Goal: Task Accomplishment & Management: Manage account settings

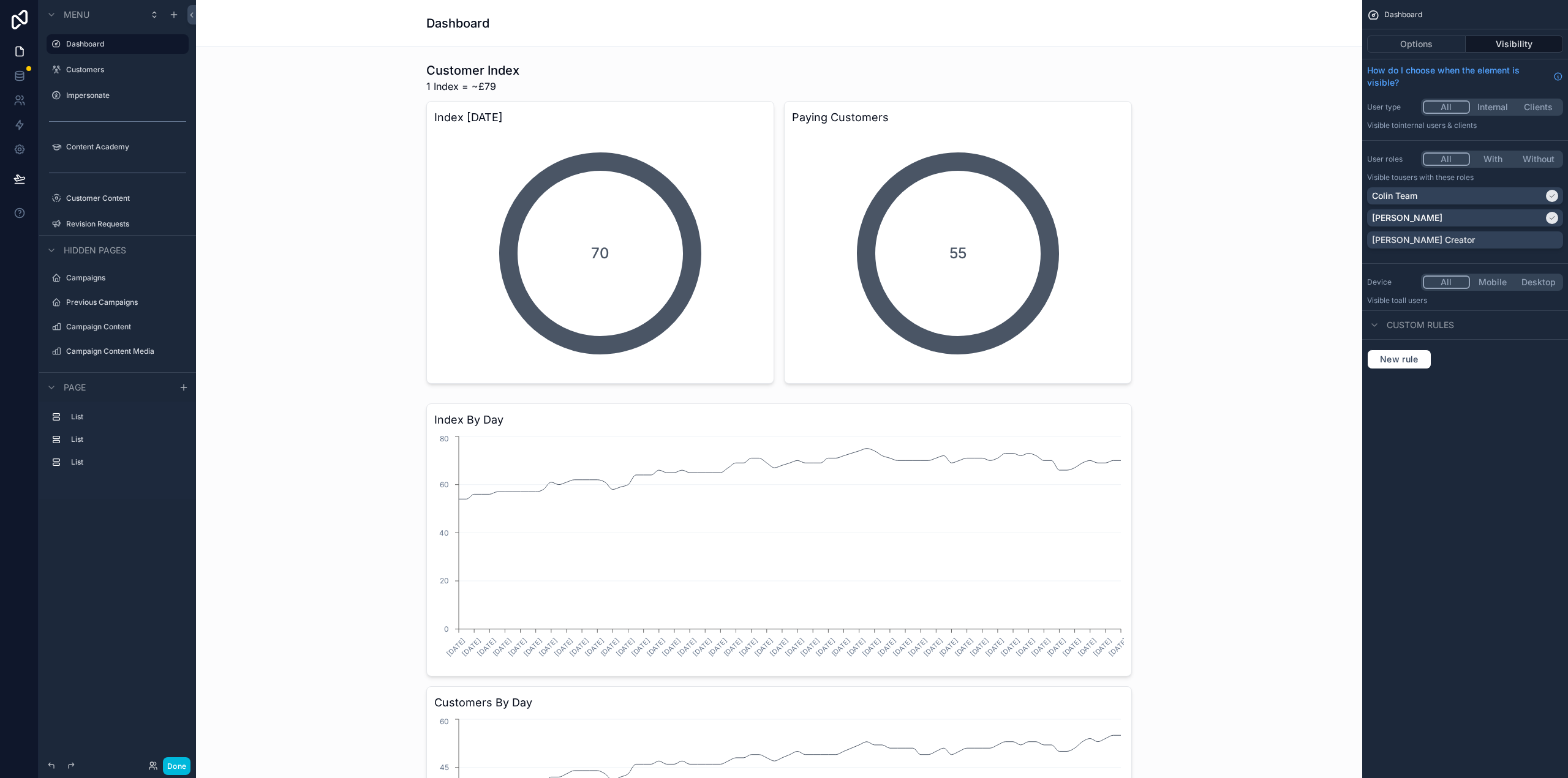
click at [122, 66] on label "Customers" at bounding box center [124, 70] width 115 height 10
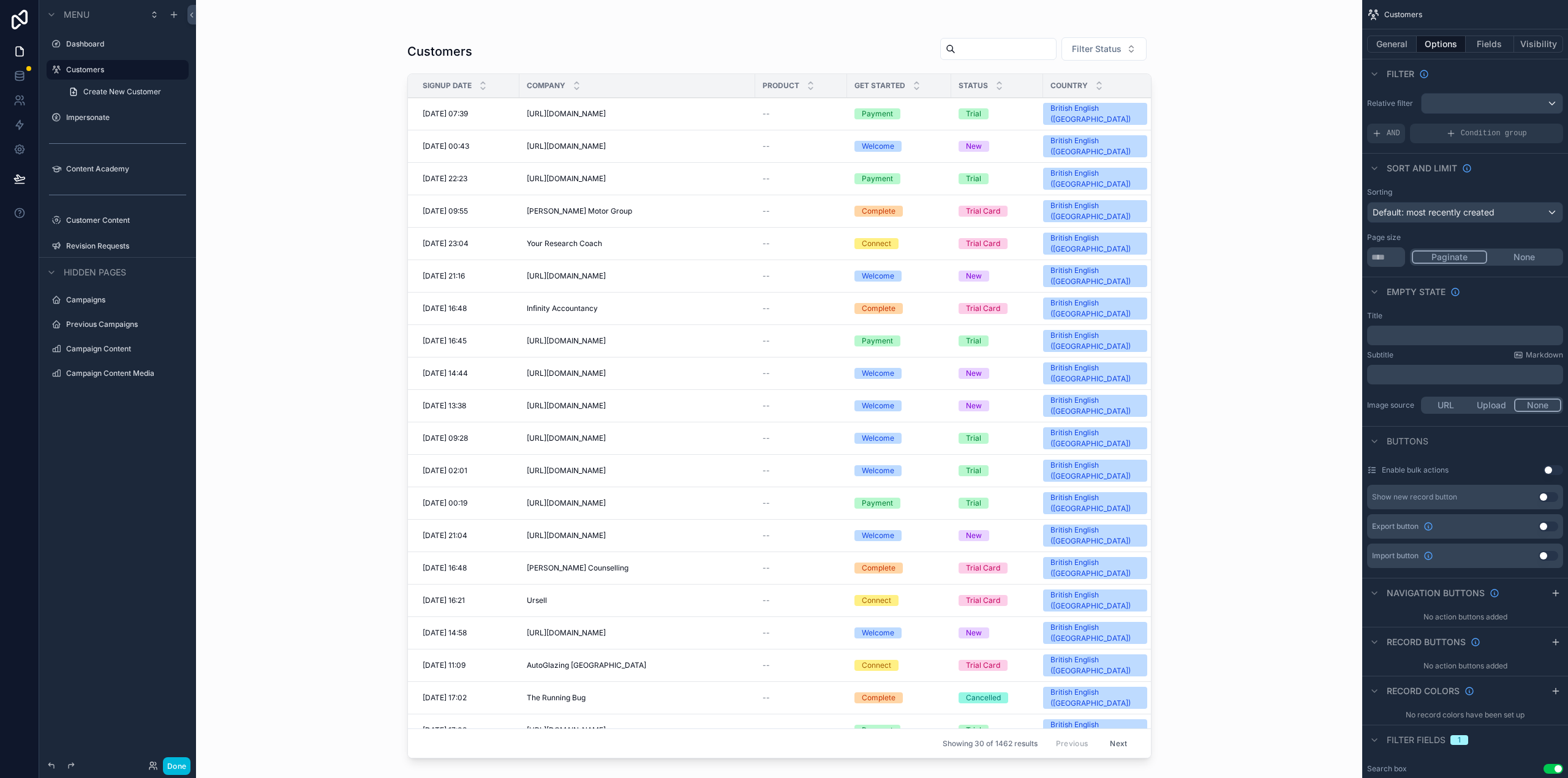
click at [600, 110] on div "scrollable content" at bounding box center [779, 382] width 783 height 763
click at [606, 109] on span "[URL][DOMAIN_NAME]" at bounding box center [566, 113] width 79 height 10
click at [672, 109] on div "[URL][DOMAIN_NAME] [URL][DOMAIN_NAME]" at bounding box center [637, 113] width 221 height 10
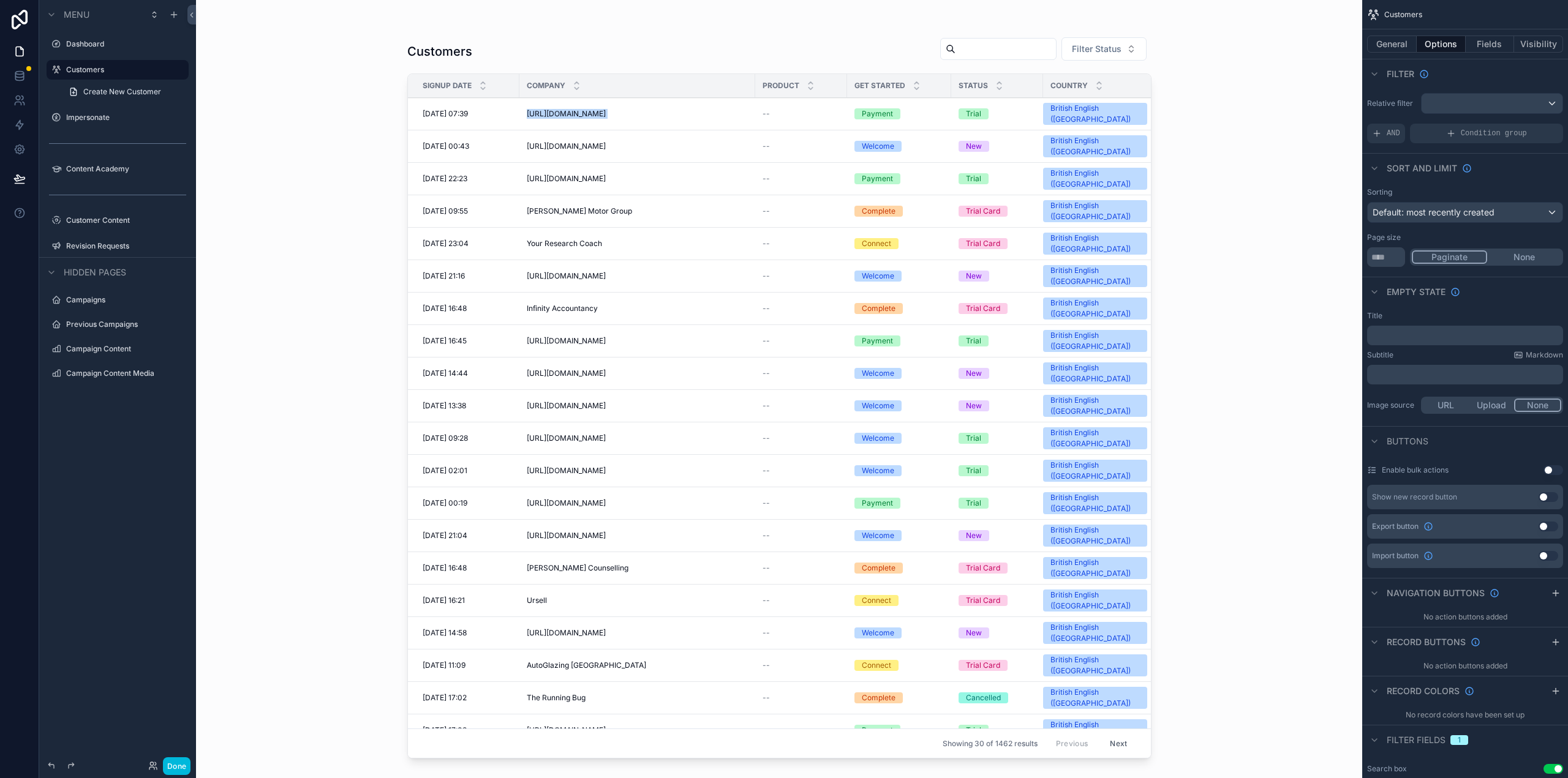
click at [672, 109] on div "[URL][DOMAIN_NAME] [URL][DOMAIN_NAME]" at bounding box center [637, 113] width 221 height 10
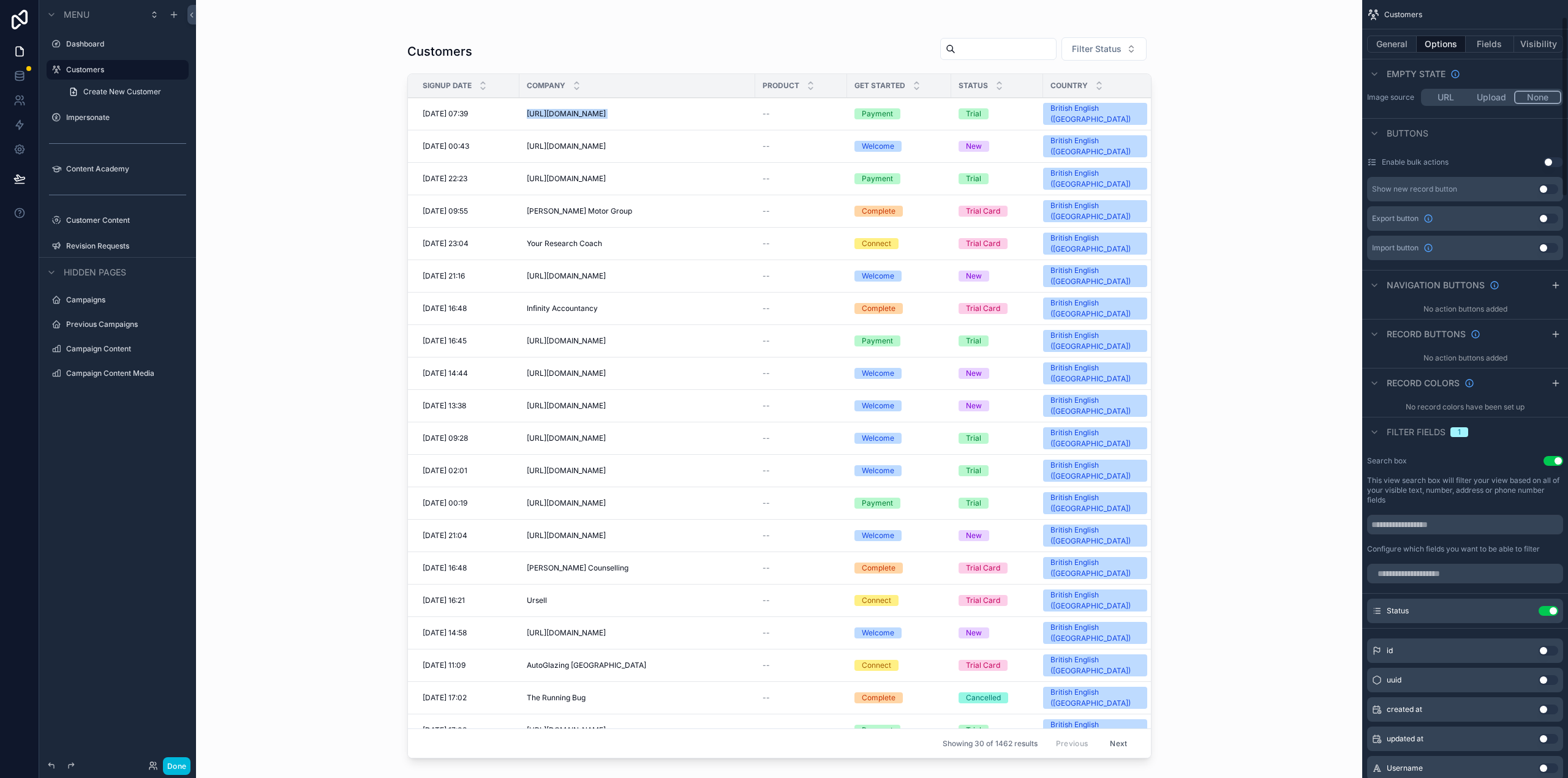
scroll to position [367, 0]
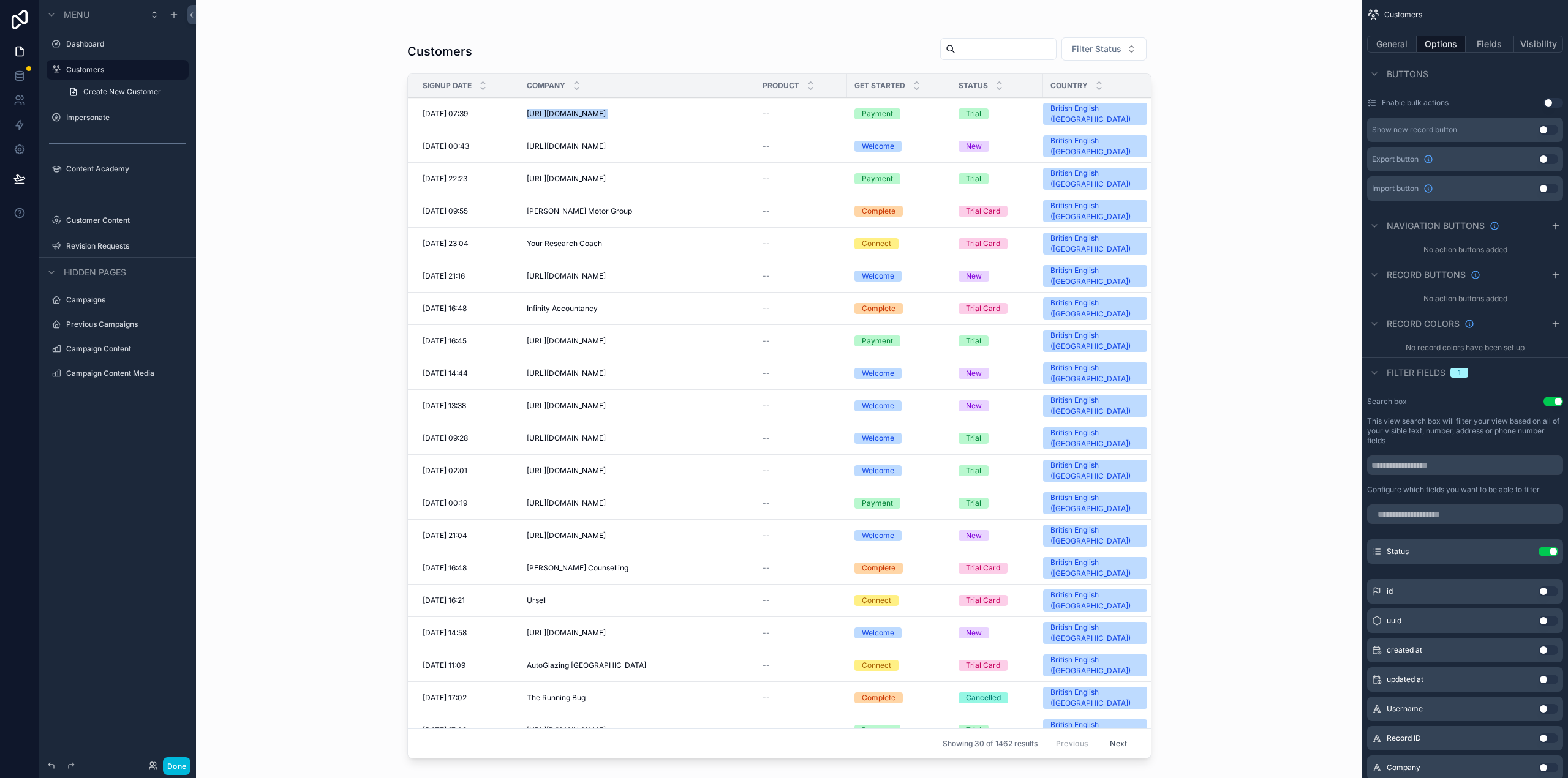
click at [1433, 370] on span "Filter fields" at bounding box center [1416, 372] width 59 height 12
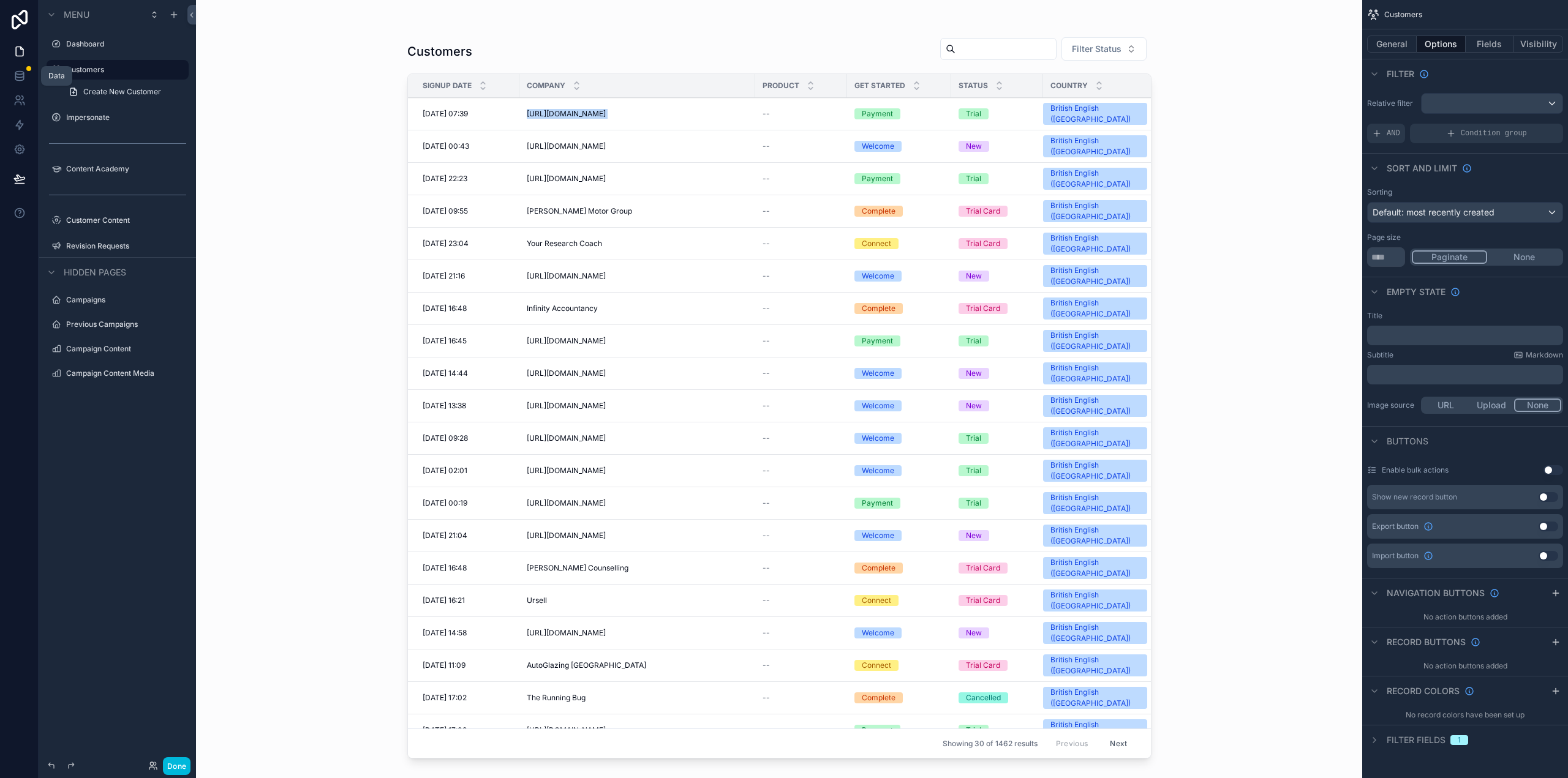
click at [18, 76] on icon at bounding box center [20, 76] width 12 height 12
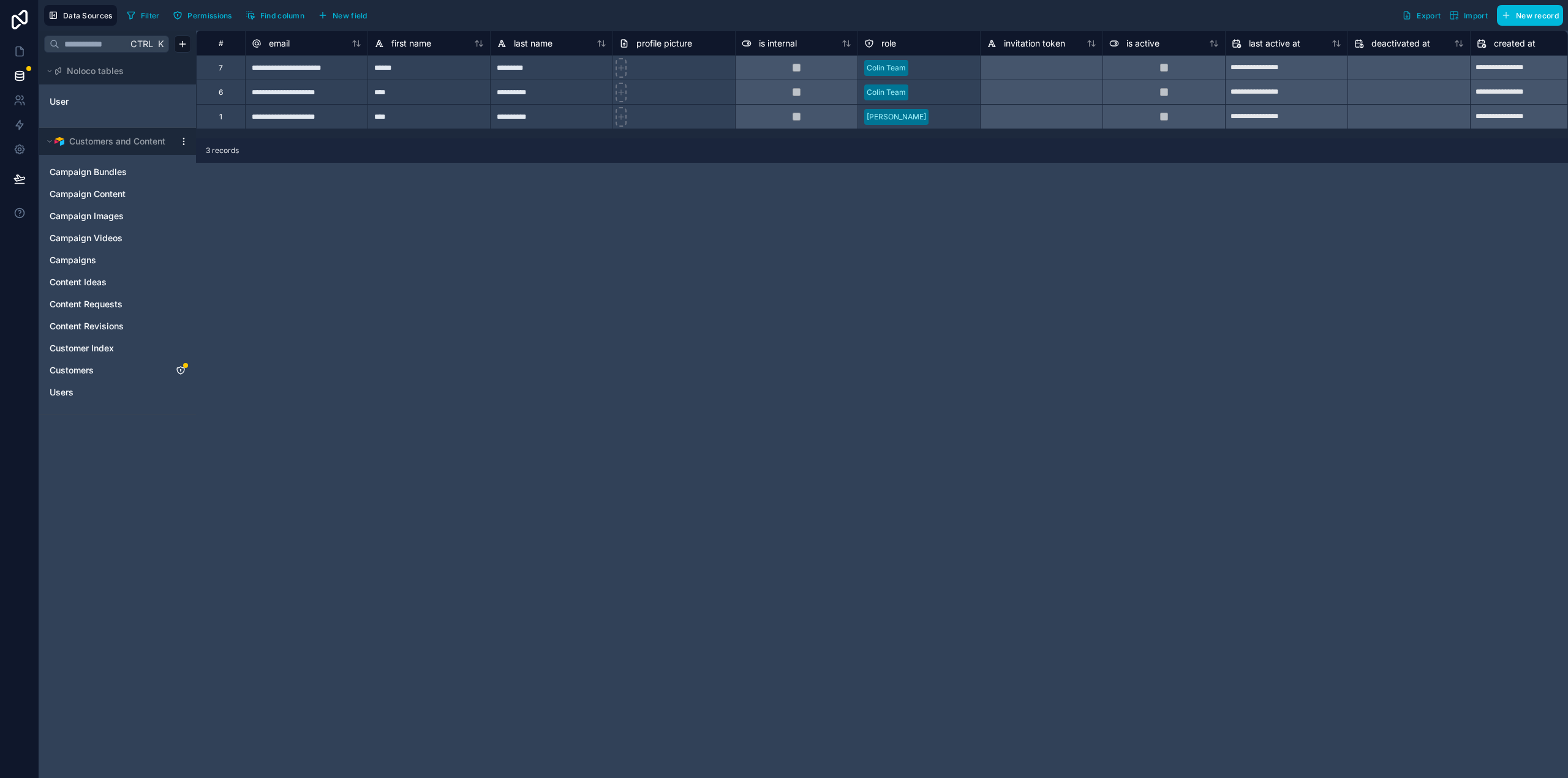
click at [97, 364] on link "Customers" at bounding box center [105, 370] width 111 height 12
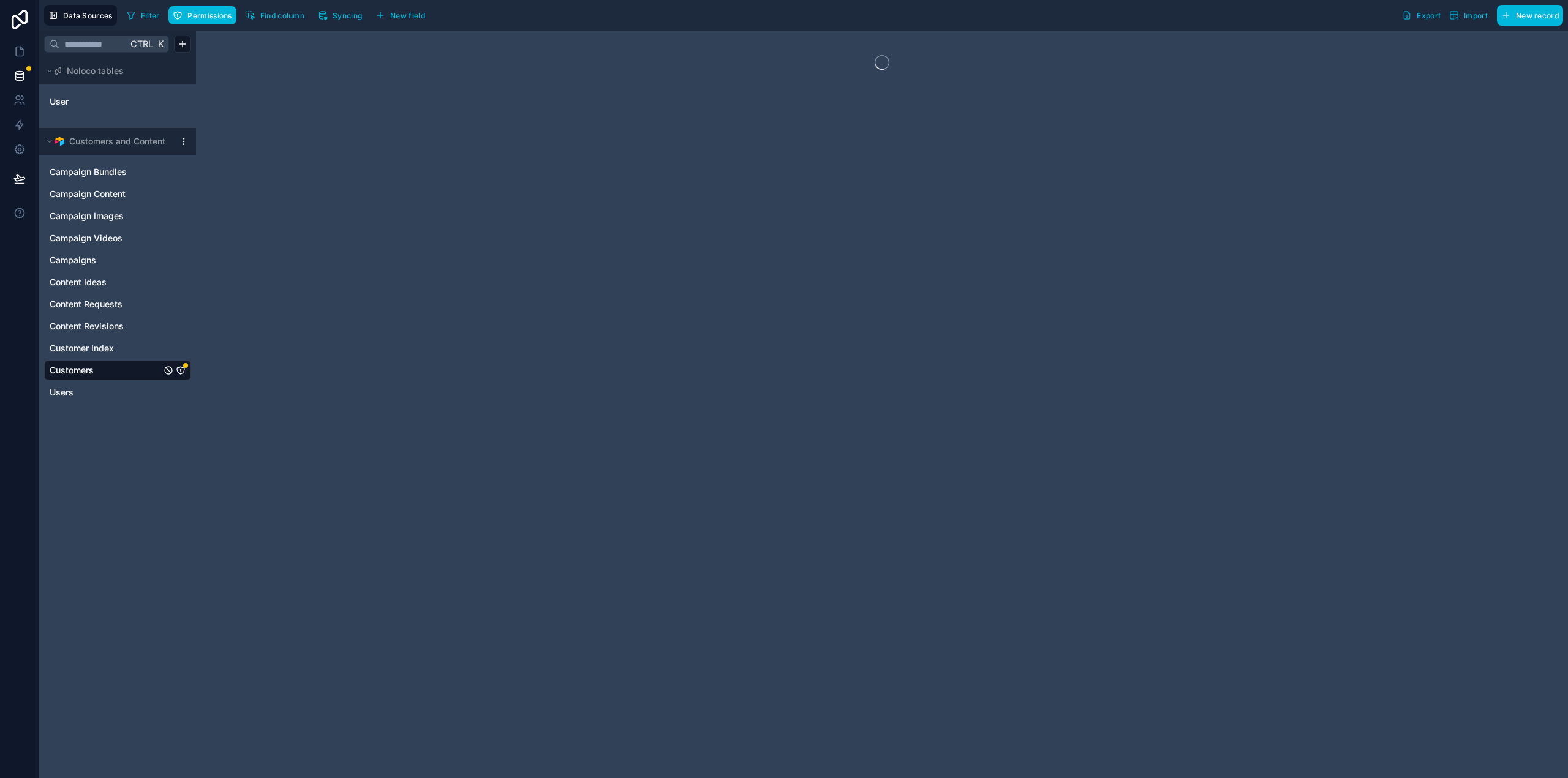
click at [179, 370] on icon "Customers" at bounding box center [180, 370] width 10 height 10
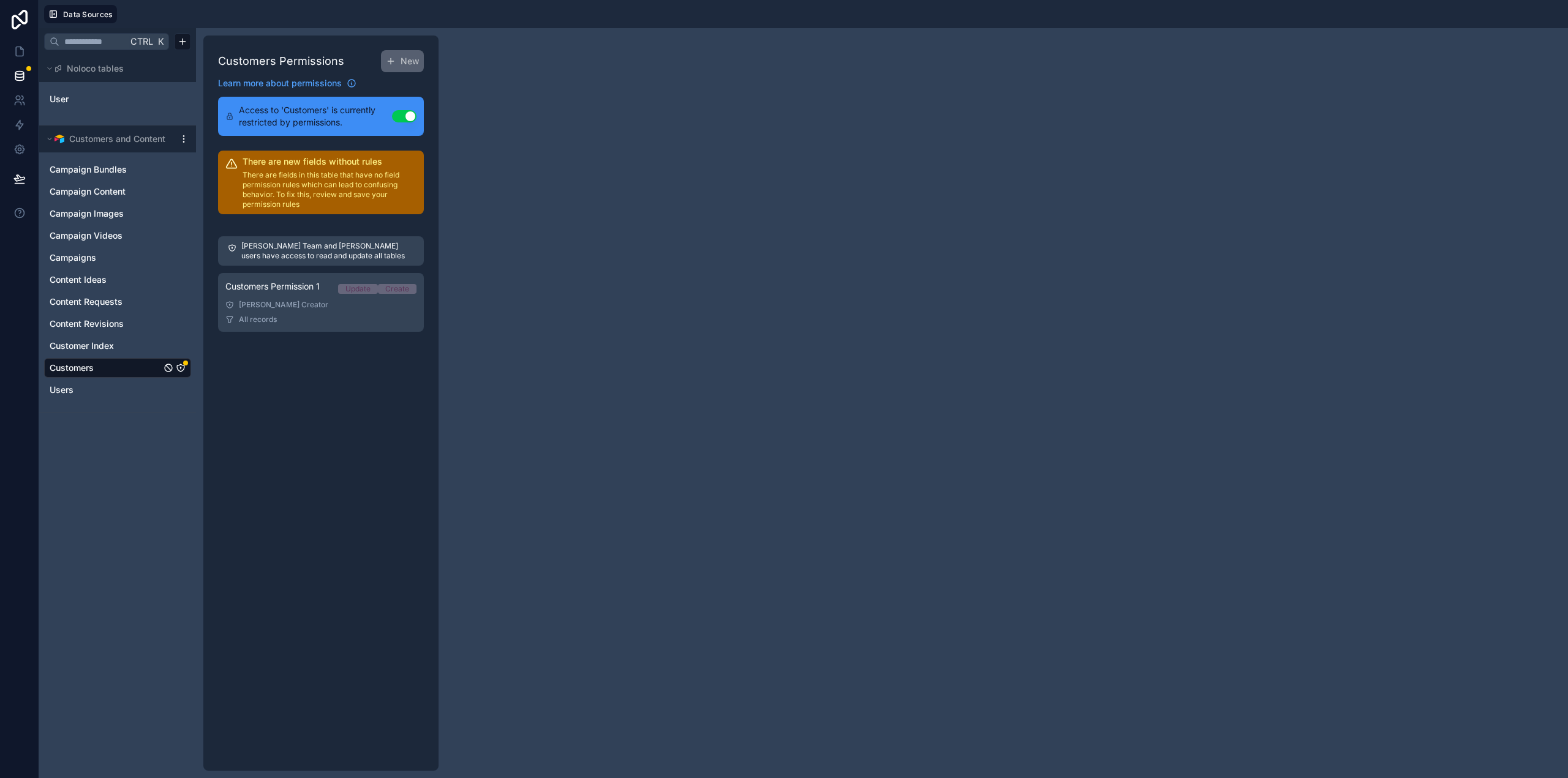
click at [315, 298] on link "Customers Permission 1 Update Create [PERSON_NAME] All records" at bounding box center [321, 302] width 206 height 59
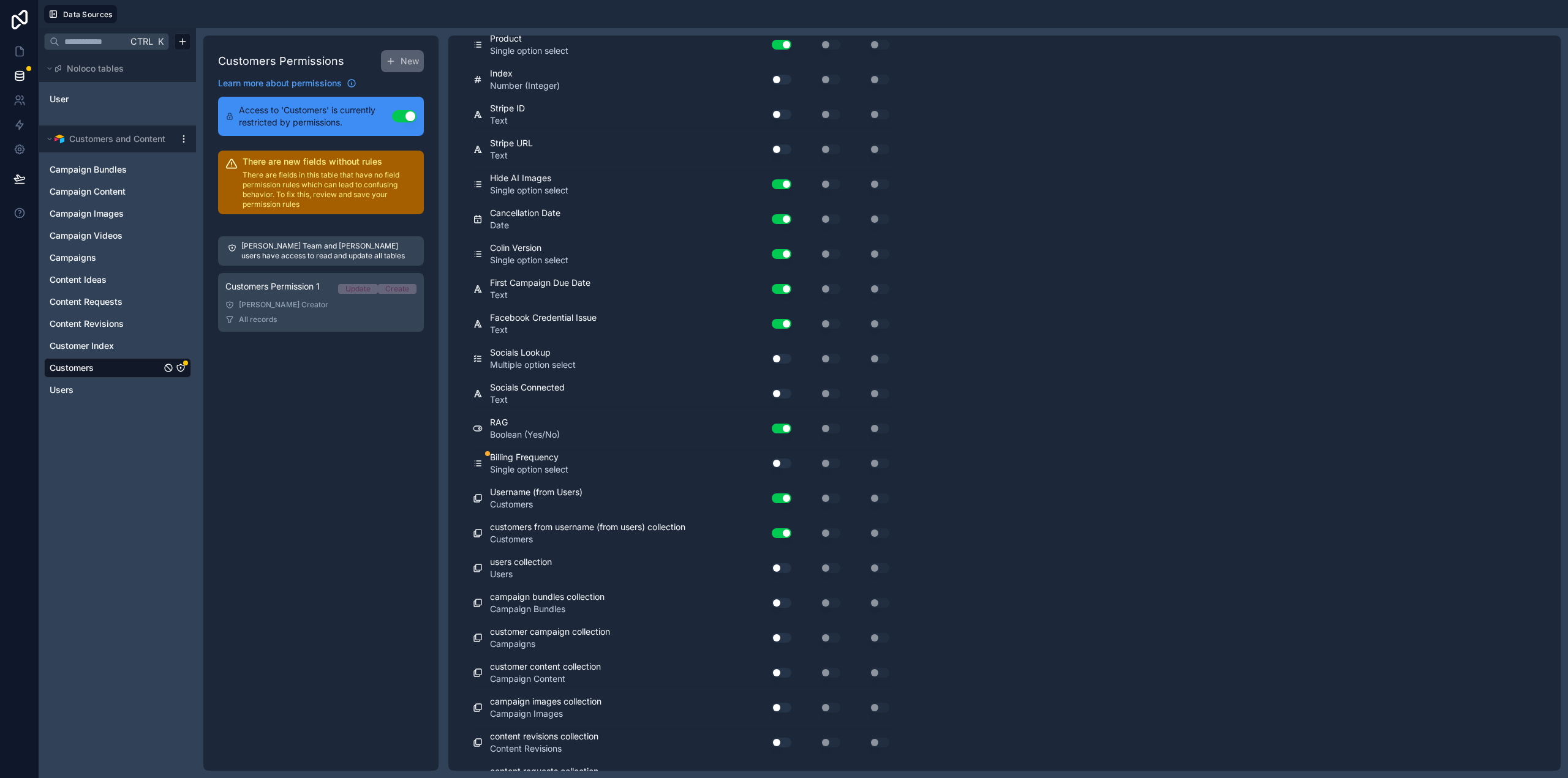
scroll to position [2248, 0]
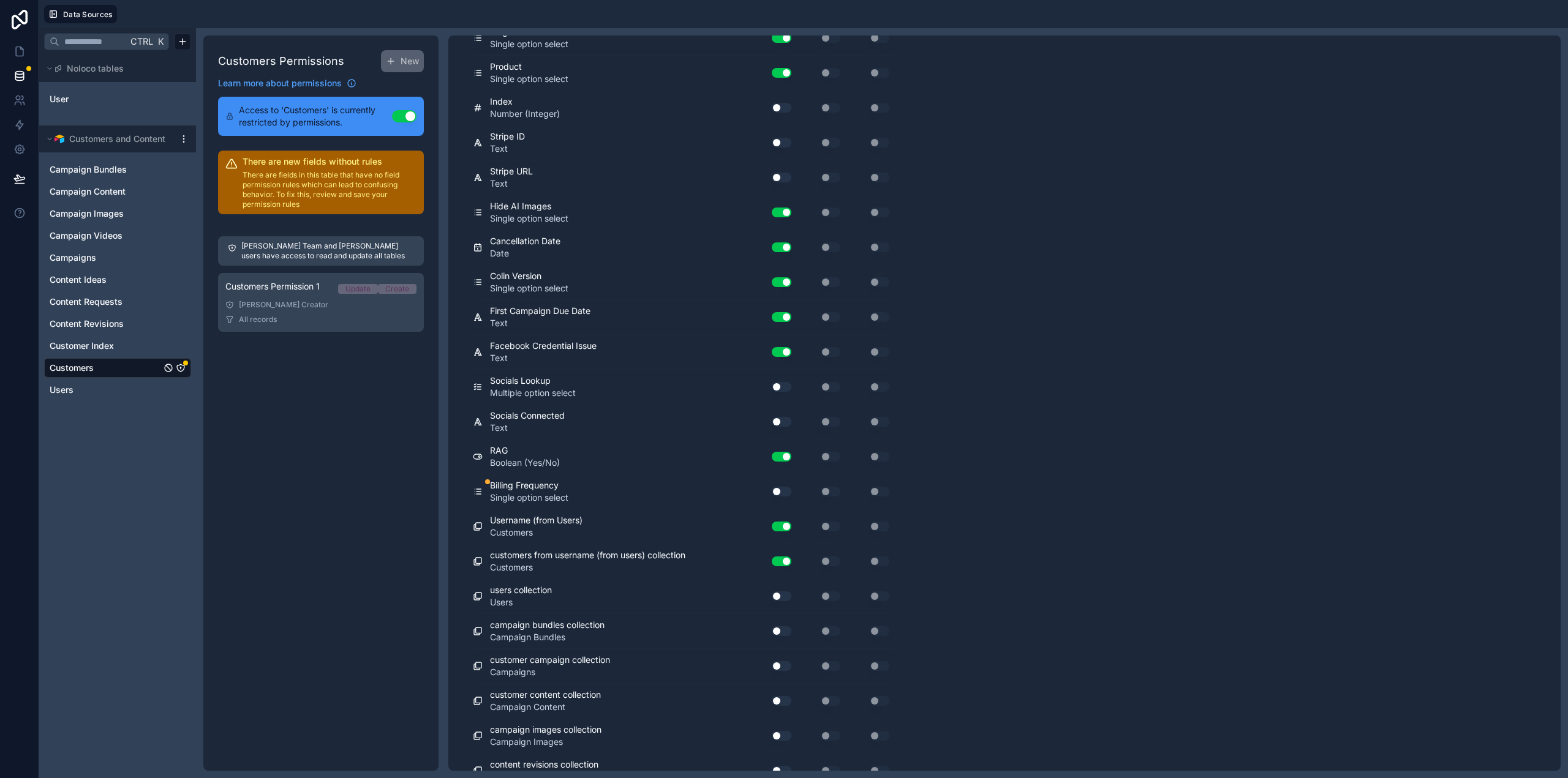
click at [784, 492] on button "Use setting" at bounding box center [782, 491] width 20 height 10
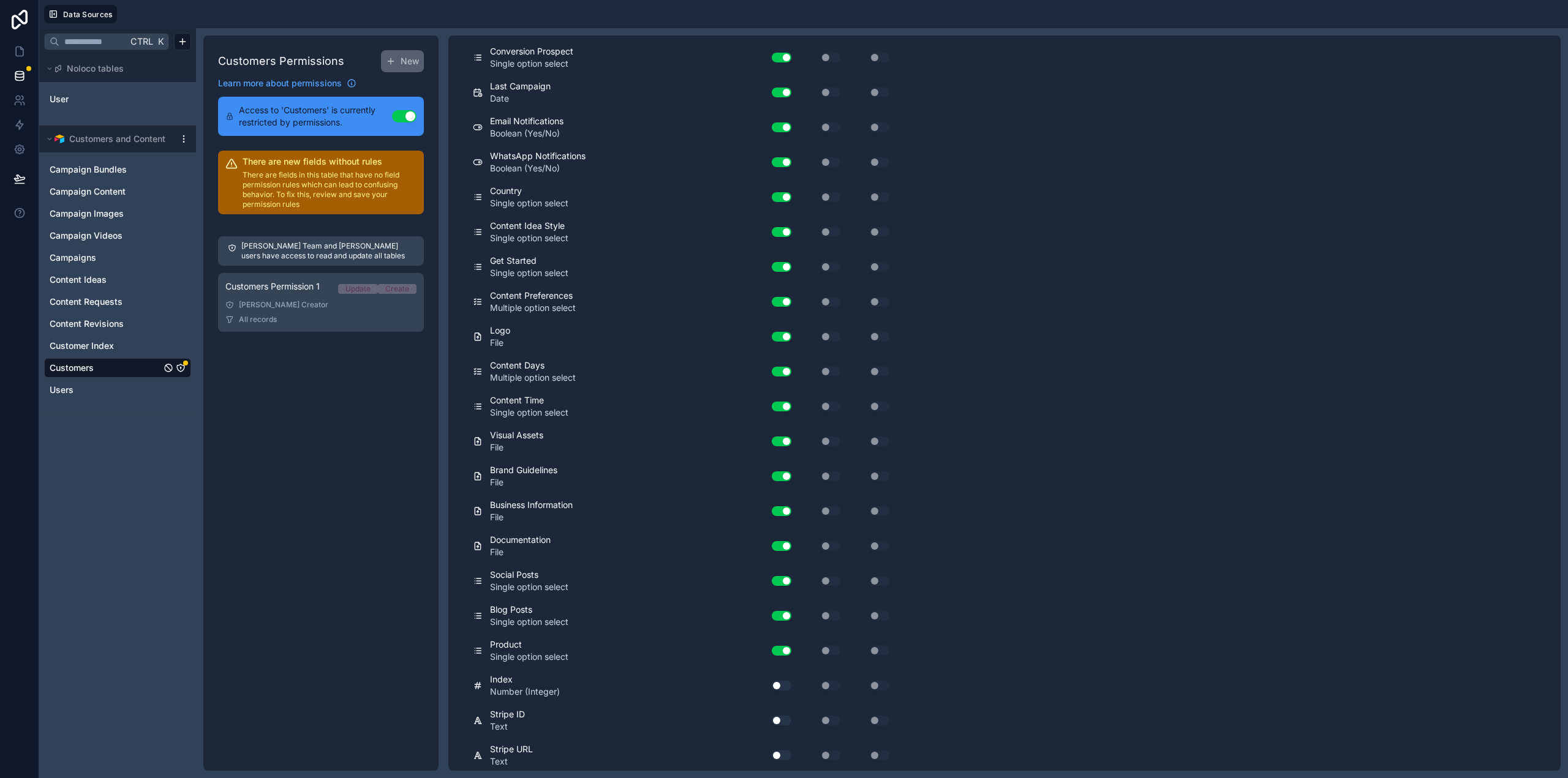
scroll to position [1958, 0]
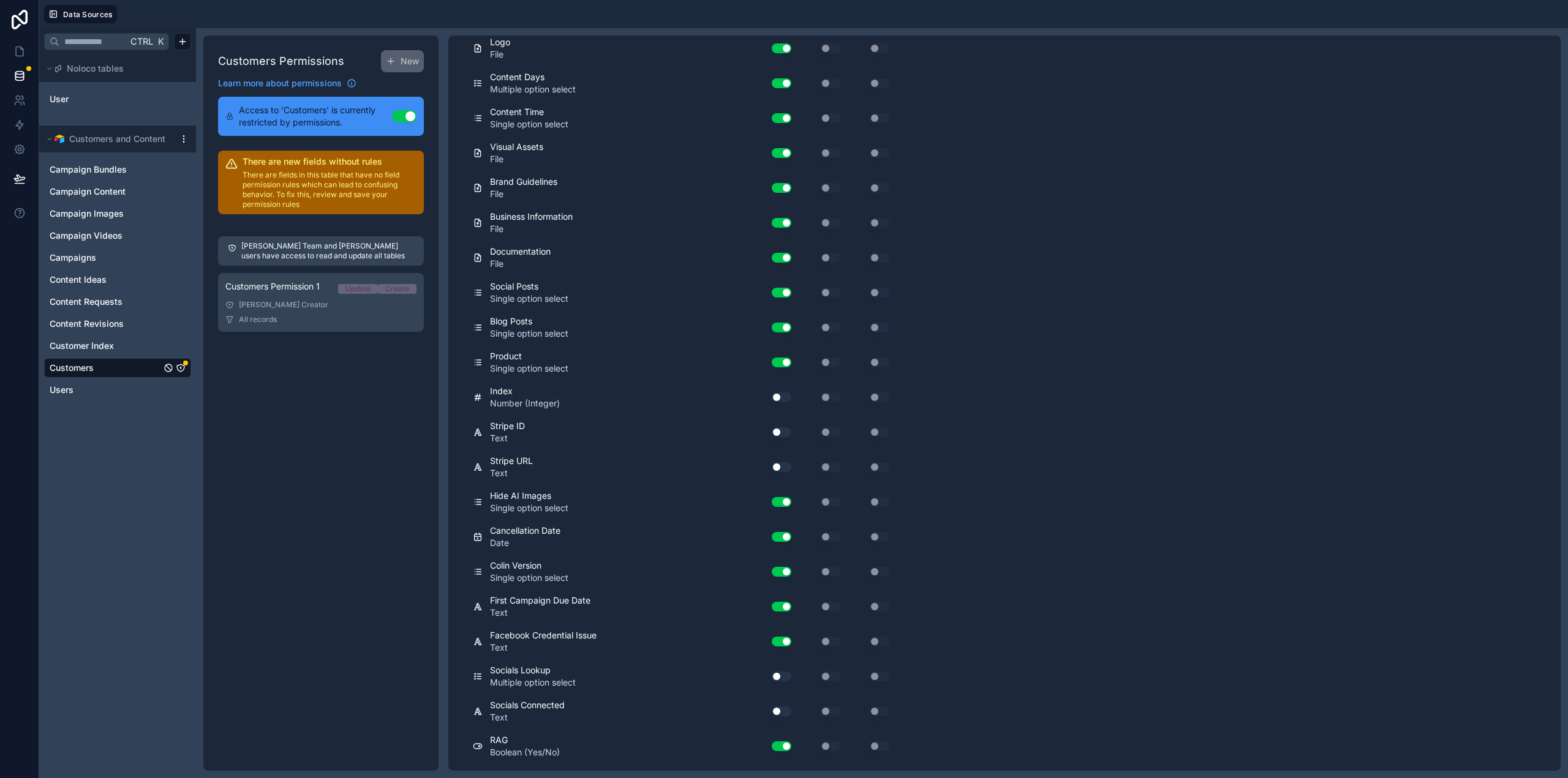
drag, startPoint x: 782, startPoint y: 419, endPoint x: 1183, endPoint y: 447, distance: 402.0
click at [1183, 447] on div "**********" at bounding box center [1004, 403] width 1112 height 735
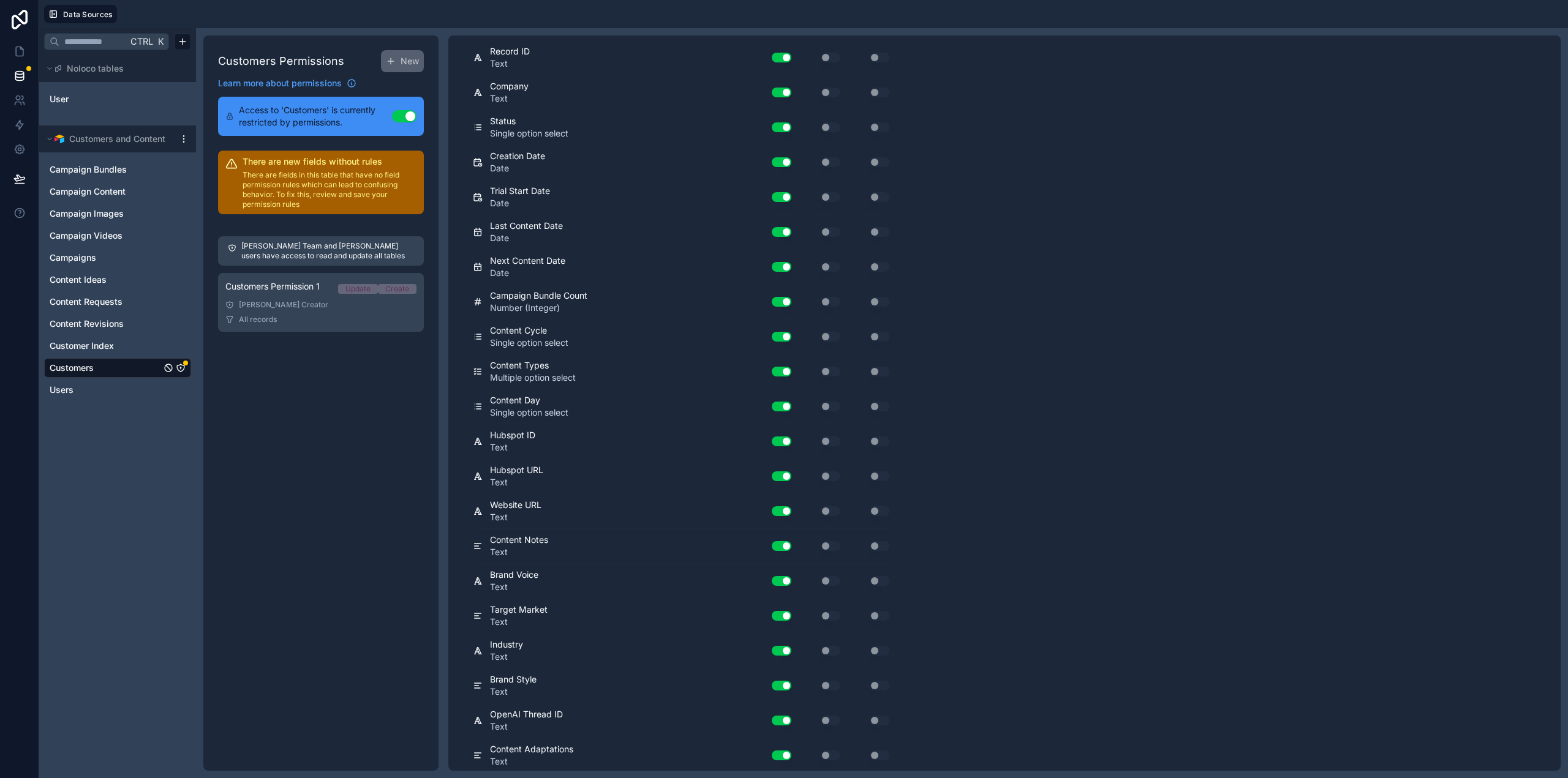
scroll to position [0, 0]
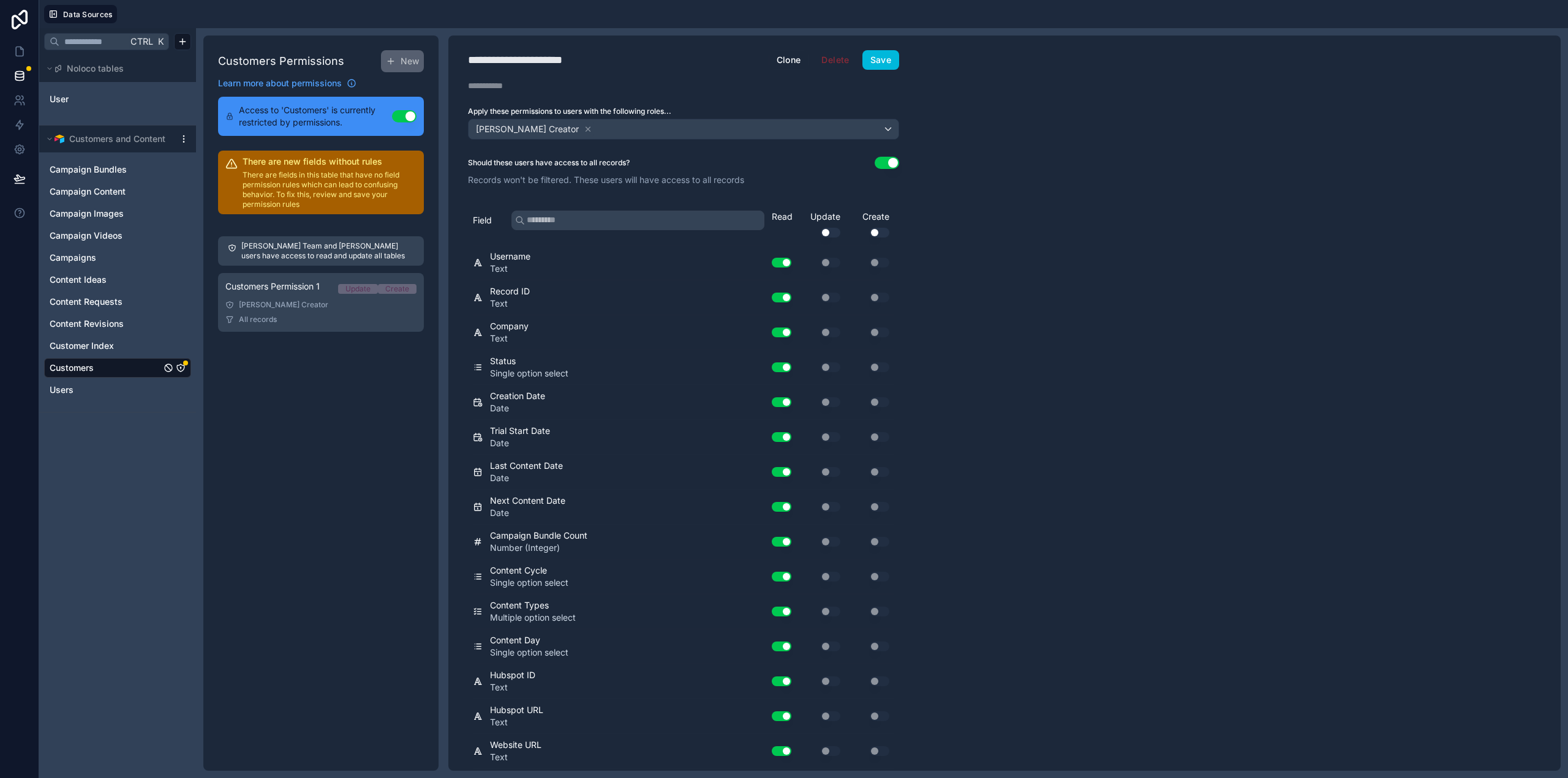
click at [883, 61] on button "Save" at bounding box center [881, 60] width 36 height 20
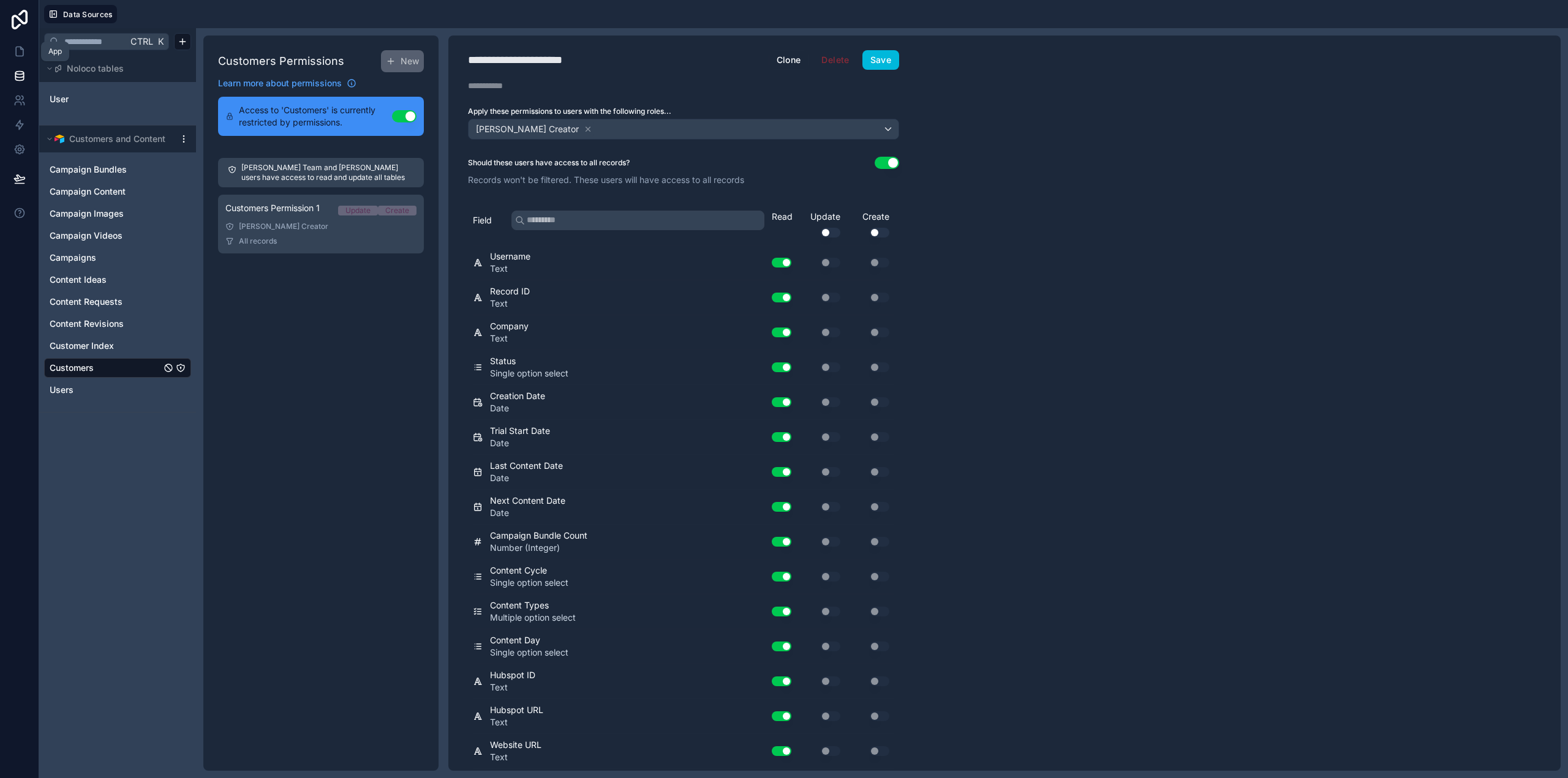
click at [21, 49] on icon at bounding box center [21, 48] width 3 height 3
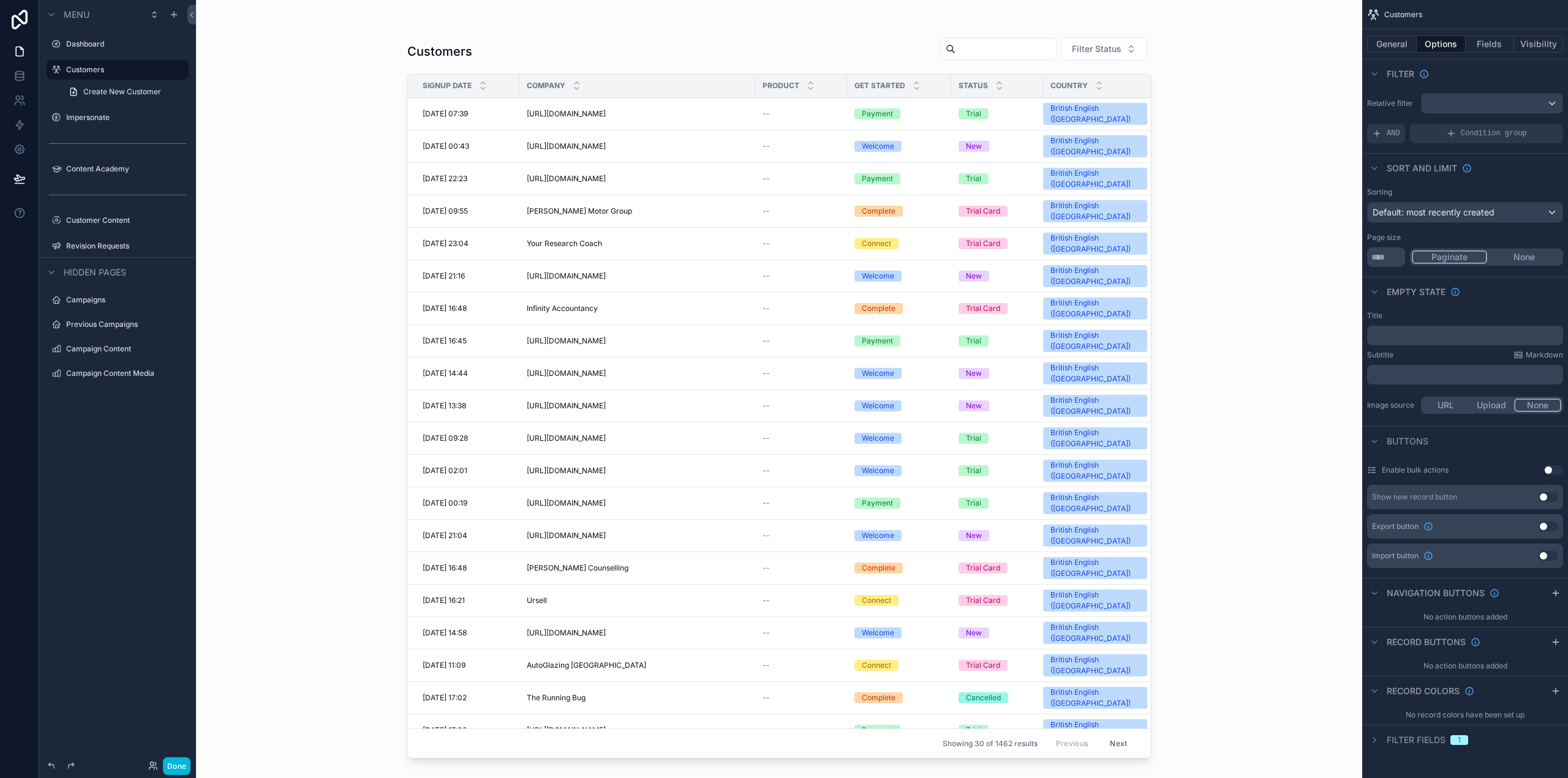
click at [1389, 42] on button "General" at bounding box center [1391, 44] width 50 height 17
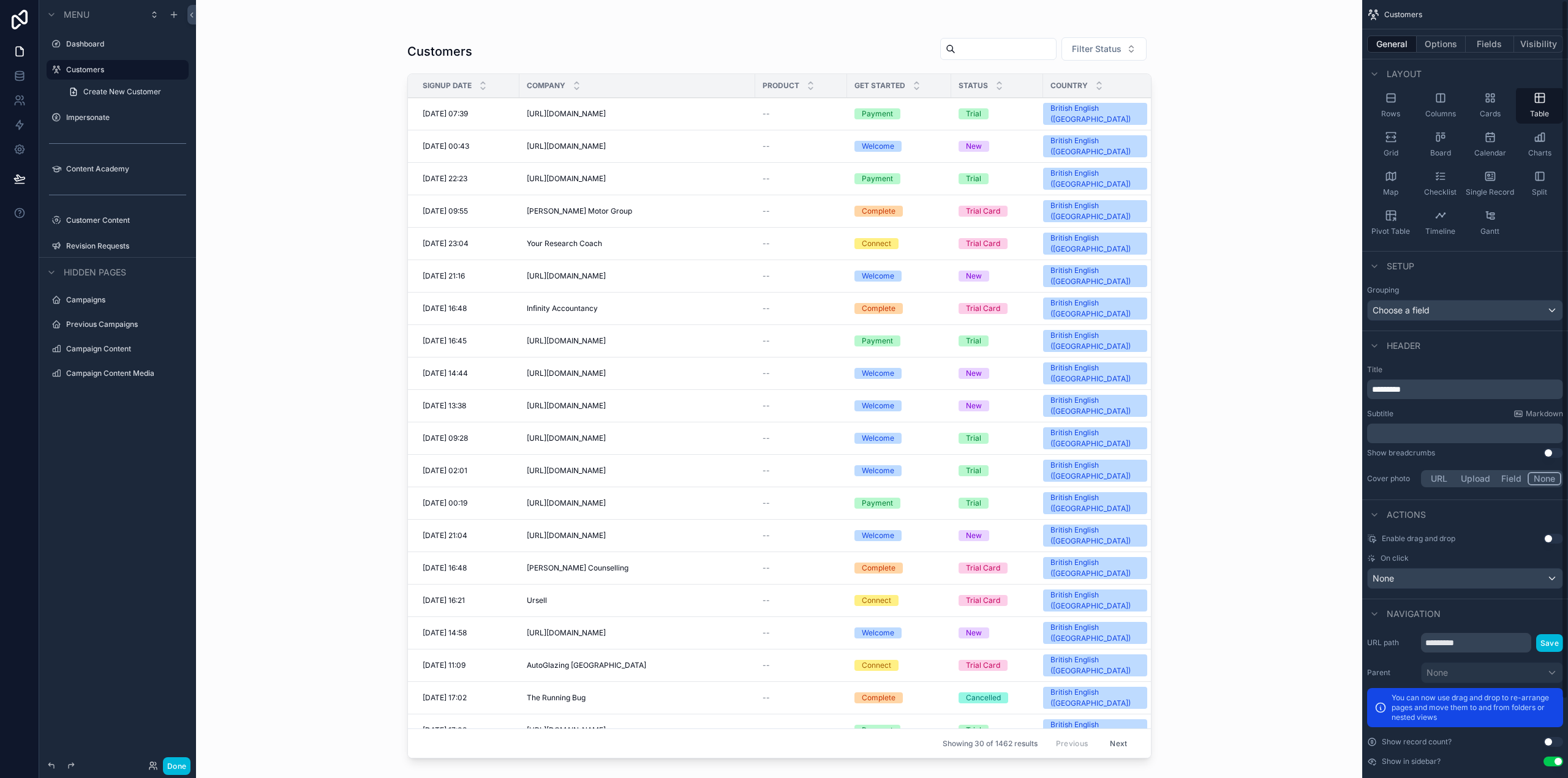
scroll to position [87, 0]
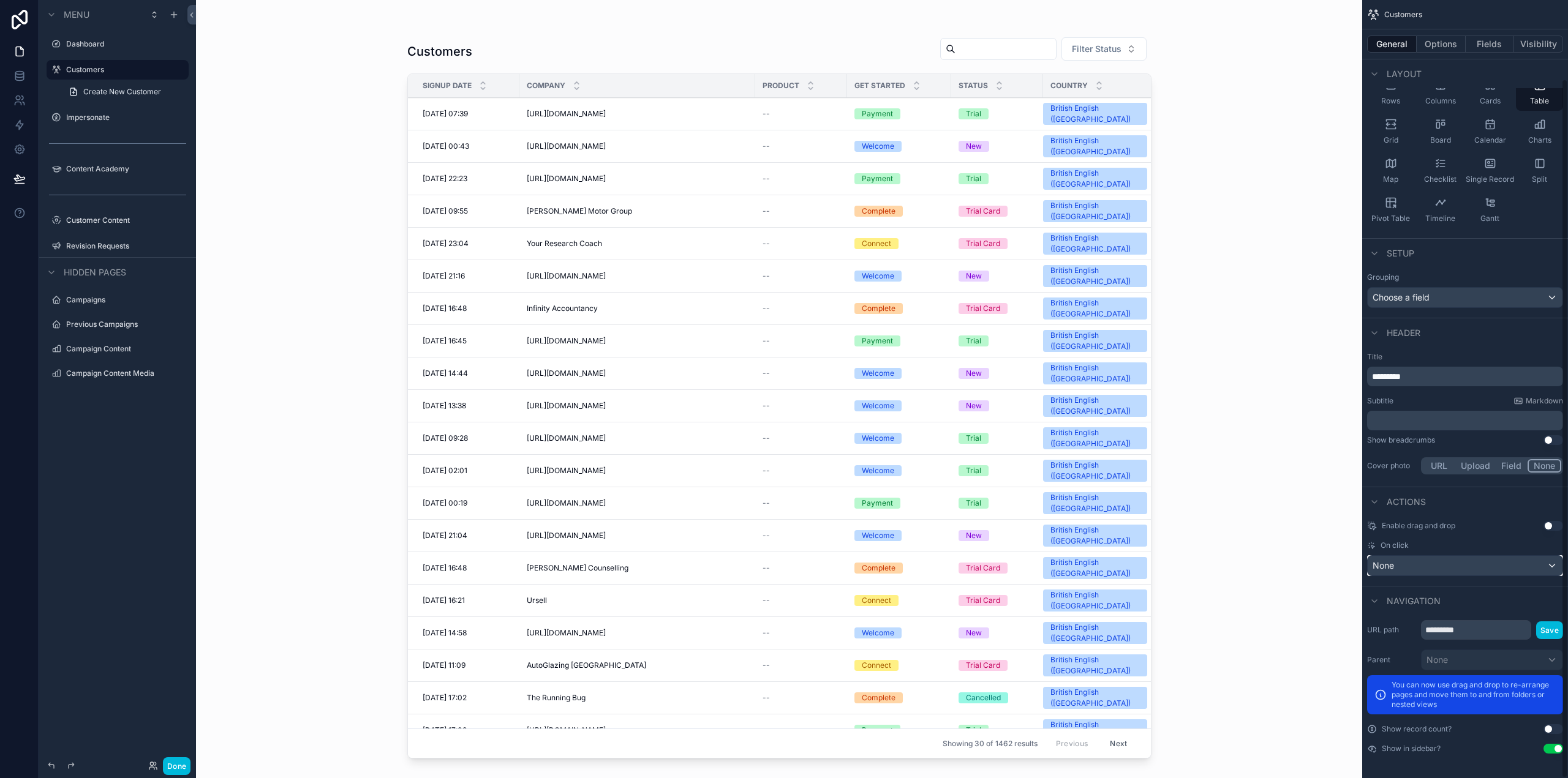
click at [1431, 561] on div "None" at bounding box center [1464, 566] width 195 height 20
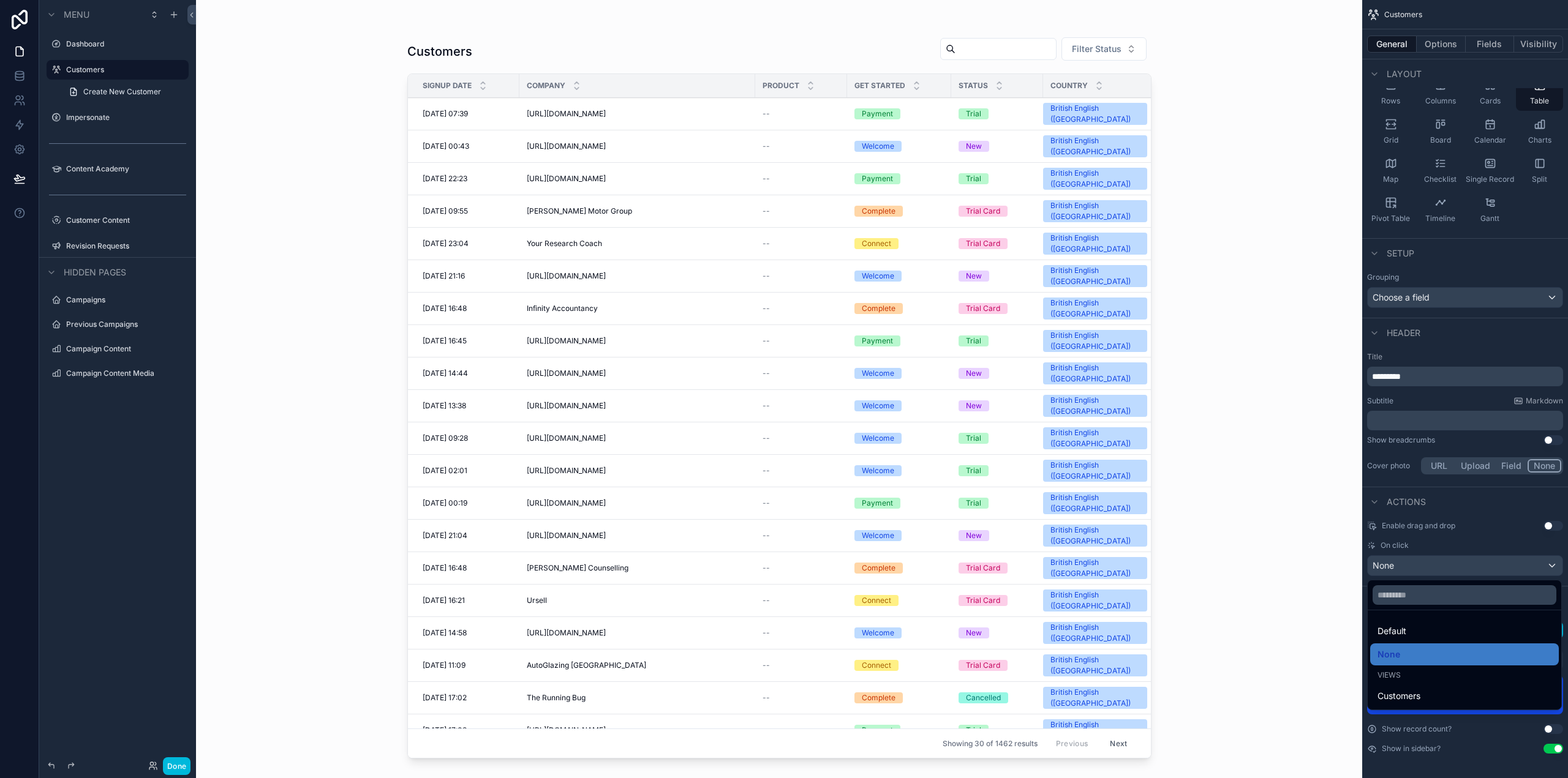
click at [1416, 689] on span "Customers" at bounding box center [1399, 696] width 43 height 15
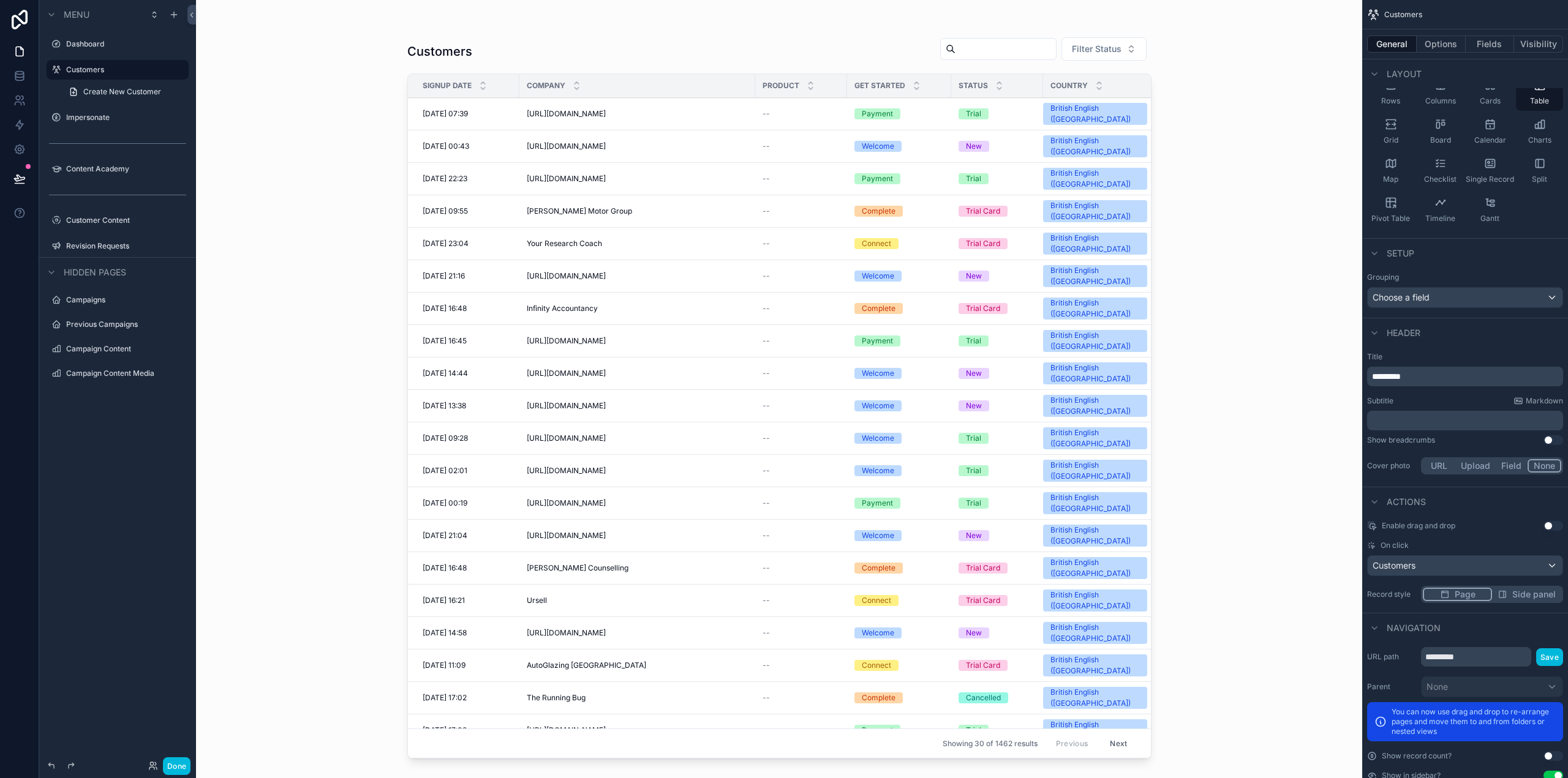
drag, startPoint x: 1298, startPoint y: 464, endPoint x: 1299, endPoint y: 469, distance: 5.1
click at [1300, 464] on div "Customers Filter Status Signup Date Company Product Get Started Status Country …" at bounding box center [779, 389] width 1166 height 778
click at [578, 109] on span "[URL][DOMAIN_NAME]" at bounding box center [566, 113] width 79 height 10
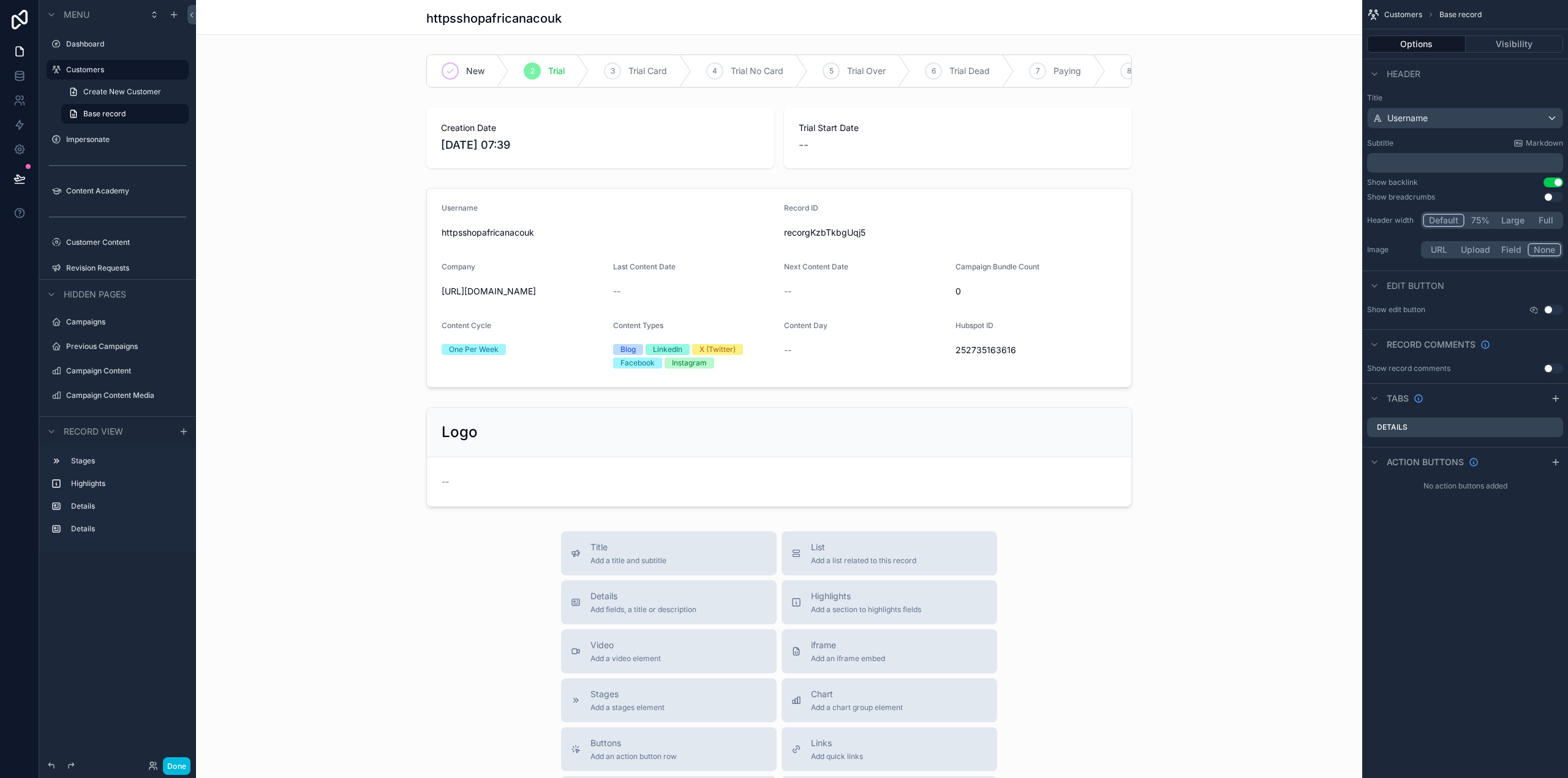
click at [622, 66] on div "scrollable content" at bounding box center [779, 71] width 1166 height 43
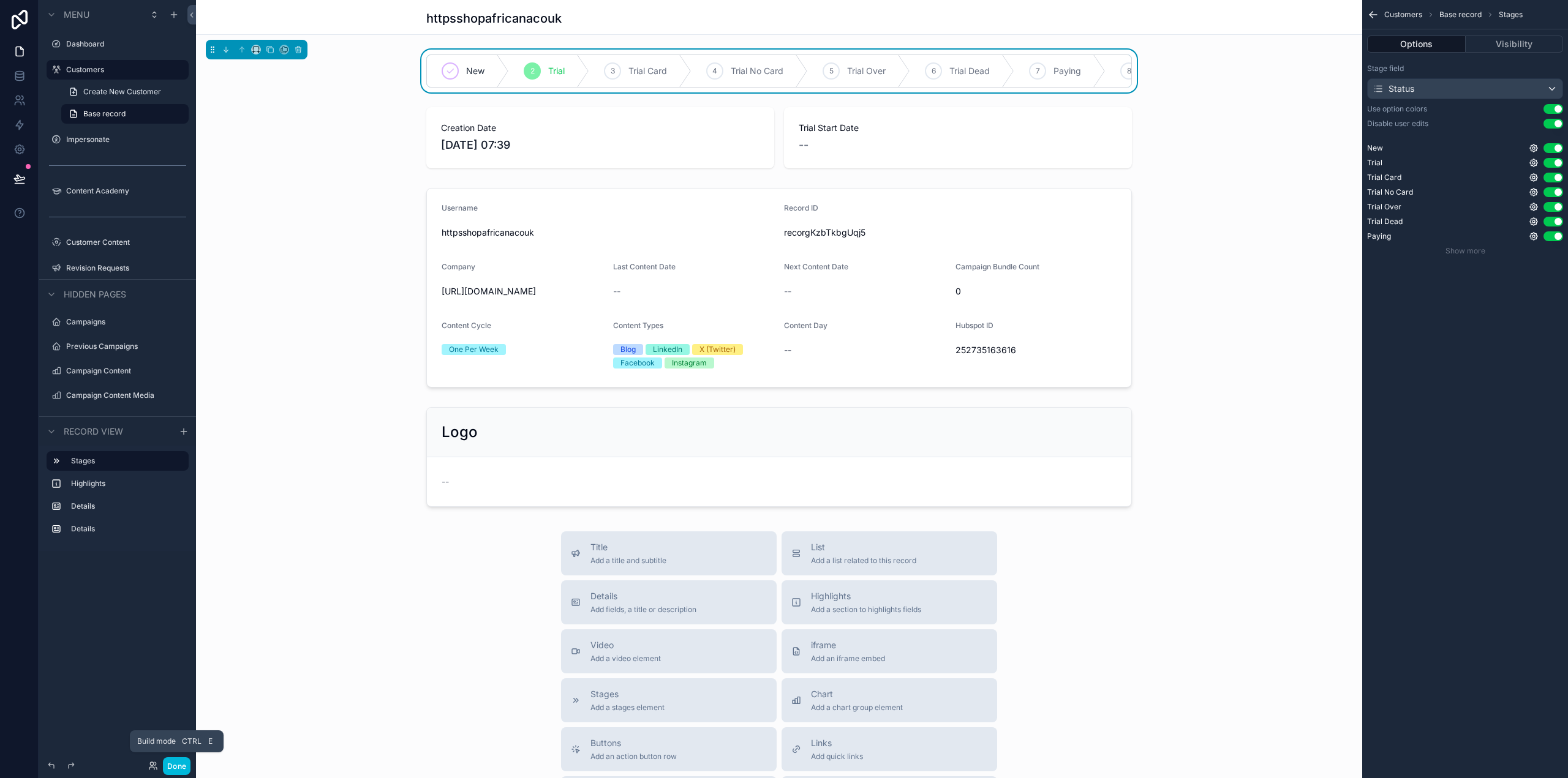
click at [182, 765] on button "Done" at bounding box center [177, 766] width 27 height 18
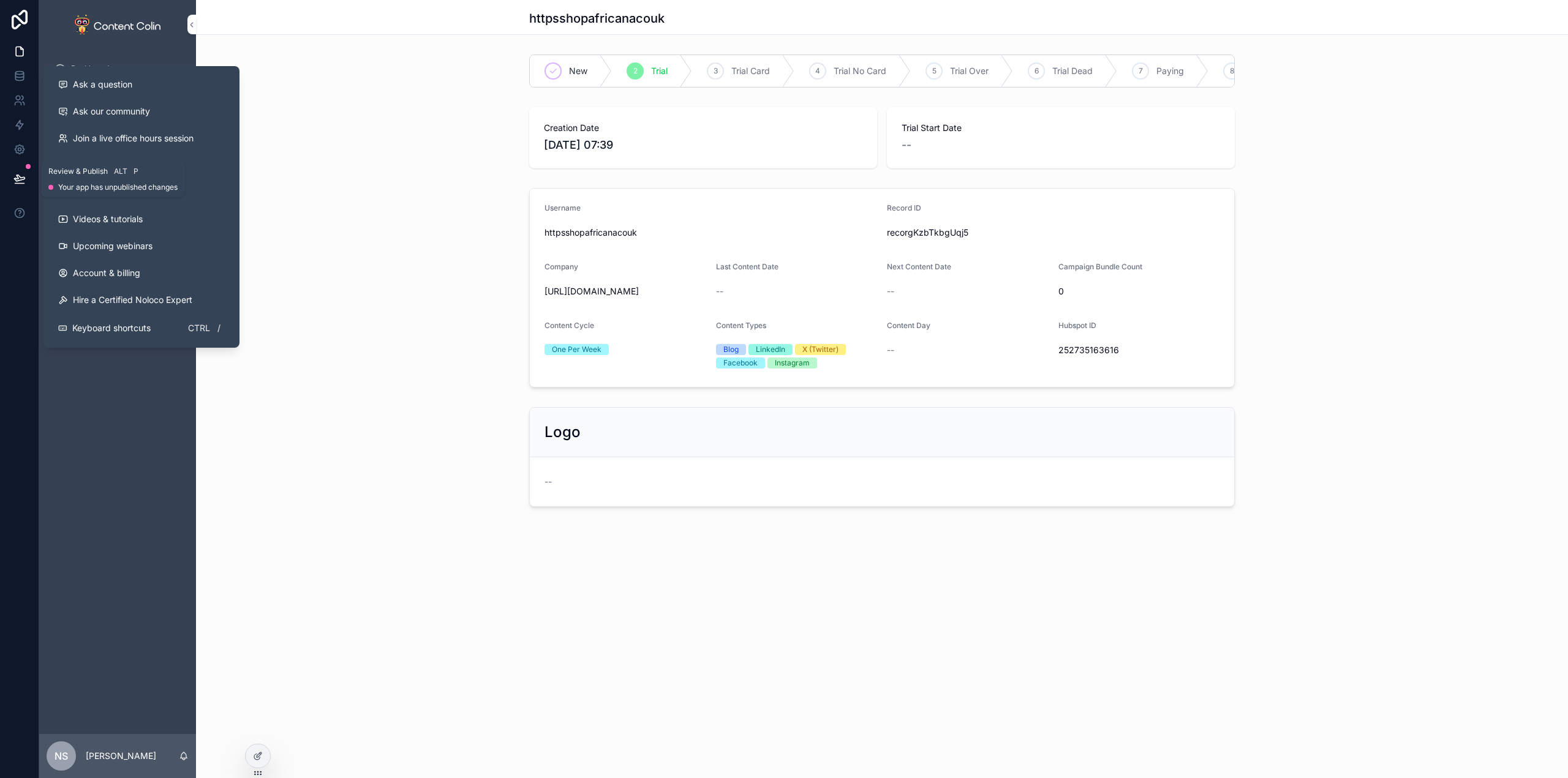
click at [16, 179] on icon at bounding box center [20, 178] width 10 height 6
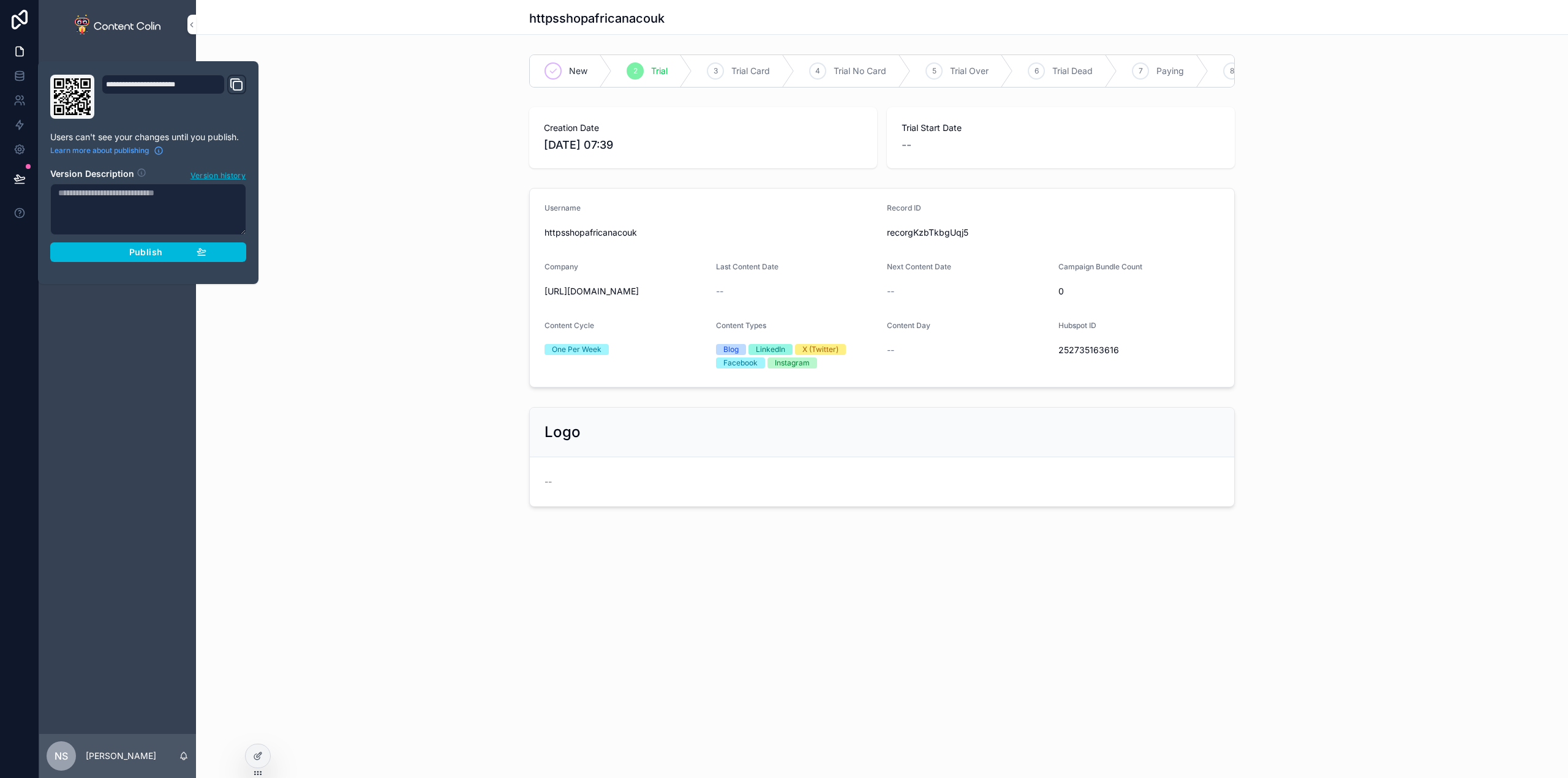
click at [125, 255] on div "Publish" at bounding box center [148, 252] width 117 height 11
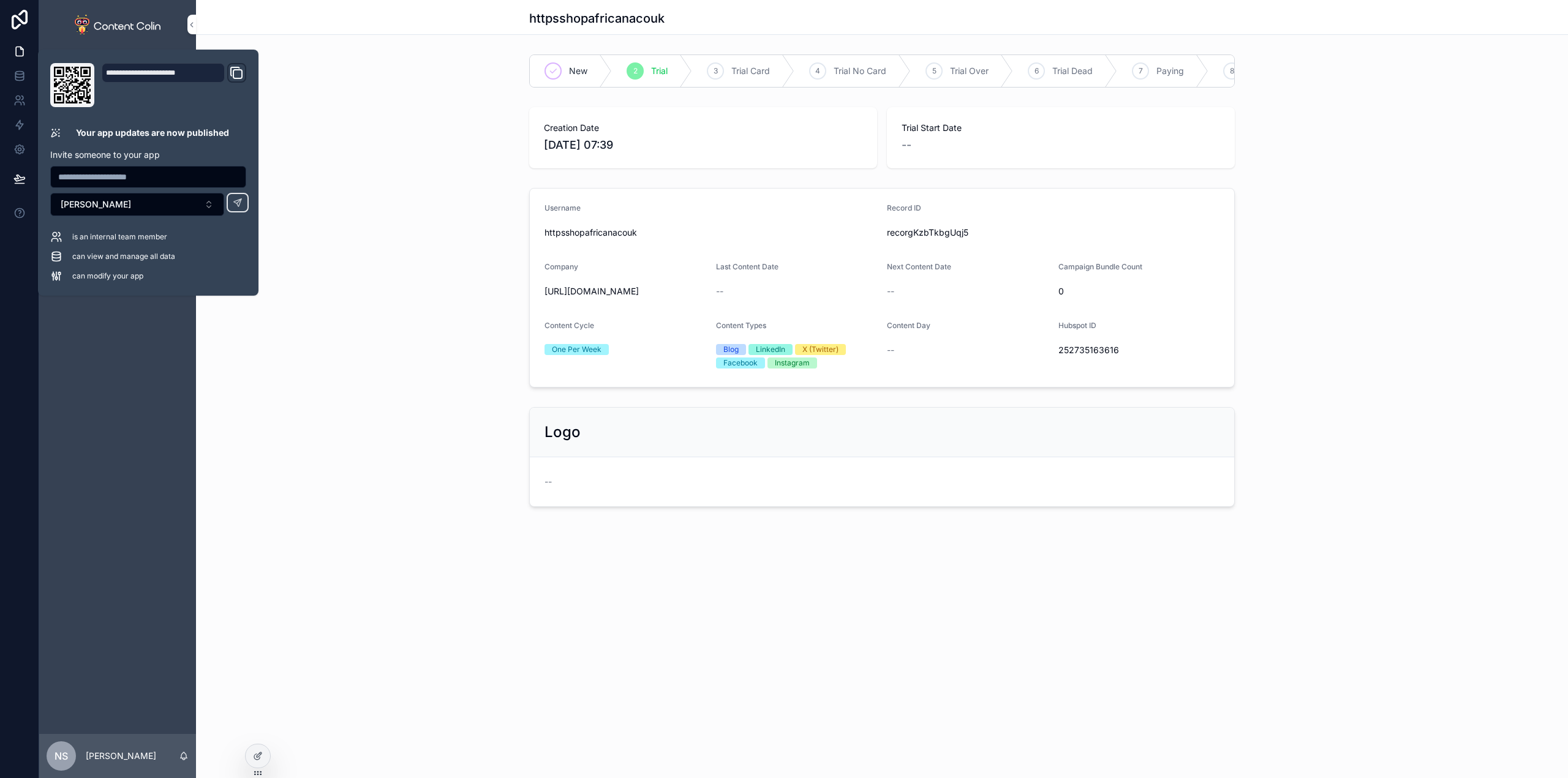
click at [350, 23] on div "httpsshopafricanacouk" at bounding box center [882, 18] width 1372 height 35
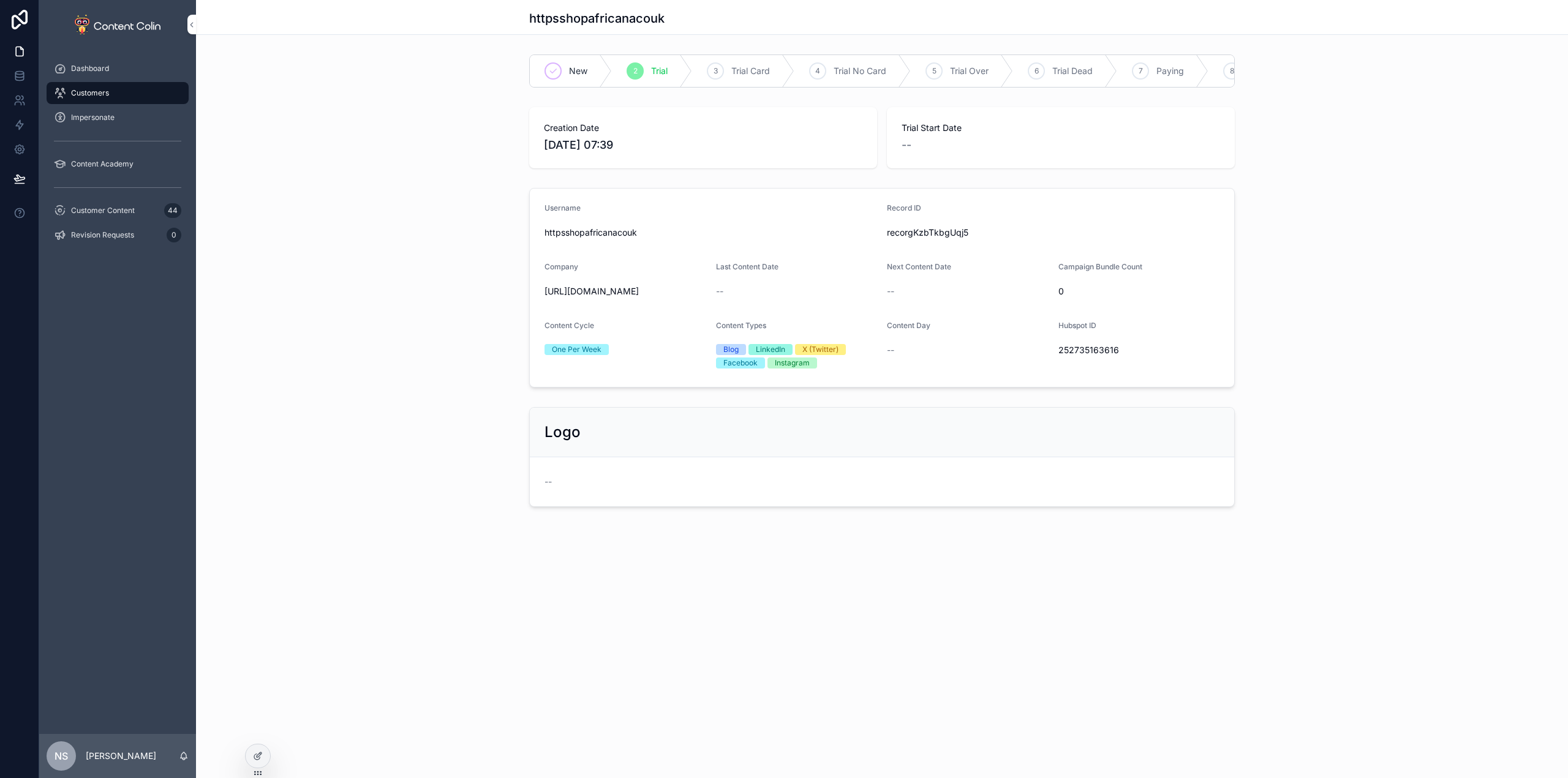
click at [111, 63] on div "Dashboard" at bounding box center [118, 68] width 128 height 20
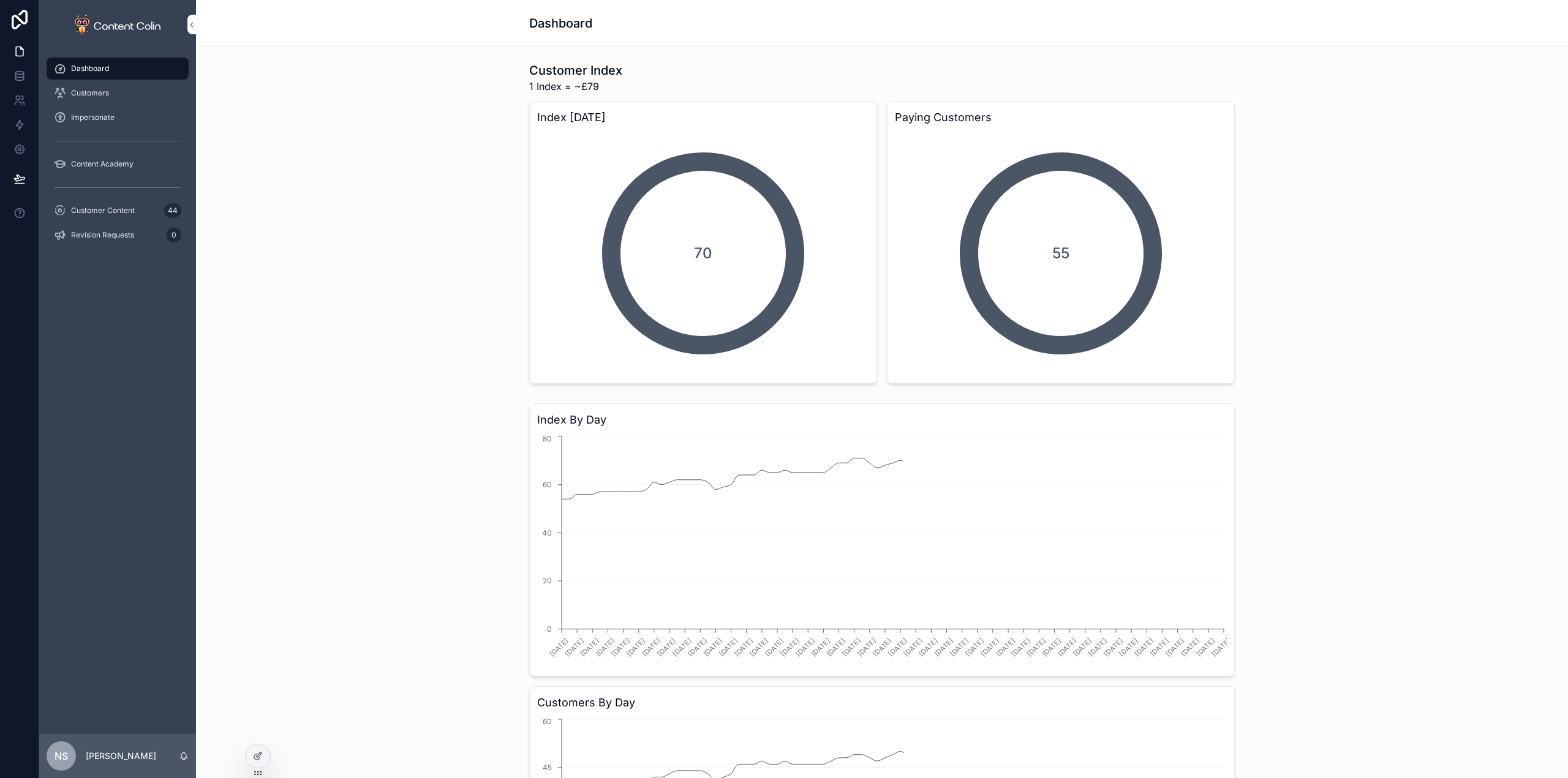
click at [111, 94] on div "Customers" at bounding box center [118, 93] width 128 height 20
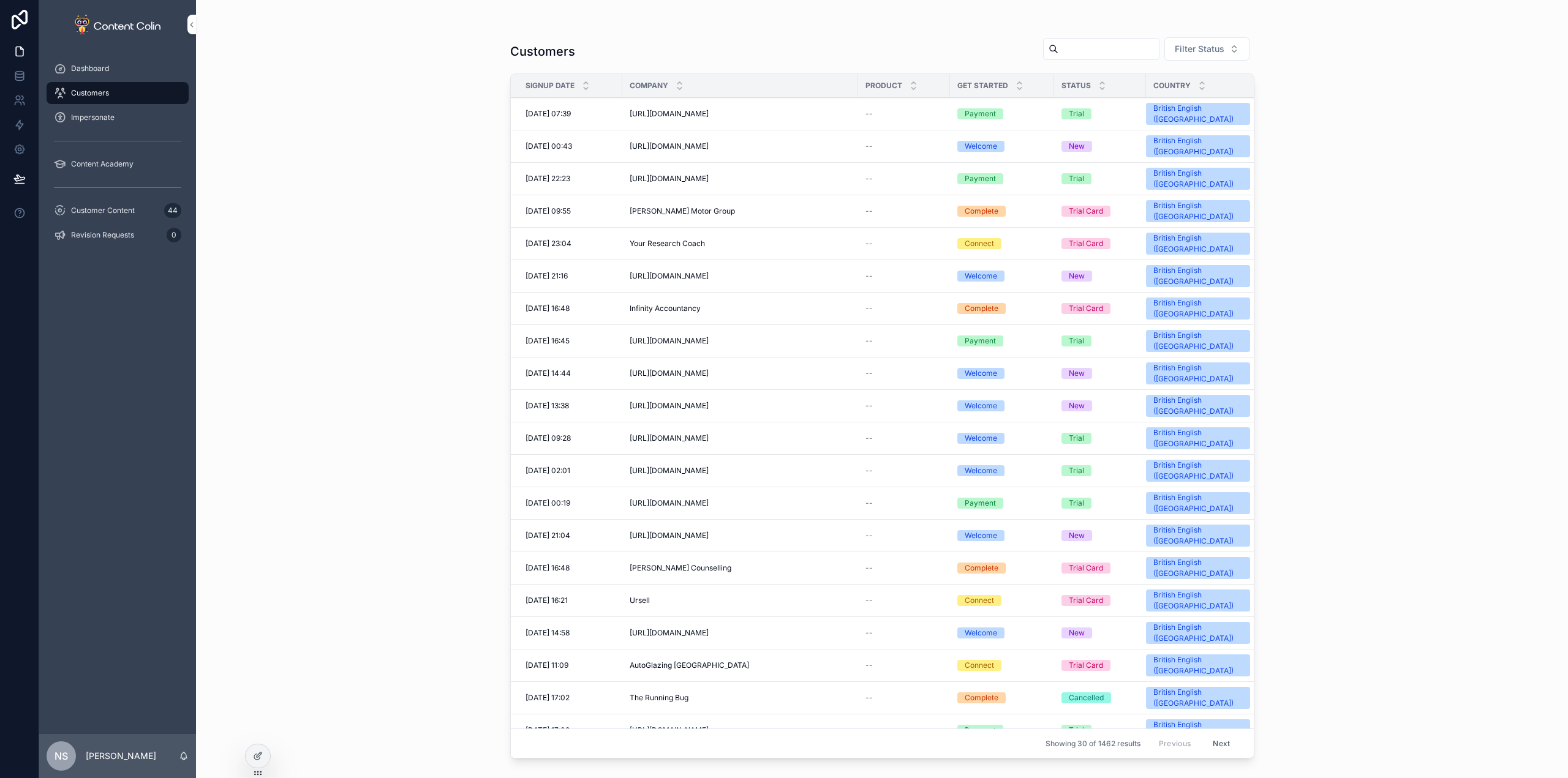
click at [255, 755] on icon at bounding box center [257, 756] width 10 height 10
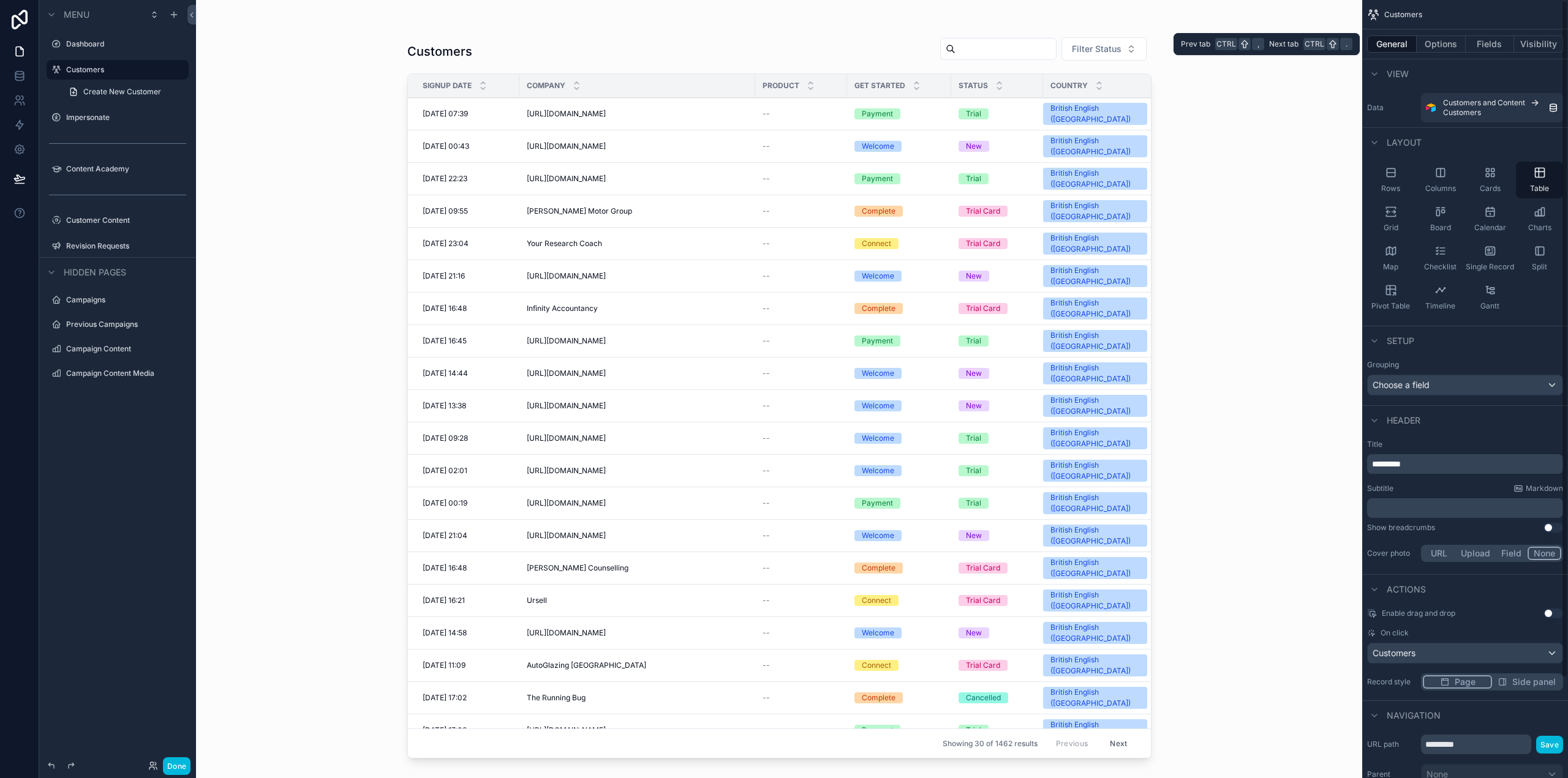
click at [1445, 45] on button "Options" at bounding box center [1441, 44] width 49 height 17
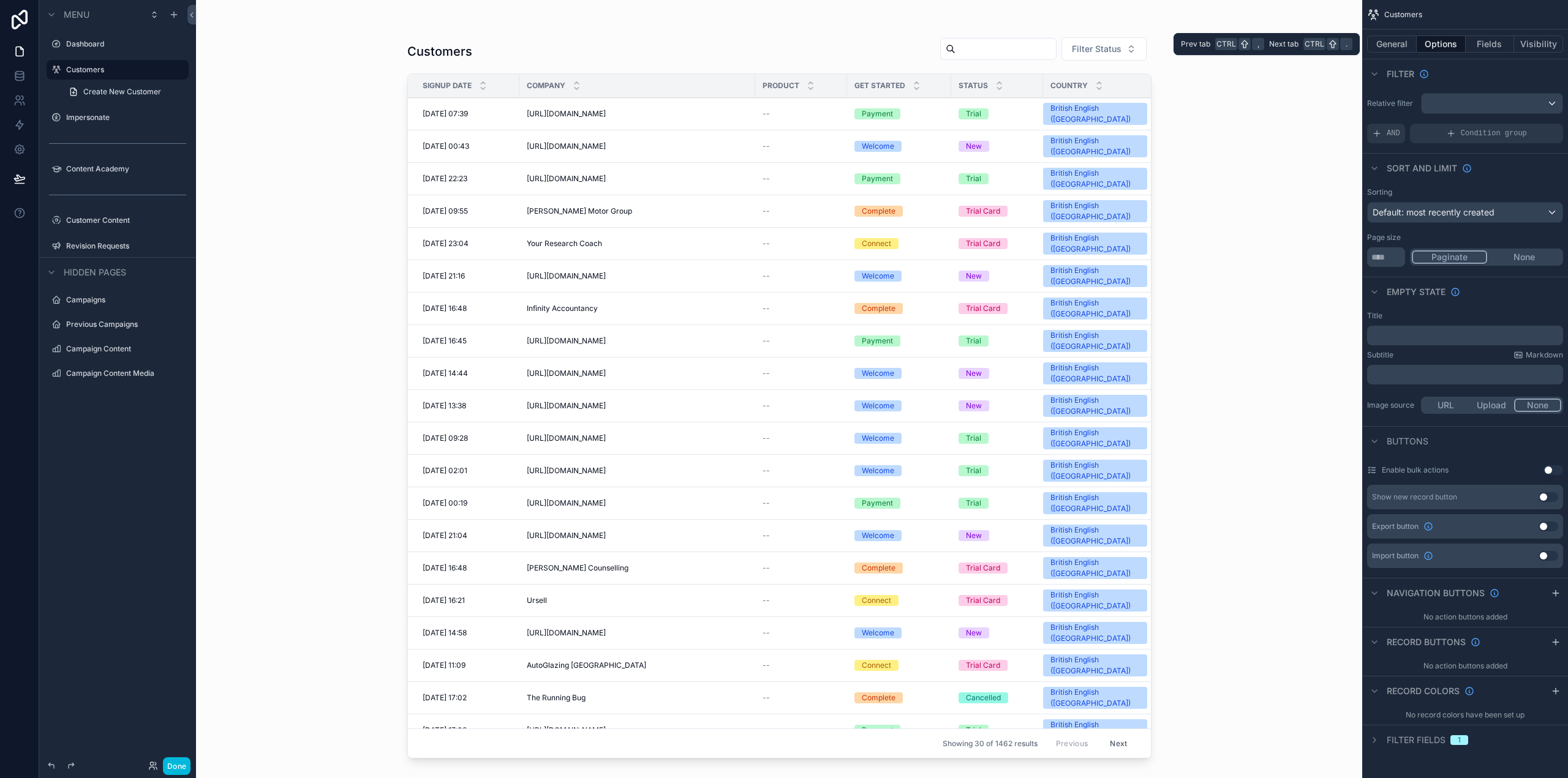
click at [1405, 44] on button "General" at bounding box center [1391, 44] width 50 height 17
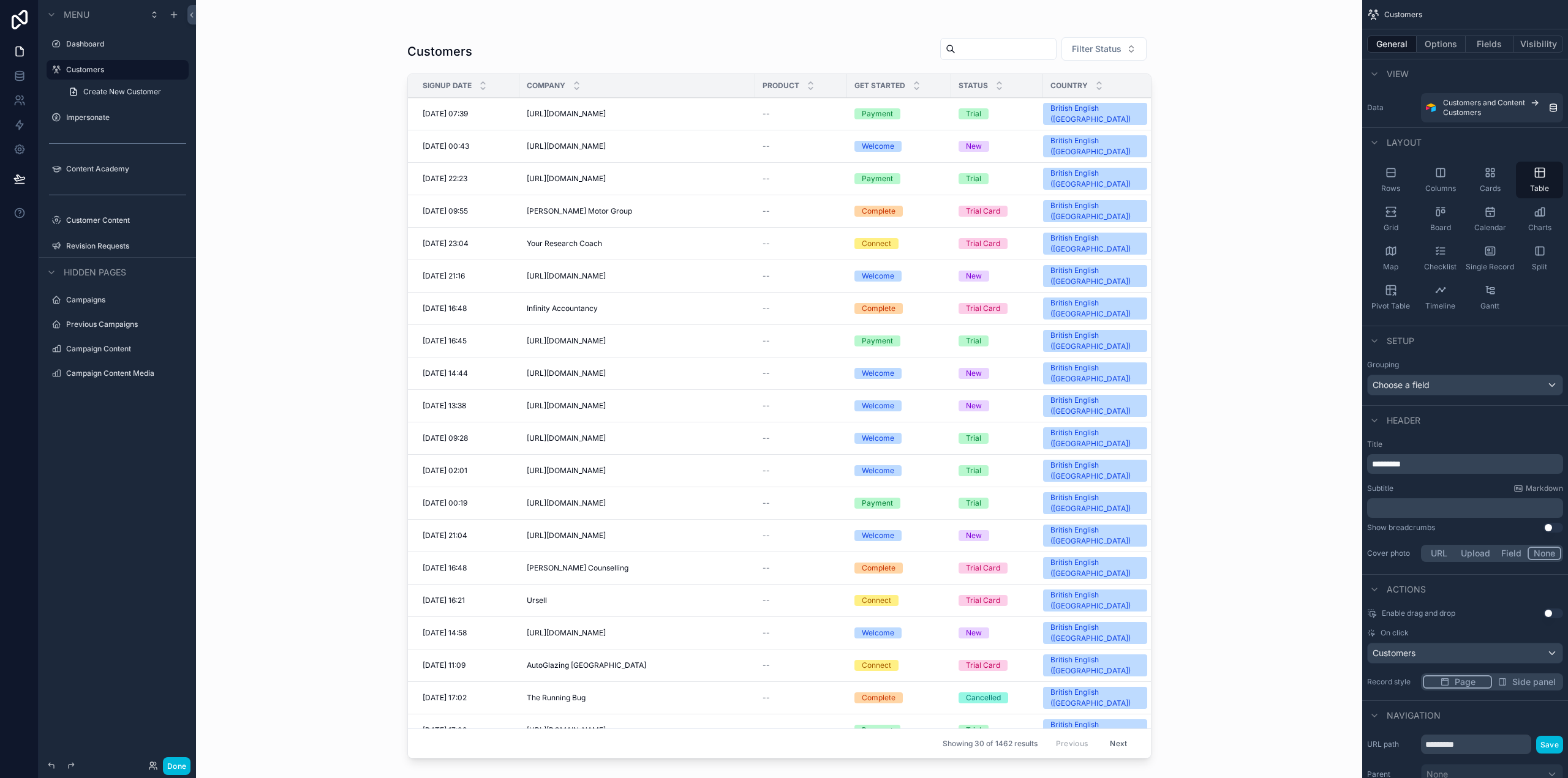
drag, startPoint x: 176, startPoint y: 770, endPoint x: 21, endPoint y: 156, distance: 633.3
click at [173, 771] on button "Done" at bounding box center [177, 766] width 27 height 18
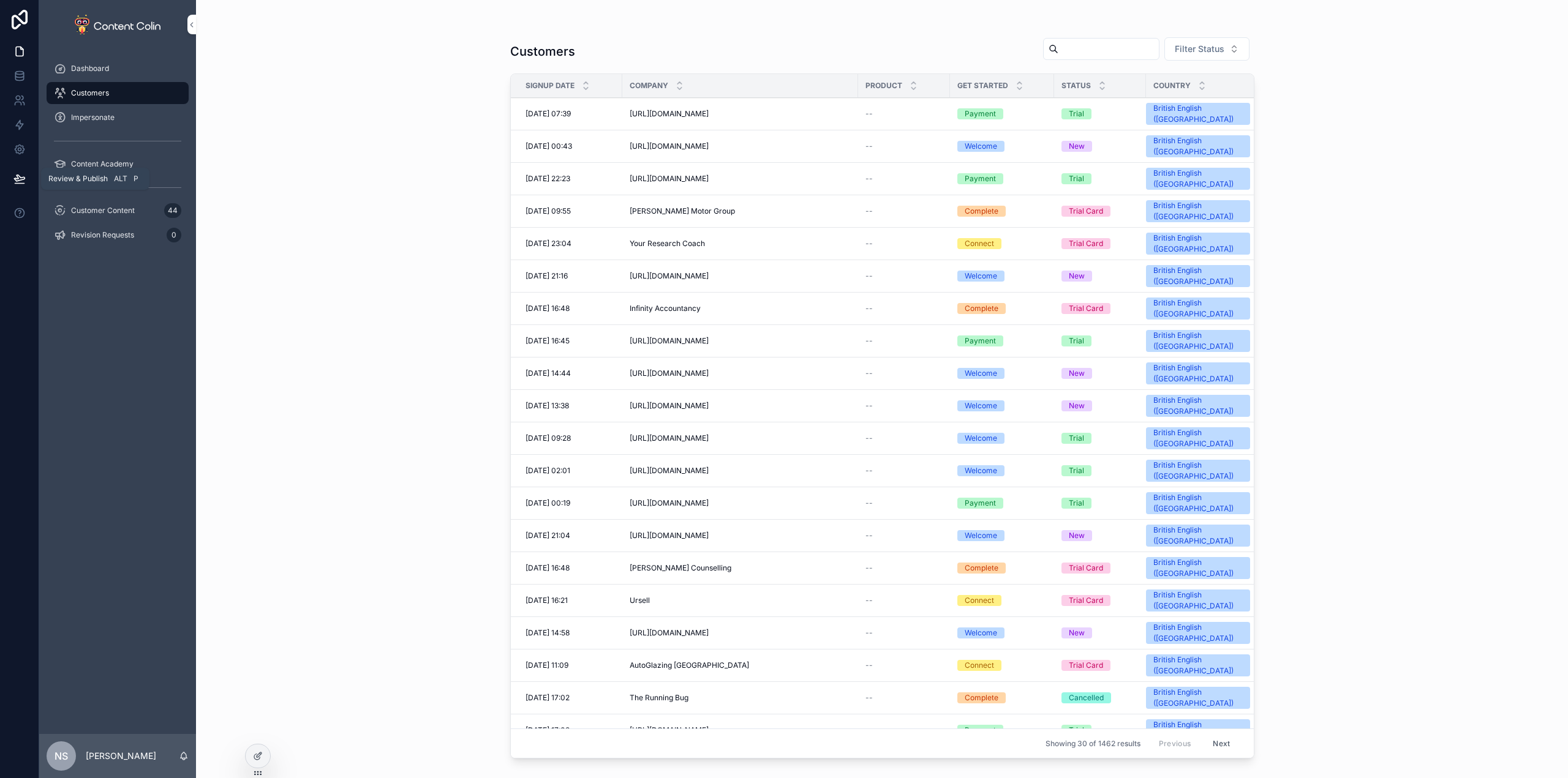
click at [18, 185] on button at bounding box center [19, 178] width 27 height 35
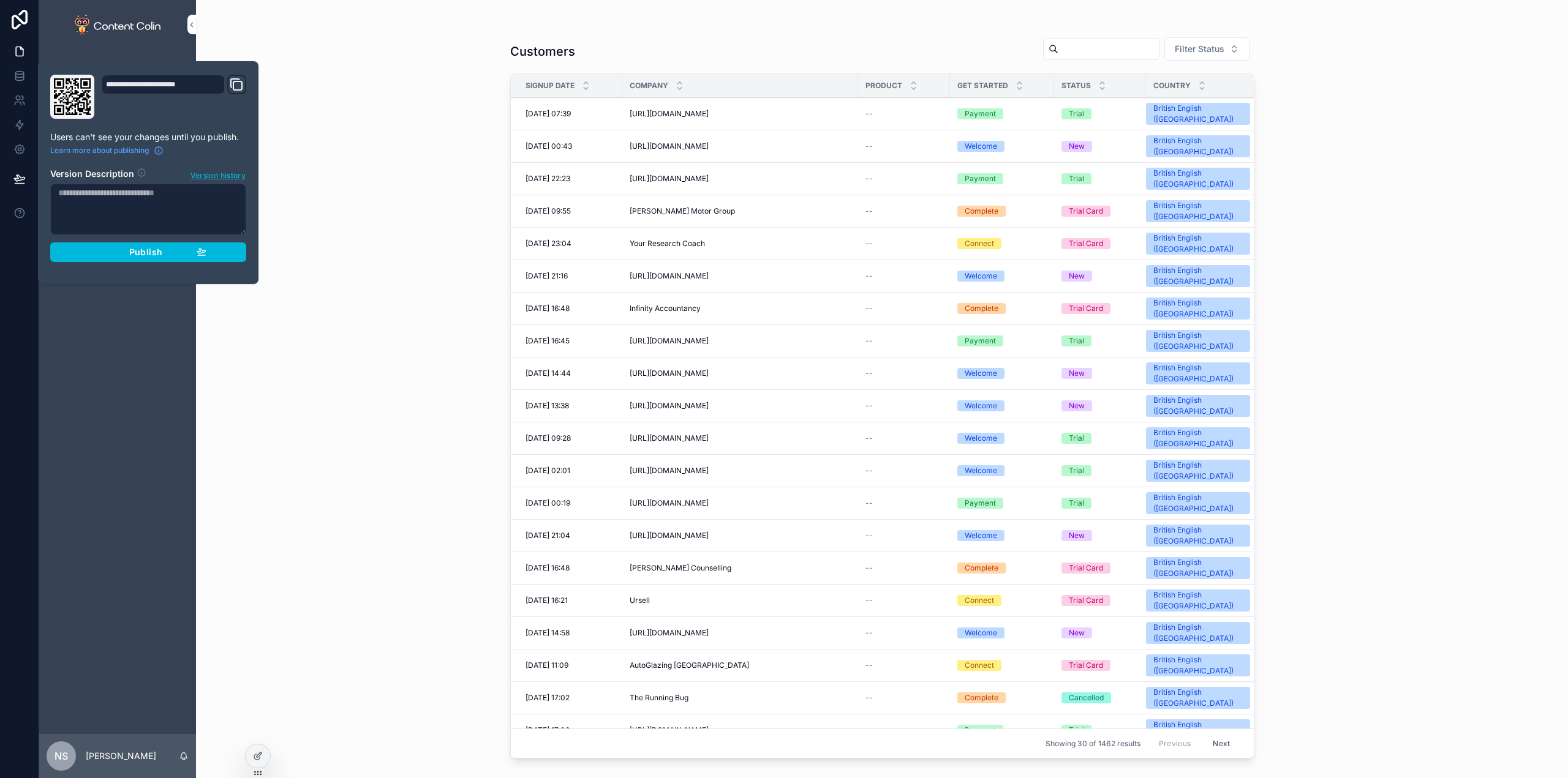
click at [128, 256] on div "Publish" at bounding box center [148, 252] width 117 height 11
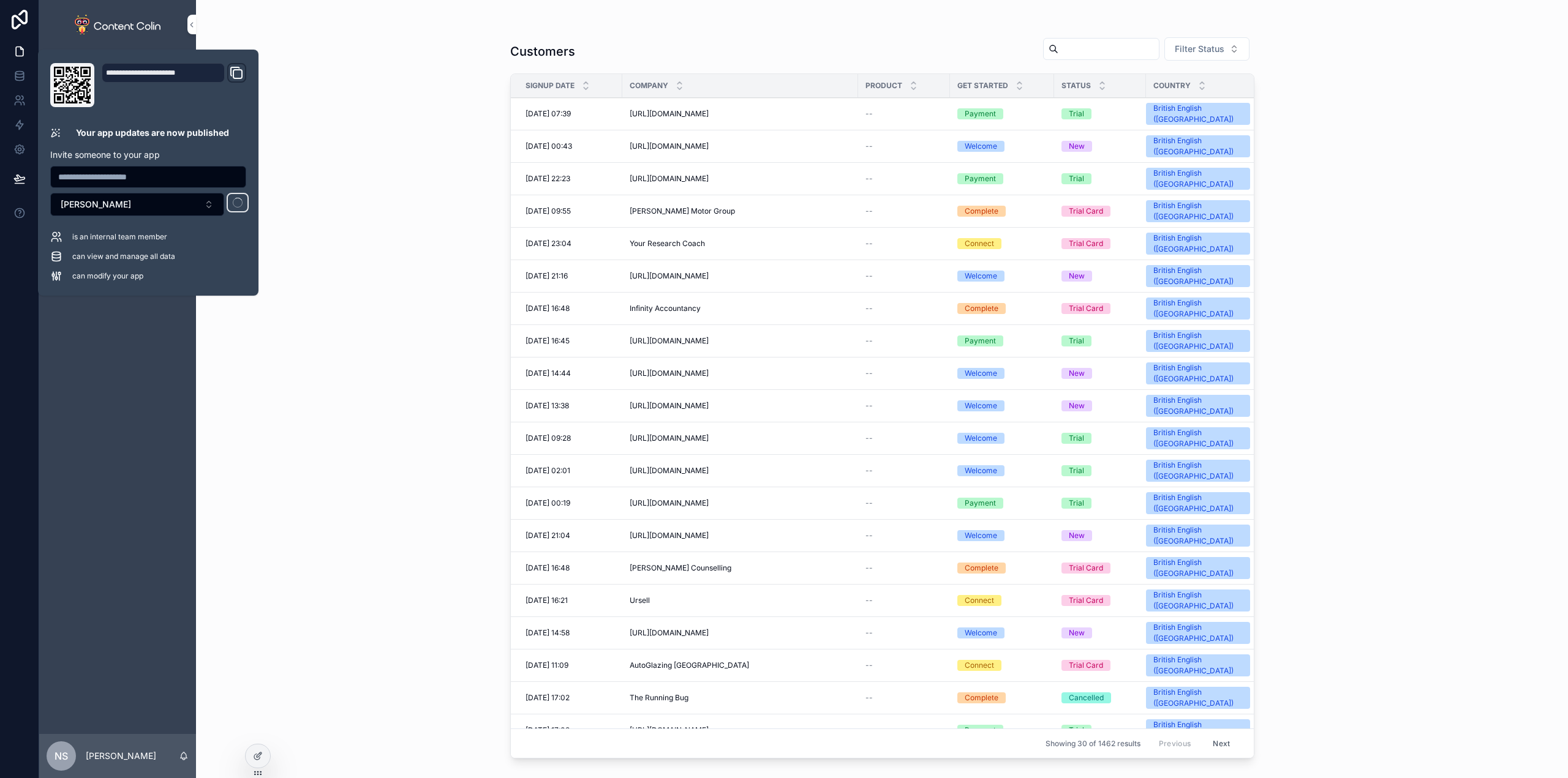
click at [332, 63] on div "Customers Filter Status Signup Date Company Product Get Started Status Country …" at bounding box center [882, 389] width 1372 height 778
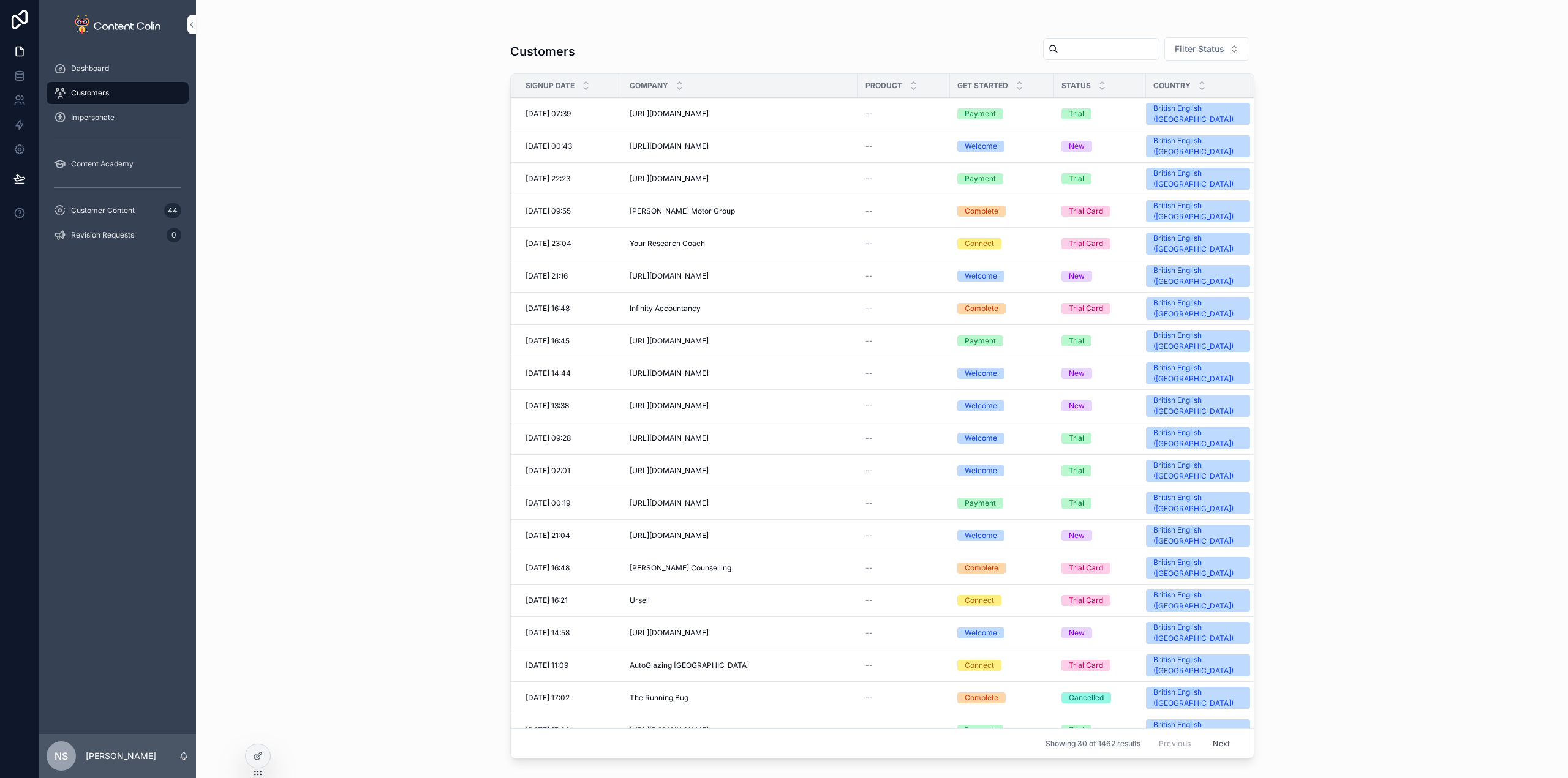
click at [254, 751] on icon at bounding box center [257, 756] width 10 height 10
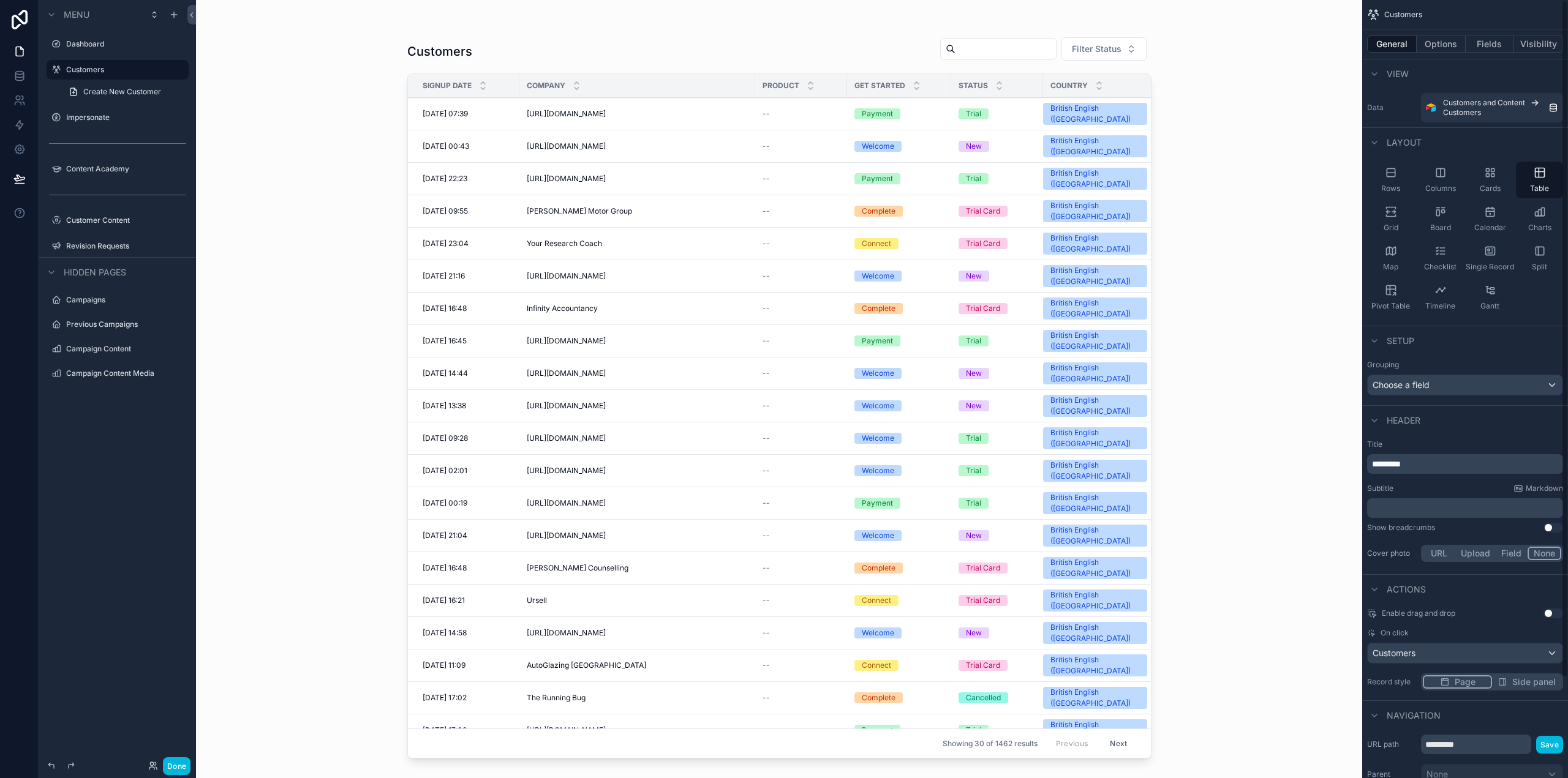
click at [1440, 42] on button "Options" at bounding box center [1441, 44] width 49 height 17
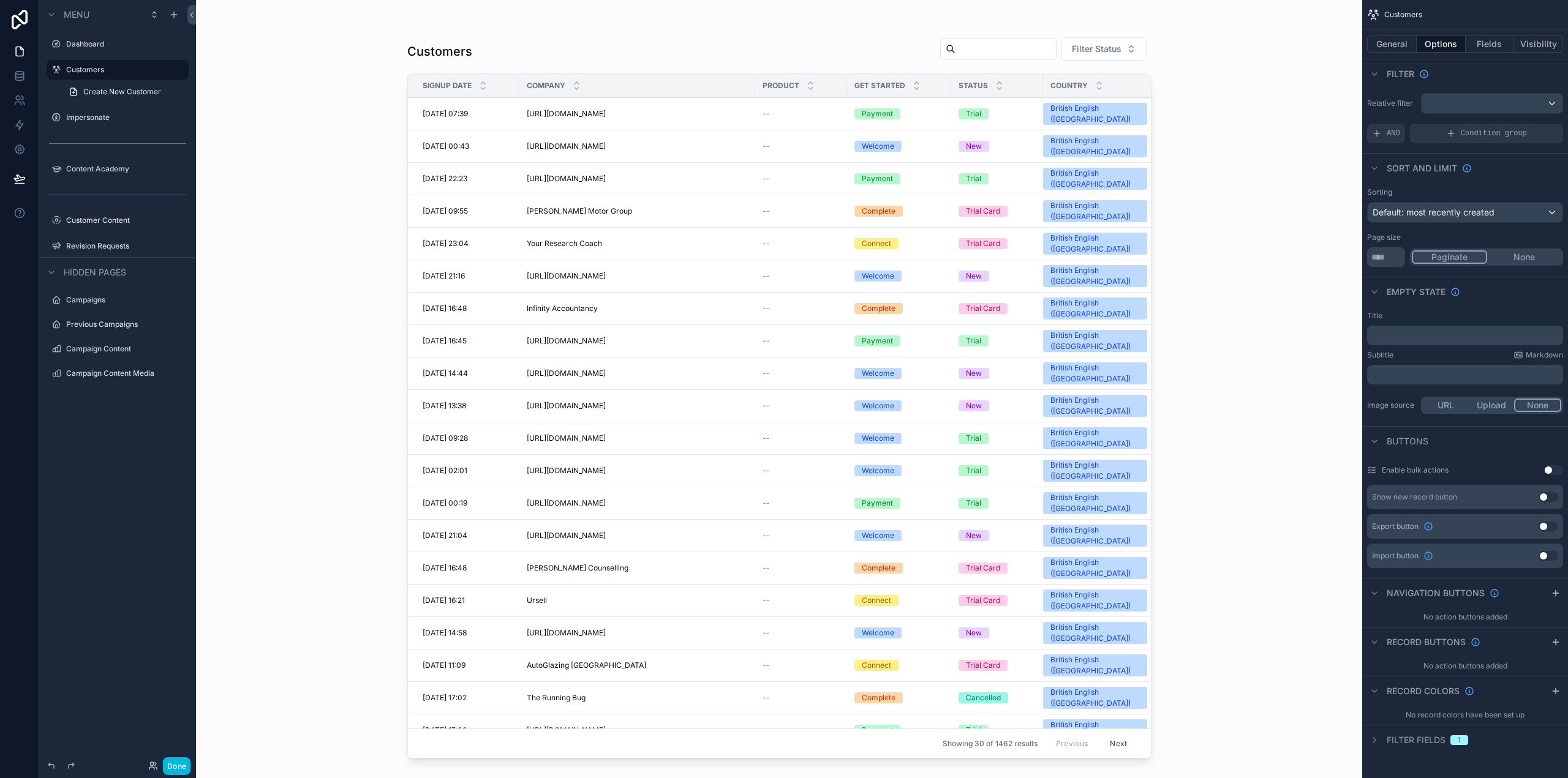
click at [1485, 48] on button "Fields" at bounding box center [1490, 44] width 49 height 17
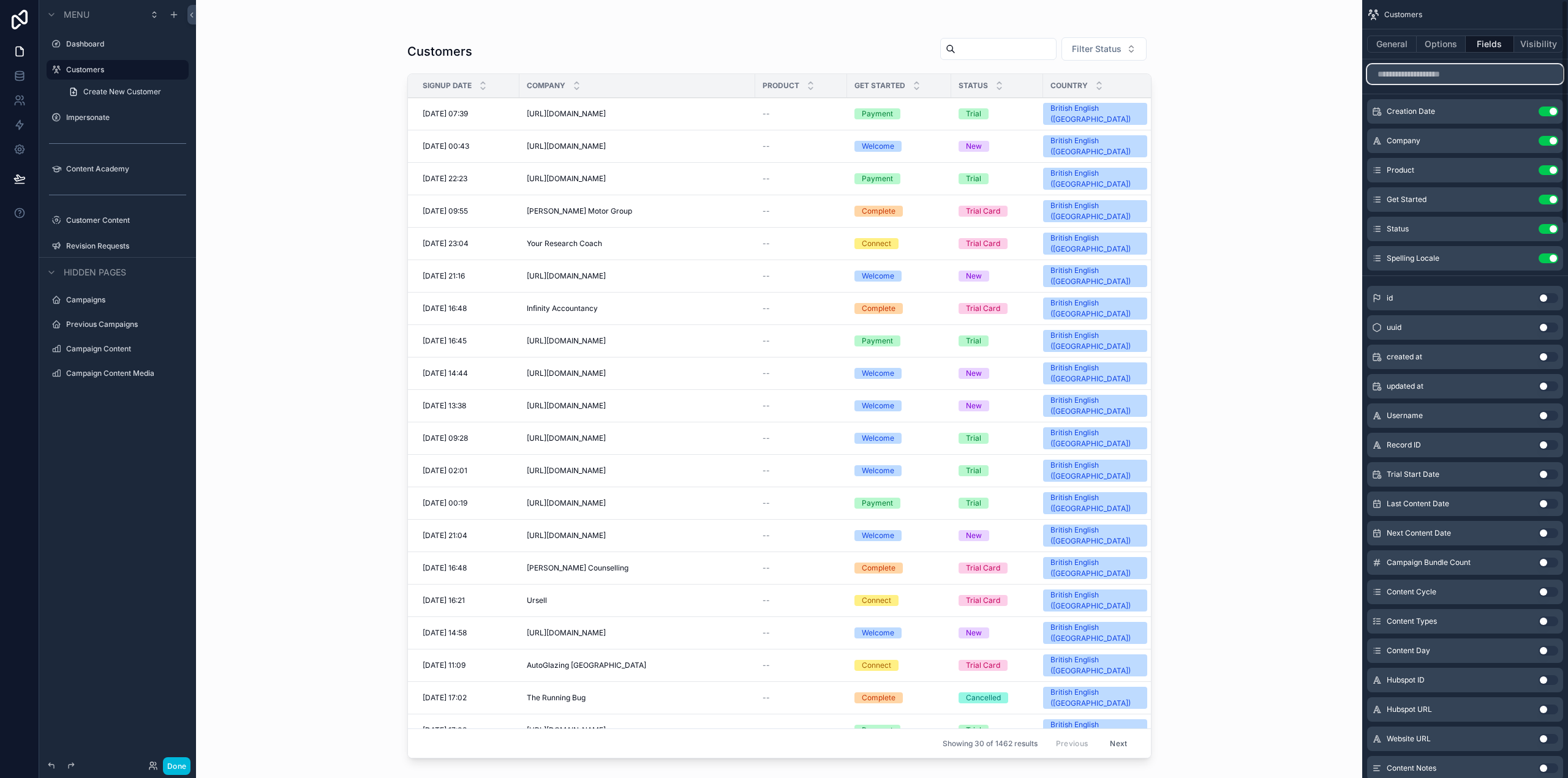
click at [1438, 80] on input "scrollable content" at bounding box center [1464, 74] width 196 height 20
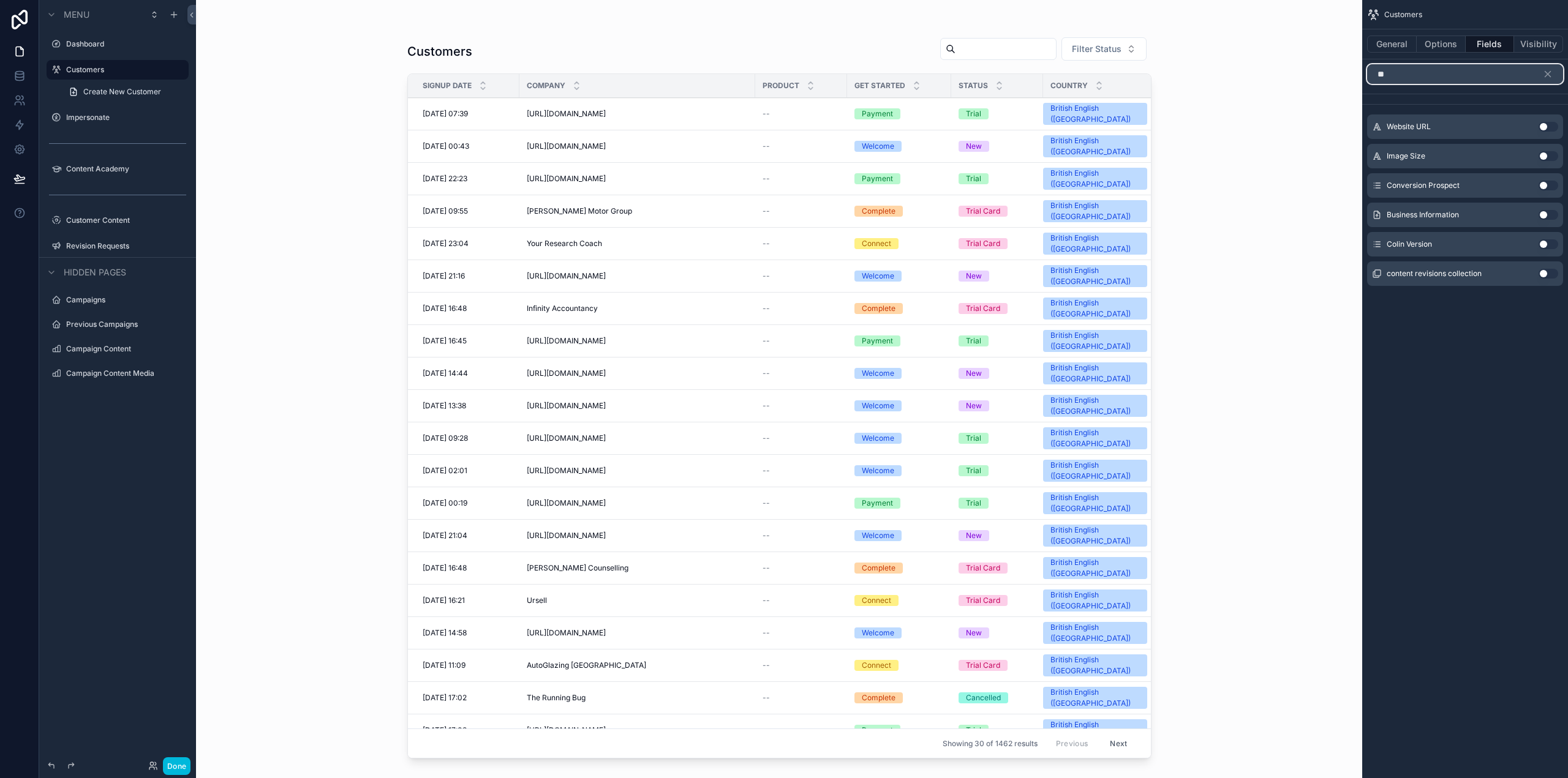
type input "*"
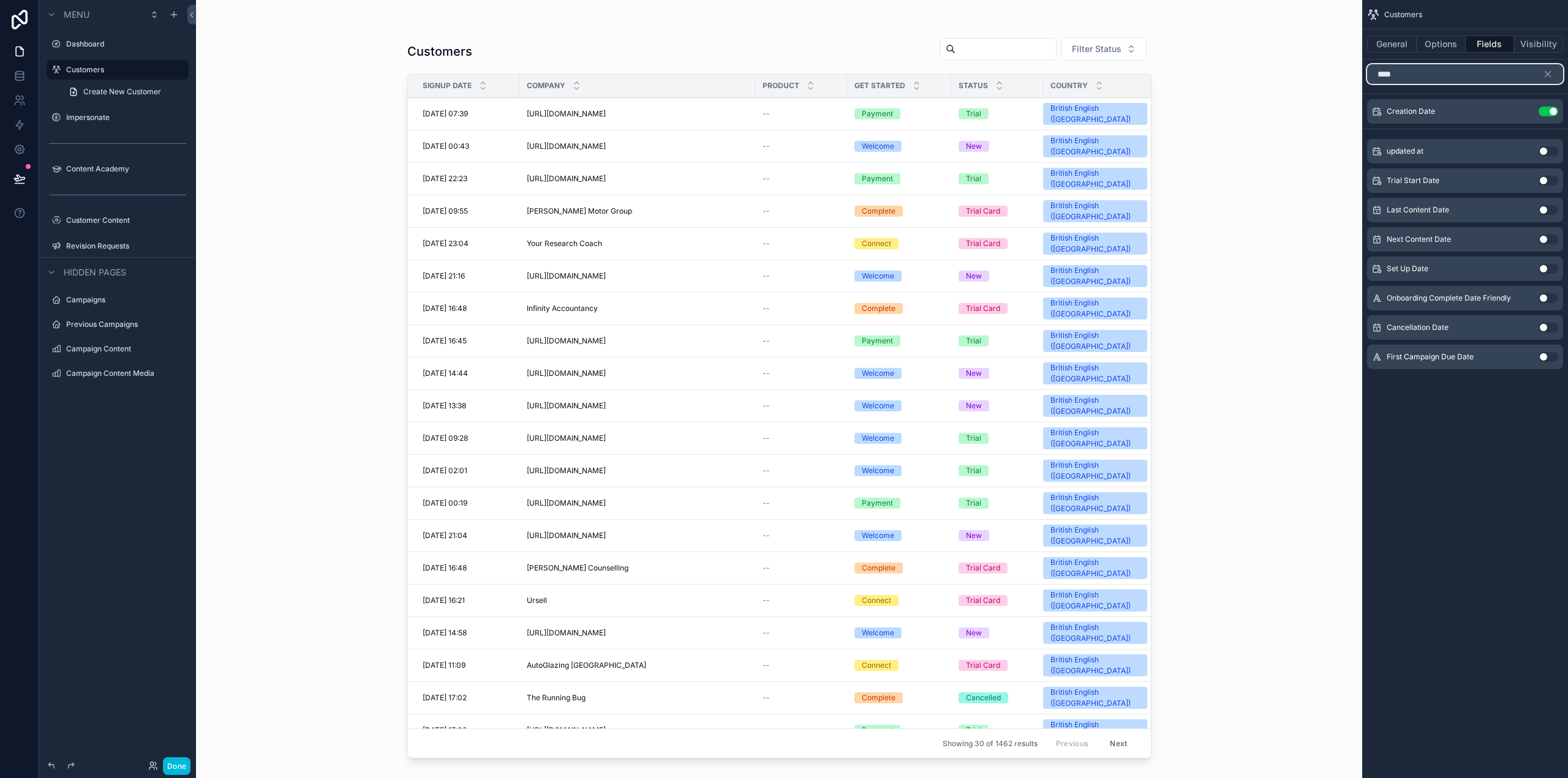
drag, startPoint x: 1430, startPoint y: 79, endPoint x: 1343, endPoint y: 71, distance: 87.4
click at [1351, 69] on div "Dashboard Customers Impersonate Content Academy Customer Content 44 Revision Re…" at bounding box center [882, 389] width 1372 height 778
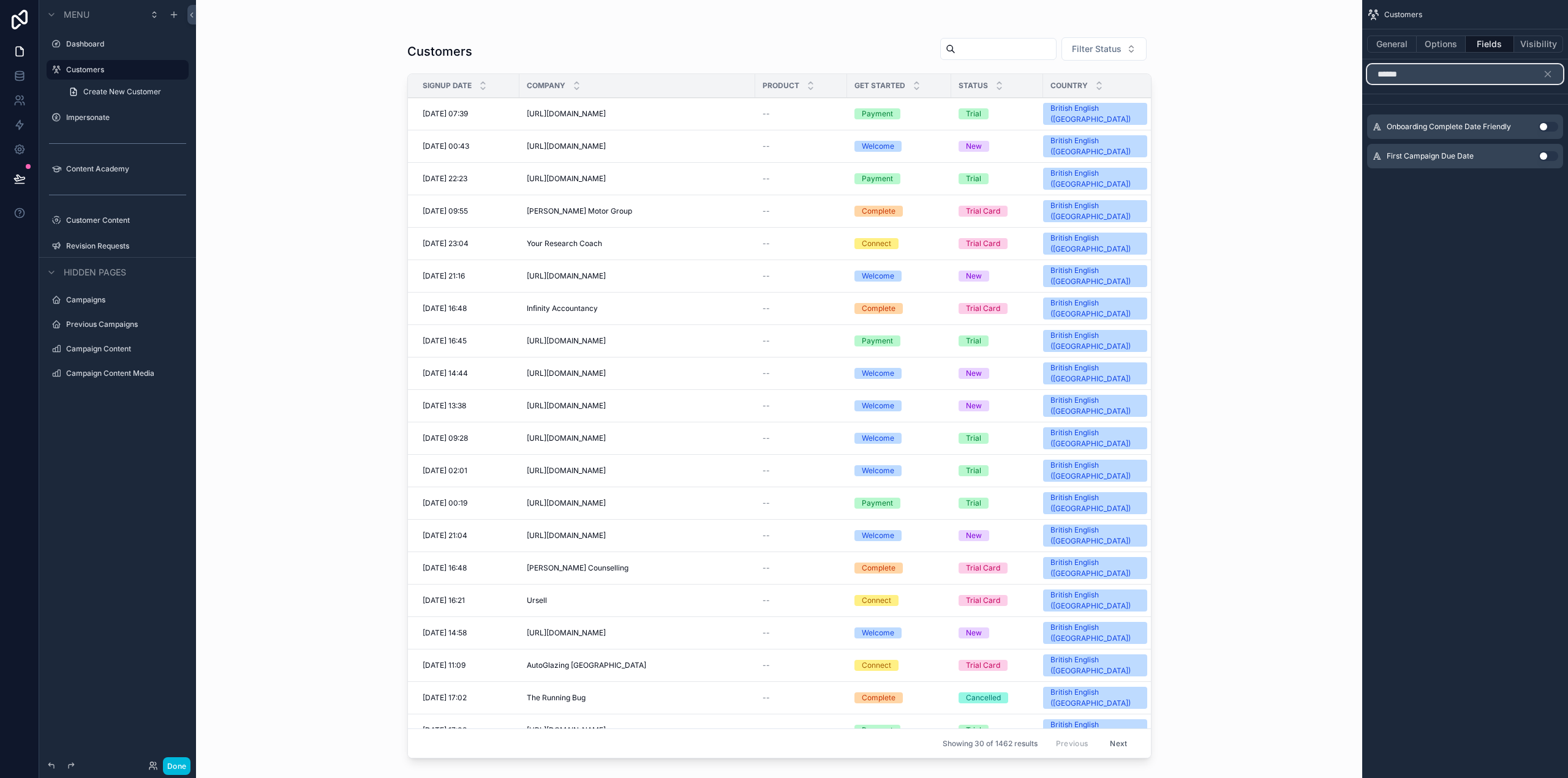
type input "*******"
drag, startPoint x: 1387, startPoint y: 79, endPoint x: 1341, endPoint y: 79, distance: 46.0
click at [1341, 79] on div "Dashboard Customers Impersonate Content Academy Customer Content 44 Revision Re…" at bounding box center [882, 389] width 1372 height 778
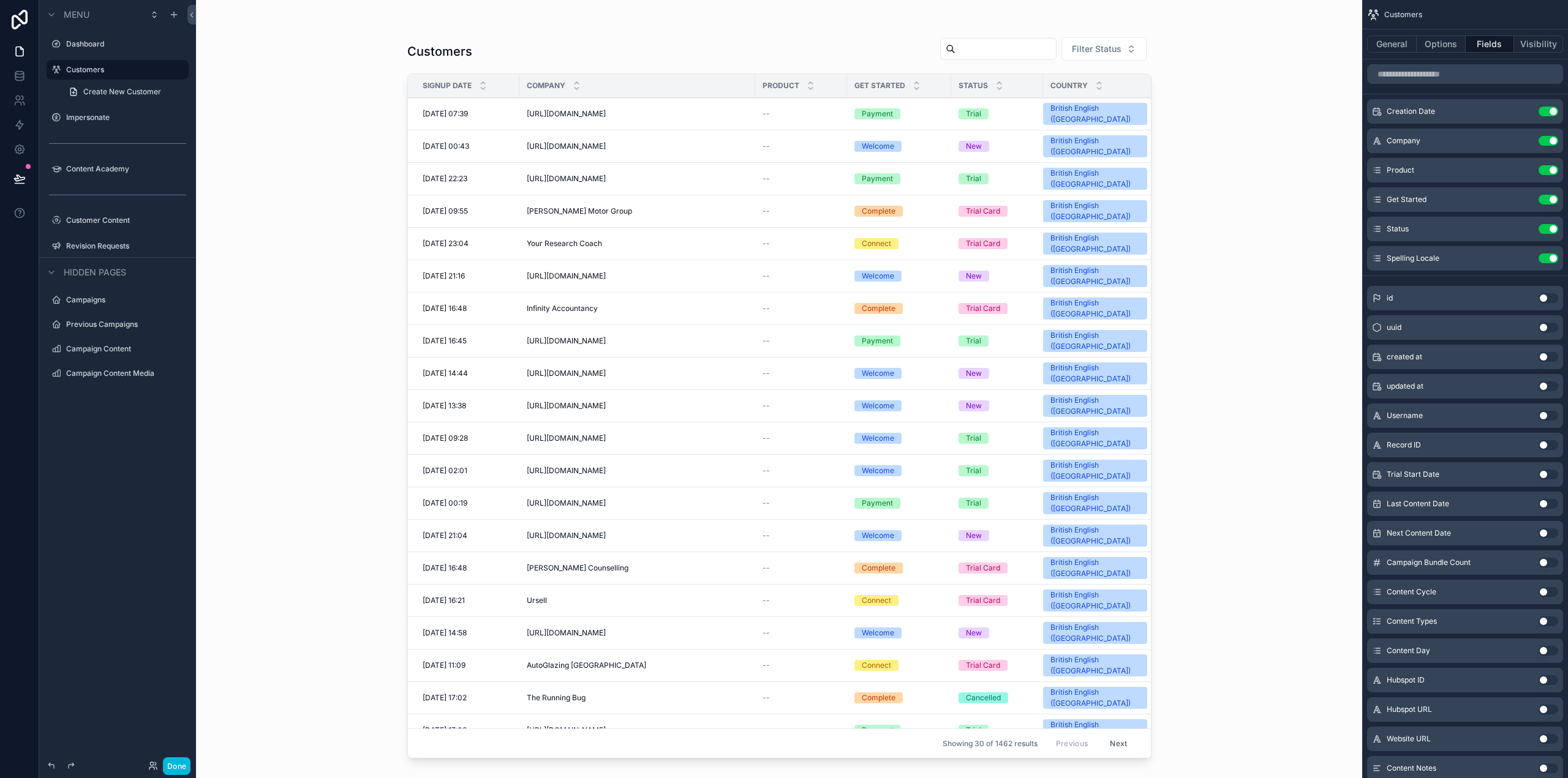
click at [727, 114] on div "scrollable content" at bounding box center [779, 382] width 783 height 763
click at [1118, 734] on button "Next" at bounding box center [1118, 743] width 35 height 19
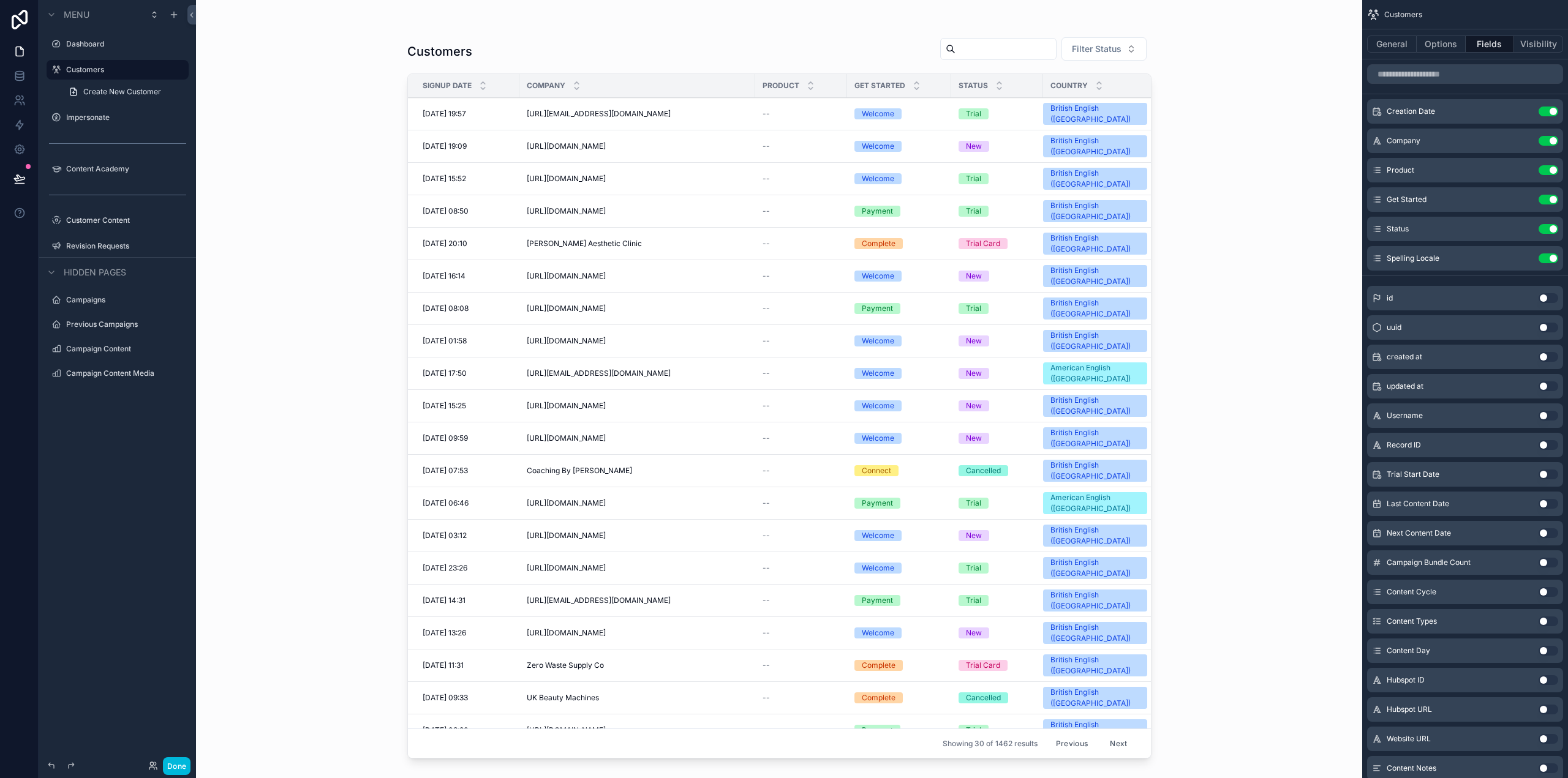
click at [1115, 734] on button "Next" at bounding box center [1118, 743] width 35 height 19
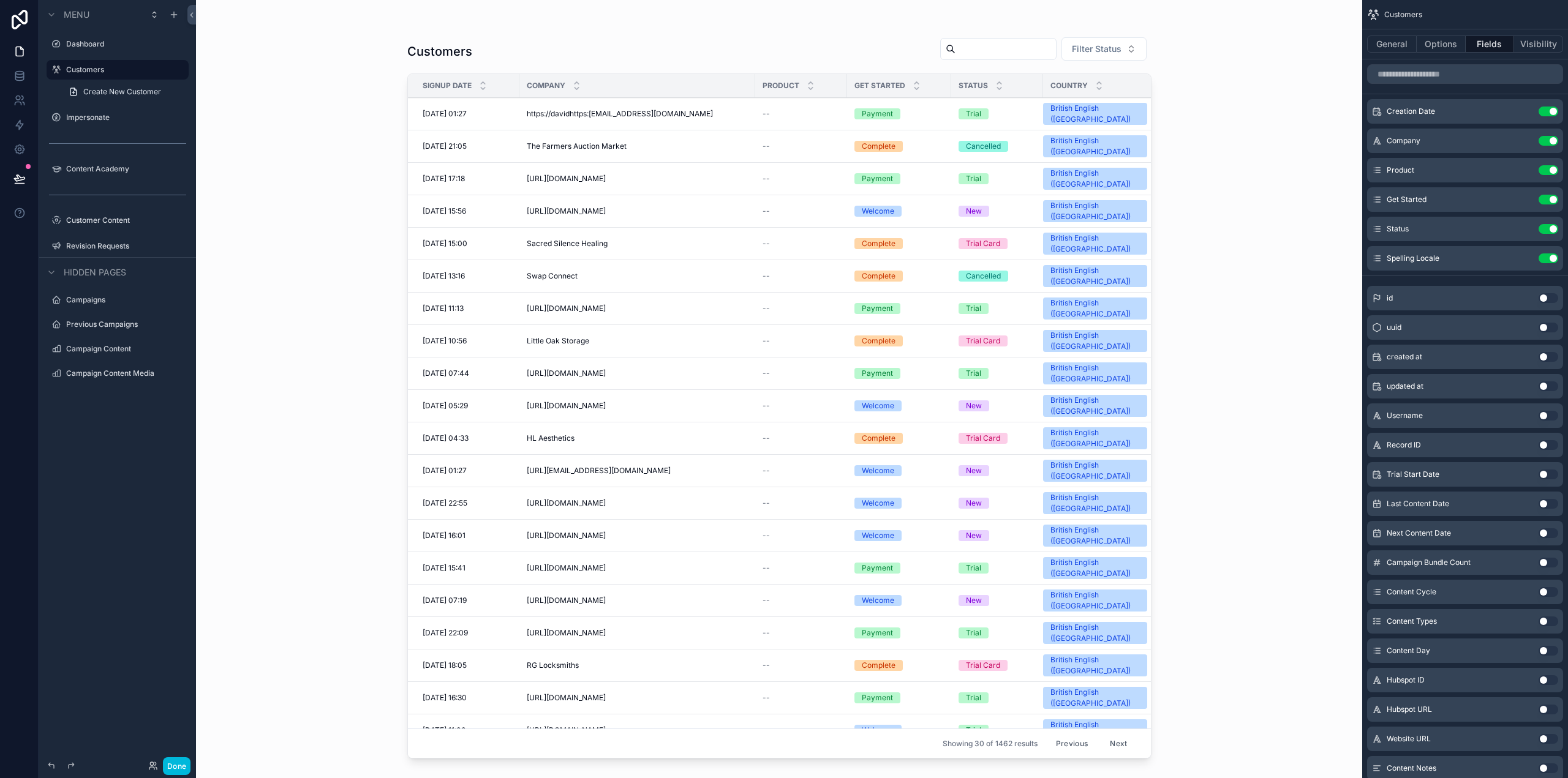
click at [1115, 734] on button "Next" at bounding box center [1118, 743] width 35 height 19
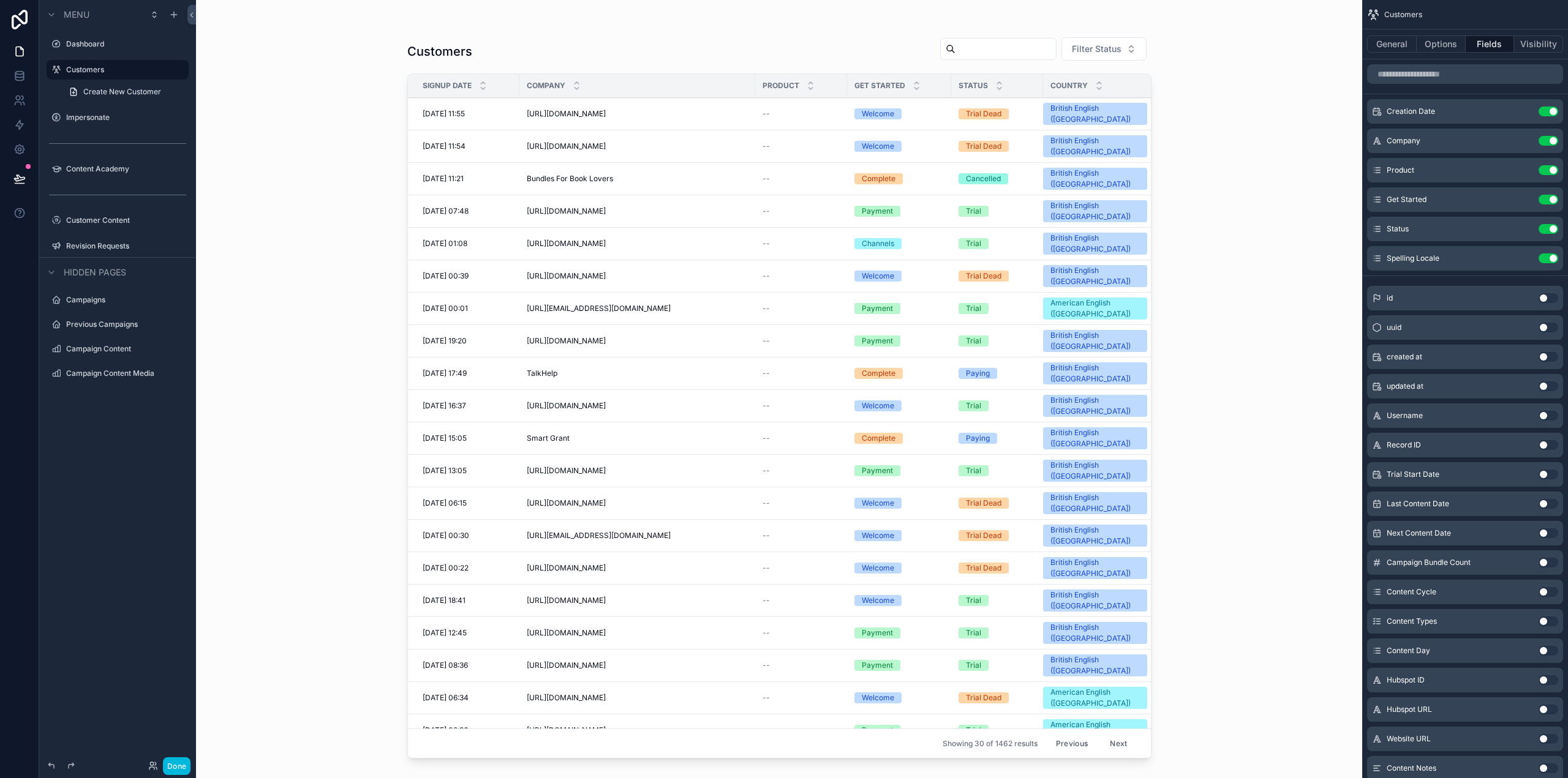
click at [1115, 734] on button "Next" at bounding box center [1118, 743] width 35 height 19
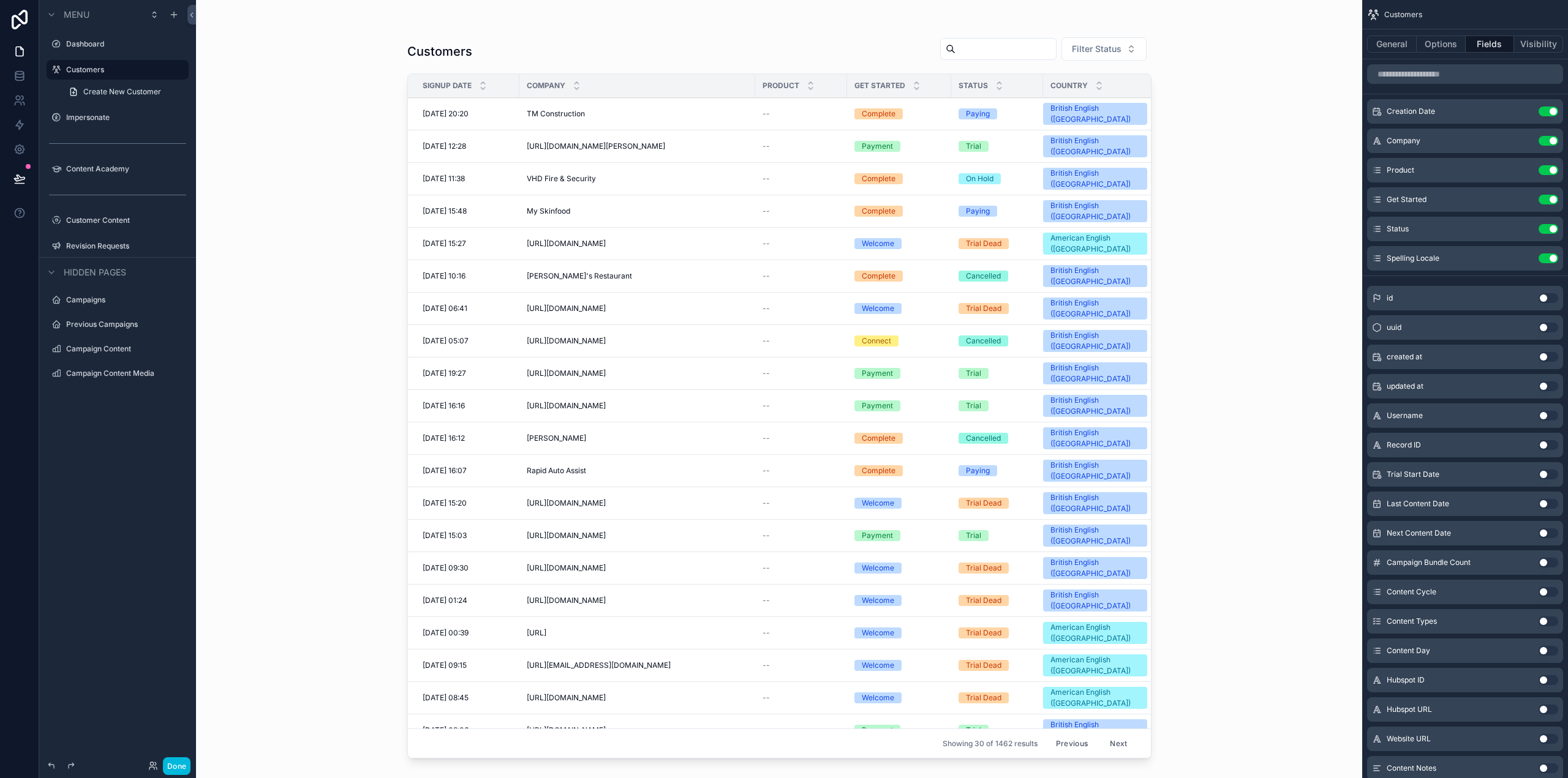
click at [1115, 734] on button "Next" at bounding box center [1118, 743] width 35 height 19
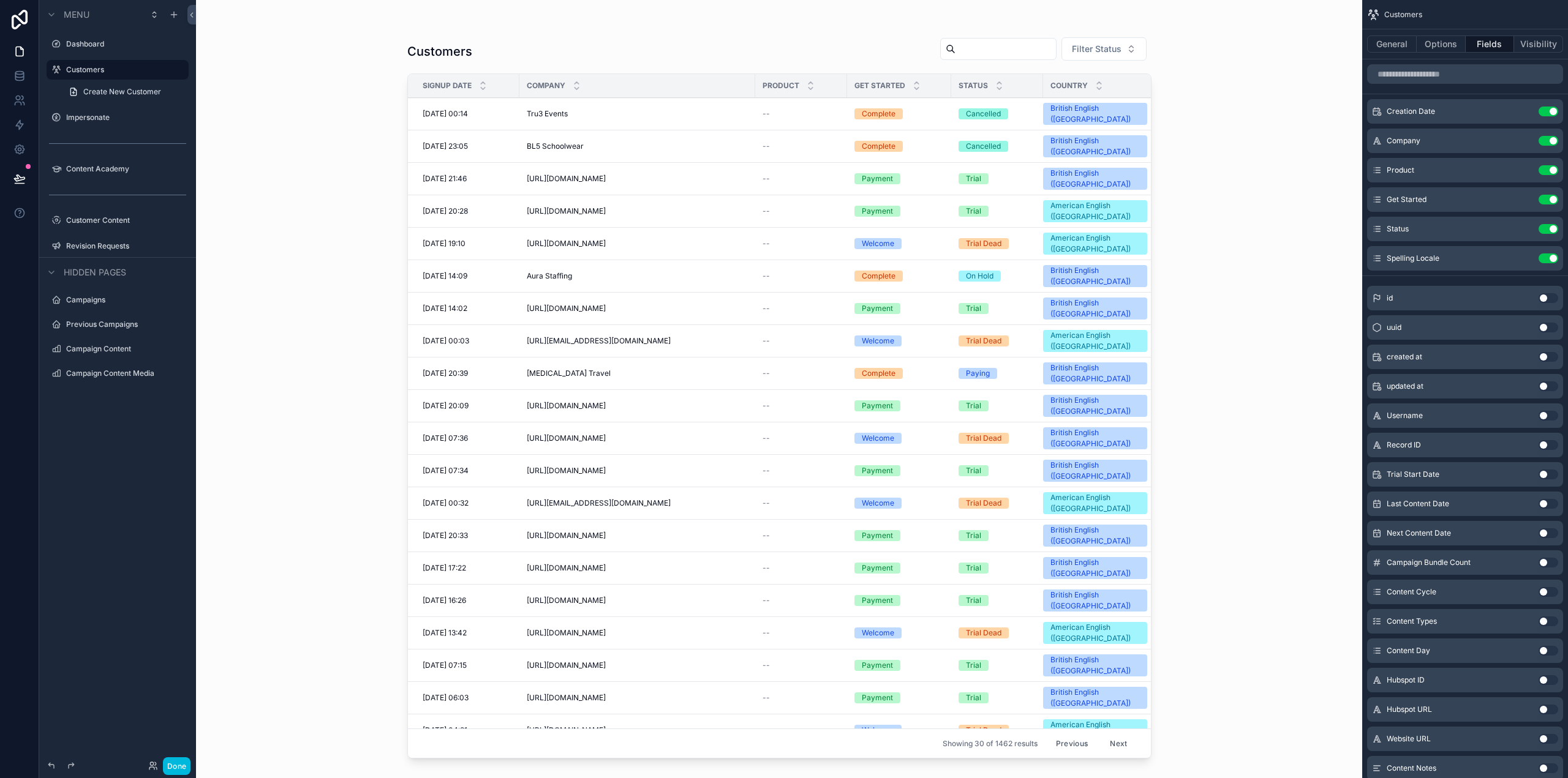
click at [1115, 734] on button "Next" at bounding box center [1118, 743] width 35 height 19
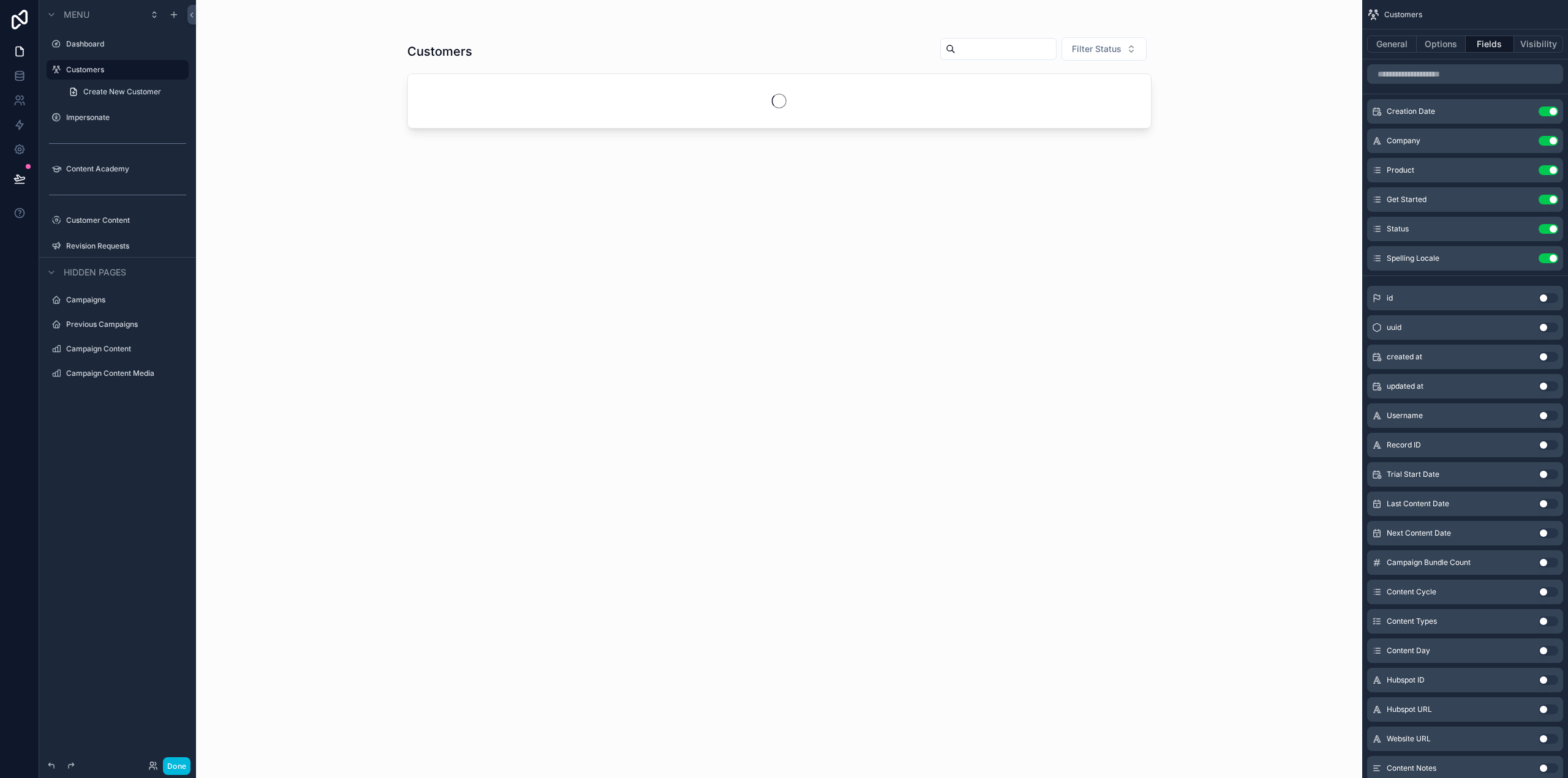
click at [1115, 731] on div "Customers Filter Status" at bounding box center [779, 396] width 744 height 734
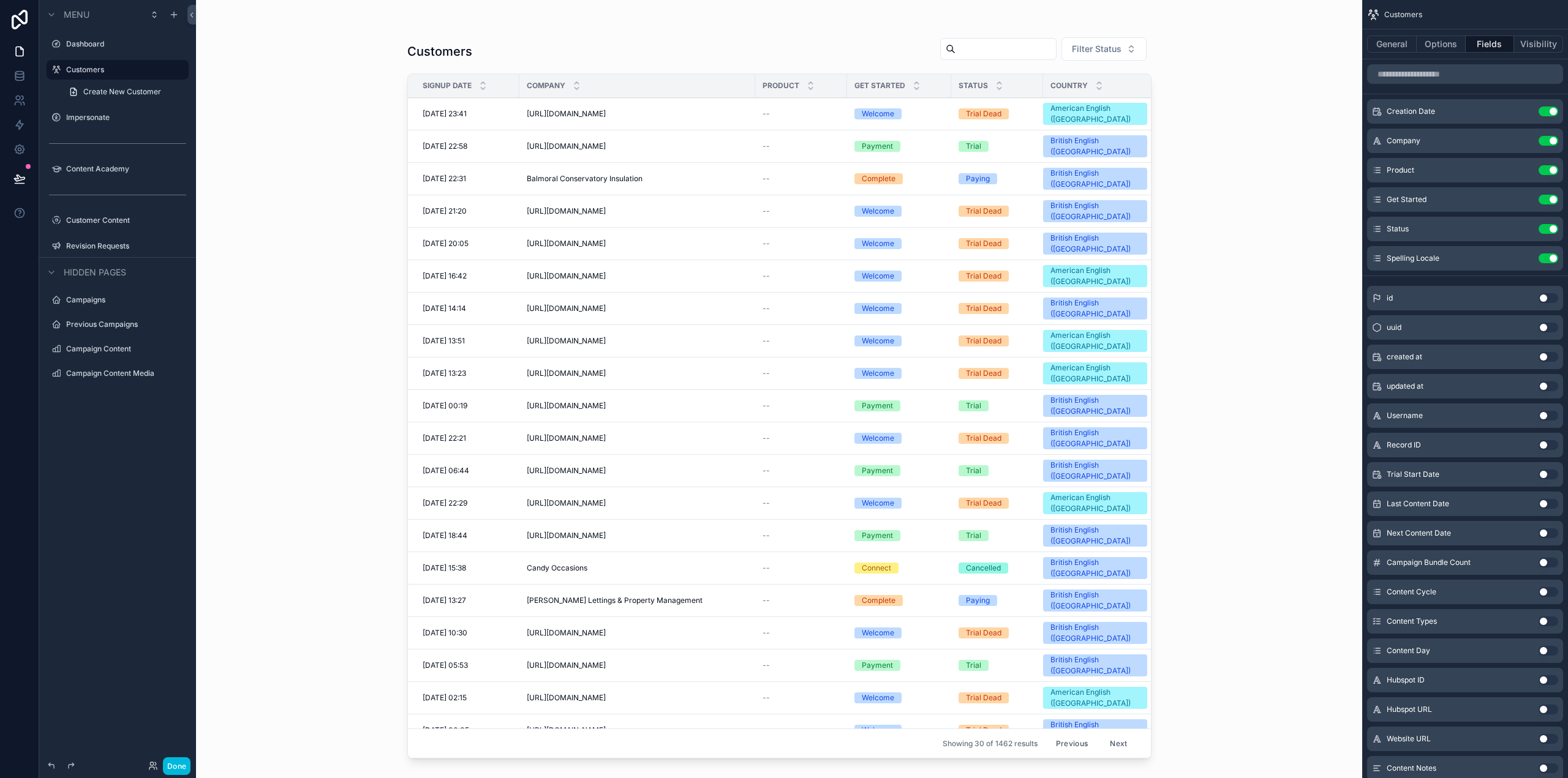
click at [1100, 56] on button "Filter Status" at bounding box center [1104, 49] width 85 height 23
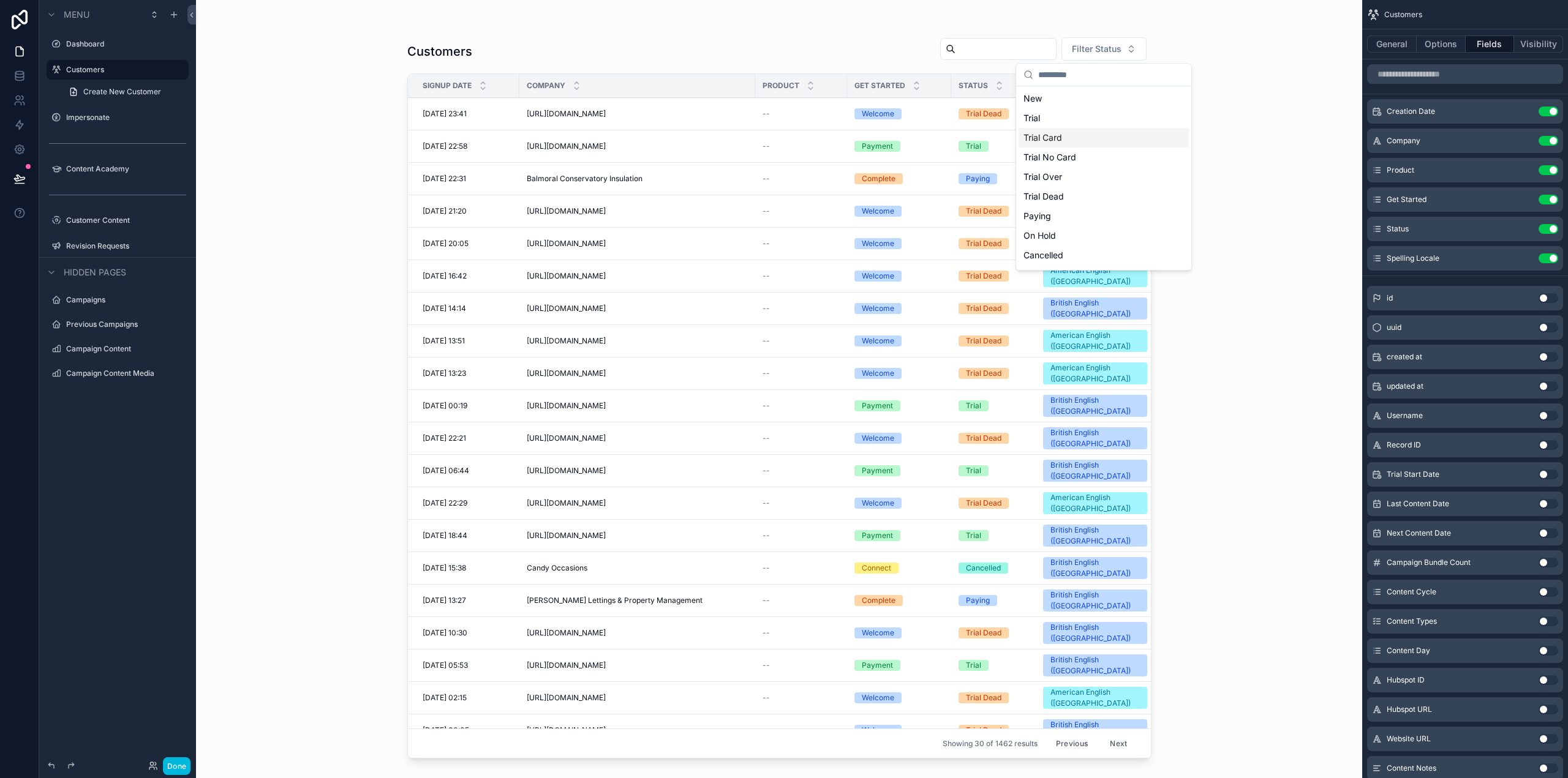
click at [1061, 138] on div "Trial Card" at bounding box center [1103, 137] width 170 height 20
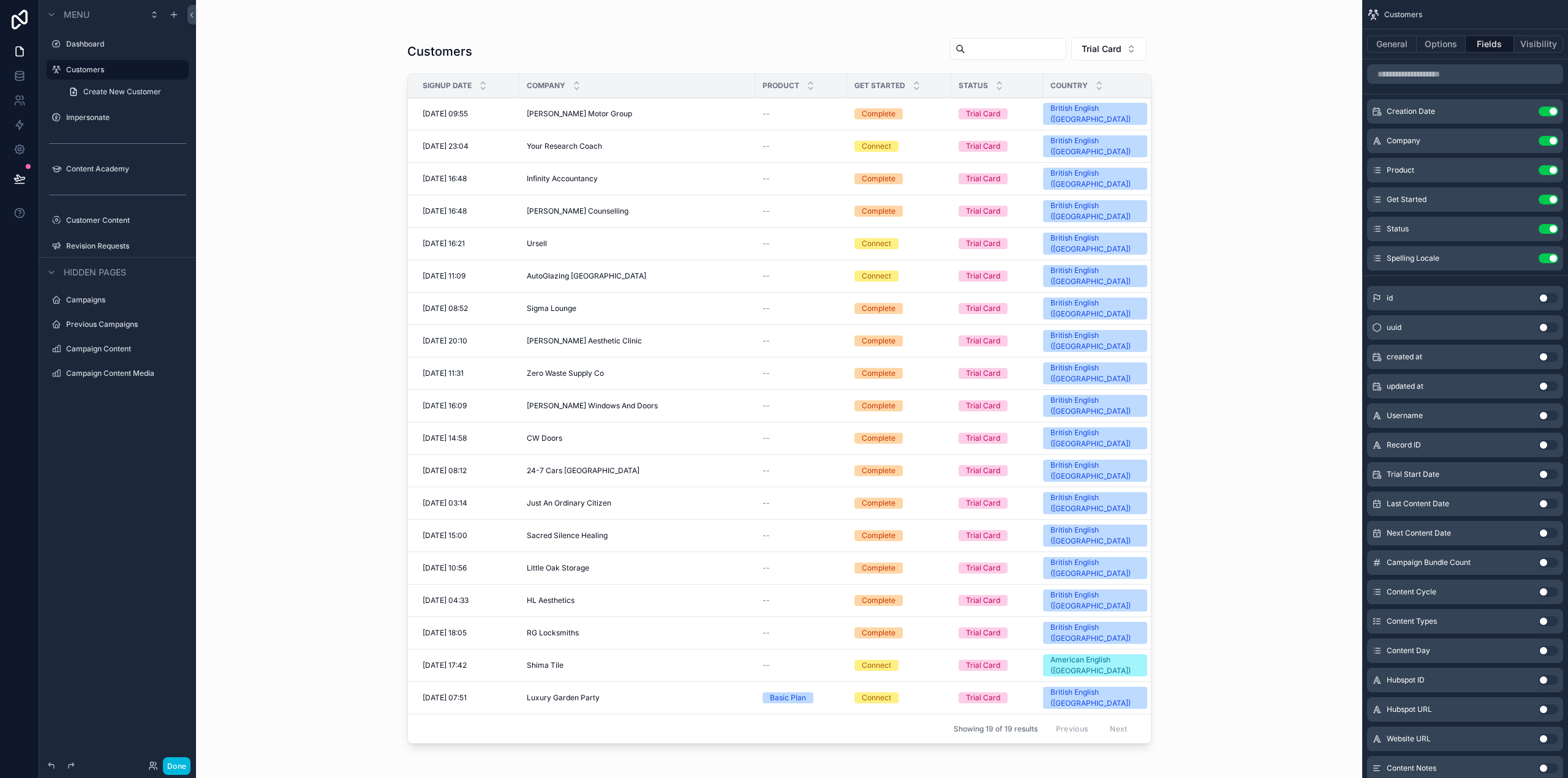
click at [1133, 48] on button "Trial Card" at bounding box center [1109, 49] width 76 height 23
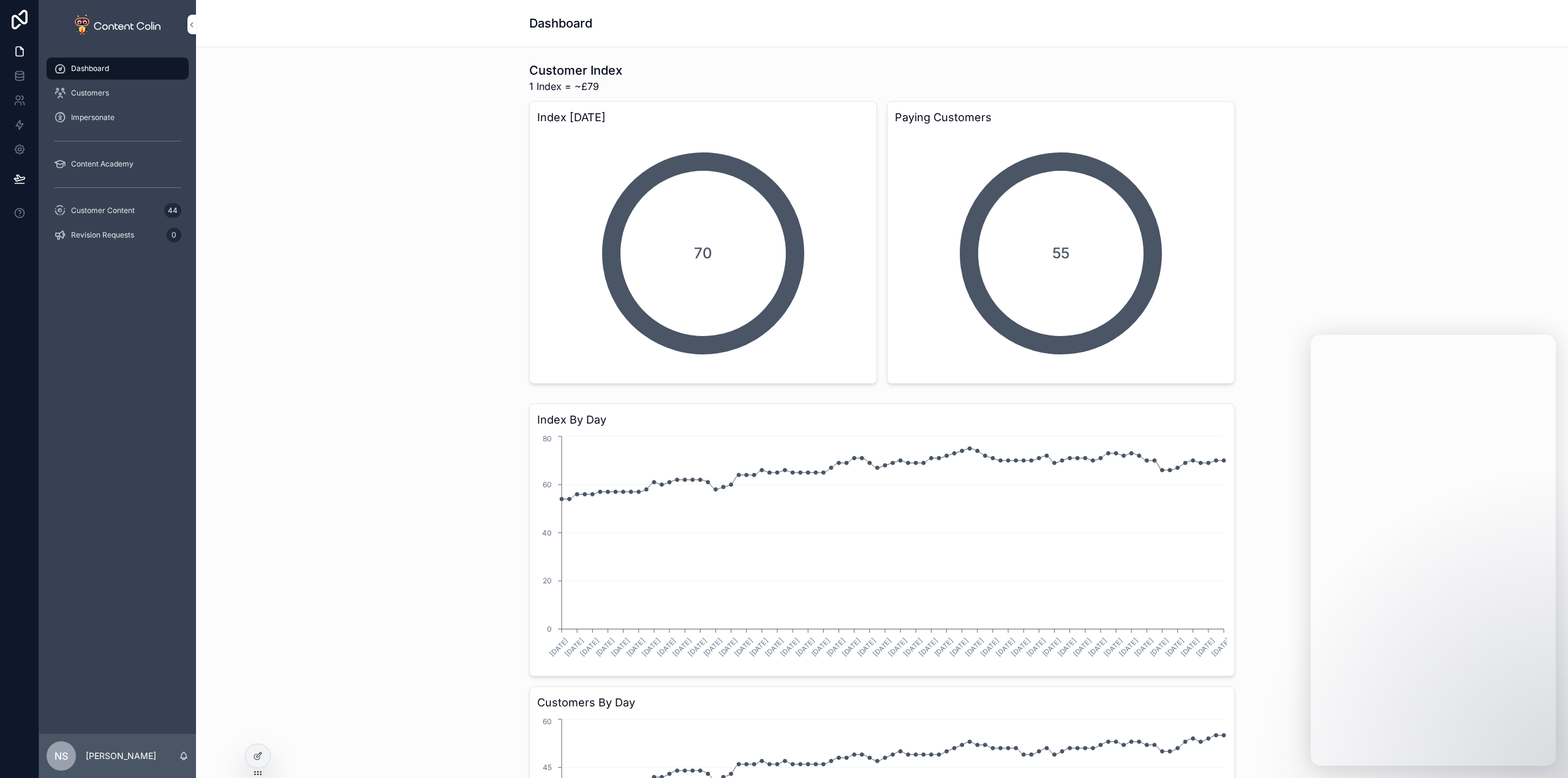
click at [93, 207] on span "Customer Content" at bounding box center [103, 210] width 64 height 10
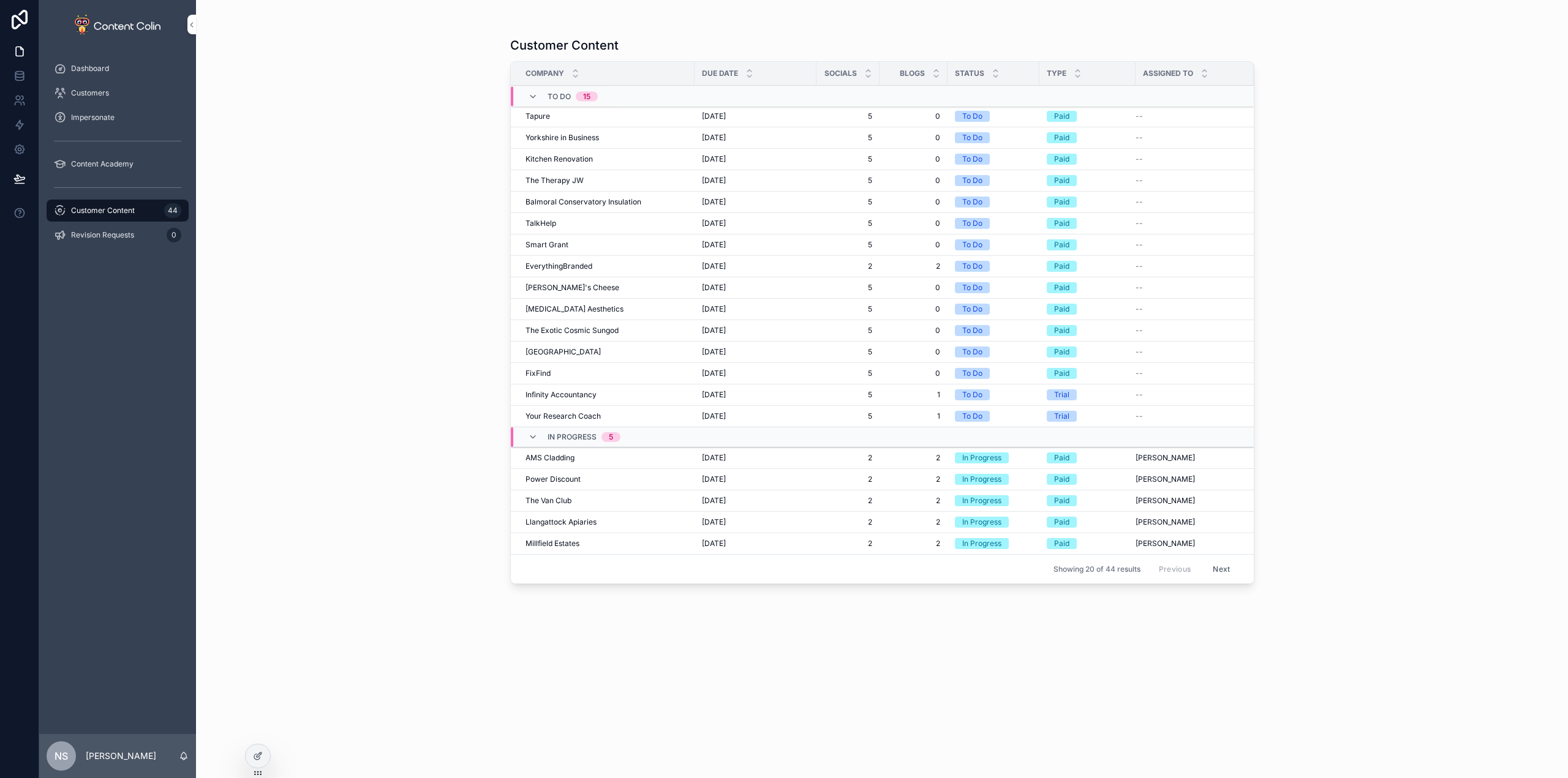
click at [1225, 570] on button "Next" at bounding box center [1221, 568] width 35 height 19
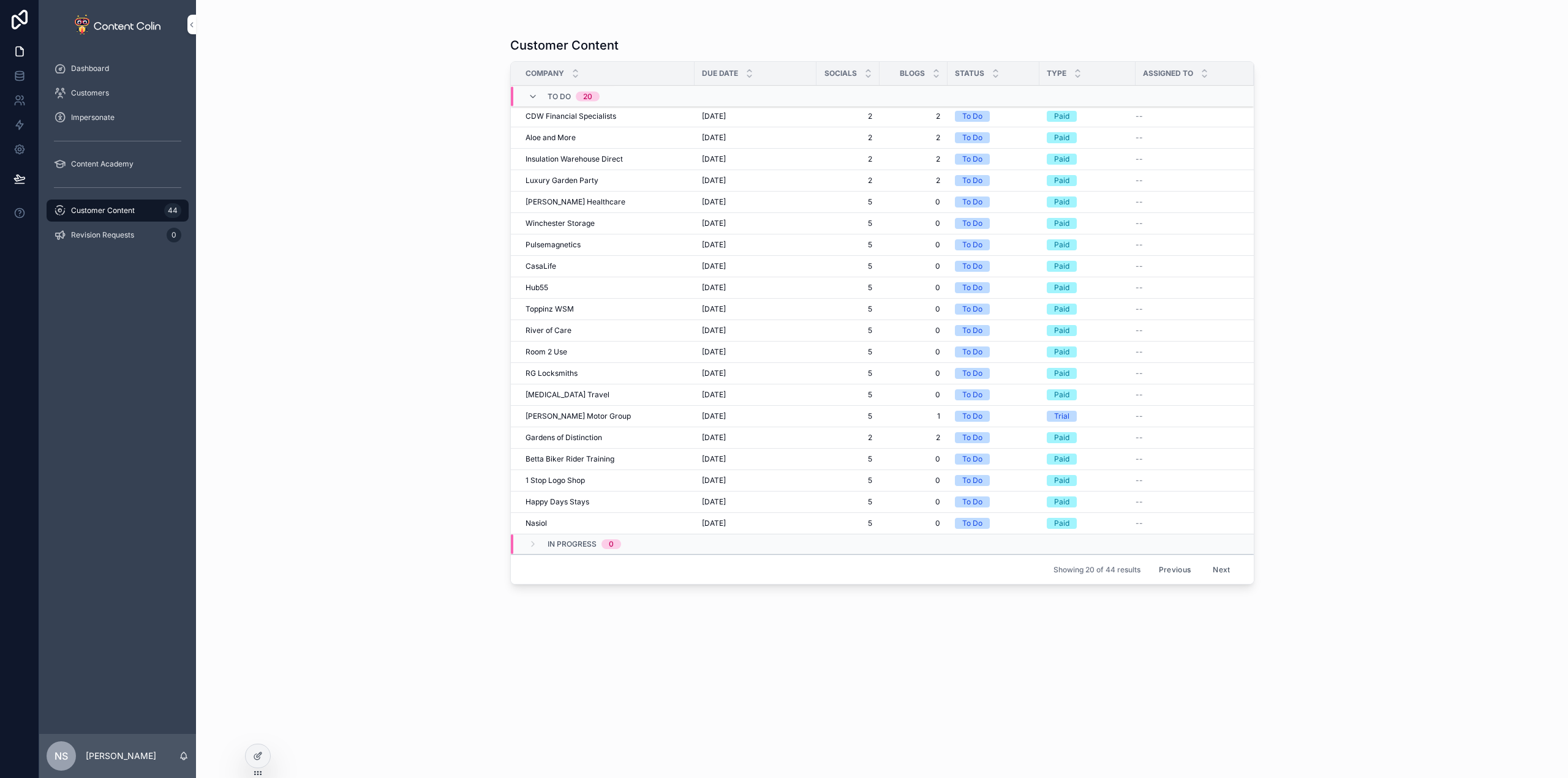
click at [726, 182] on span "7th October 2025" at bounding box center [713, 180] width 24 height 10
click at [96, 90] on span "Customers" at bounding box center [90, 92] width 38 height 10
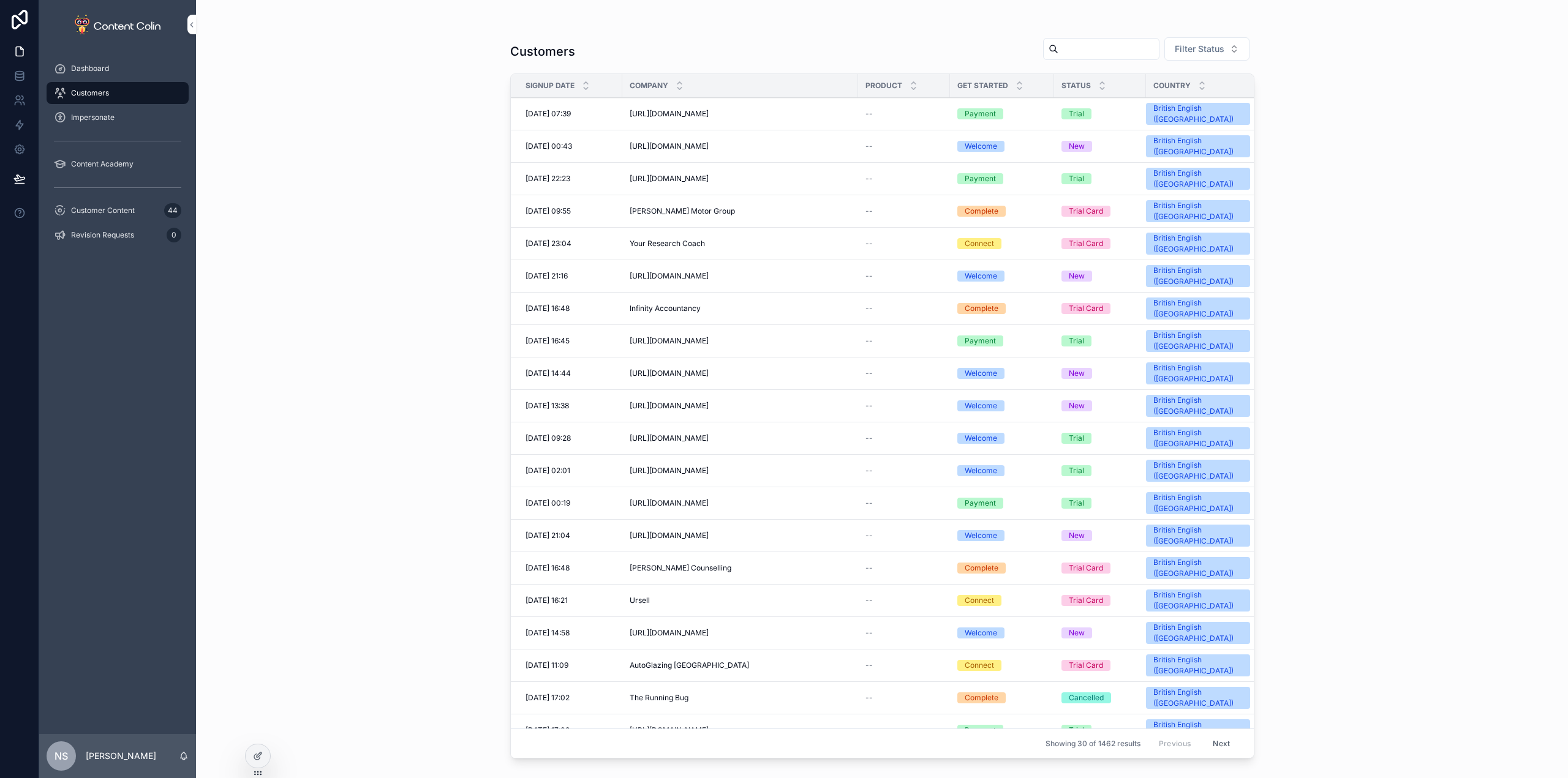
click at [100, 158] on div "Content Academy" at bounding box center [118, 164] width 128 height 20
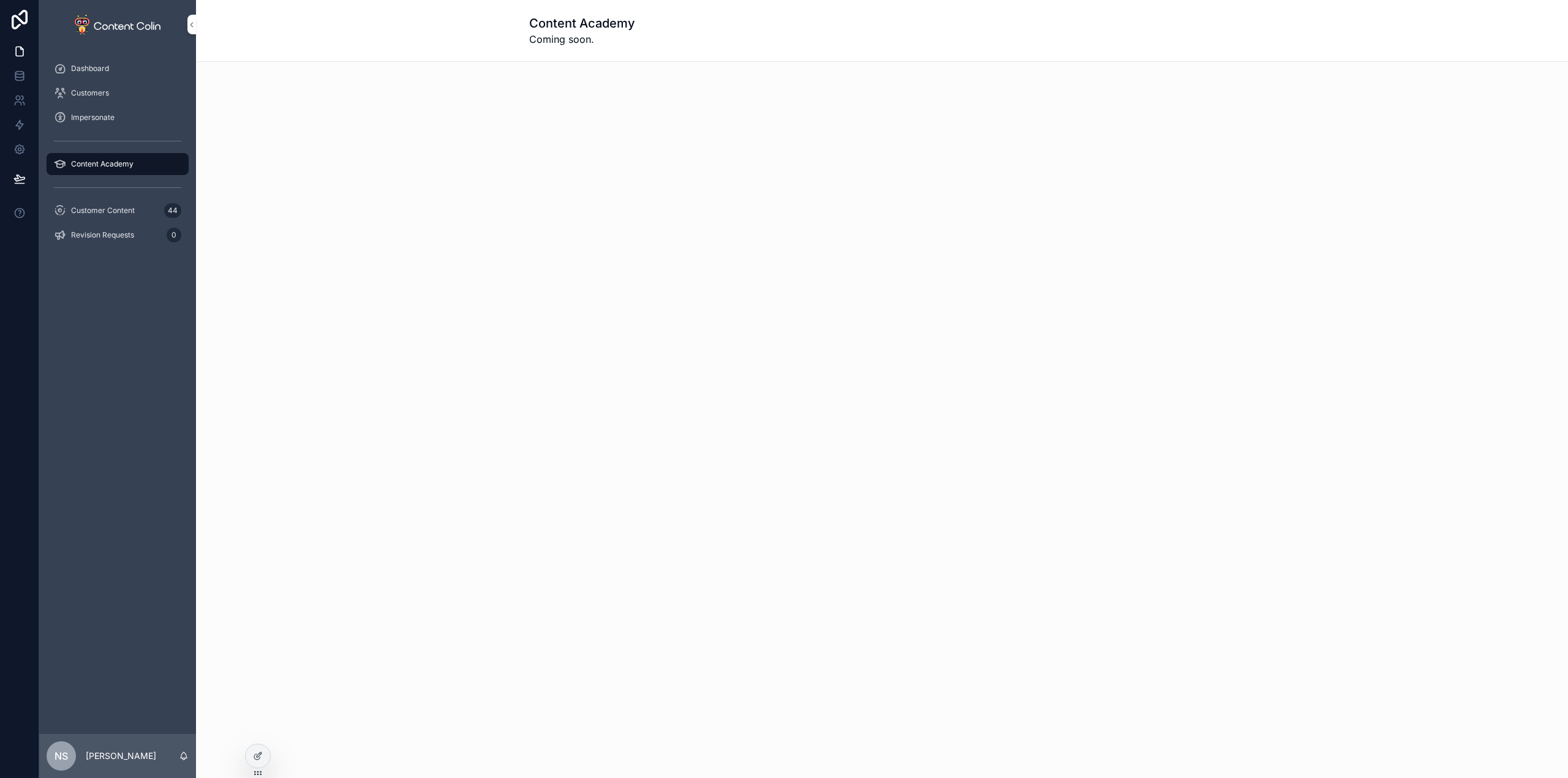
click at [101, 94] on span "Customers" at bounding box center [90, 92] width 38 height 10
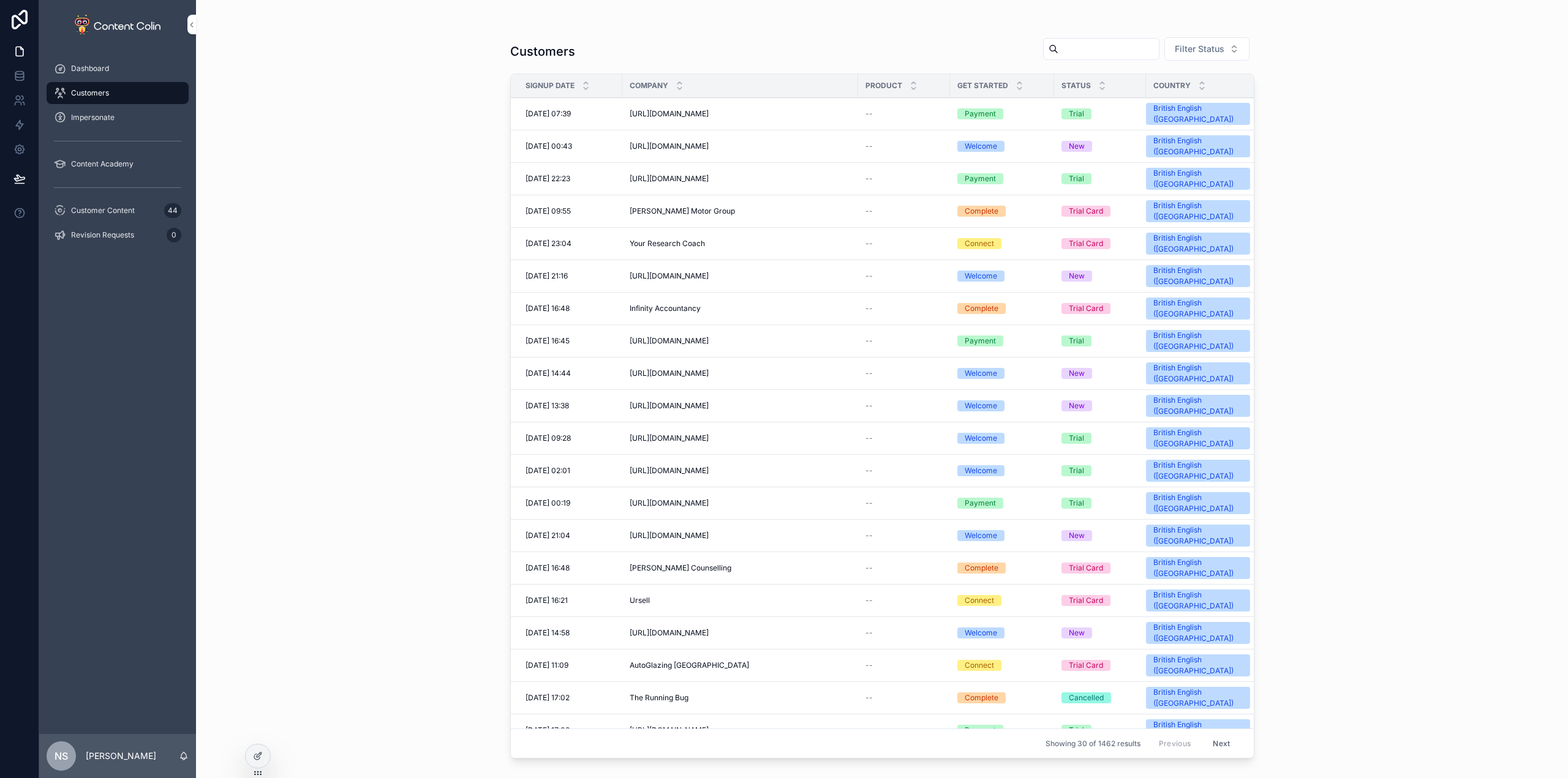
click at [136, 91] on div "Customers" at bounding box center [118, 93] width 128 height 20
click at [683, 109] on span "[URL][DOMAIN_NAME]" at bounding box center [668, 113] width 79 height 10
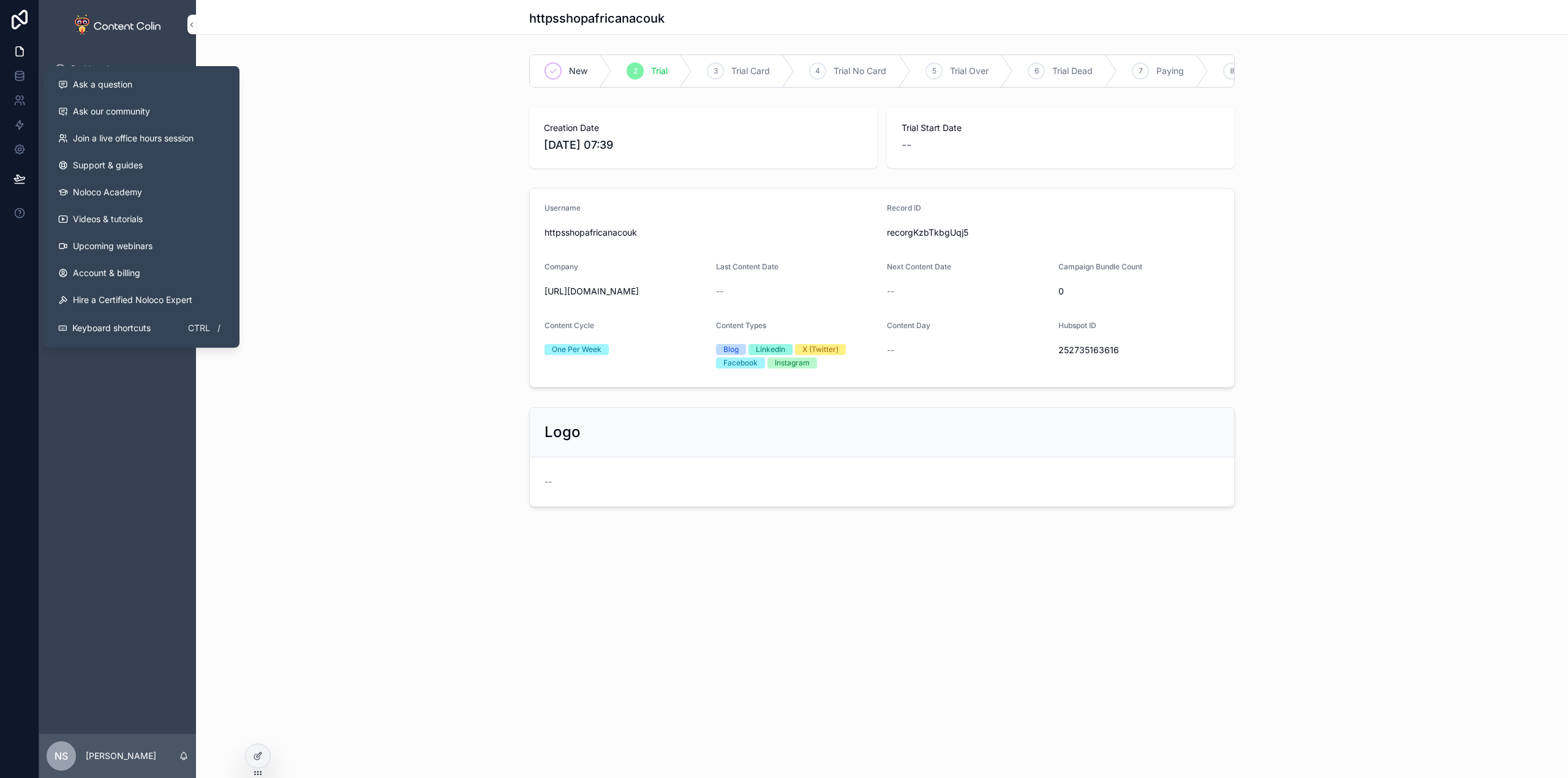
click at [408, 202] on div "Username httpsshopafricanacouk Record ID recorgKzbTkbgUqj5 Company https://shop…" at bounding box center [882, 288] width 1372 height 210
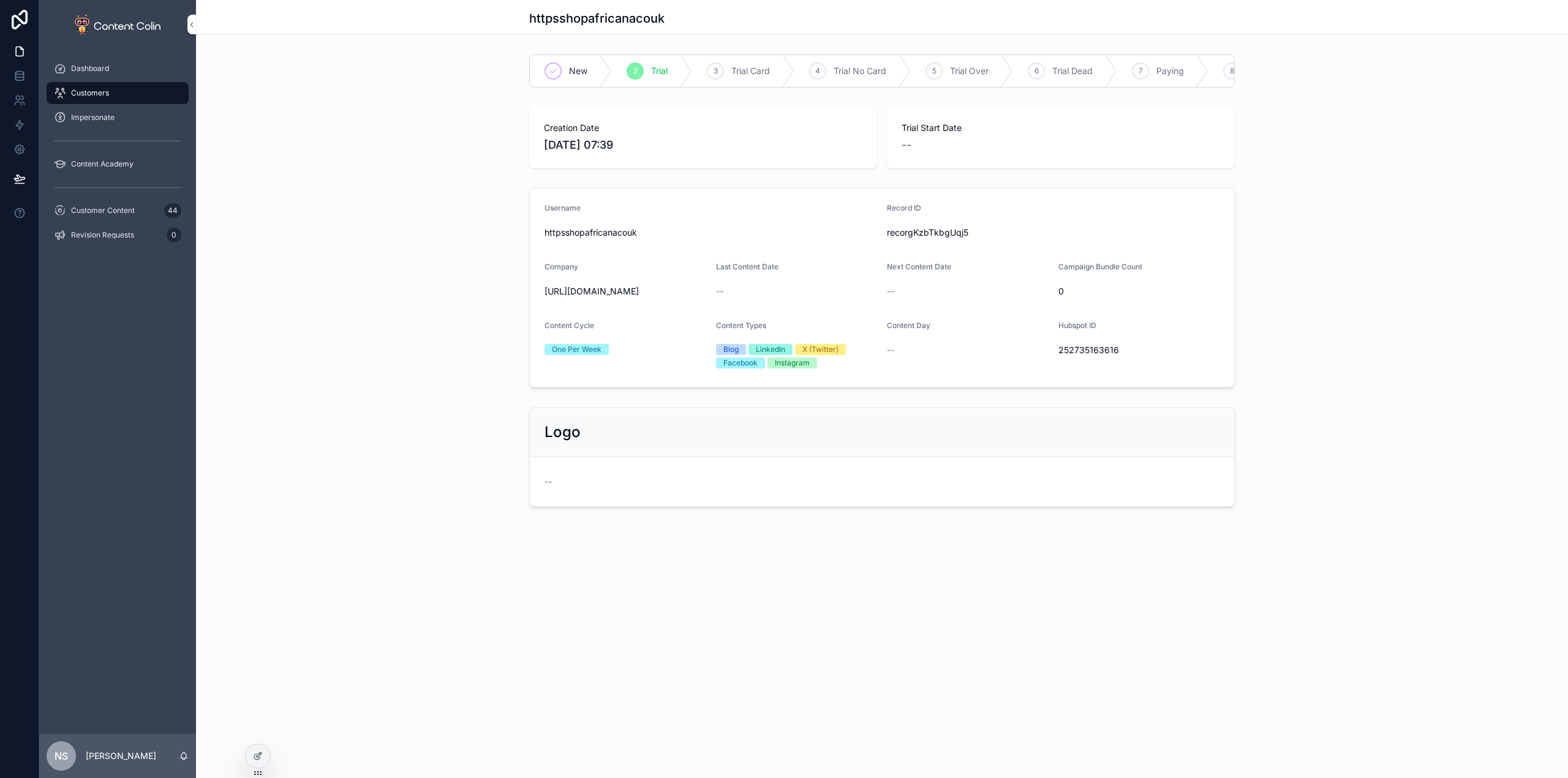
click at [255, 760] on icon at bounding box center [257, 756] width 10 height 10
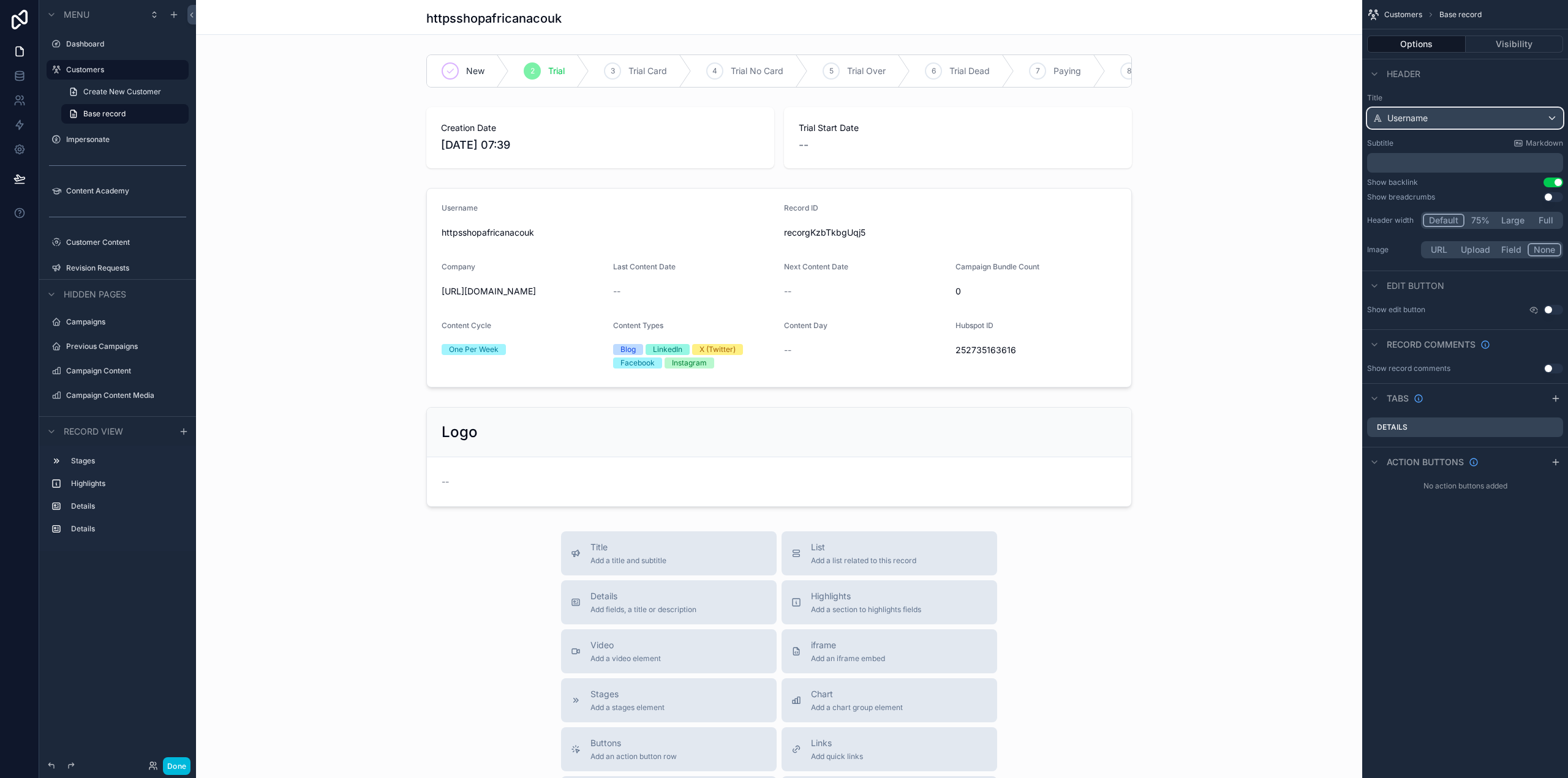
click at [1440, 116] on div "Username" at bounding box center [1464, 118] width 195 height 20
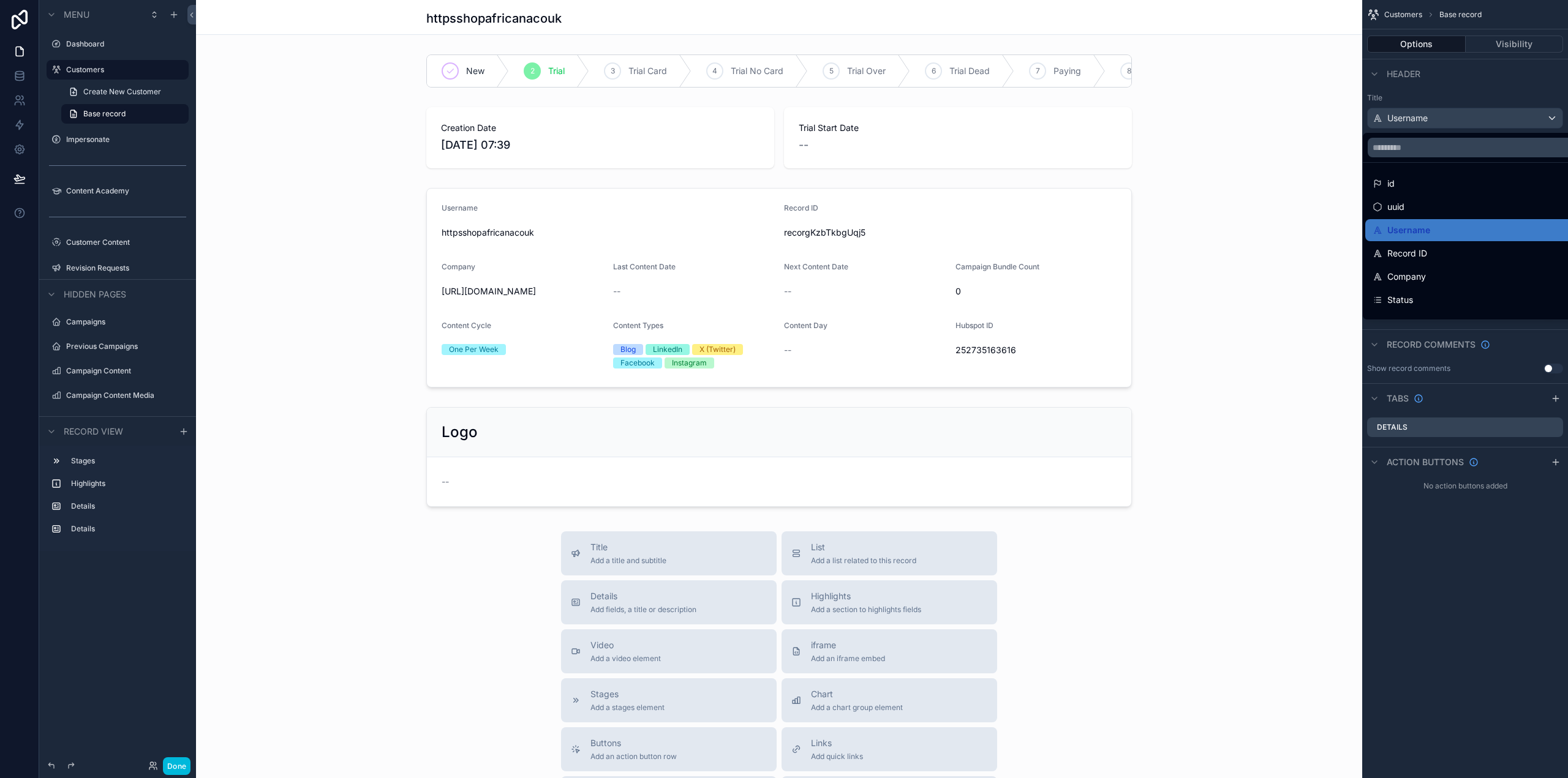
click at [1456, 270] on div "Company" at bounding box center [1474, 277] width 204 height 15
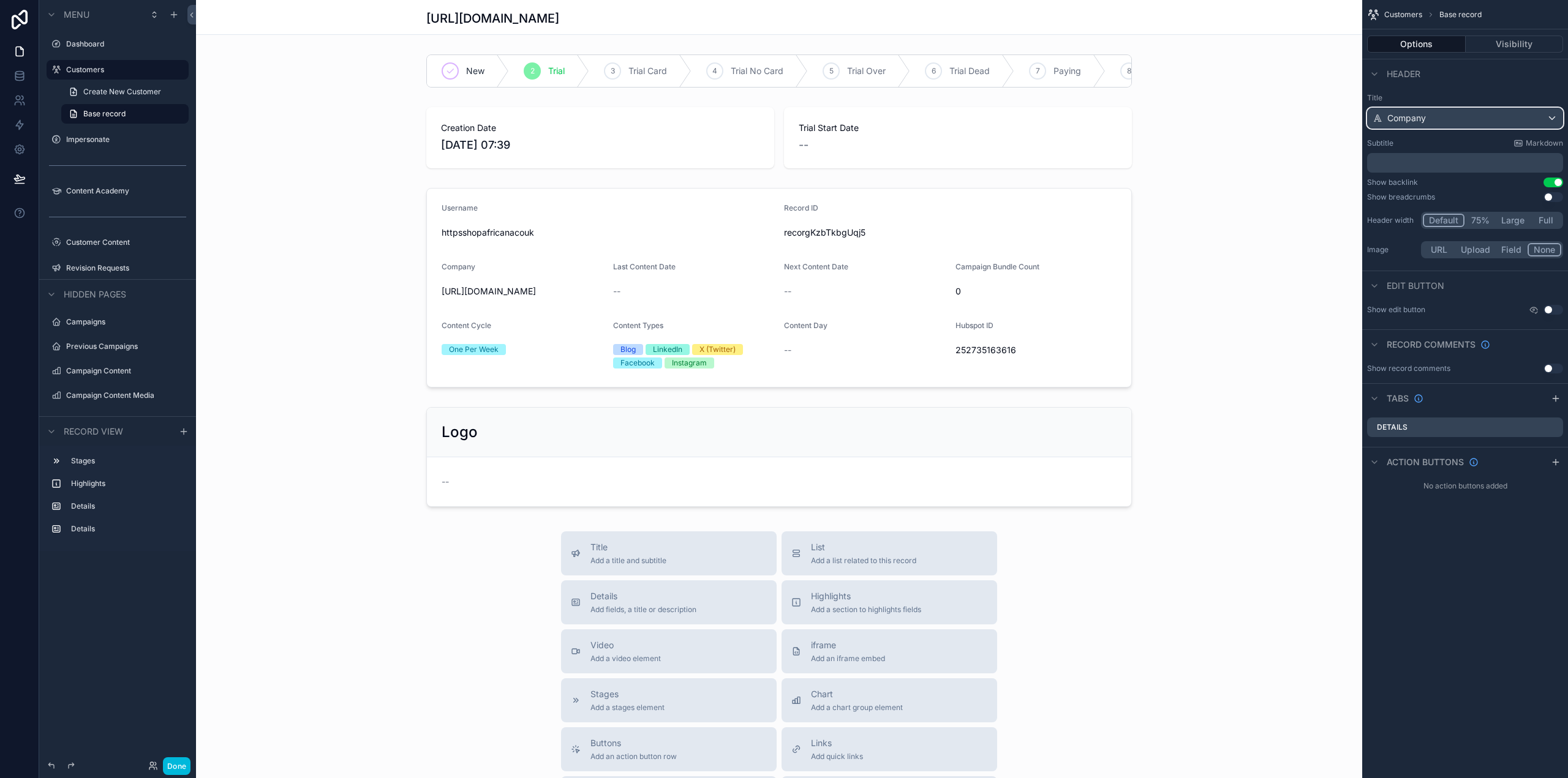
click at [1466, 115] on div "Company" at bounding box center [1464, 118] width 195 height 20
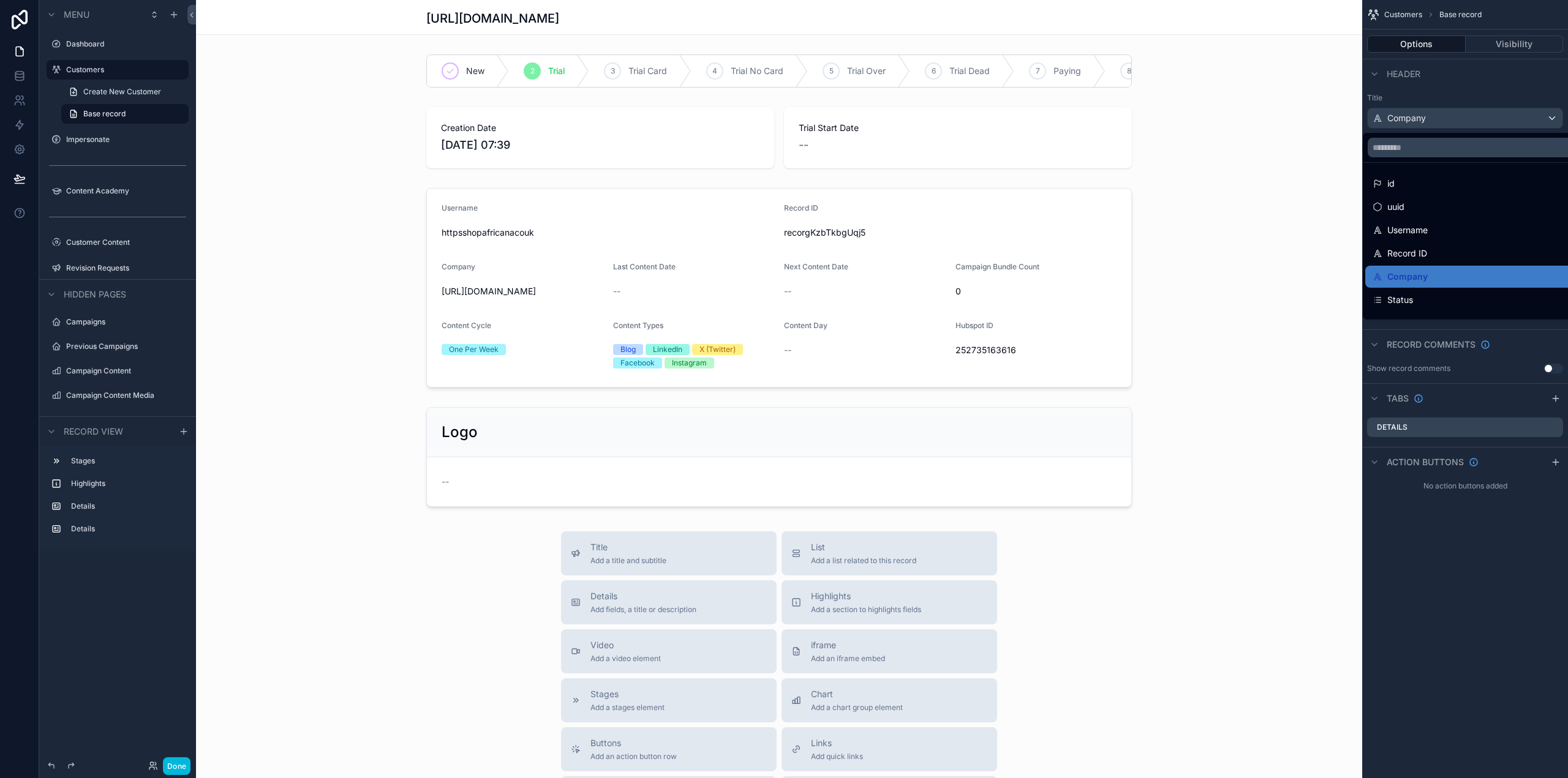
click at [1466, 115] on div "scrollable content" at bounding box center [784, 389] width 1568 height 778
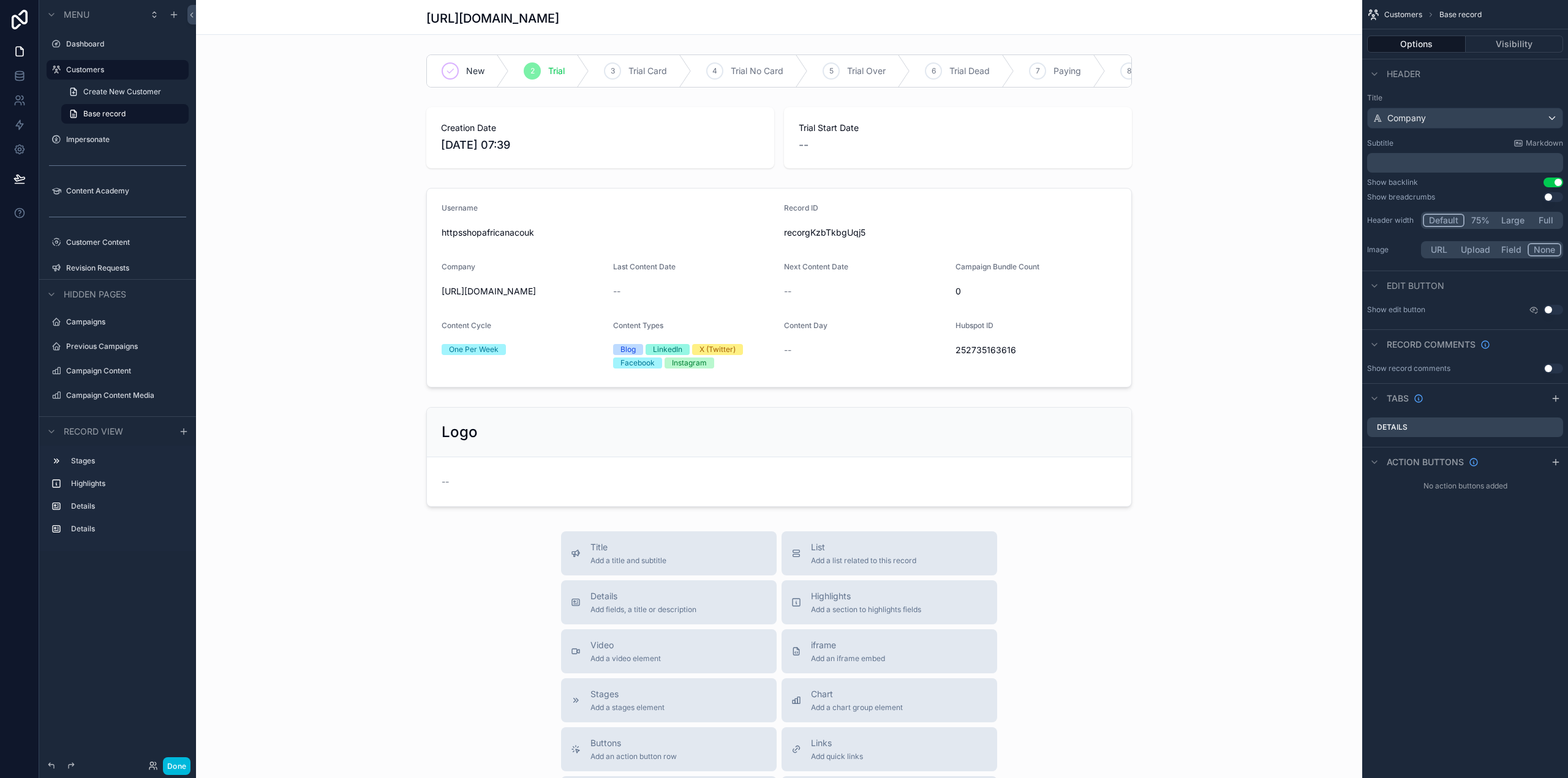
click at [550, 84] on div "scrollable content" at bounding box center [779, 71] width 1166 height 43
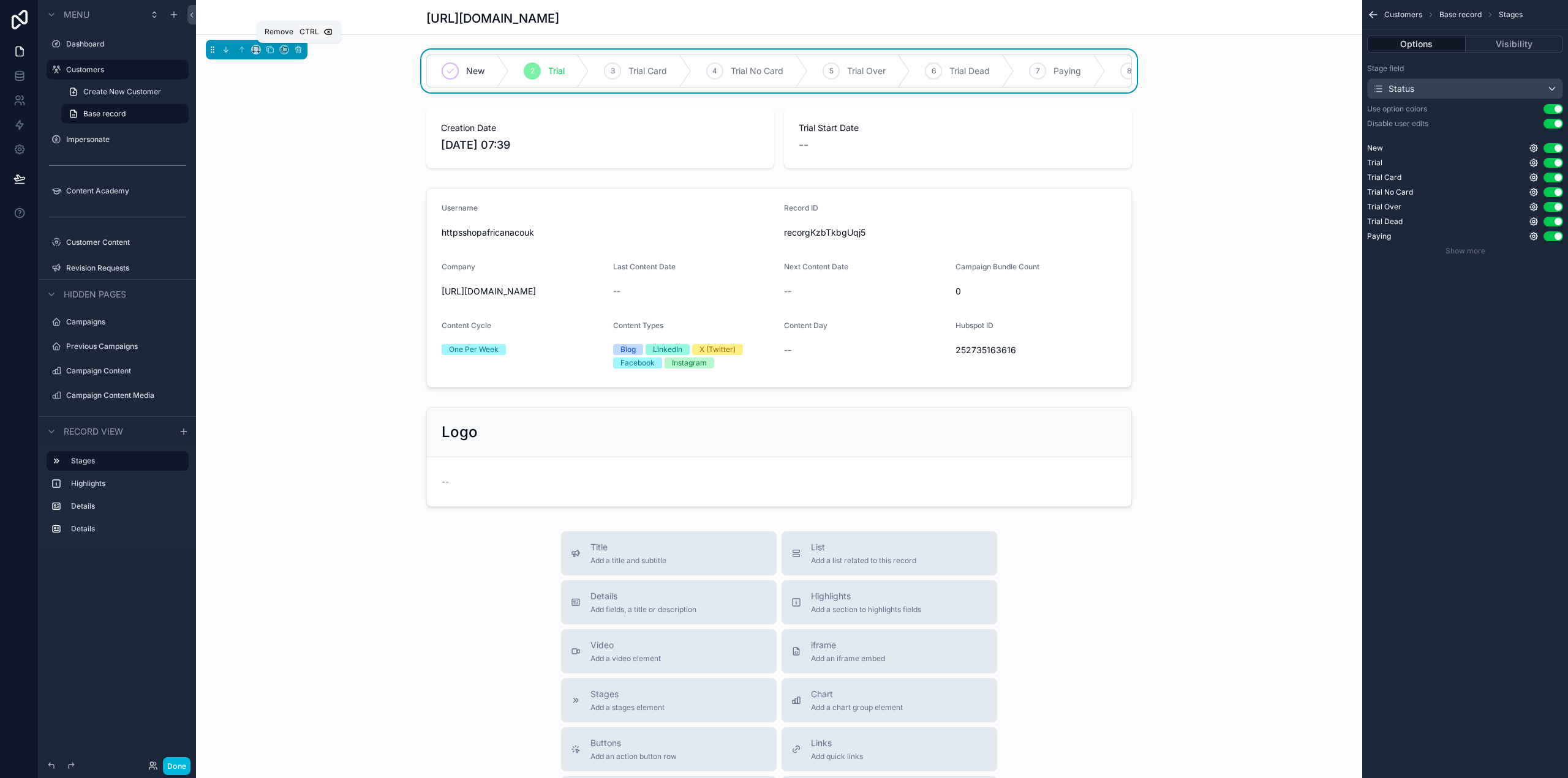
click at [298, 54] on button "scrollable content" at bounding box center [298, 49] width 14 height 14
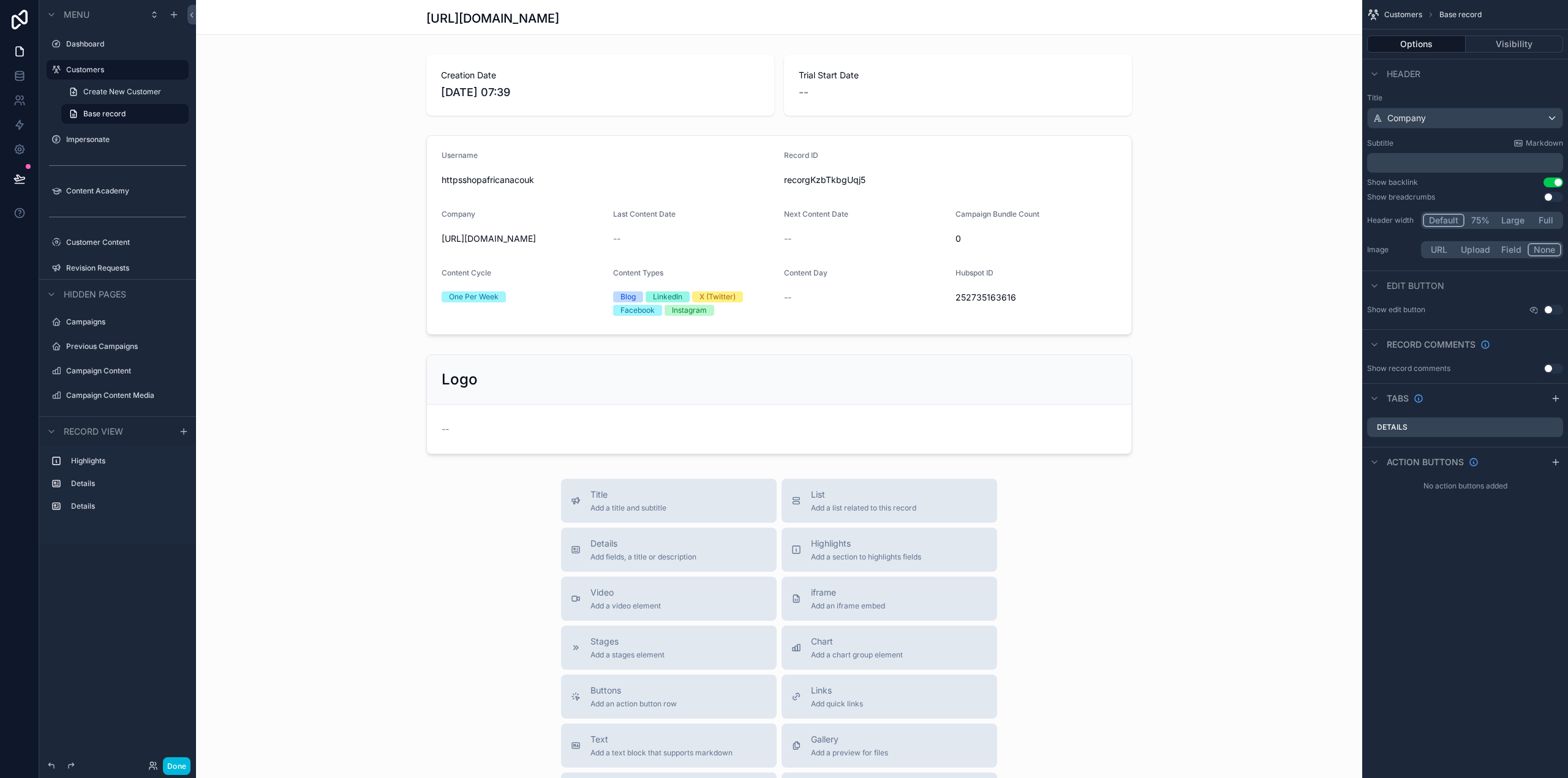
click at [532, 70] on div "scrollable content" at bounding box center [779, 85] width 1166 height 71
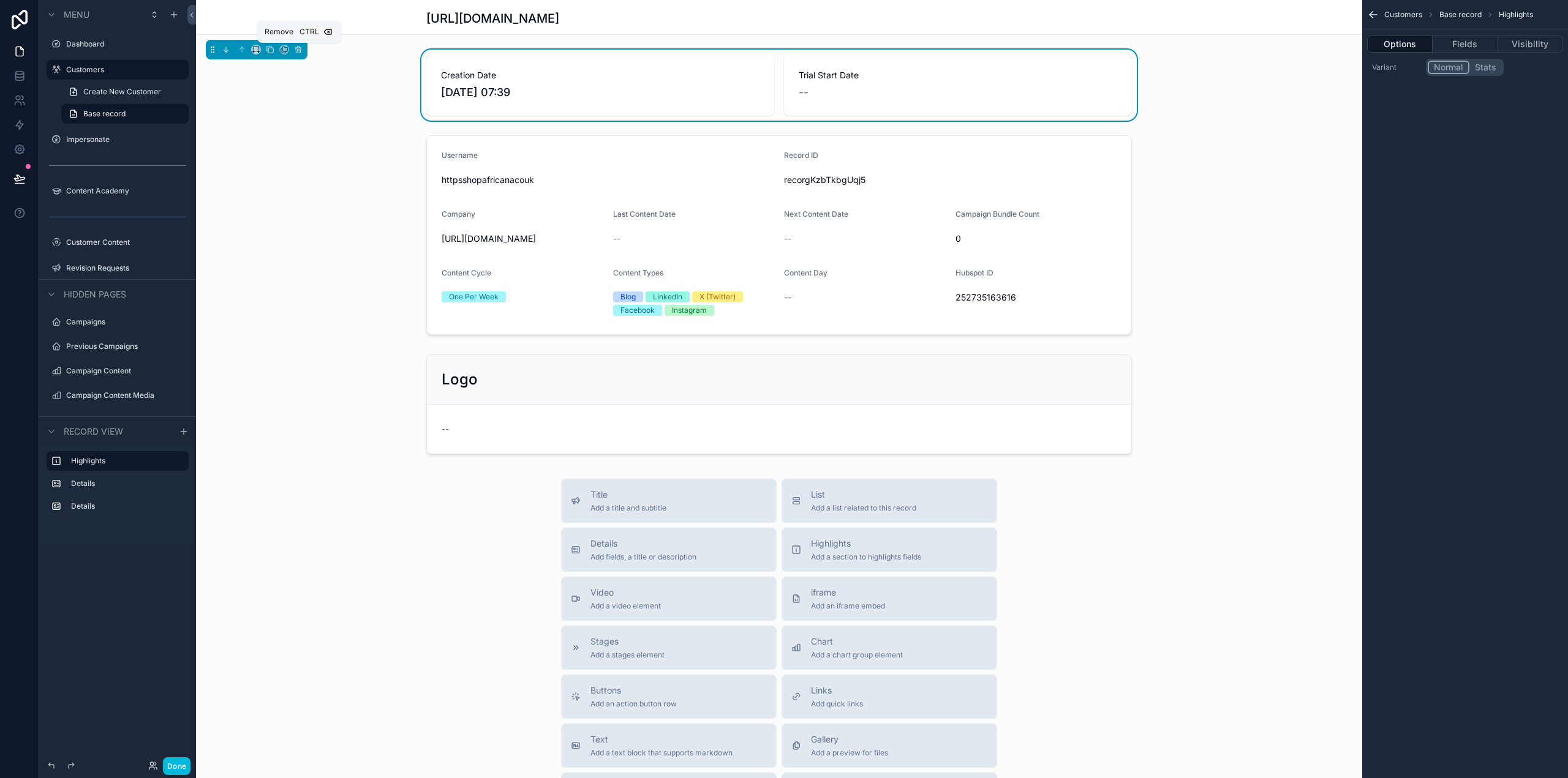
click at [298, 48] on icon "scrollable content" at bounding box center [298, 49] width 8 height 8
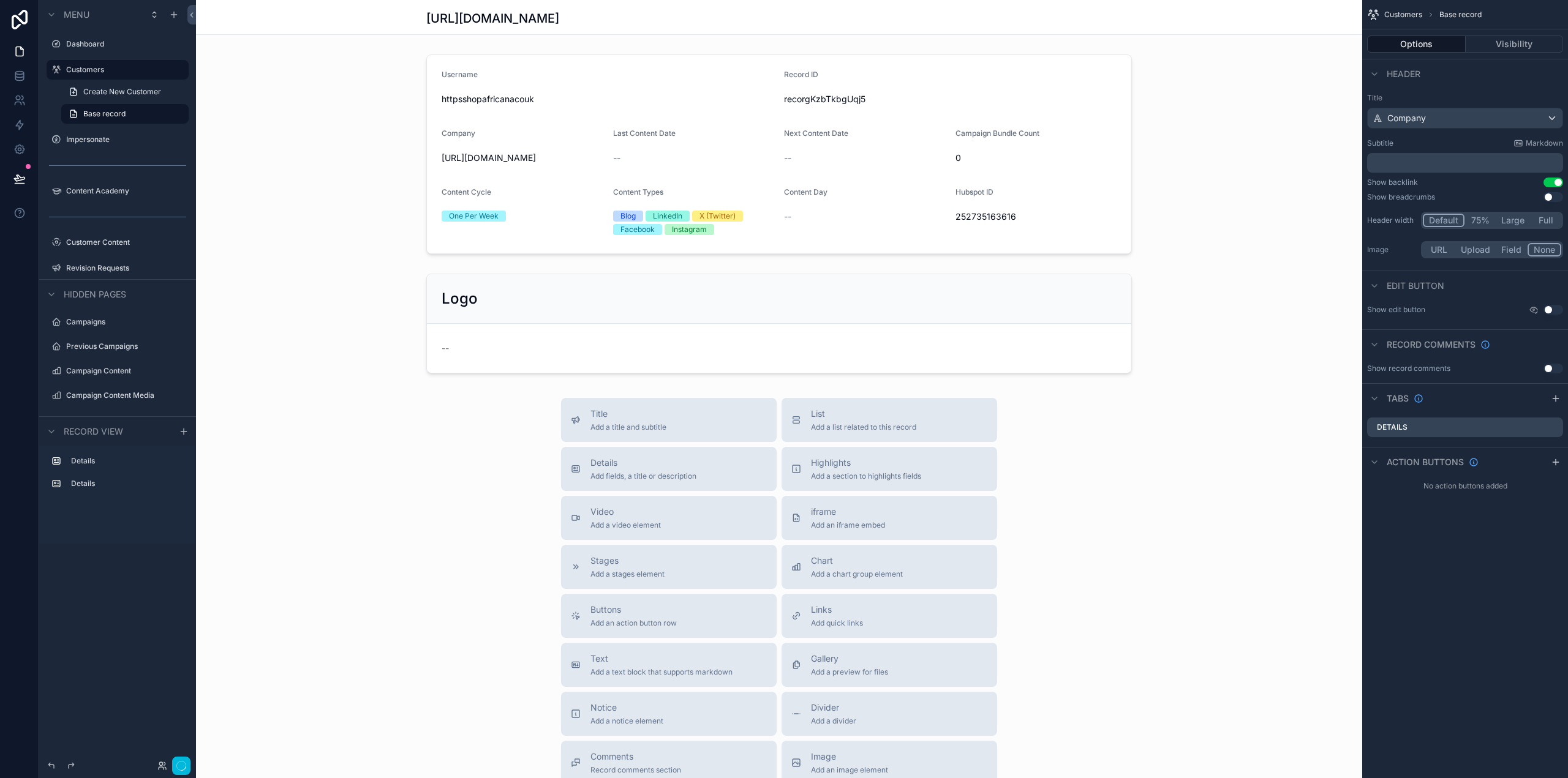
click at [587, 77] on div "scrollable content" at bounding box center [779, 154] width 1166 height 210
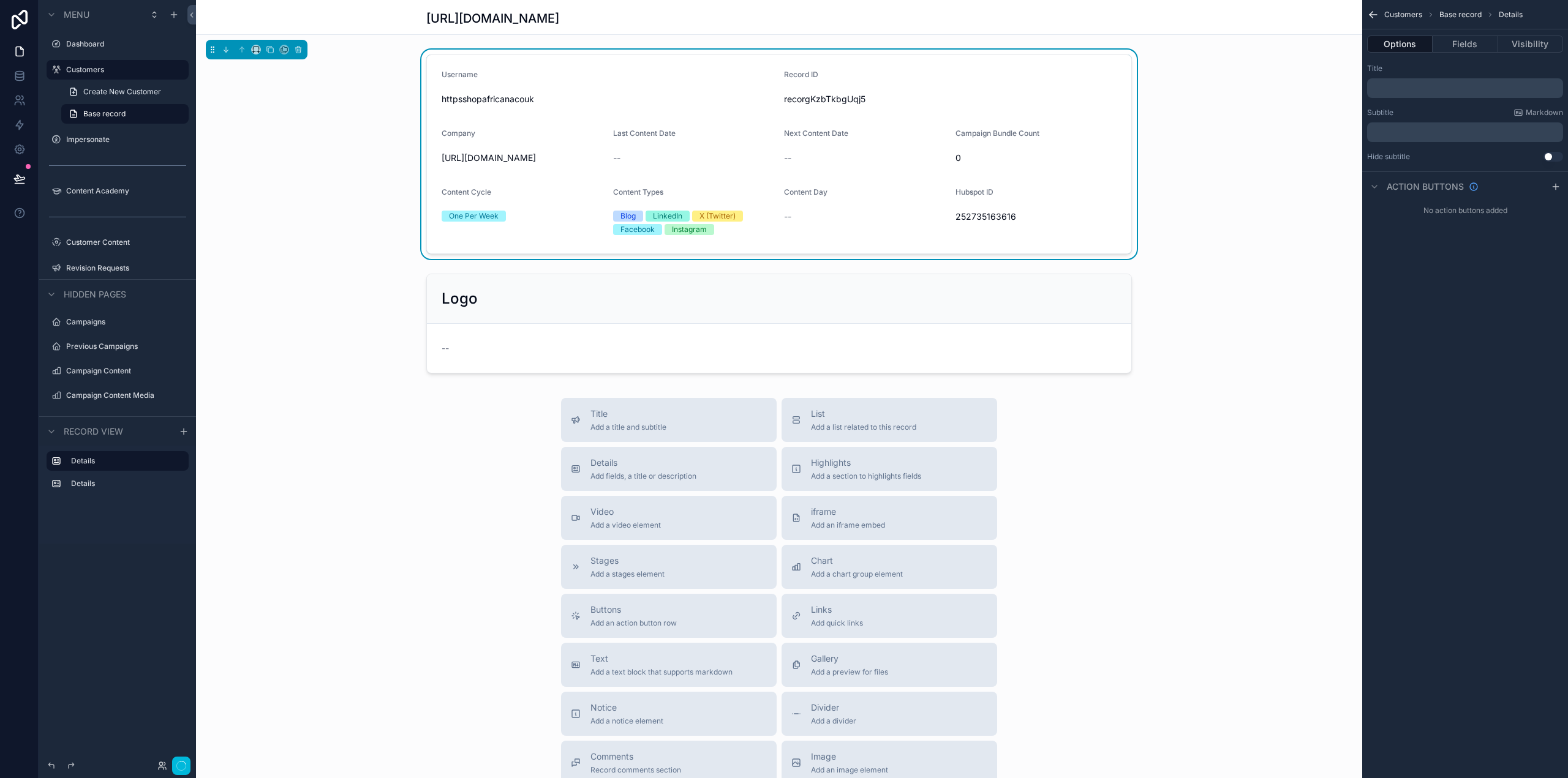
click at [299, 50] on icon "scrollable content" at bounding box center [299, 50] width 0 height 3
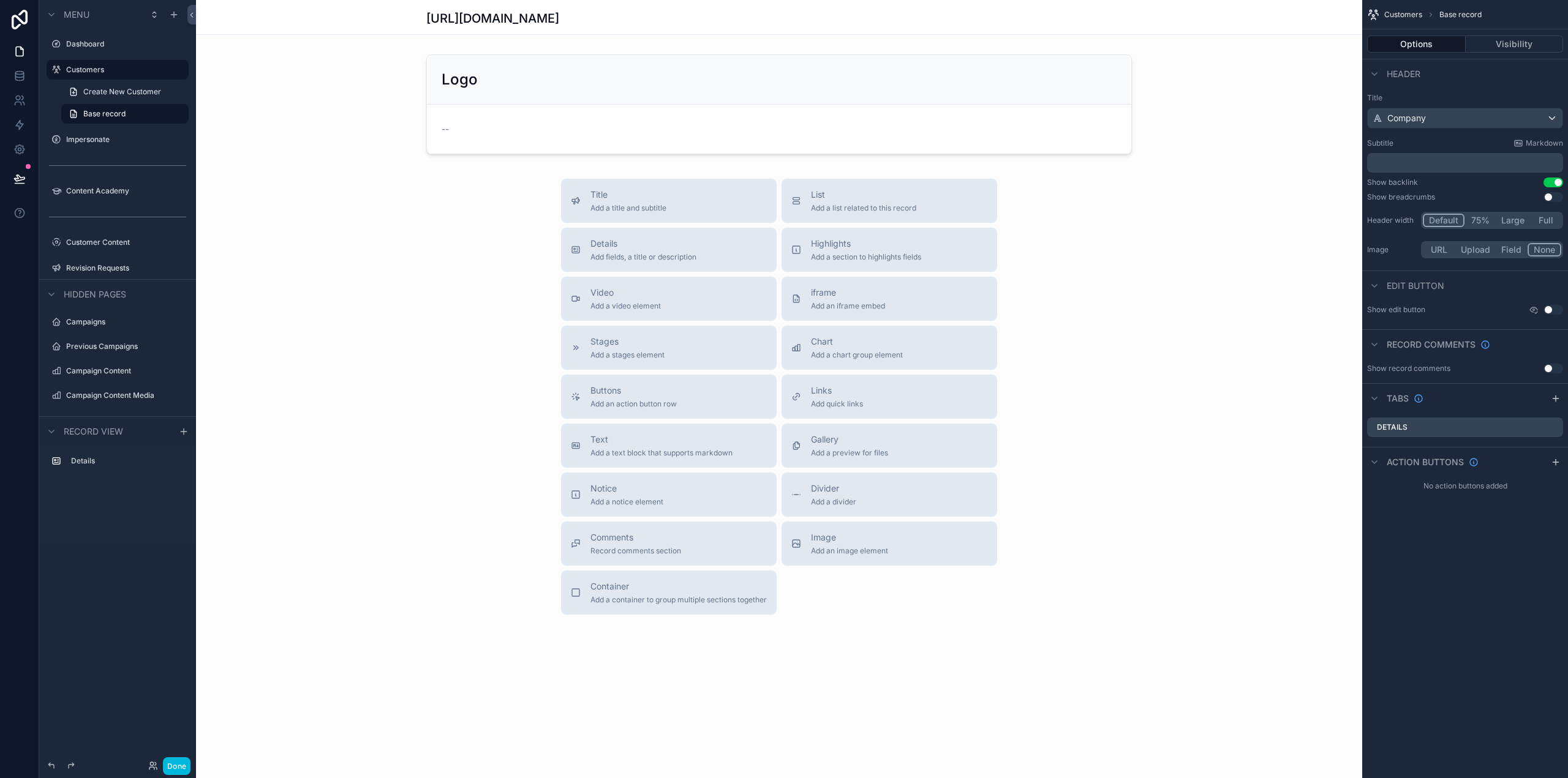
click at [506, 81] on div "scrollable content" at bounding box center [779, 104] width 1166 height 109
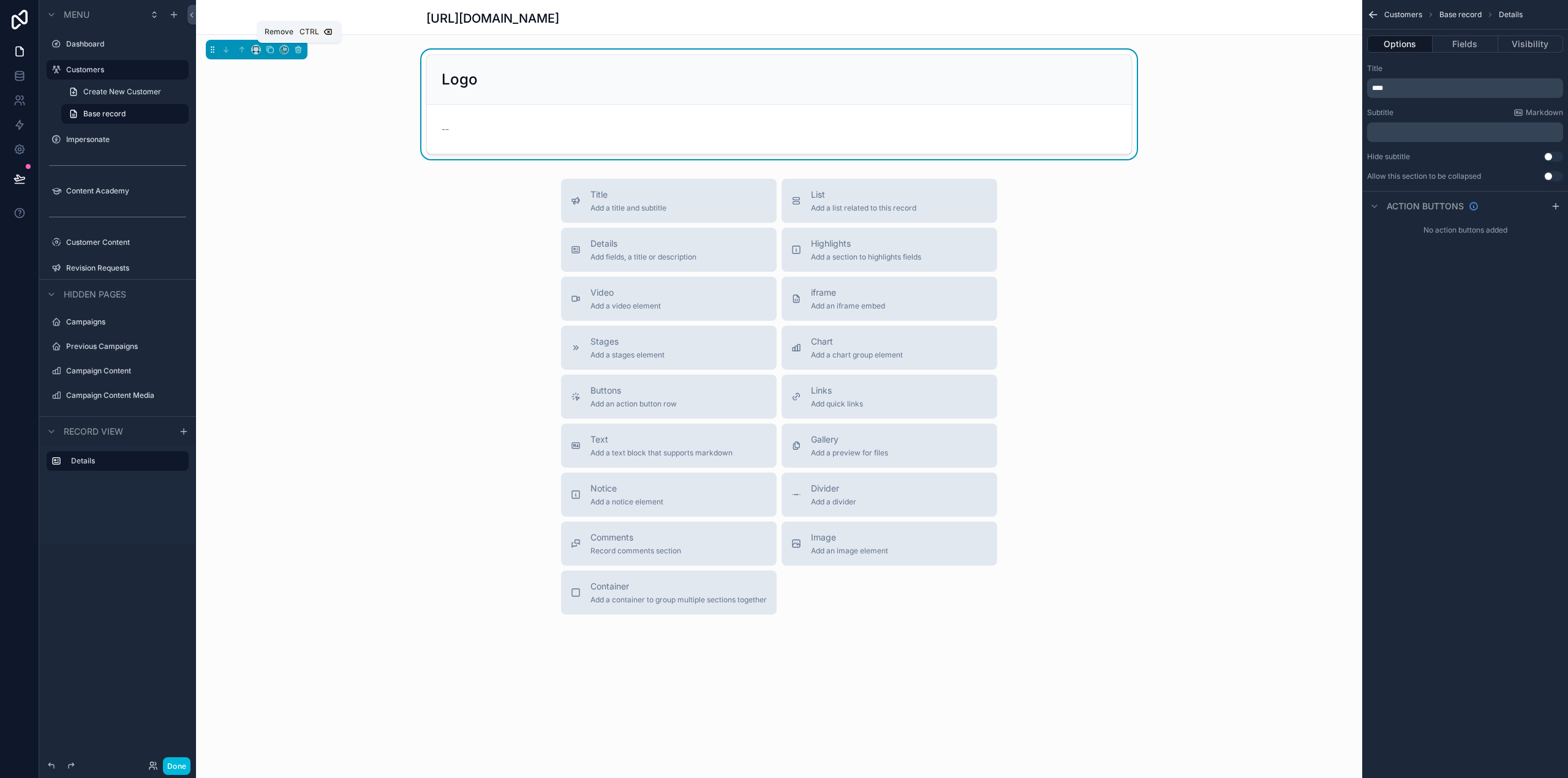
click at [295, 51] on icon "scrollable content" at bounding box center [298, 49] width 8 height 8
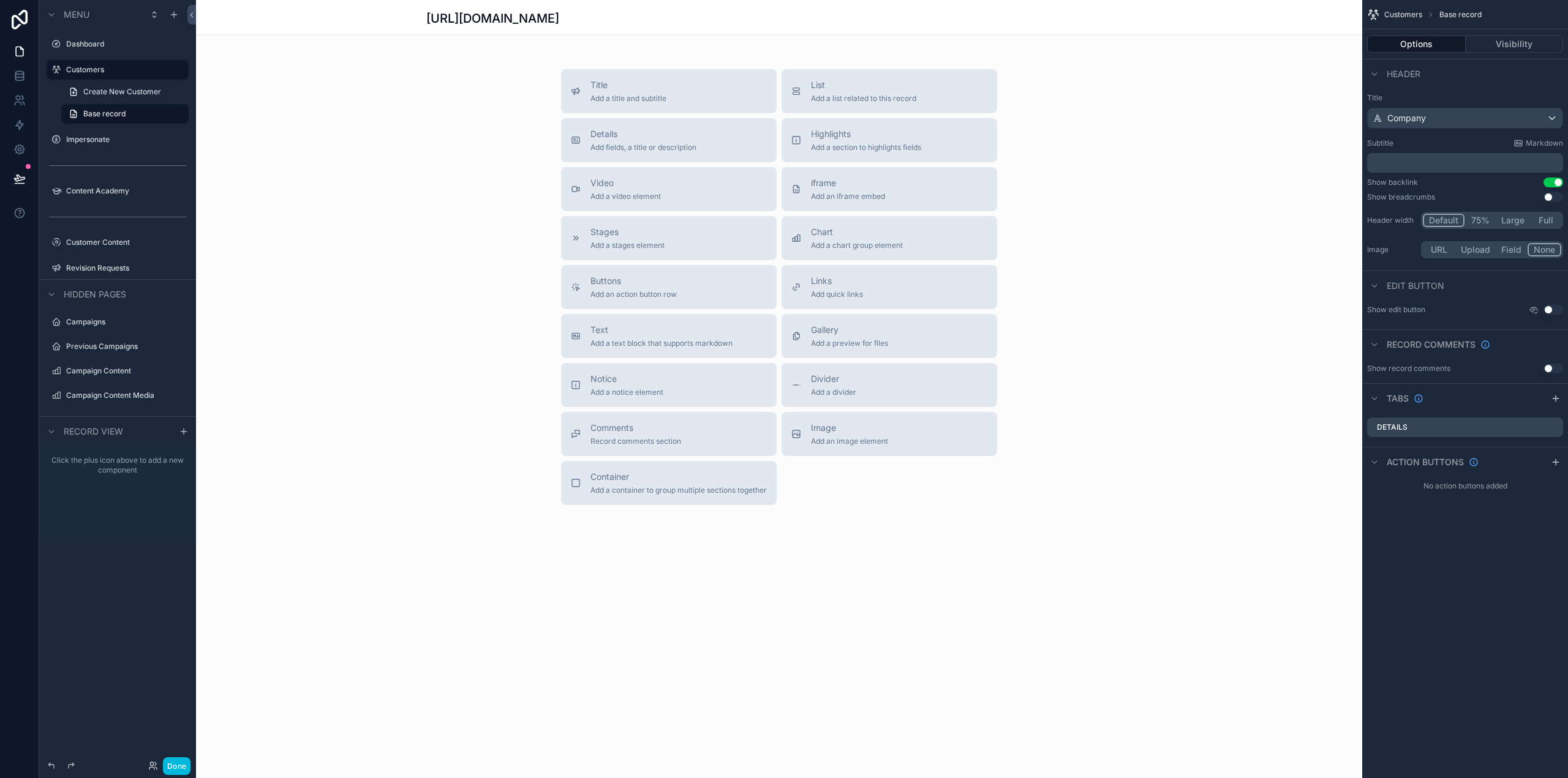
click at [812, 132] on span "Highlights" at bounding box center [866, 133] width 110 height 12
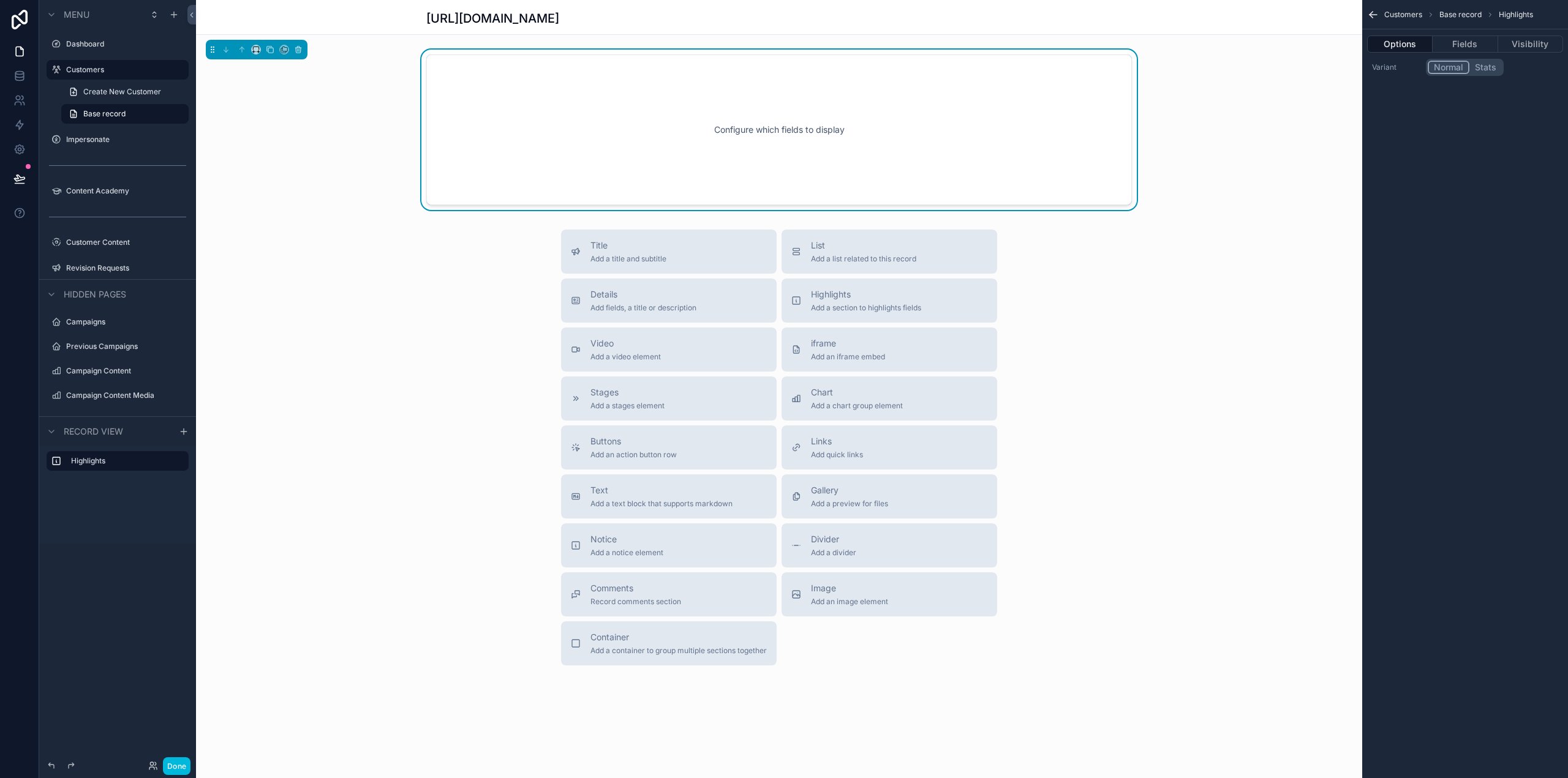
click at [1468, 42] on button "Fields" at bounding box center [1465, 44] width 65 height 17
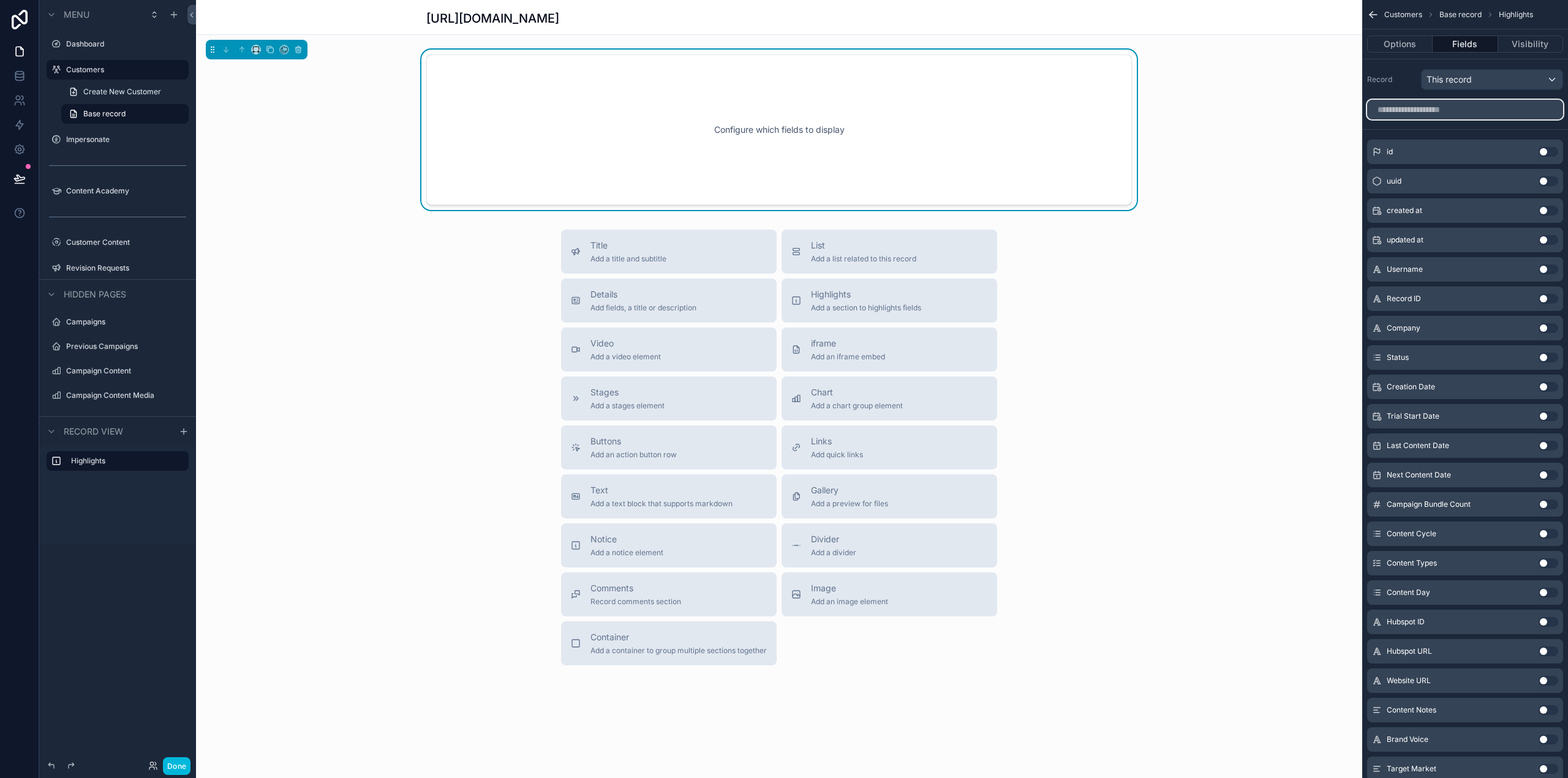
click at [1436, 111] on input "scrollable content" at bounding box center [1464, 109] width 196 height 20
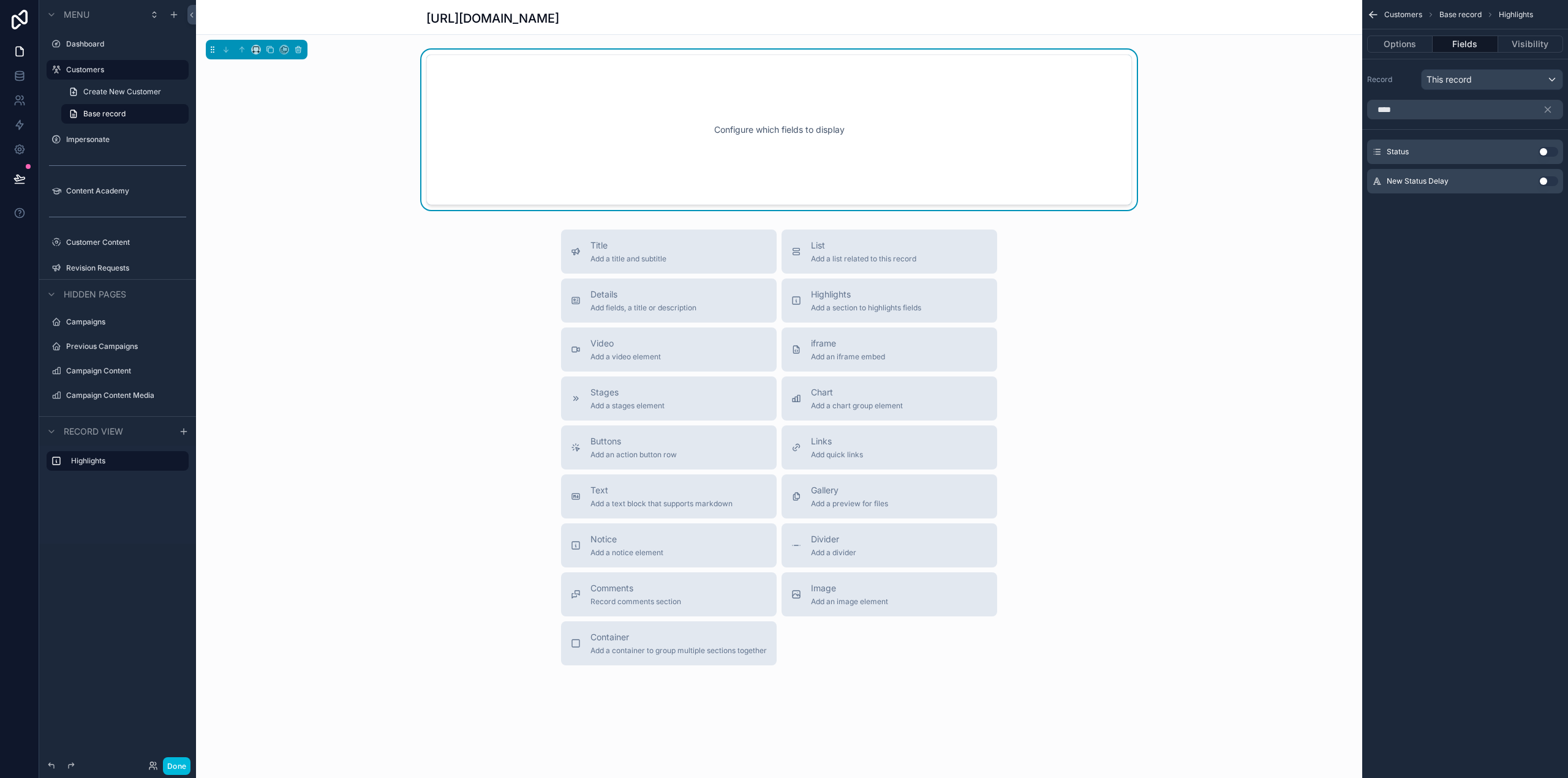
click at [1552, 151] on button "Use setting" at bounding box center [1548, 152] width 20 height 10
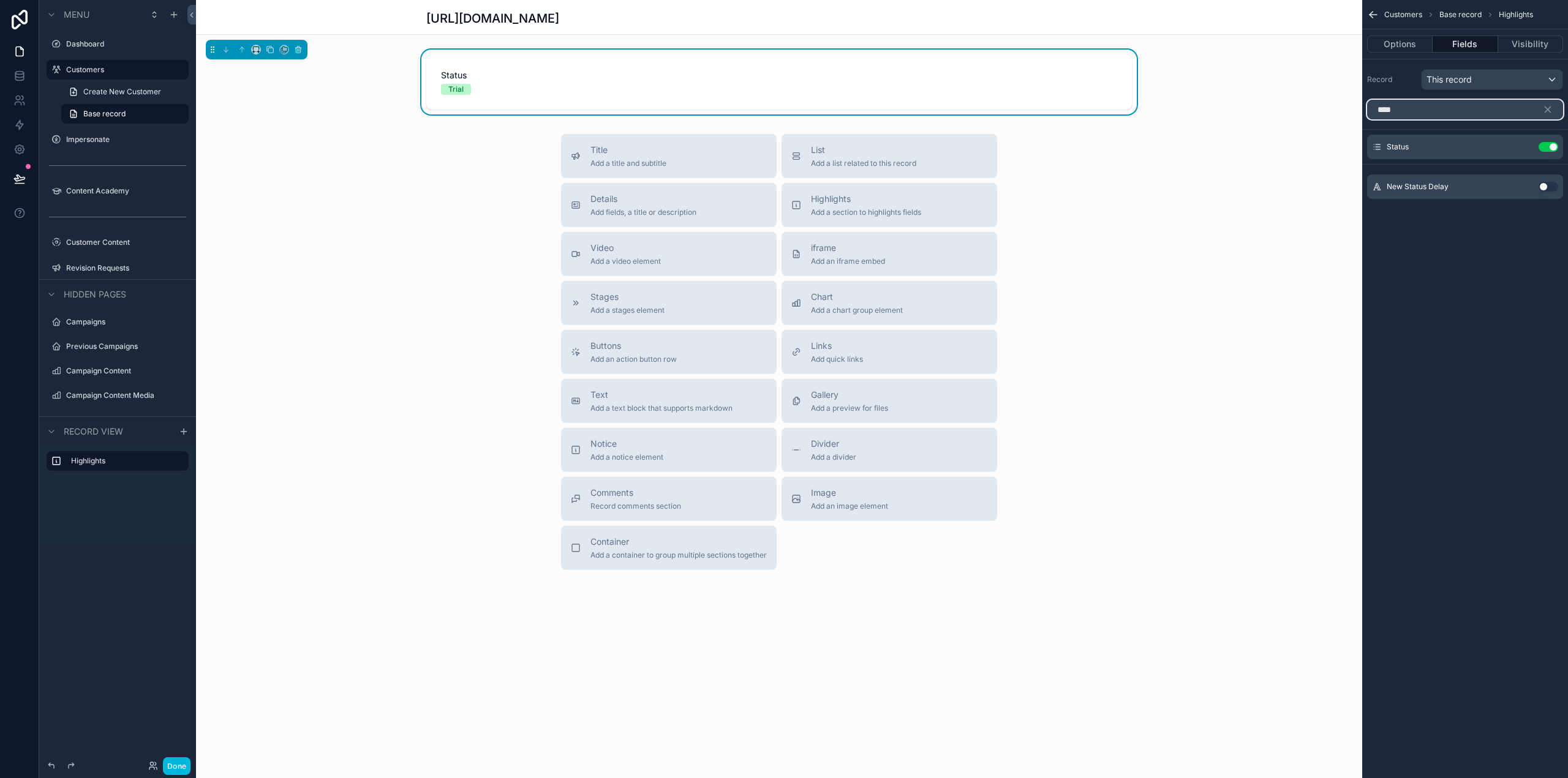
click at [1418, 107] on input "****" at bounding box center [1464, 109] width 196 height 20
drag, startPoint x: 1397, startPoint y: 106, endPoint x: 1311, endPoint y: 108, distance: 86.0
click at [1311, 108] on div "Dashboard Customers Impersonate Content Academy Customer Content 44 Revision Re…" at bounding box center [882, 389] width 1372 height 778
click at [1550, 159] on button "Use setting" at bounding box center [1548, 162] width 20 height 10
click at [1399, 108] on input "***" at bounding box center [1464, 109] width 196 height 20
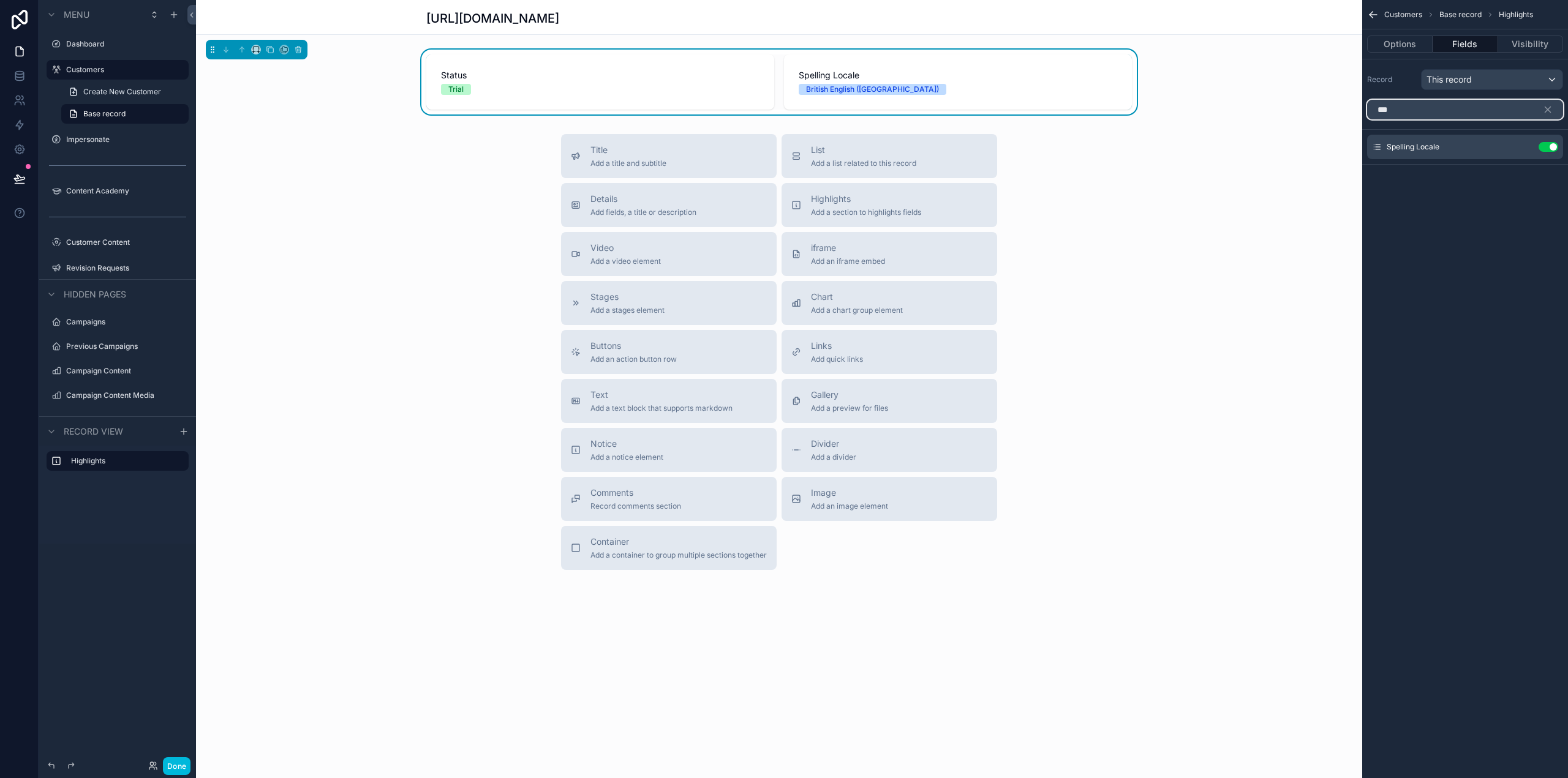
click at [1399, 108] on input "***" at bounding box center [1464, 109] width 196 height 20
type input "****"
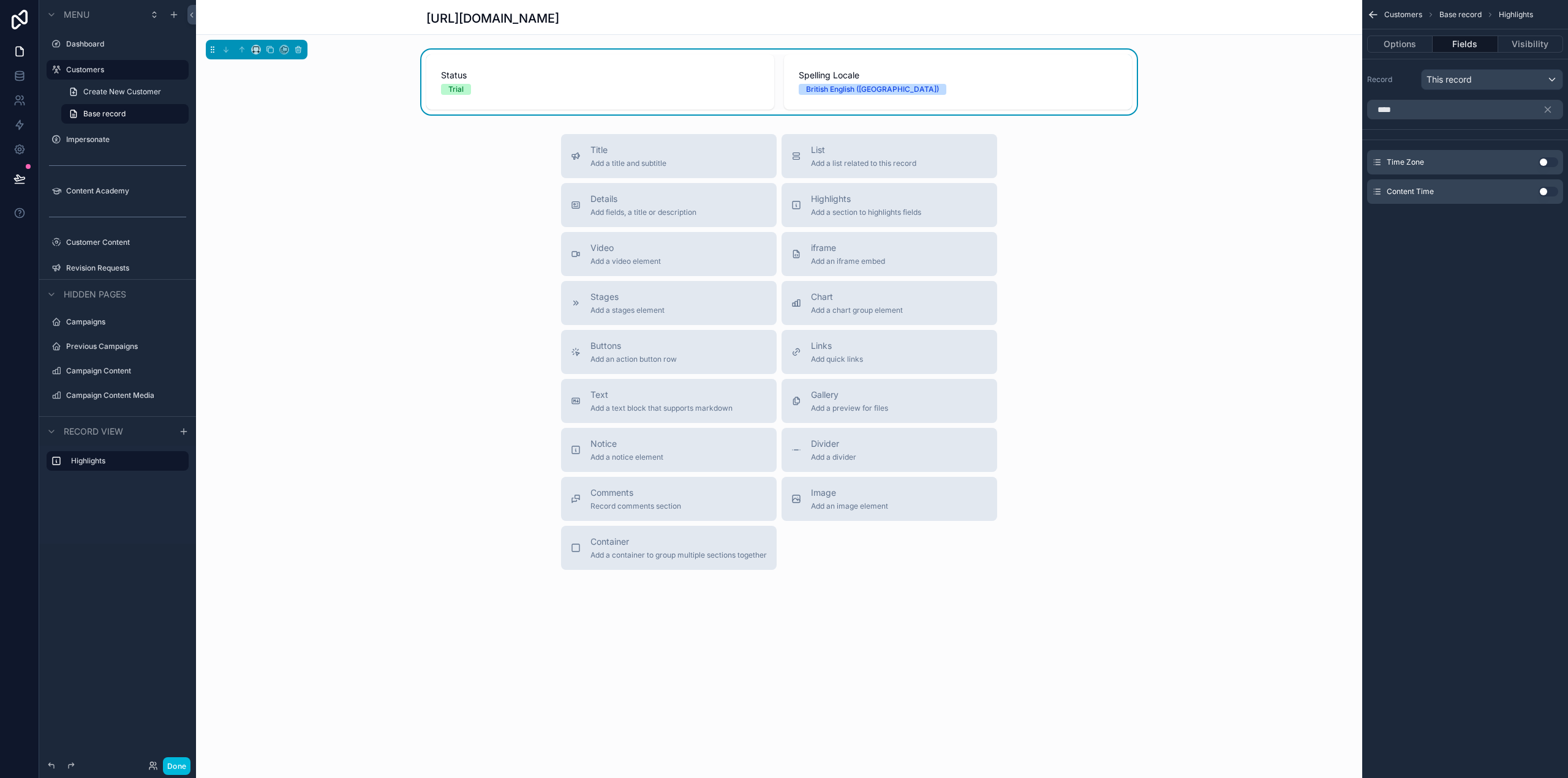
click at [1545, 165] on button "Use setting" at bounding box center [1548, 162] width 20 height 10
click at [1549, 106] on icon "scrollable content" at bounding box center [1547, 109] width 11 height 11
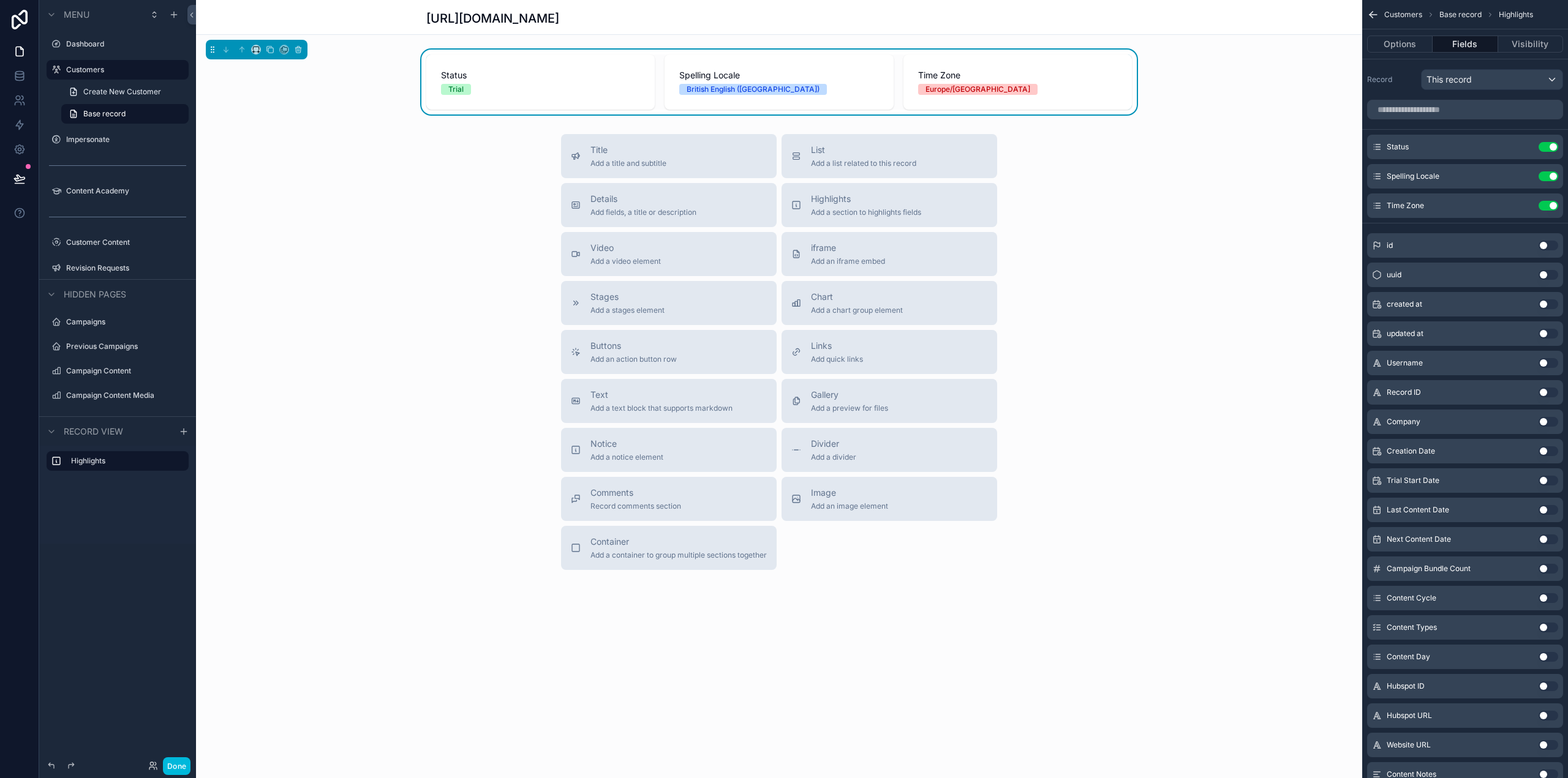
click at [0, 0] on icon "scrollable content" at bounding box center [0, 0] width 0 height 0
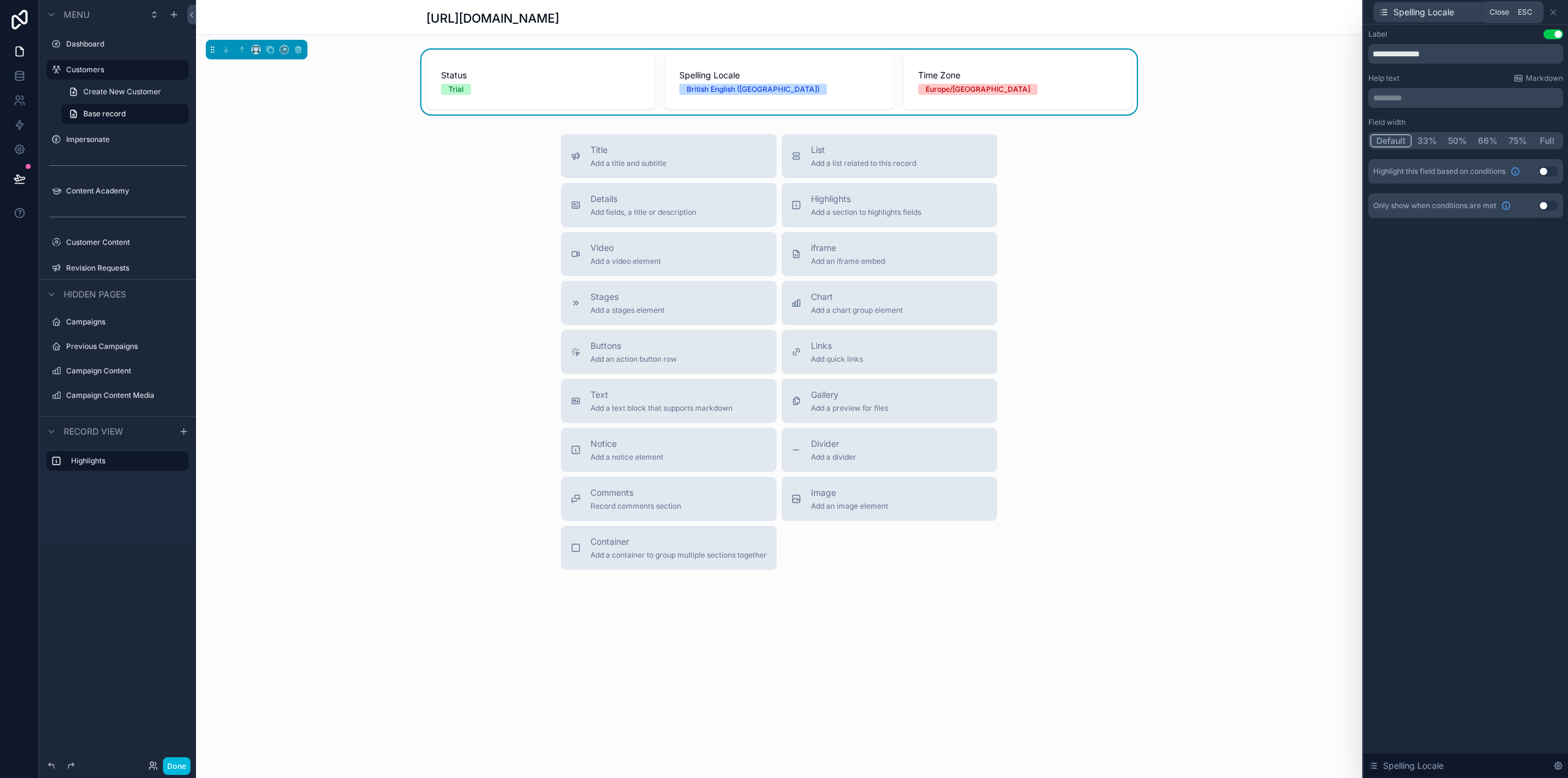
click at [1550, 8] on icon at bounding box center [1553, 12] width 10 height 10
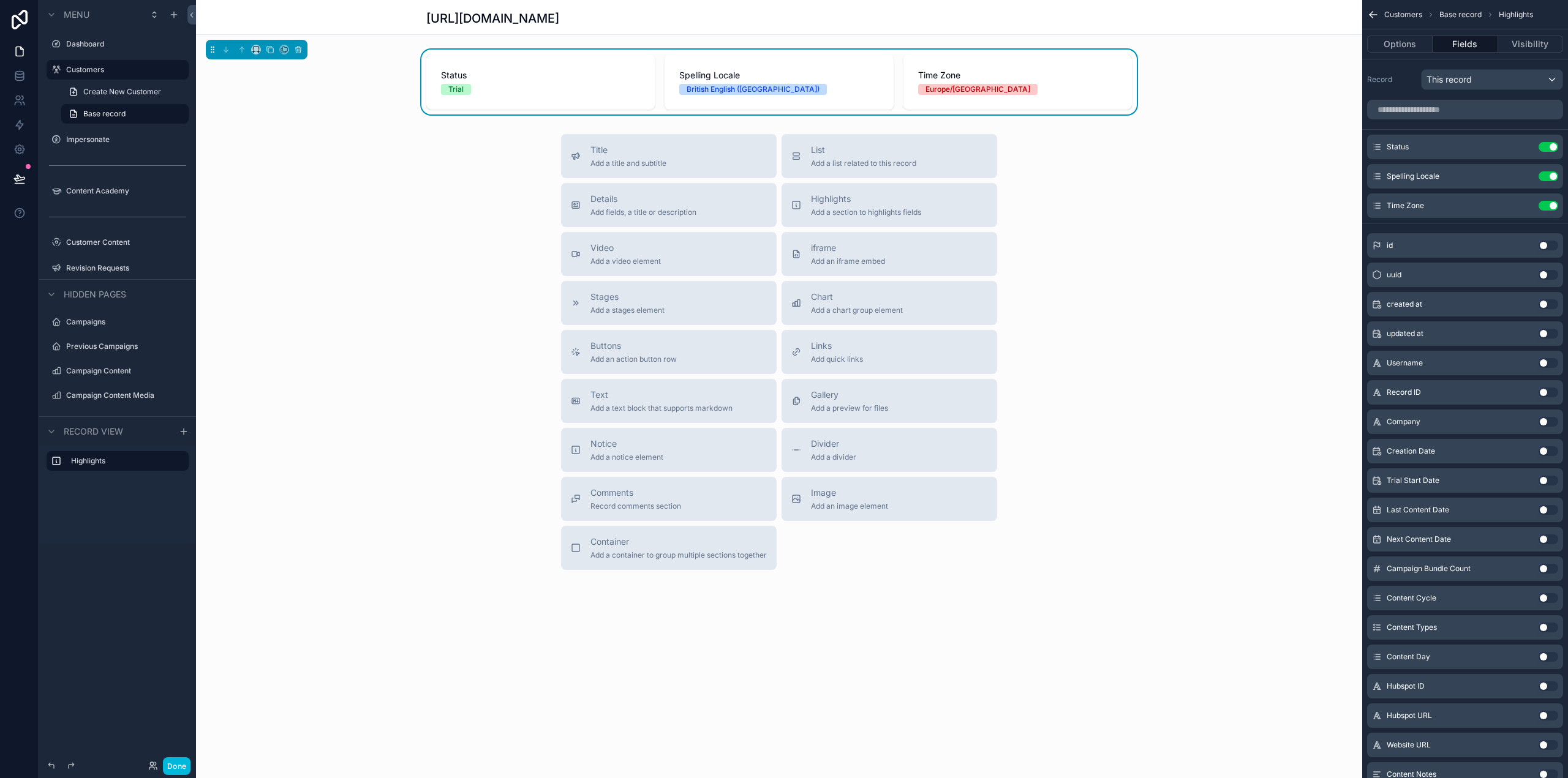
click at [636, 190] on button "Details Add fields, a title or description" at bounding box center [668, 205] width 216 height 44
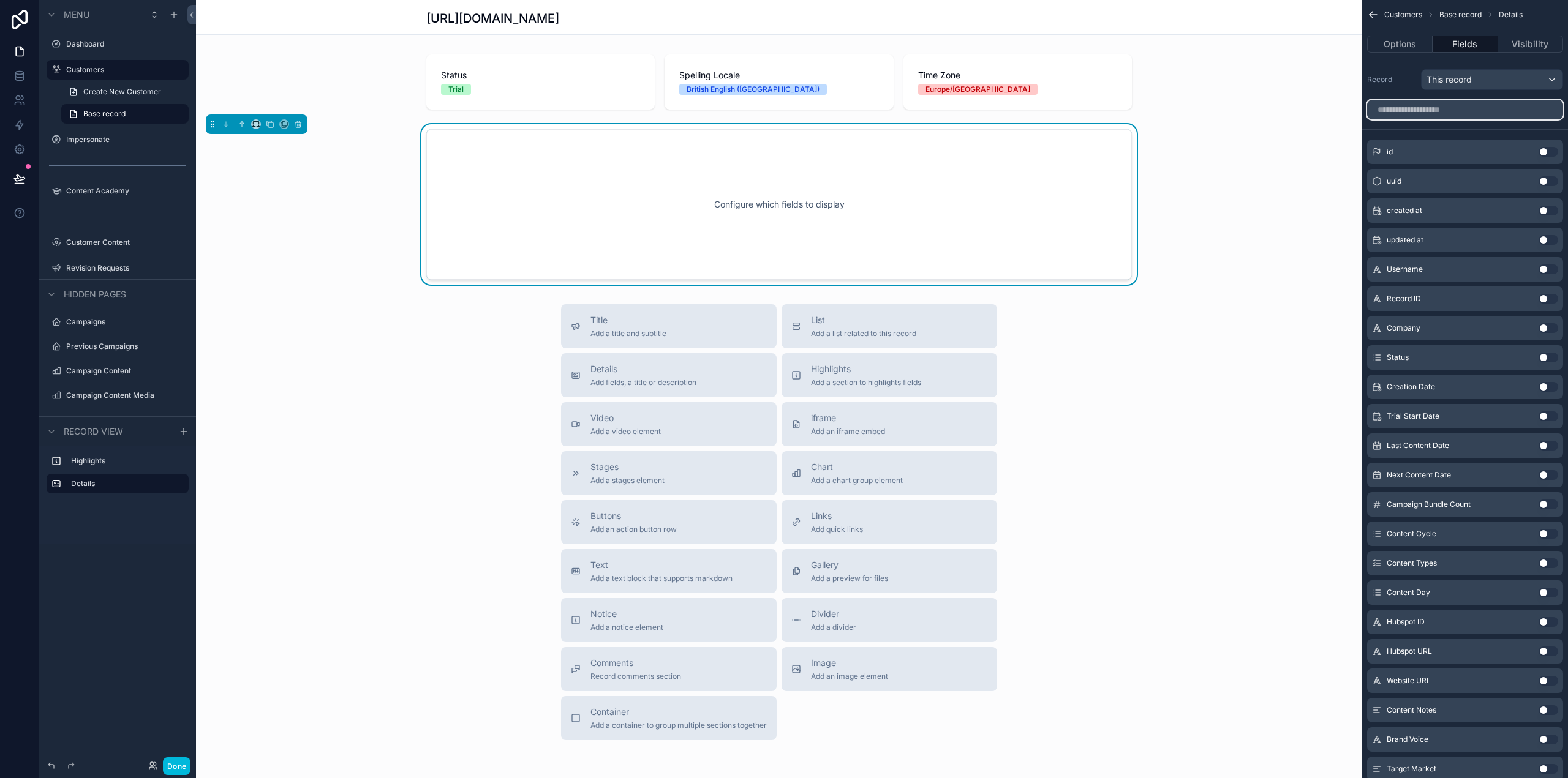
click at [1467, 118] on input "scrollable content" at bounding box center [1464, 109] width 196 height 20
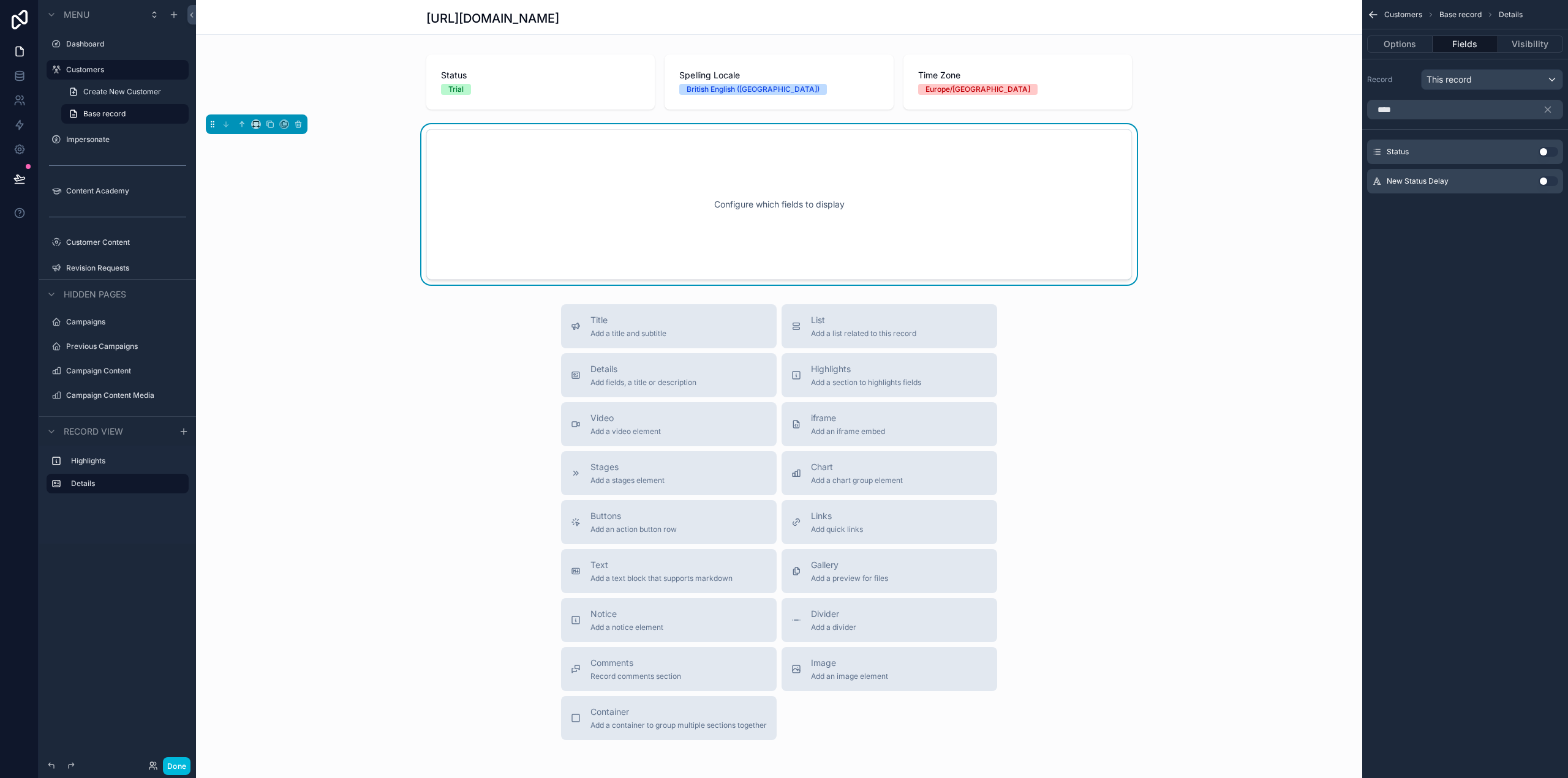
click at [1549, 151] on button "Use setting" at bounding box center [1548, 152] width 20 height 10
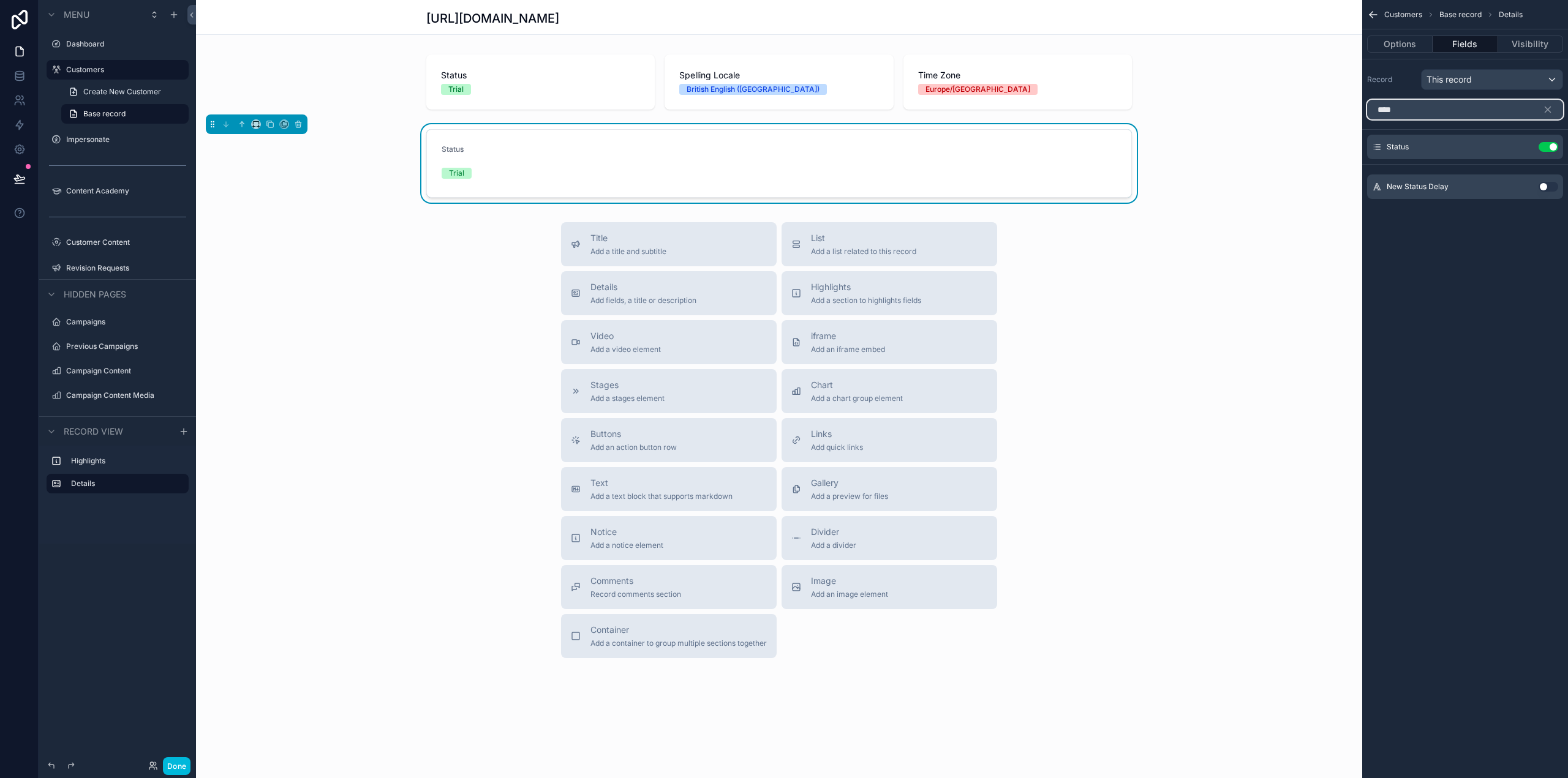
click at [1406, 111] on input "****" at bounding box center [1464, 109] width 196 height 20
click at [1404, 110] on input "****" at bounding box center [1464, 109] width 196 height 20
drag, startPoint x: 1409, startPoint y: 109, endPoint x: 1347, endPoint y: 110, distance: 62.0
click at [1356, 110] on div "Dashboard Customers Impersonate Content Academy Customer Content 44 Revision Re…" at bounding box center [882, 389] width 1372 height 778
click at [1550, 158] on button "Use setting" at bounding box center [1548, 162] width 20 height 10
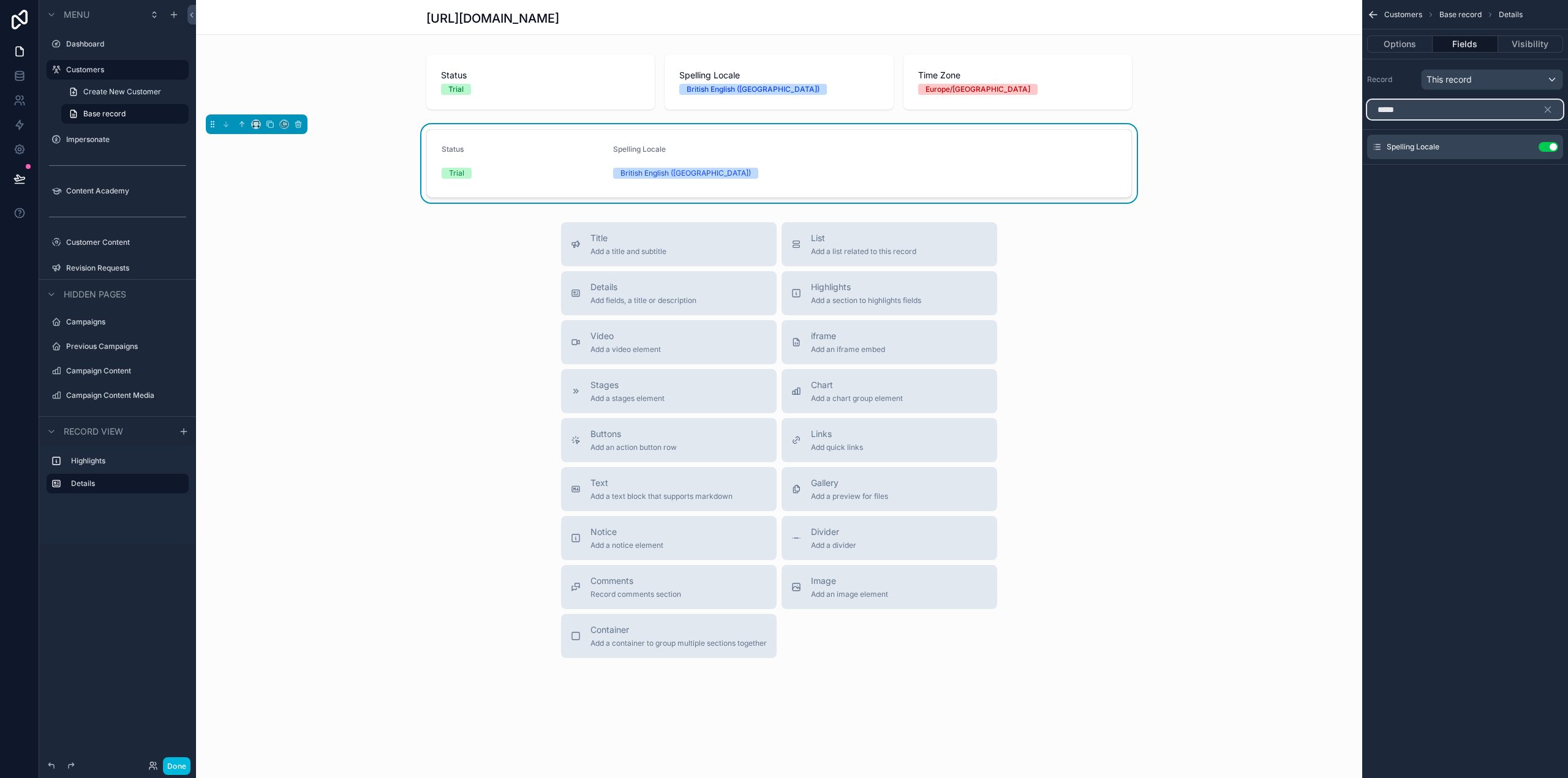
drag, startPoint x: 1412, startPoint y: 108, endPoint x: 1345, endPoint y: 105, distance: 67.1
click at [1345, 105] on div "Dashboard Customers Impersonate Content Academy Customer Content 44 Revision Re…" at bounding box center [882, 389] width 1372 height 778
type input "****"
click at [1547, 163] on button "Use setting" at bounding box center [1548, 162] width 20 height 10
click at [879, 150] on div "Time Zone" at bounding box center [864, 152] width 162 height 15
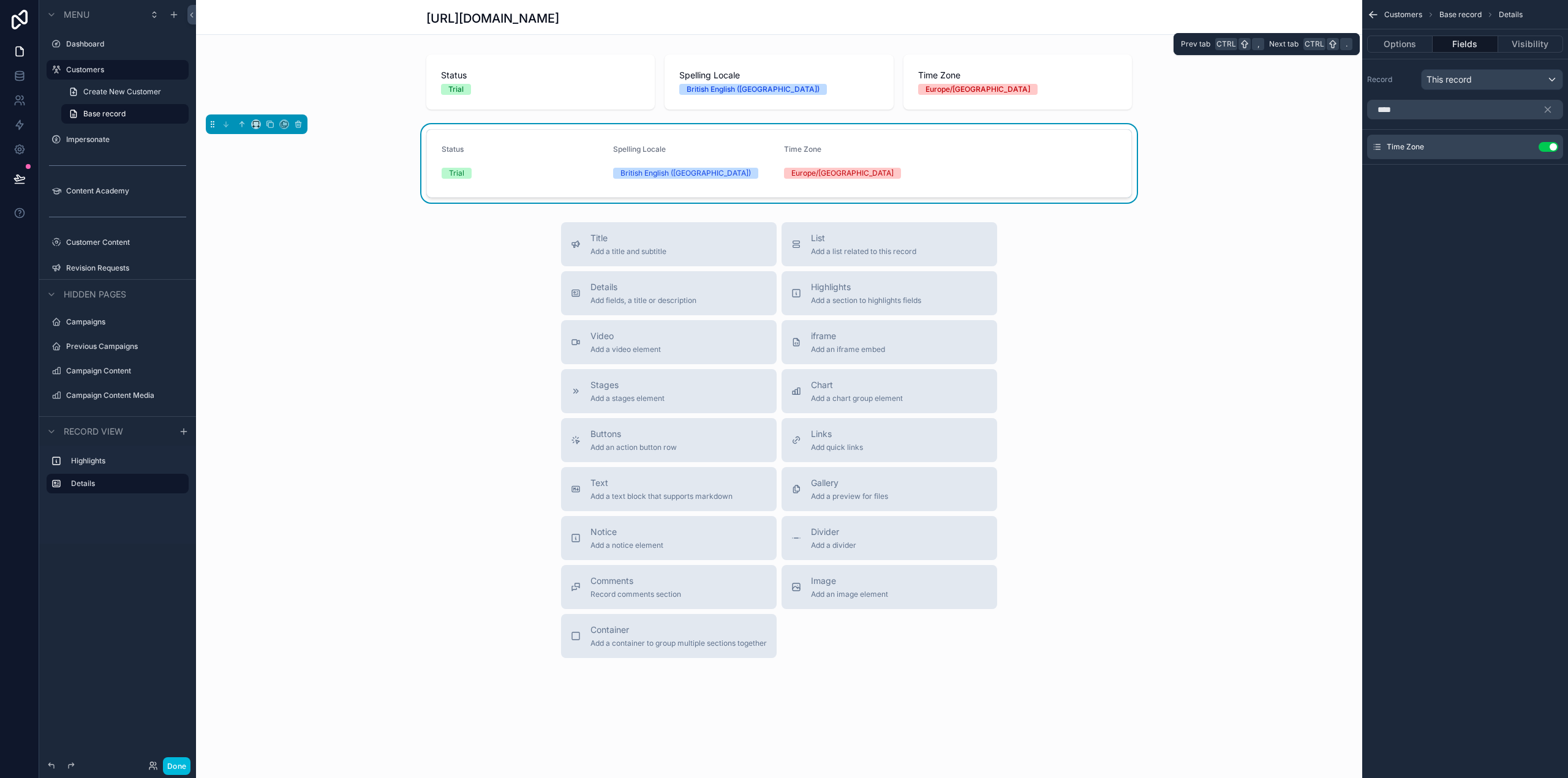
click at [1397, 45] on button "Options" at bounding box center [1399, 44] width 66 height 17
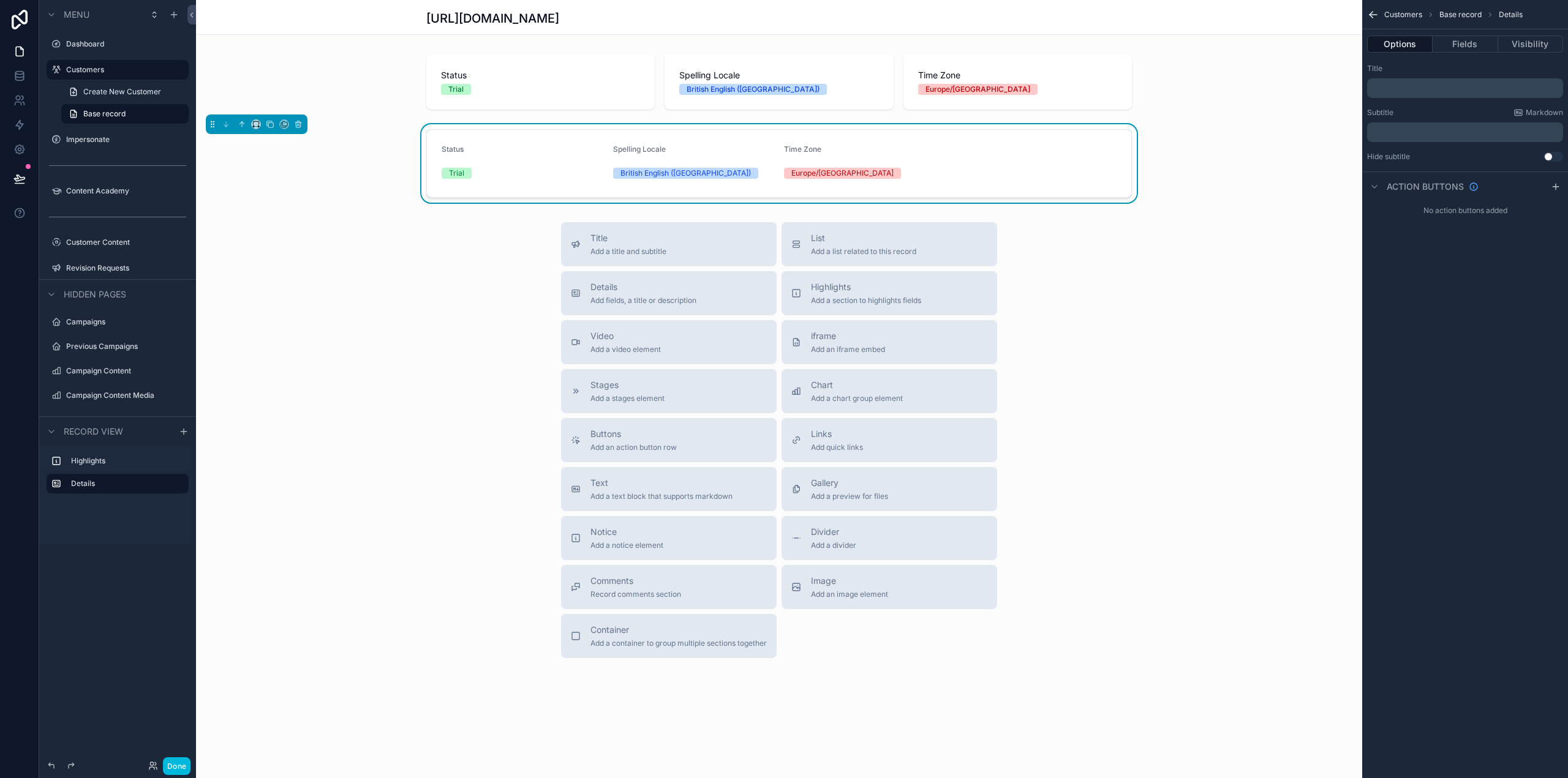
click at [897, 163] on div "Time Zone Europe/London" at bounding box center [864, 163] width 162 height 38
click at [1472, 49] on button "Fields" at bounding box center [1465, 44] width 65 height 17
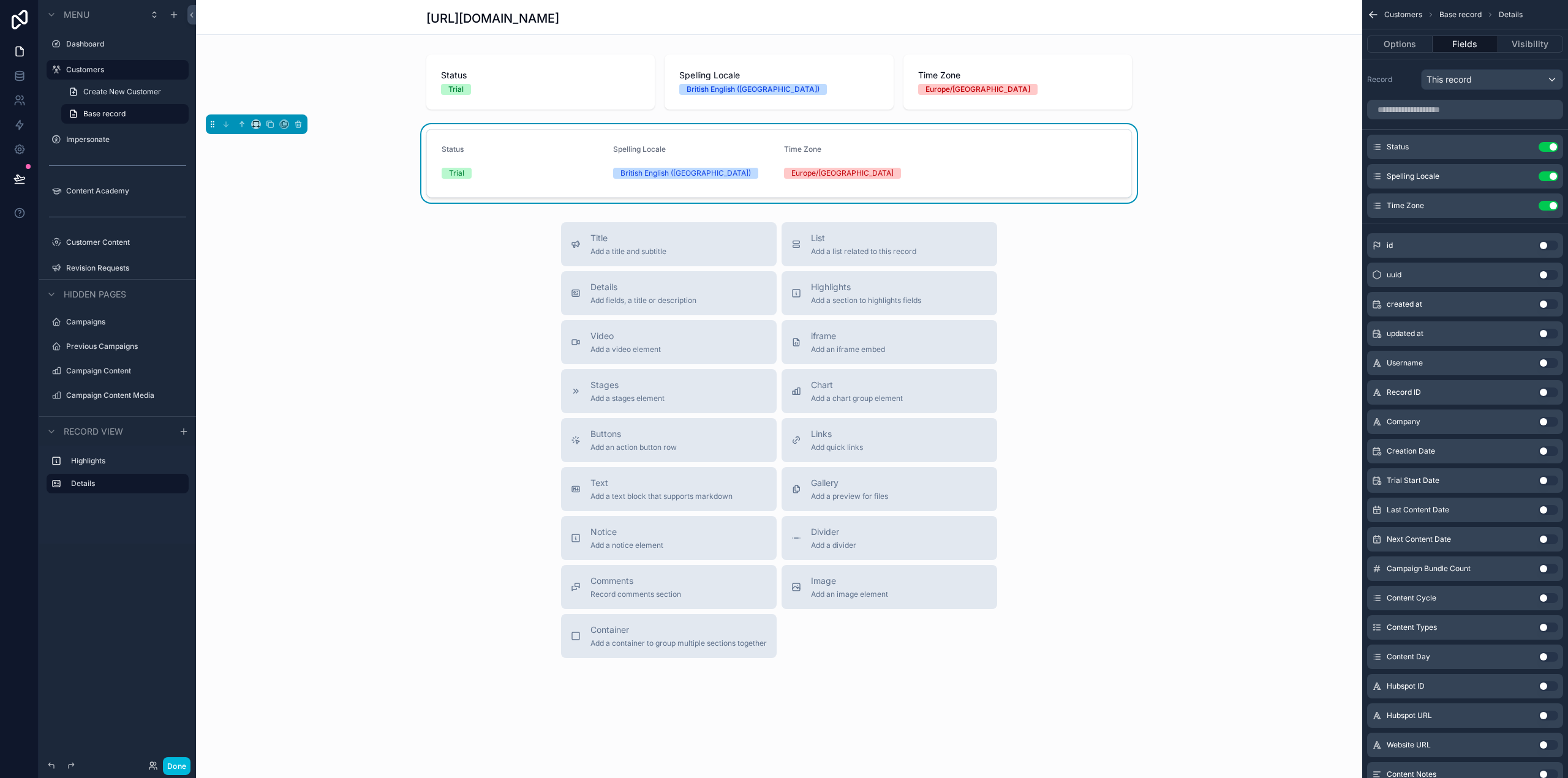
click at [0, 0] on icon "scrollable content" at bounding box center [0, 0] width 0 height 0
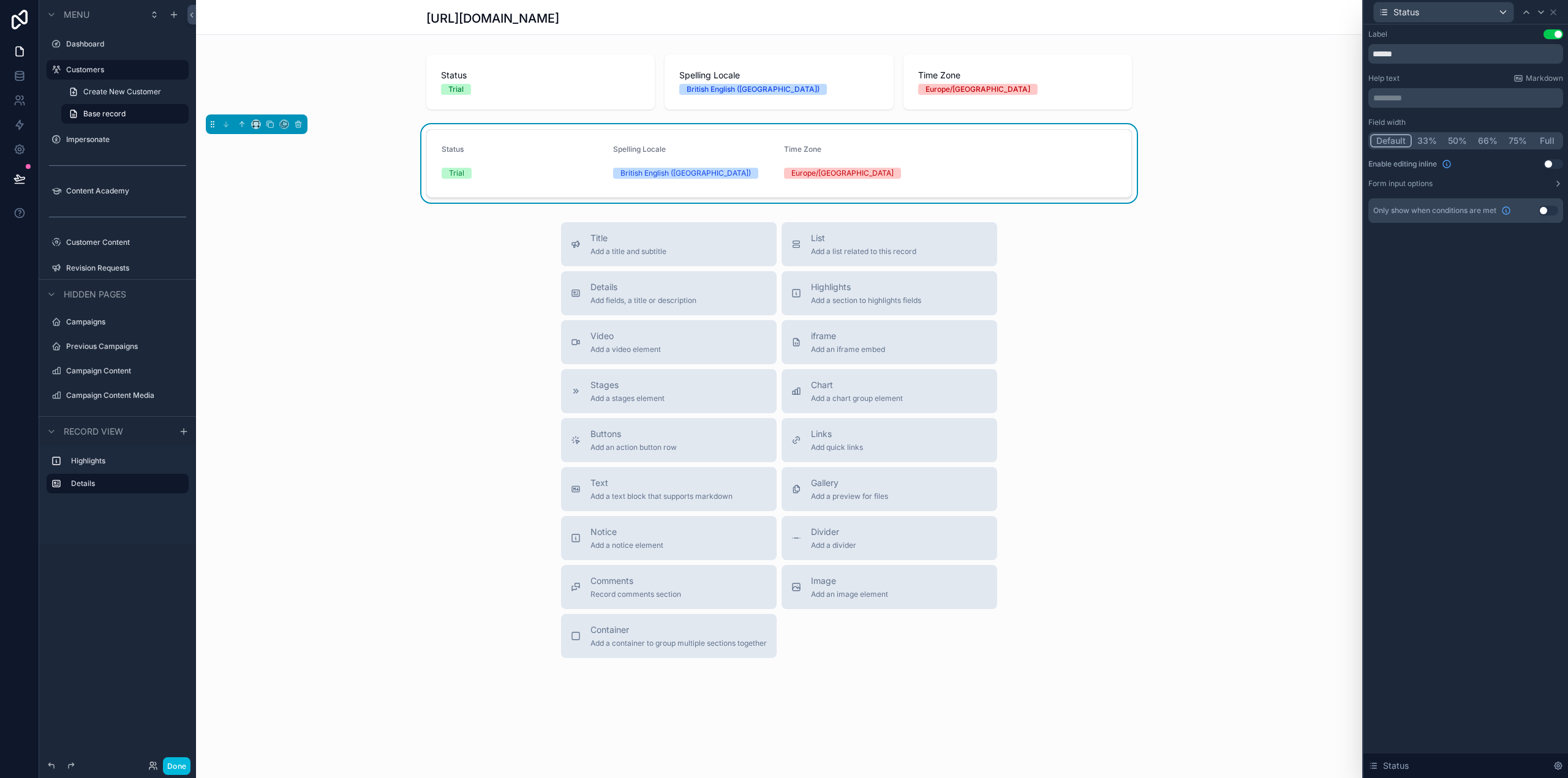
click at [1429, 138] on button "33%" at bounding box center [1427, 141] width 31 height 14
click at [1543, 8] on icon at bounding box center [1541, 12] width 10 height 10
click at [1421, 145] on button "33%" at bounding box center [1427, 141] width 31 height 14
click at [1542, 10] on icon at bounding box center [1541, 12] width 10 height 10
click at [1424, 141] on button "33%" at bounding box center [1427, 141] width 31 height 14
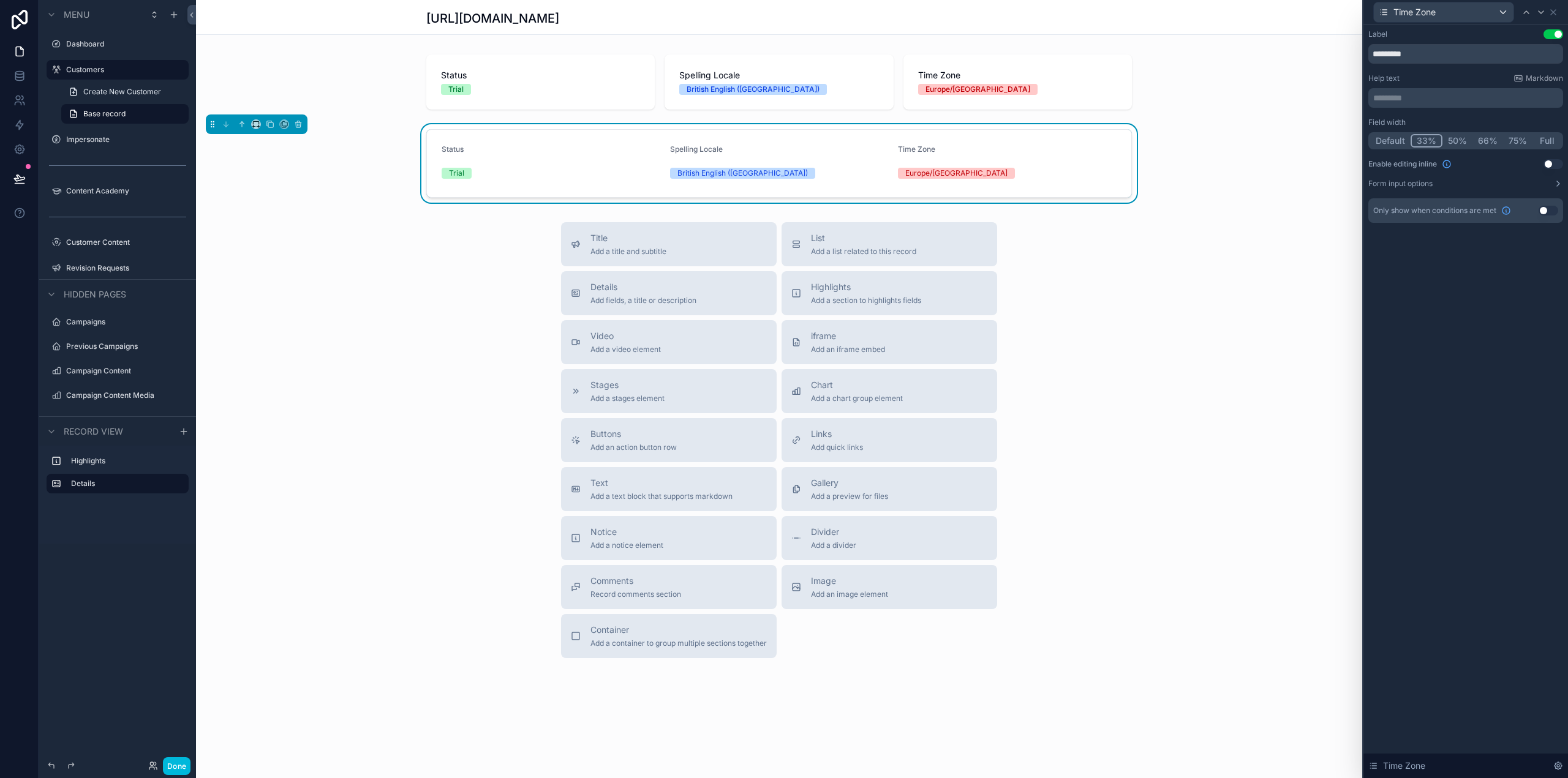
click at [1434, 138] on button "33%" at bounding box center [1426, 141] width 32 height 14
click at [1553, 165] on button "Use setting" at bounding box center [1553, 163] width 20 height 10
click at [1524, 10] on icon at bounding box center [1526, 12] width 10 height 10
click at [1552, 158] on div "Field width Default 33% 50% 66% 75% Full Enable editing inline Use setting Form…" at bounding box center [1465, 153] width 195 height 71
click at [1553, 163] on button "Use setting" at bounding box center [1553, 163] width 20 height 10
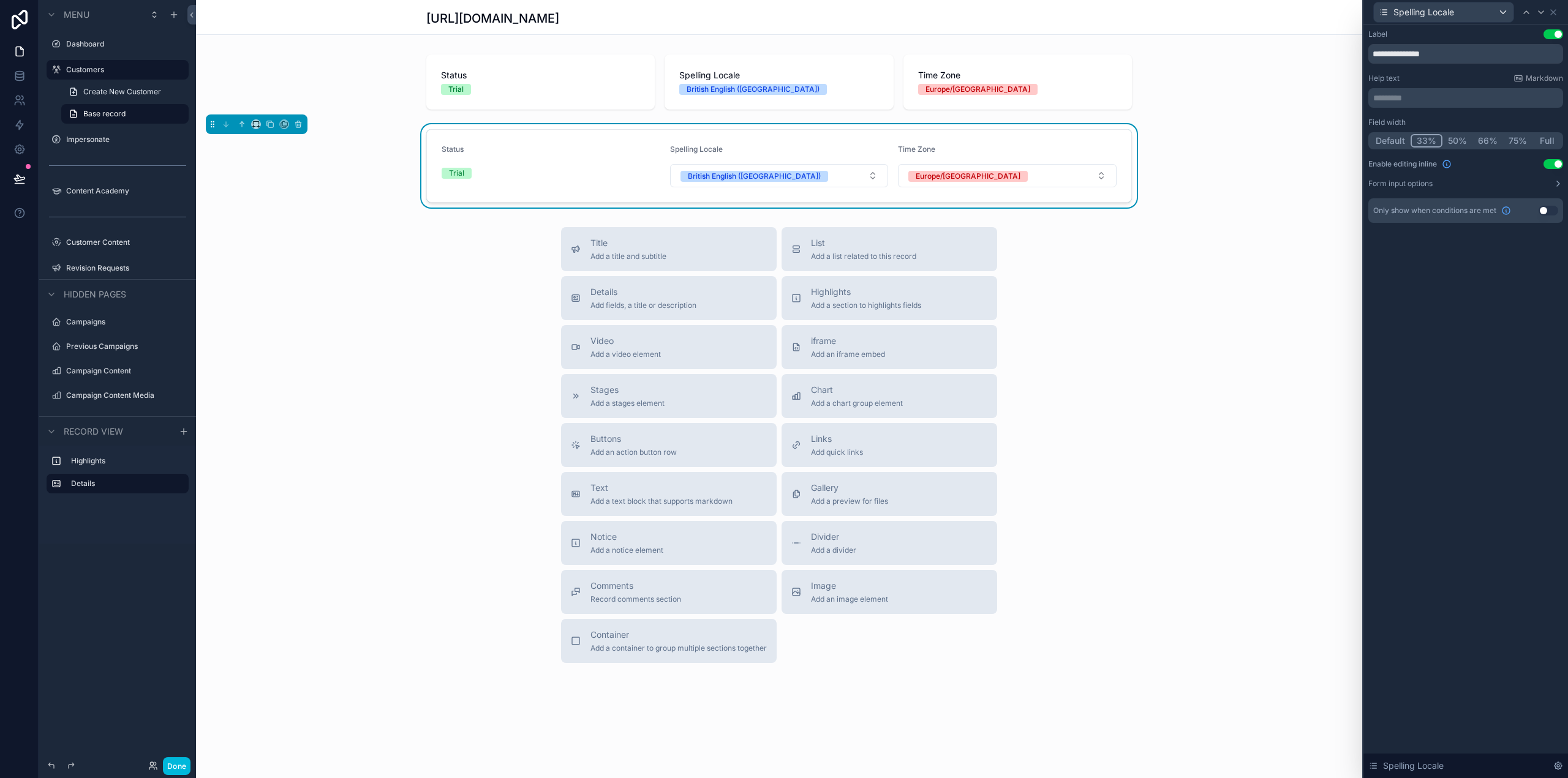
click at [1197, 496] on div "Title Add a title and subtitle List Add a list related to this record Details A…" at bounding box center [779, 445] width 1166 height 436
click at [663, 307] on span "Add fields, a title or description" at bounding box center [643, 305] width 106 height 10
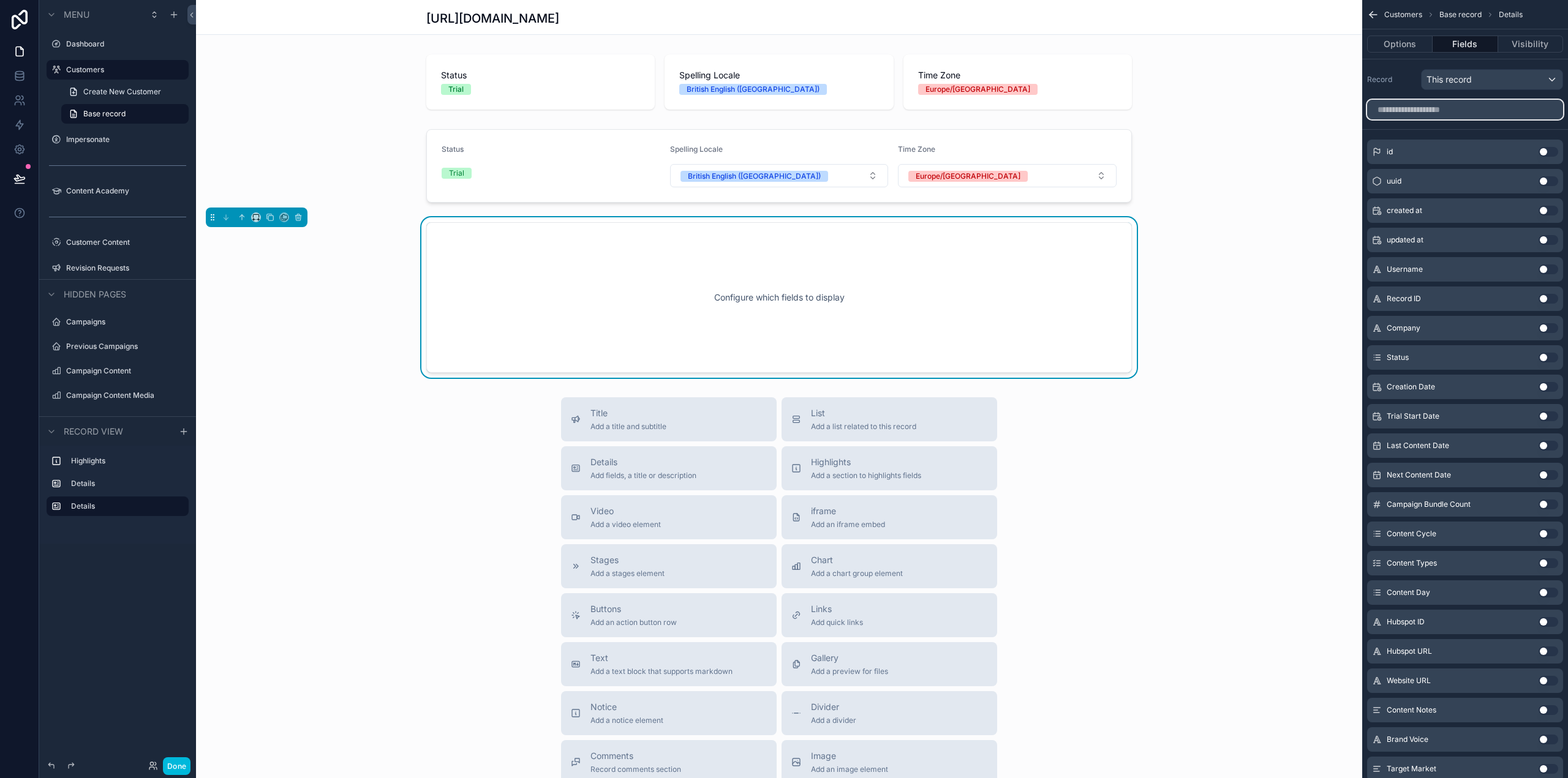
click at [1444, 102] on input "scrollable content" at bounding box center [1464, 109] width 196 height 20
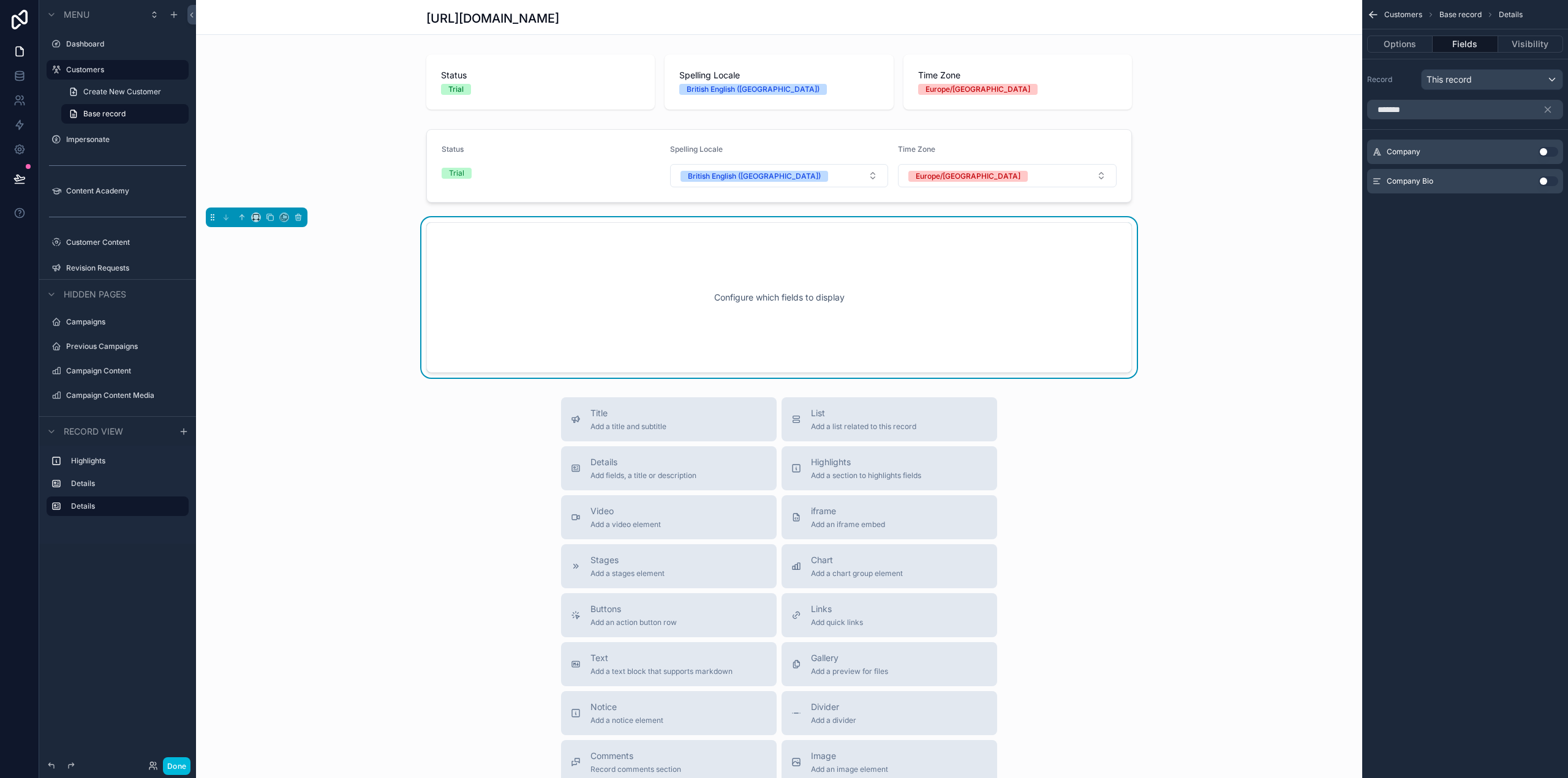
click at [1541, 145] on div "Company Use setting" at bounding box center [1464, 152] width 196 height 25
click at [1548, 152] on button "Use setting" at bounding box center [1548, 152] width 20 height 10
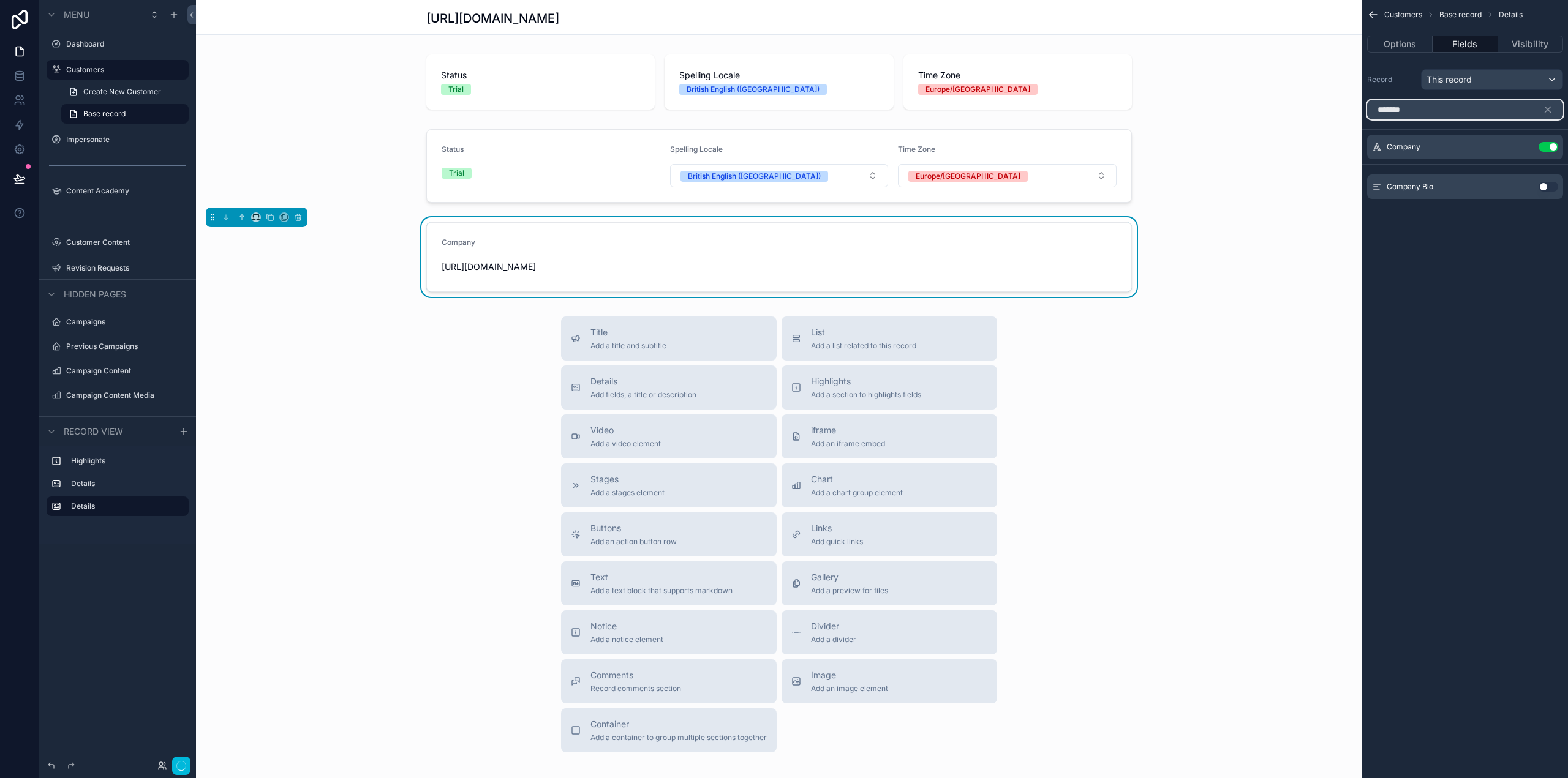
drag, startPoint x: 1410, startPoint y: 107, endPoint x: 1404, endPoint y: 107, distance: 6.0
click at [1406, 107] on input "*******" at bounding box center [1464, 109] width 196 height 20
click at [1404, 107] on input "*******" at bounding box center [1464, 109] width 196 height 20
click at [1404, 107] on input "*******" at bounding box center [1464, 109] width 196 height 20
click at [1553, 160] on button "Use setting" at bounding box center [1548, 162] width 20 height 10
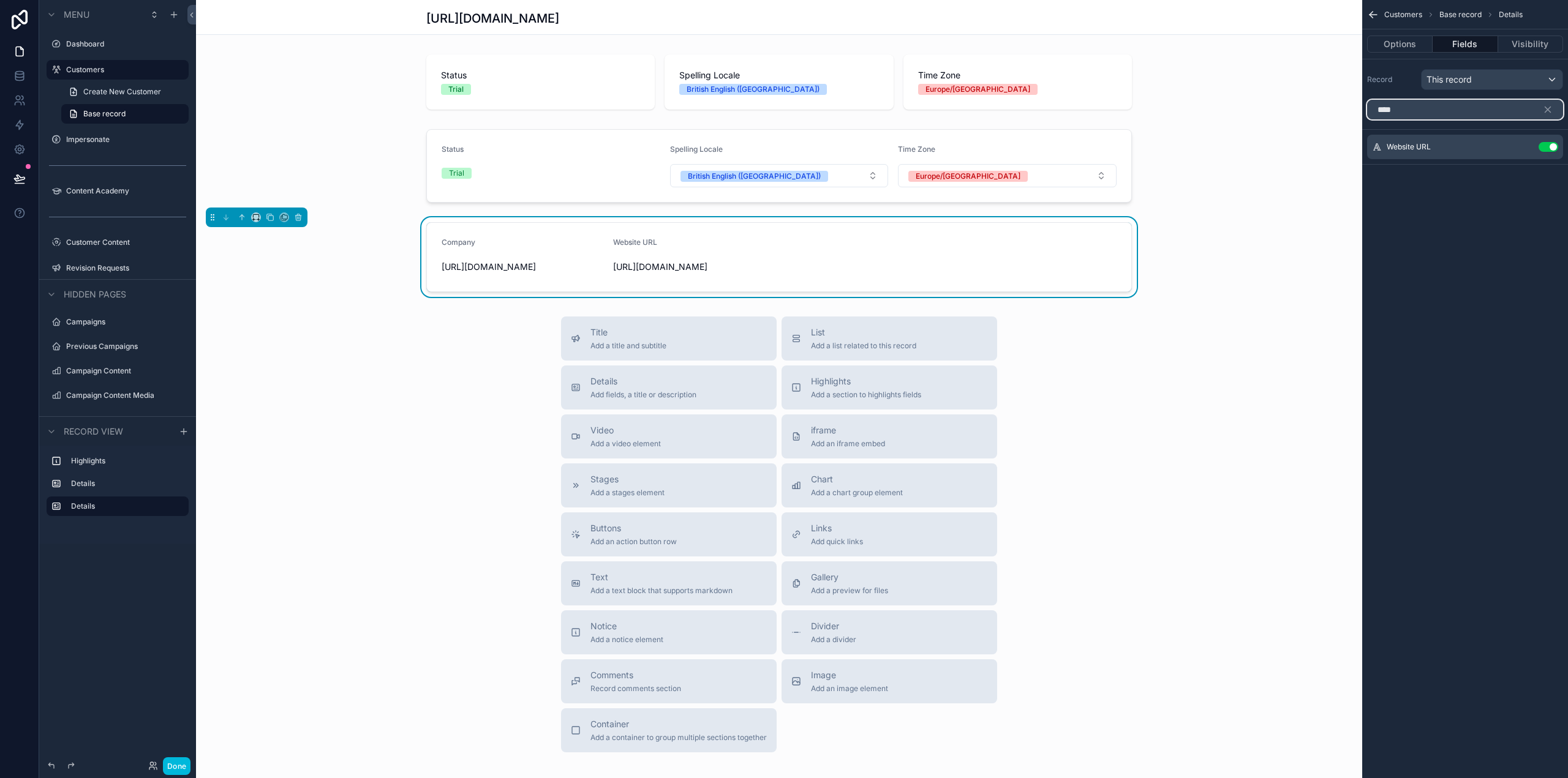
drag, startPoint x: 1337, startPoint y: 115, endPoint x: 1337, endPoint y: 107, distance: 8.0
click at [1333, 116] on div "Dashboard Customers Impersonate Content Academy Customer Content 44 Revision Re…" at bounding box center [882, 389] width 1372 height 778
type input "***"
click at [1547, 162] on button "Use setting" at bounding box center [1548, 162] width 20 height 10
click at [1548, 109] on icon "scrollable content" at bounding box center [1548, 110] width 5 height 5
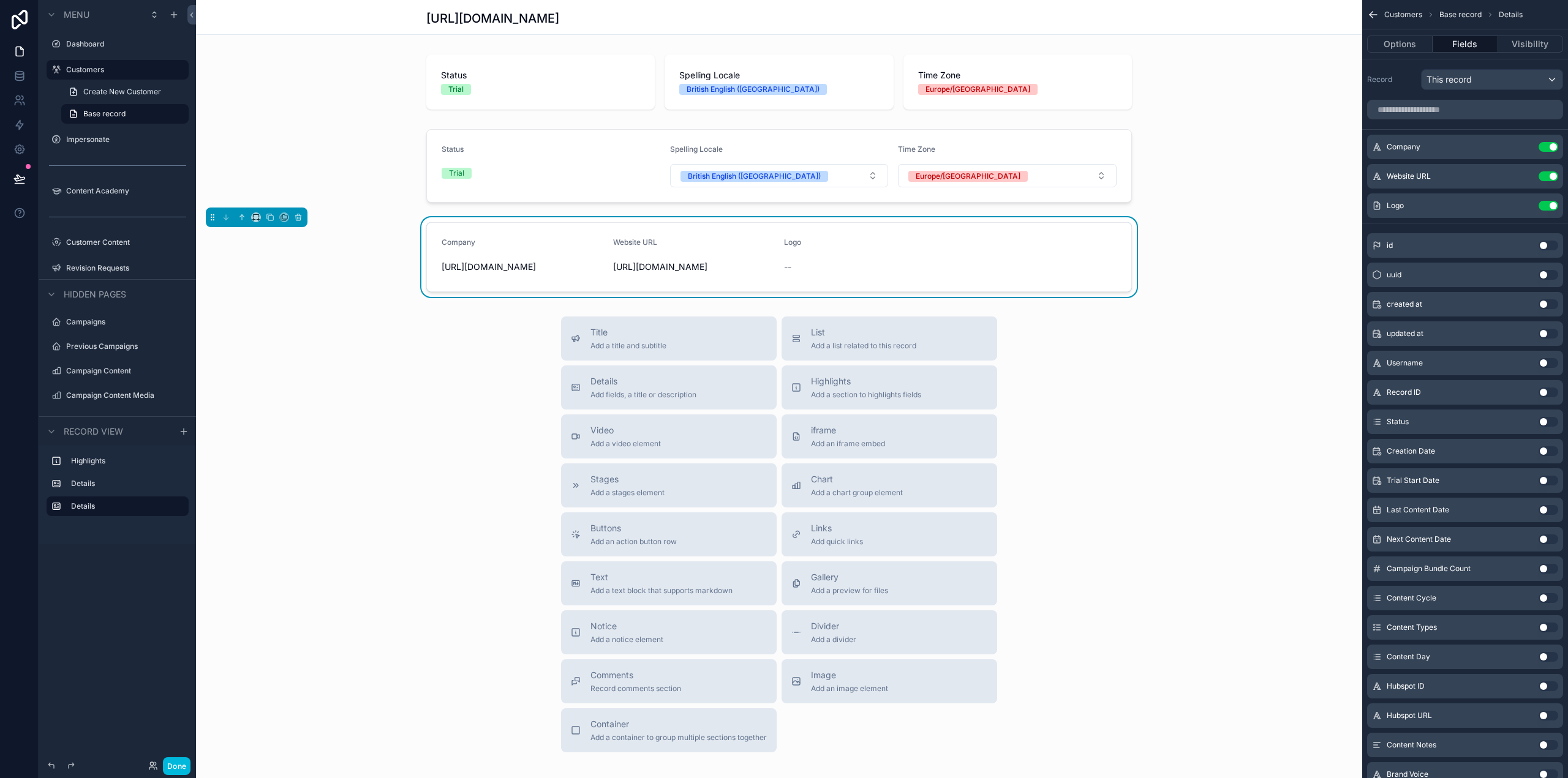
click at [0, 0] on icon "scrollable content" at bounding box center [0, 0] width 0 height 0
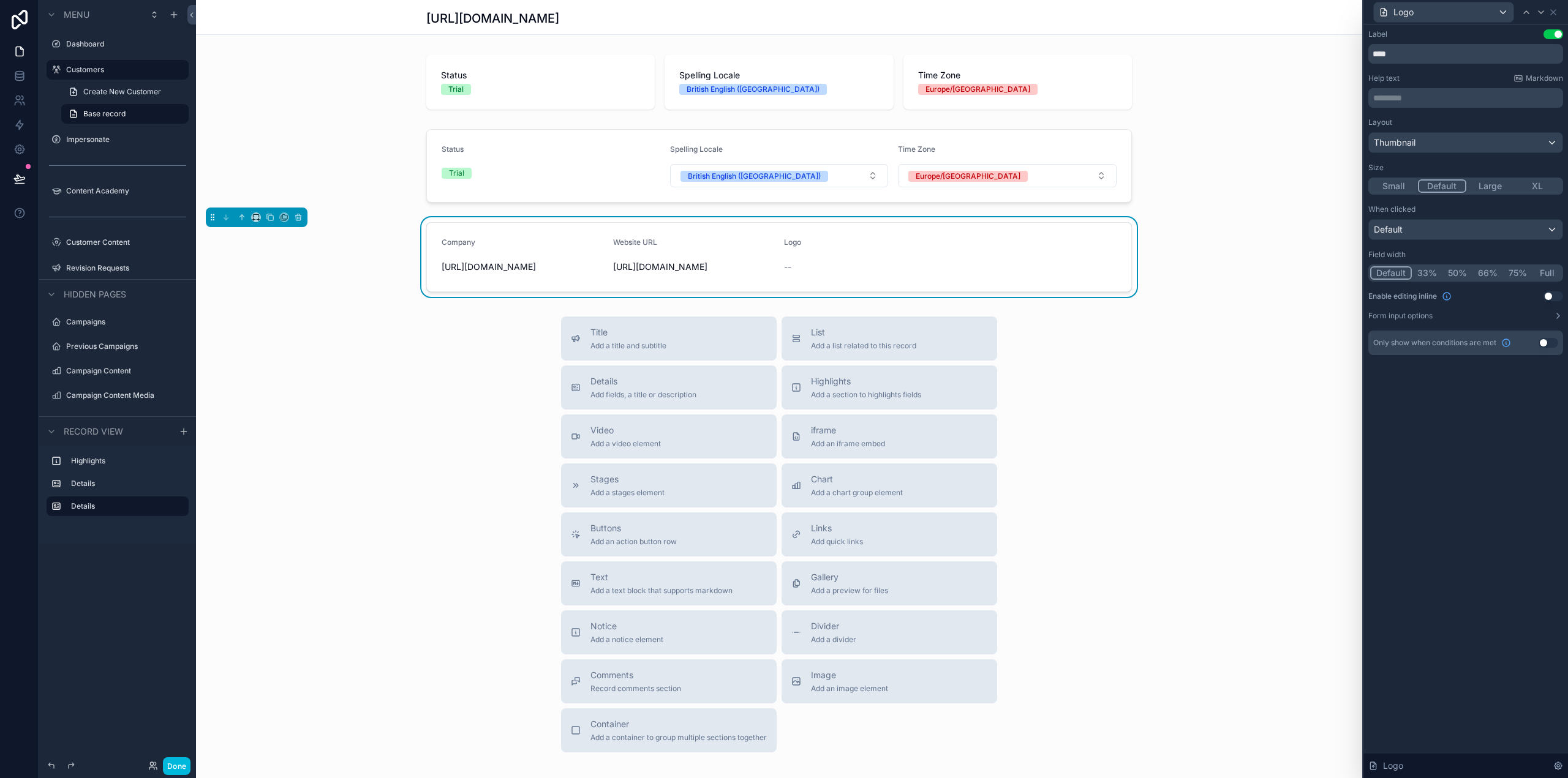
drag, startPoint x: 1550, startPoint y: 294, endPoint x: 1490, endPoint y: 287, distance: 60.4
click at [1550, 294] on button "Use setting" at bounding box center [1553, 296] width 20 height 10
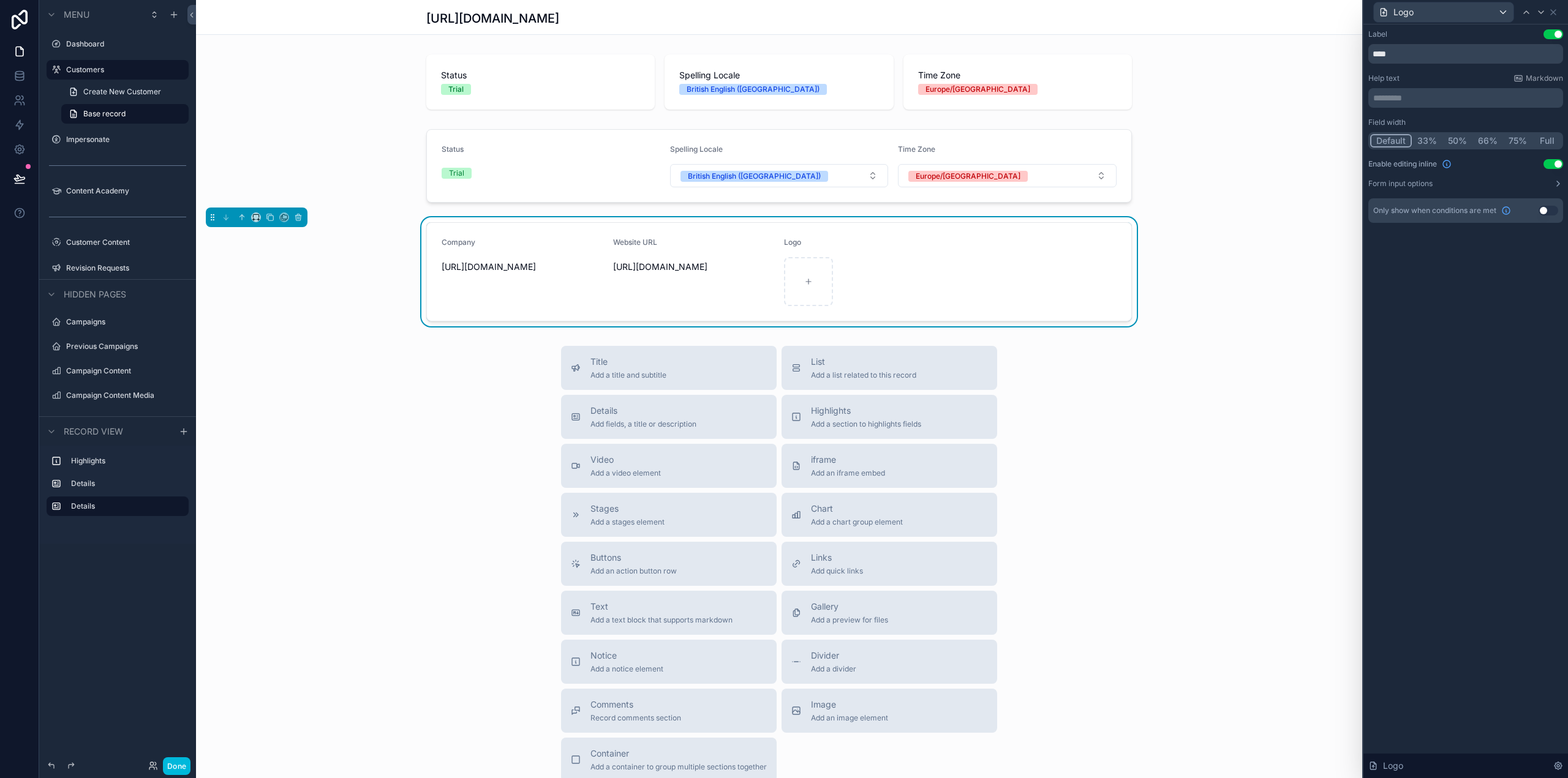
click at [1432, 138] on button "33%" at bounding box center [1427, 141] width 31 height 14
click at [1525, 14] on icon at bounding box center [1526, 12] width 10 height 10
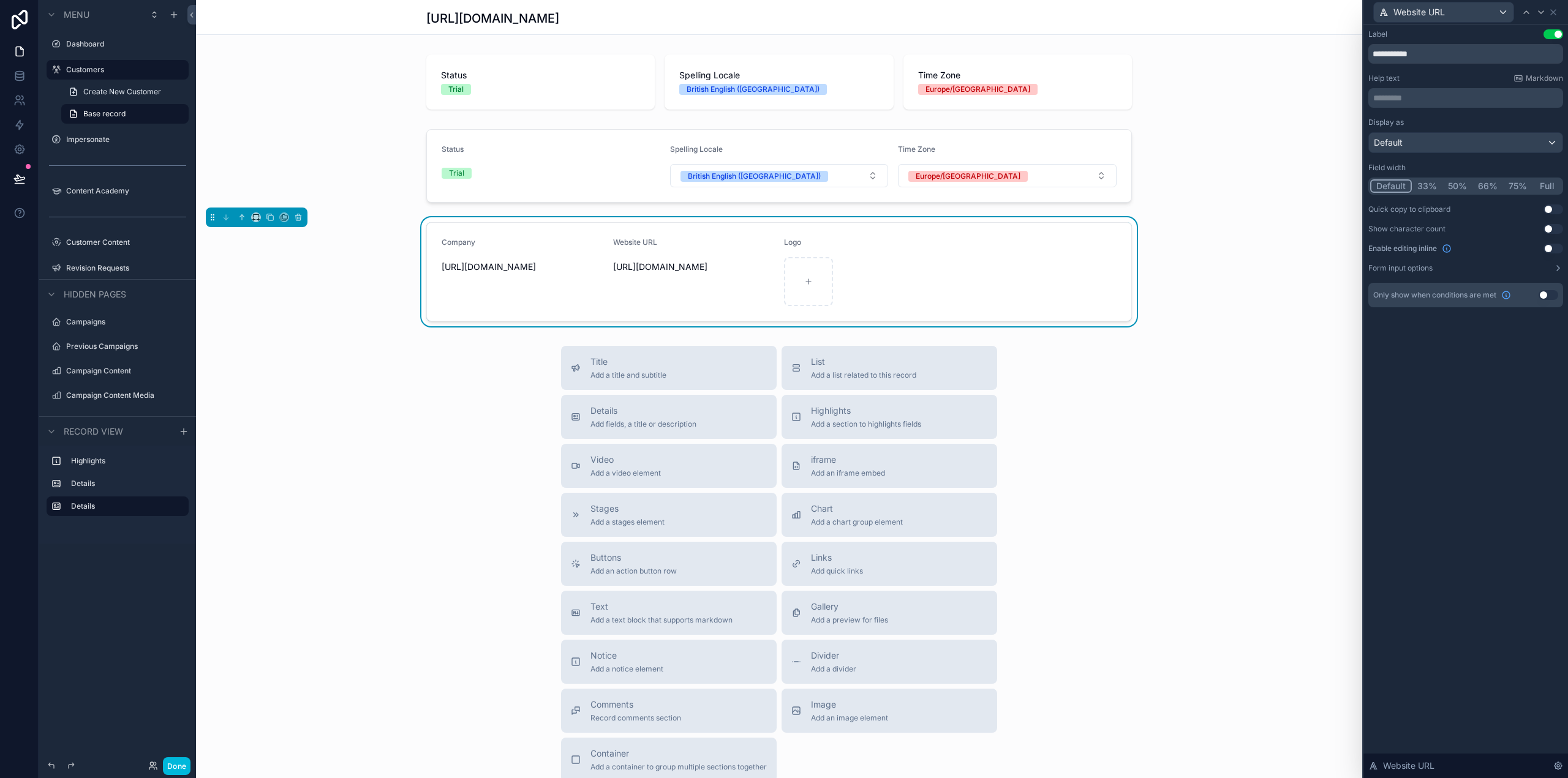
click at [1433, 185] on button "33%" at bounding box center [1427, 186] width 31 height 14
click at [1524, 10] on icon at bounding box center [1526, 12] width 10 height 10
click at [1423, 185] on button "33%" at bounding box center [1427, 186] width 31 height 14
click at [1159, 422] on div "Title Add a title and subtitle List Add a list related to this record Details A…" at bounding box center [779, 563] width 1166 height 436
click at [356, 61] on div "scrollable content" at bounding box center [779, 82] width 1166 height 65
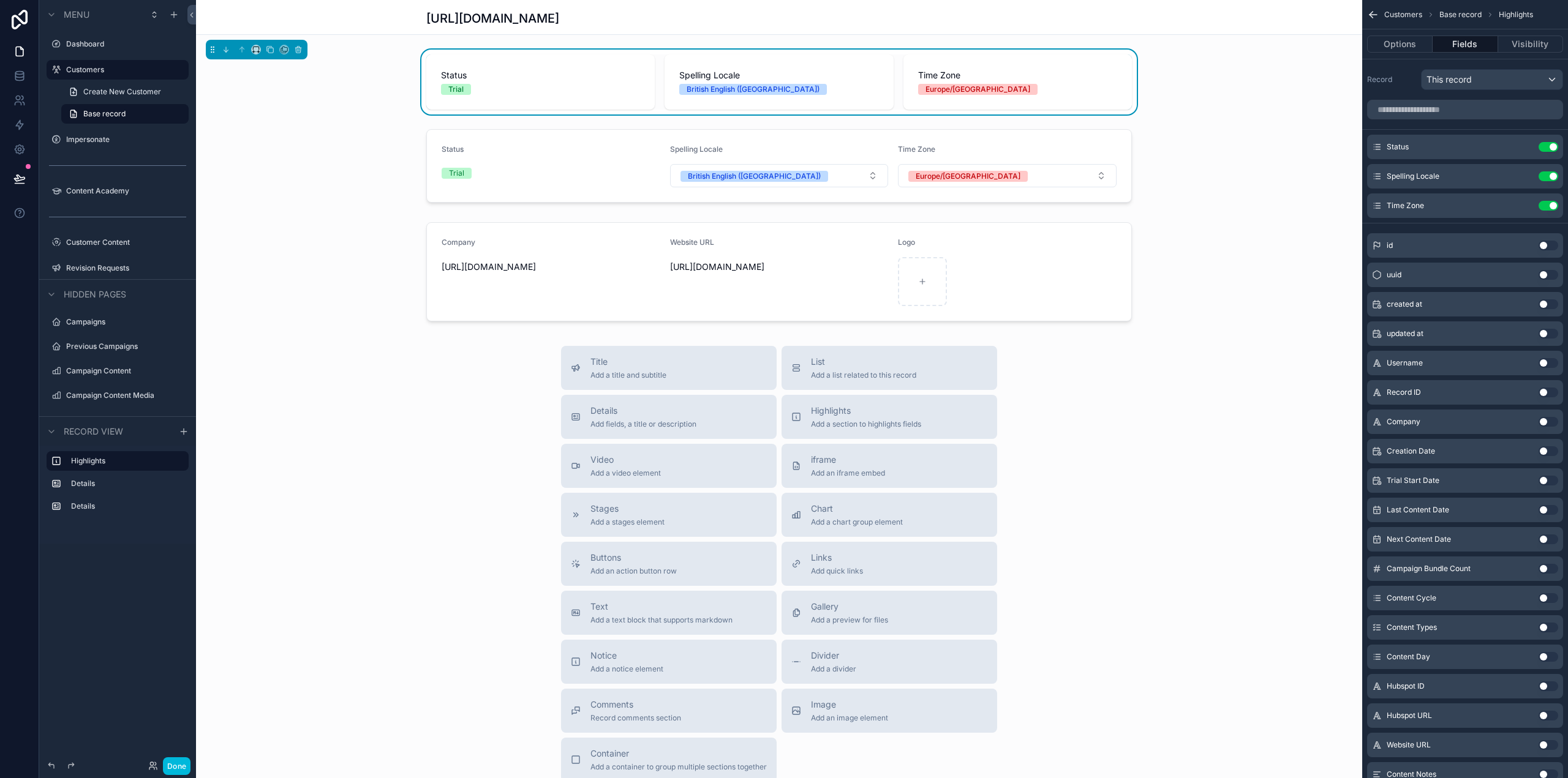
drag, startPoint x: 1065, startPoint y: 351, endPoint x: 1113, endPoint y: 360, distance: 48.8
click at [1069, 352] on div "Title Add a title and subtitle List Add a list related to this record Details A…" at bounding box center [779, 563] width 1166 height 436
click at [1397, 41] on button "Options" at bounding box center [1399, 44] width 66 height 17
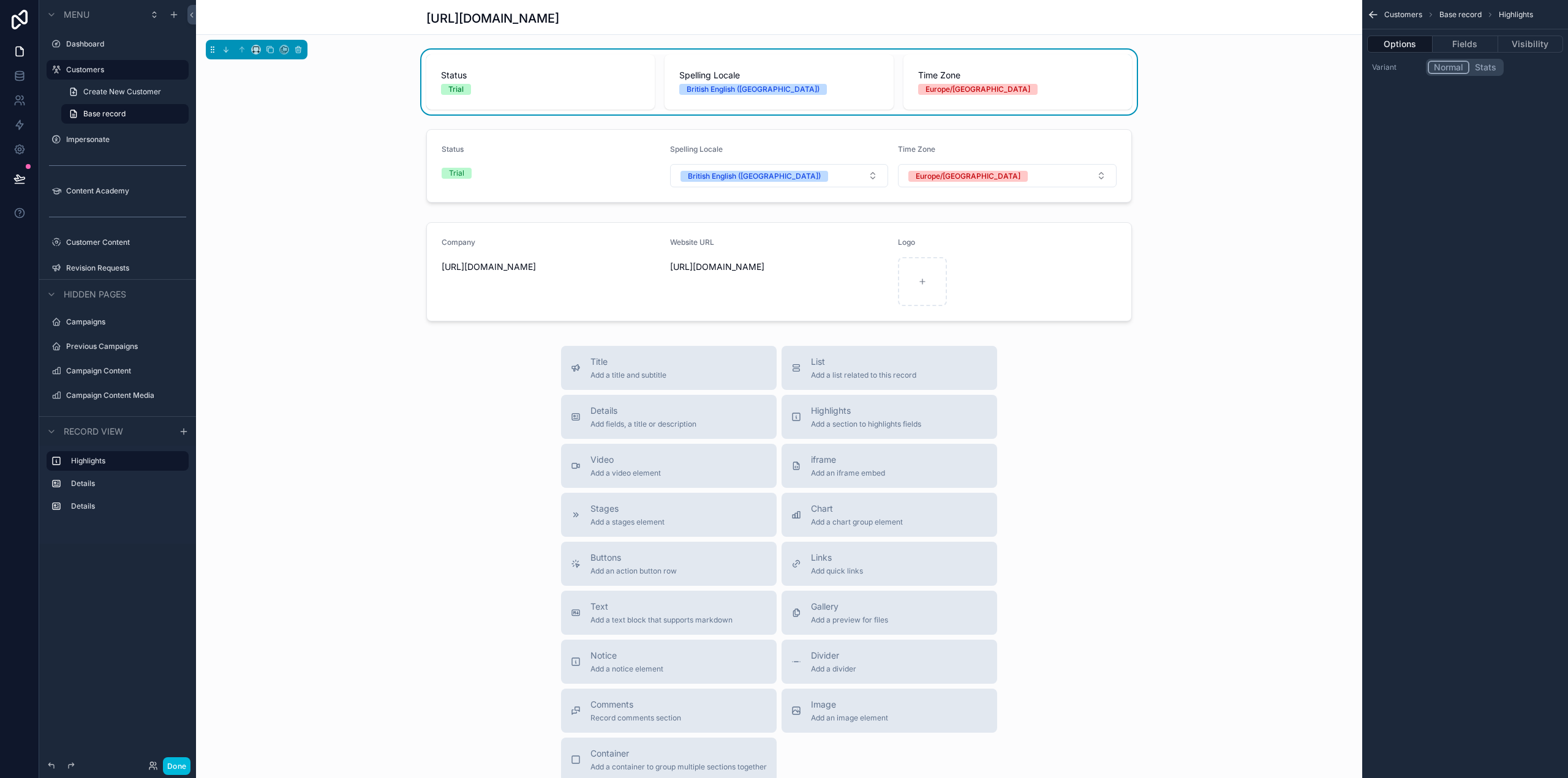
click at [1247, 266] on div "scrollable content" at bounding box center [779, 271] width 1166 height 109
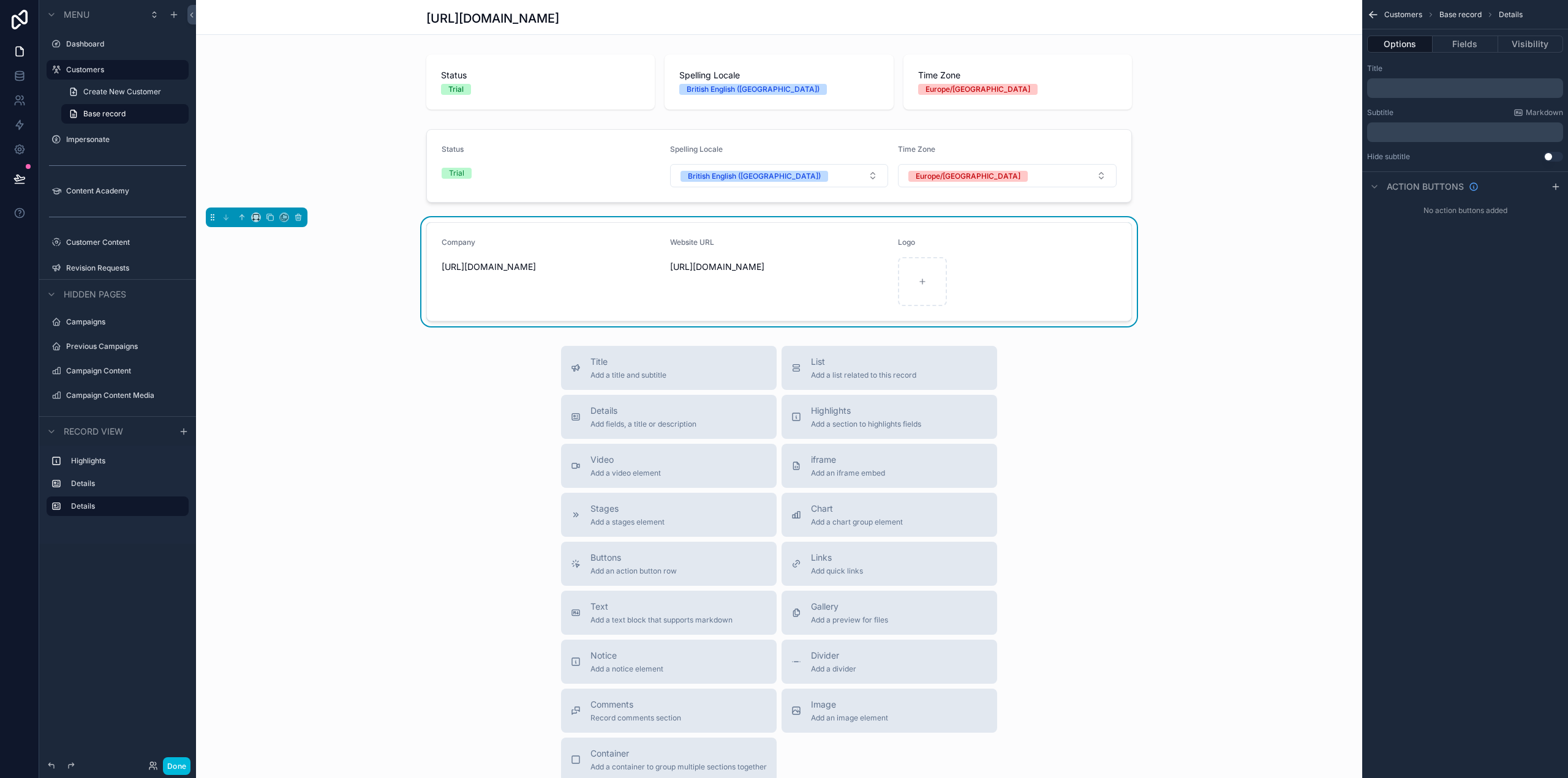
click at [1205, 488] on div "Title Add a title and subtitle List Add a list related to this record Details A…" at bounding box center [779, 563] width 1166 height 436
click at [854, 29] on div "[URL][DOMAIN_NAME]" at bounding box center [778, 17] width 706 height 35
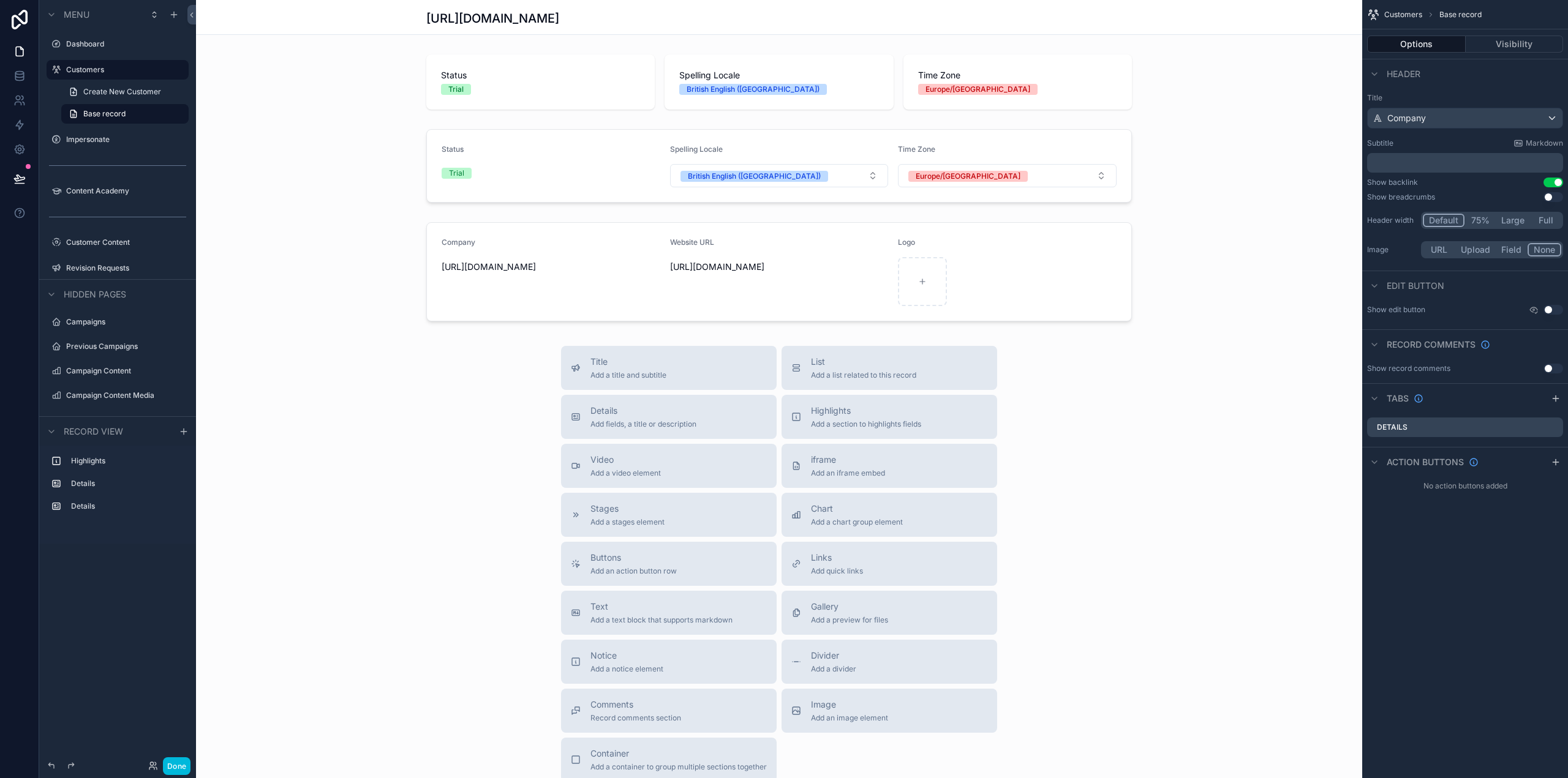
click at [1554, 393] on icon "scrollable content" at bounding box center [1555, 398] width 10 height 10
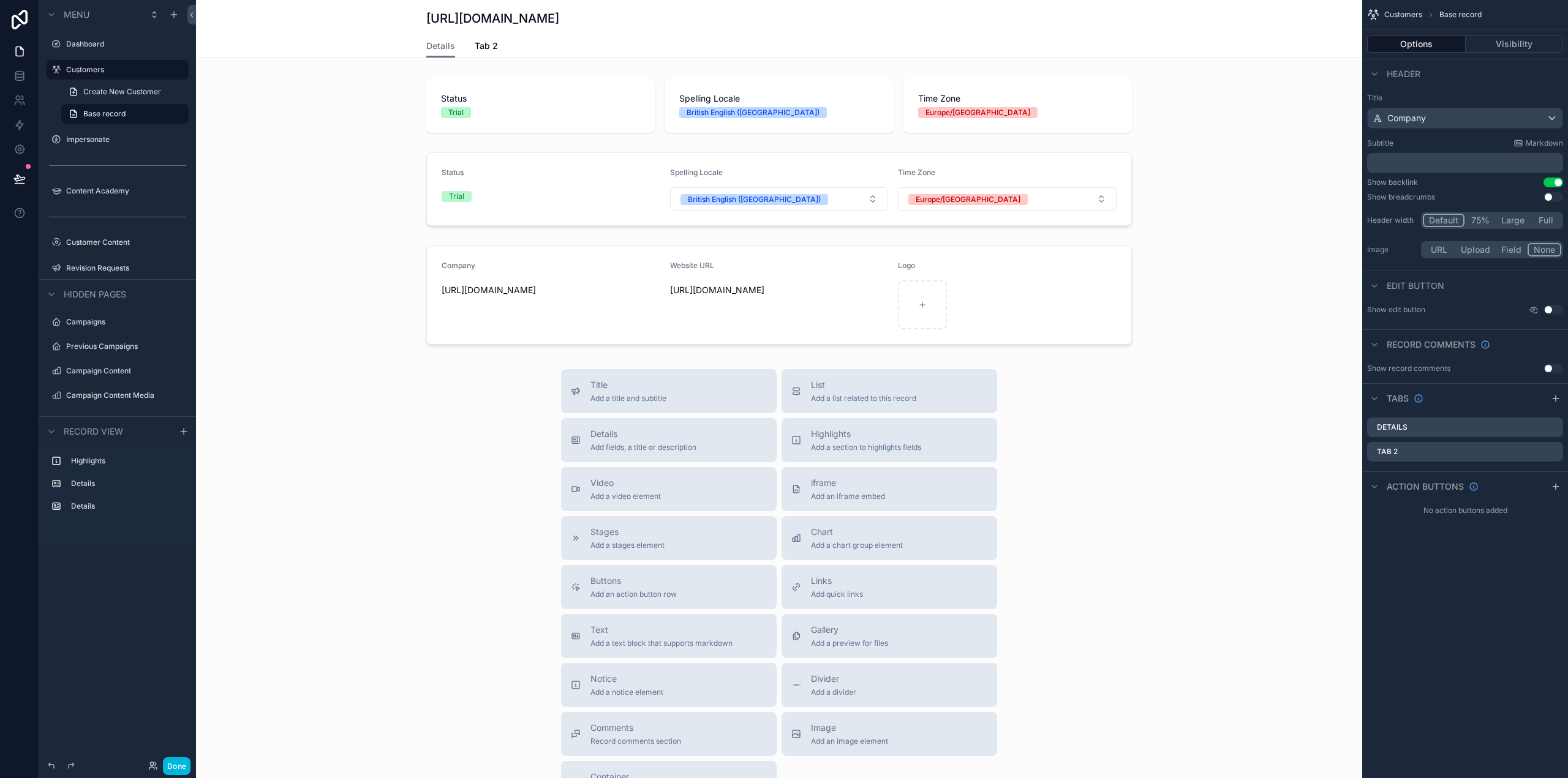
click at [1560, 451] on div "Tab 2" at bounding box center [1464, 452] width 196 height 20
click at [0, 0] on icon "scrollable content" at bounding box center [0, 0] width 0 height 0
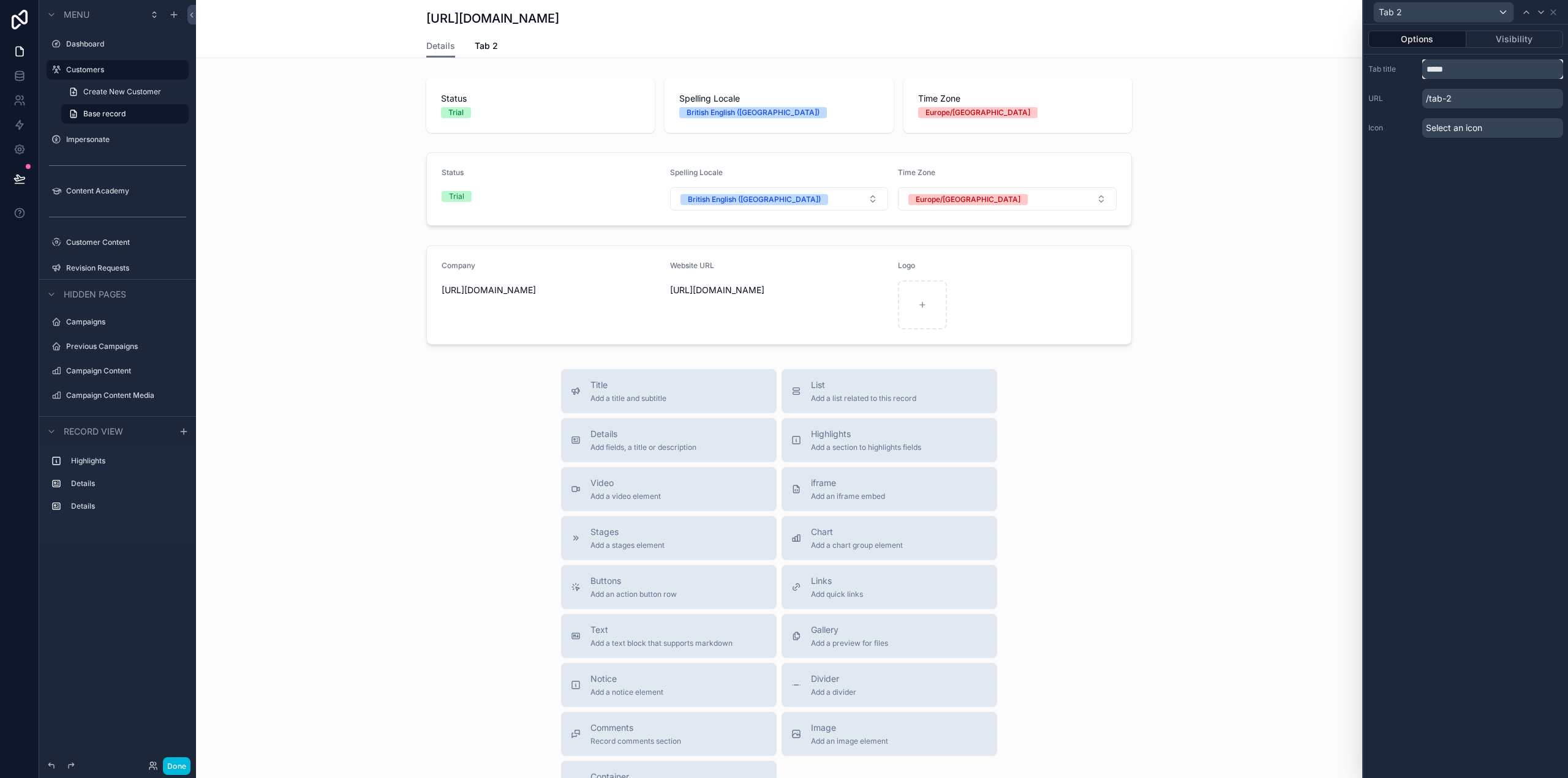
drag, startPoint x: 1497, startPoint y: 72, endPoint x: 1404, endPoint y: 64, distance: 93.3
click at [1404, 64] on div "Tab title *****" at bounding box center [1465, 69] width 195 height 20
type input "*********"
click at [1478, 131] on span "Select an icon" at bounding box center [1454, 128] width 56 height 12
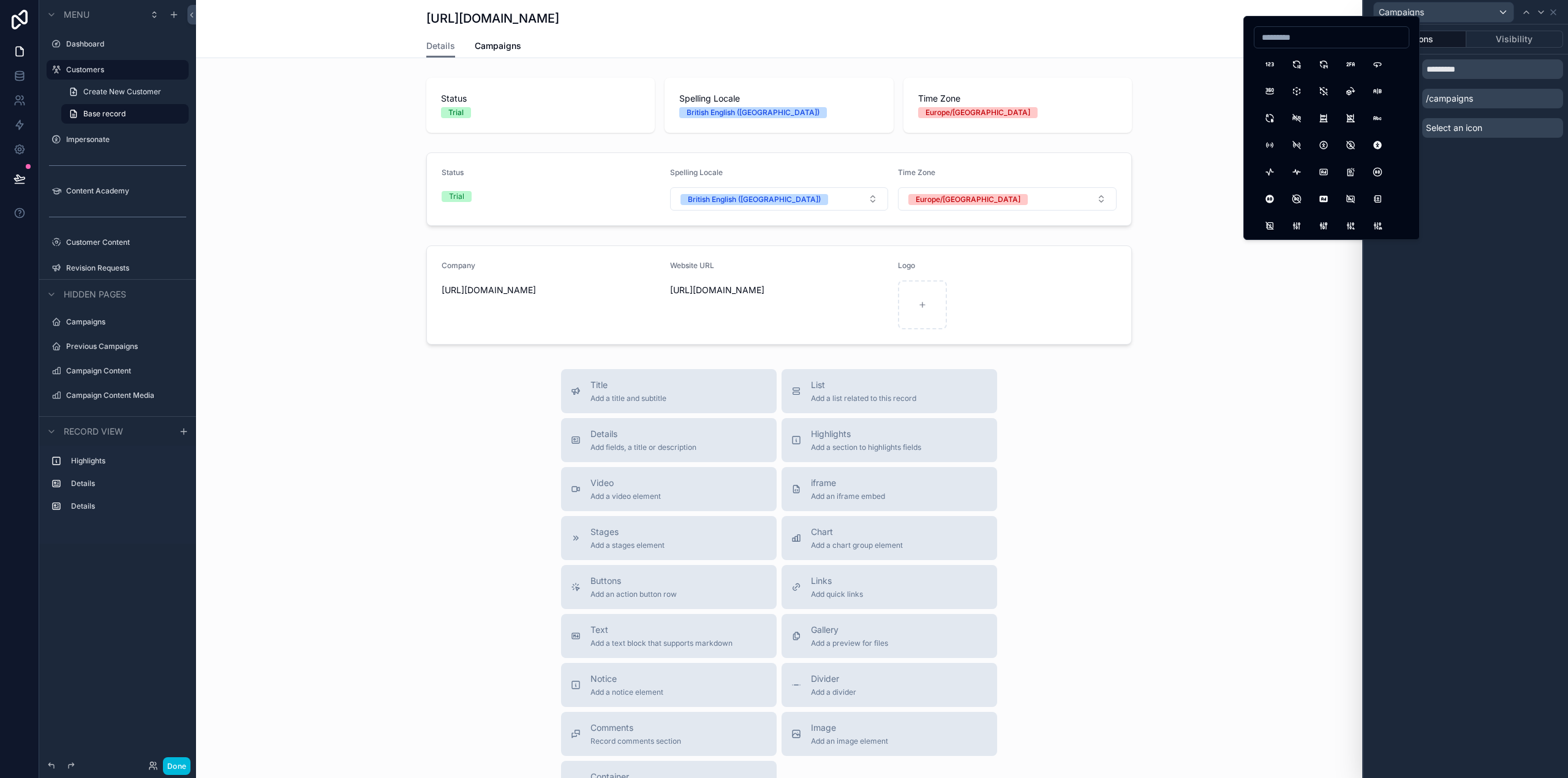
click at [1261, 404] on div "Title Add a title and subtitle List Add a list related to this record Details A…" at bounding box center [779, 587] width 1166 height 436
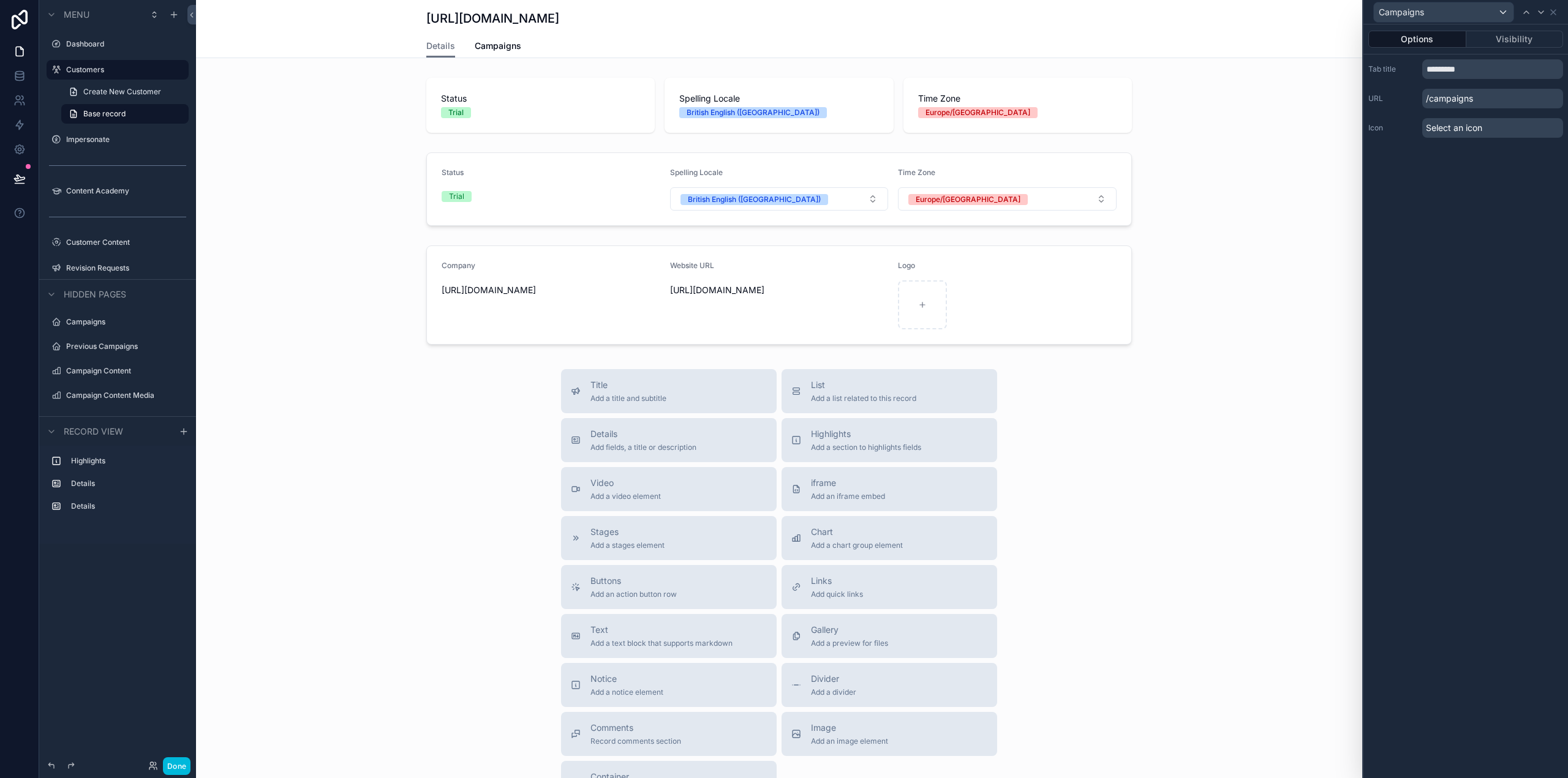
click at [494, 44] on span "Campaigns" at bounding box center [498, 46] width 46 height 12
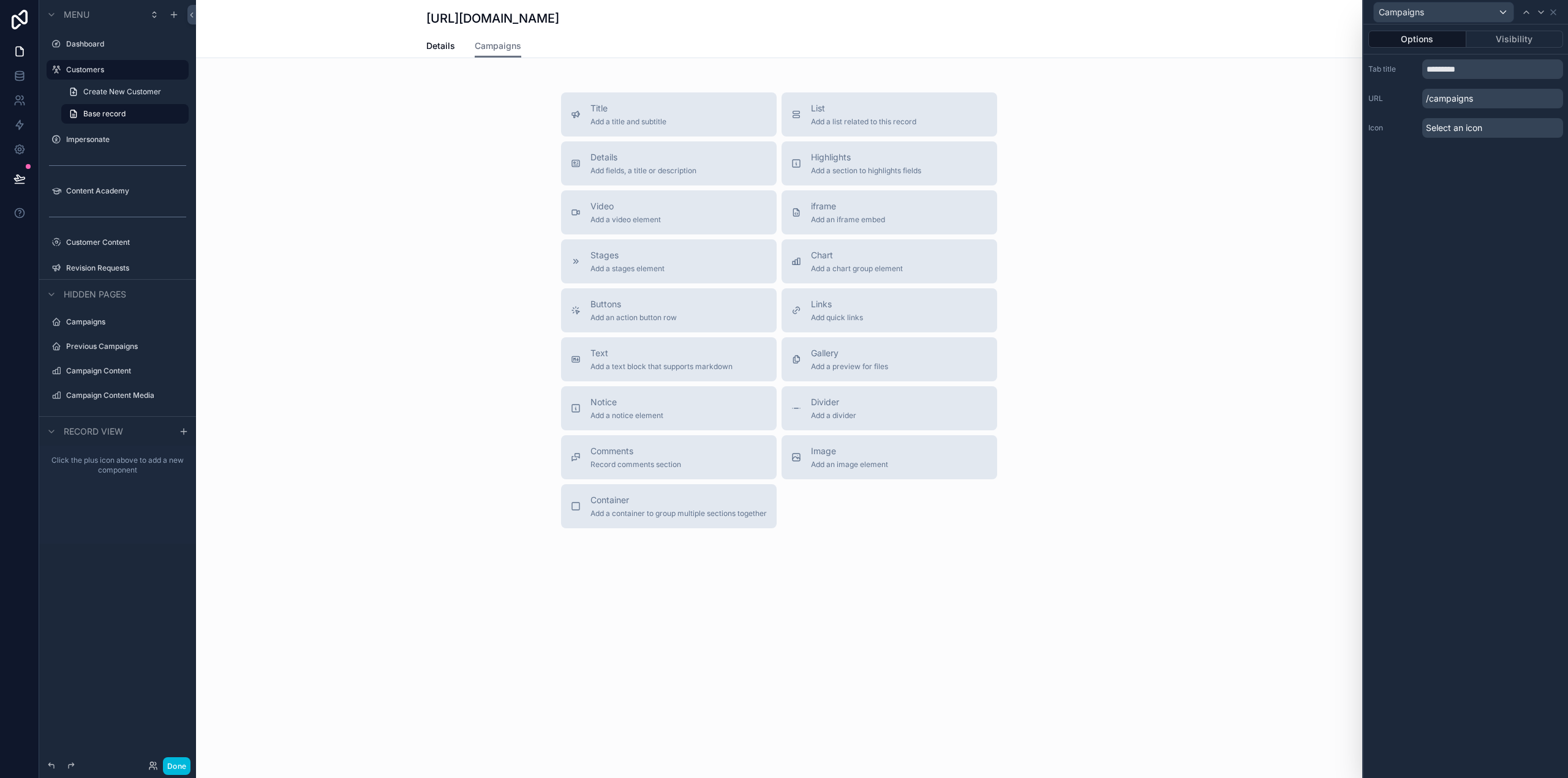
click at [851, 107] on span "List" at bounding box center [864, 108] width 106 height 12
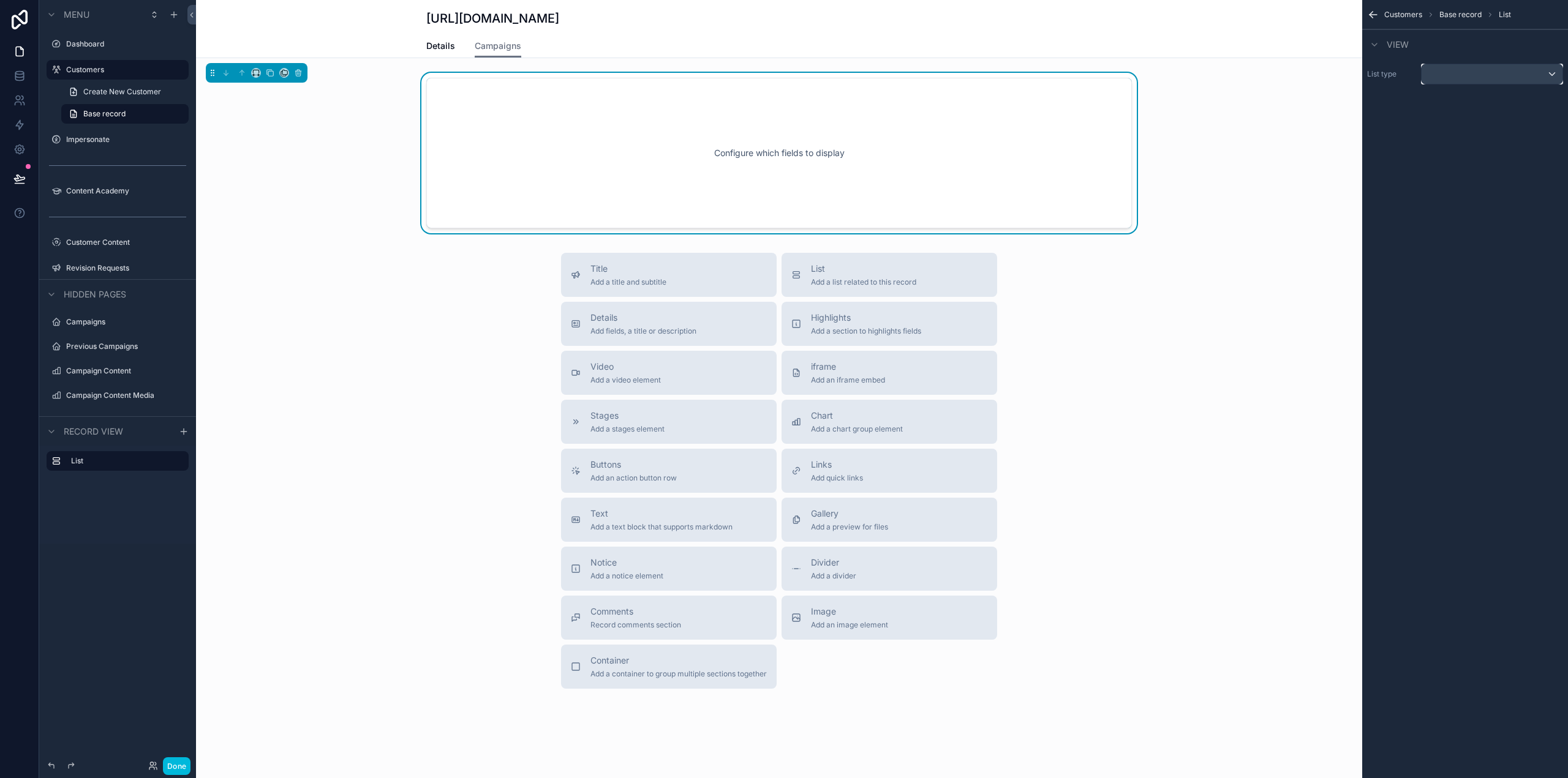
click at [1455, 76] on div "scrollable content" at bounding box center [1492, 74] width 141 height 20
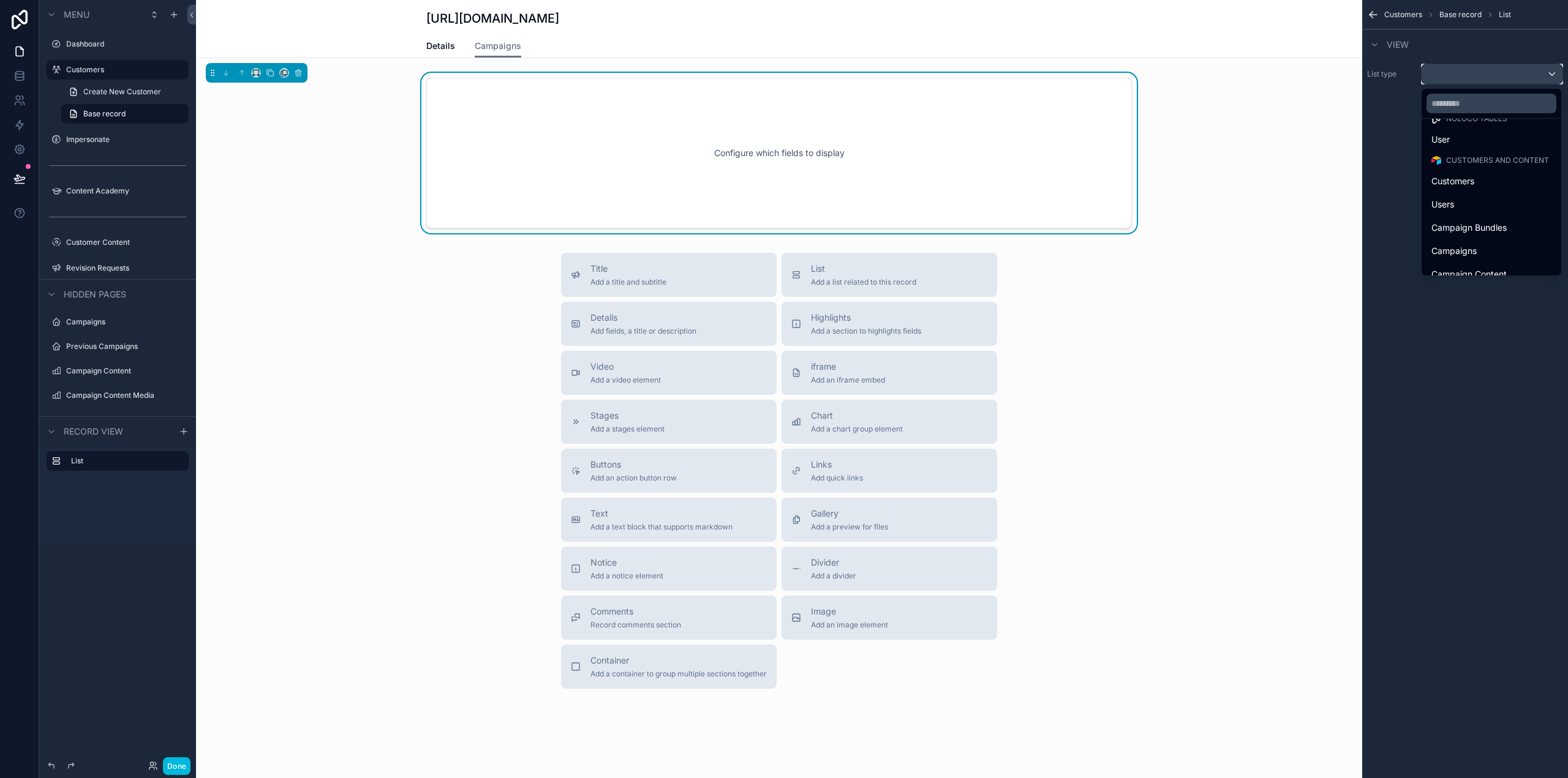
scroll to position [61, 0]
click at [1470, 209] on span "Campaigns" at bounding box center [1454, 208] width 46 height 15
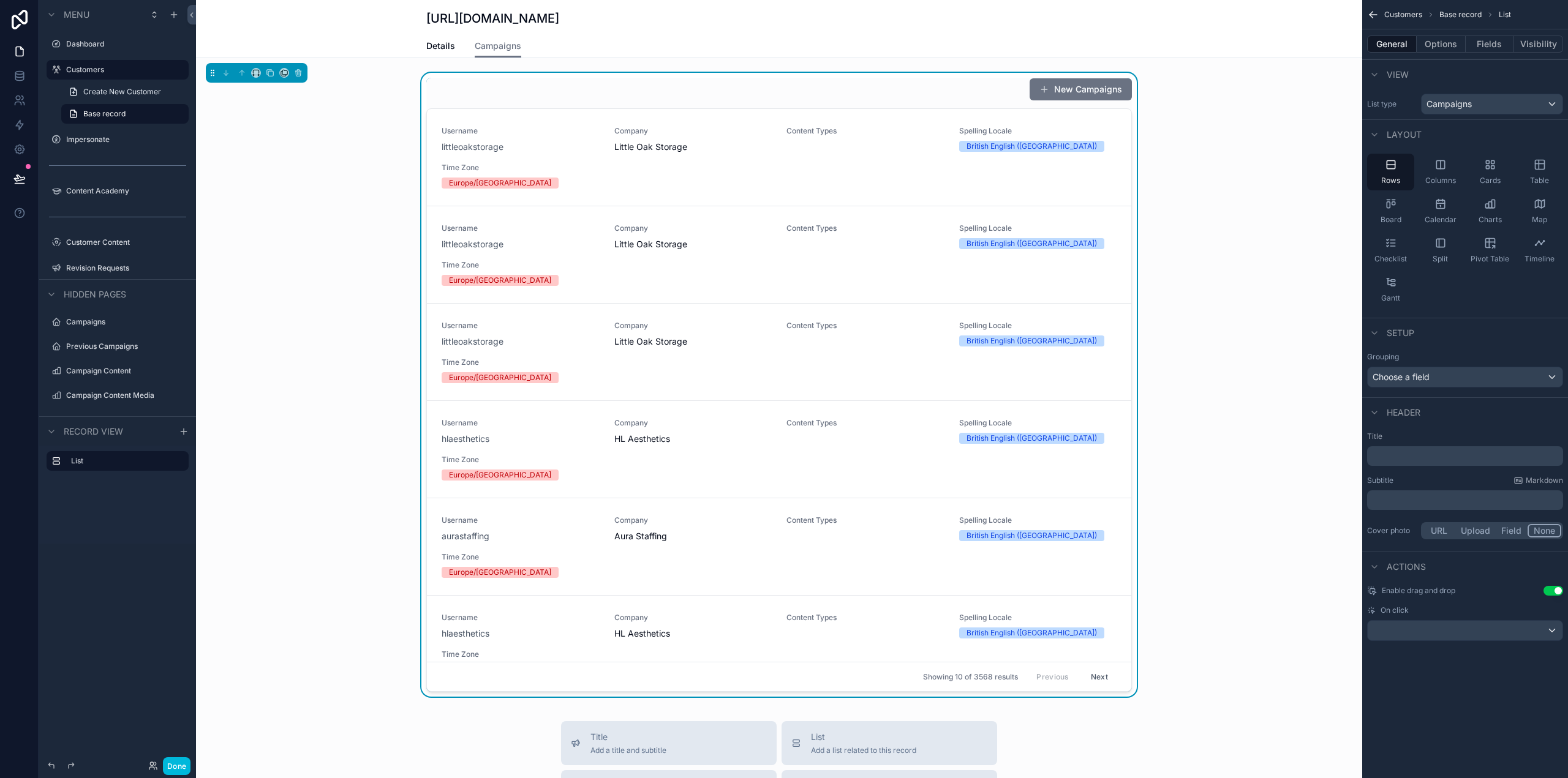
click at [1451, 45] on button "Options" at bounding box center [1441, 44] width 49 height 17
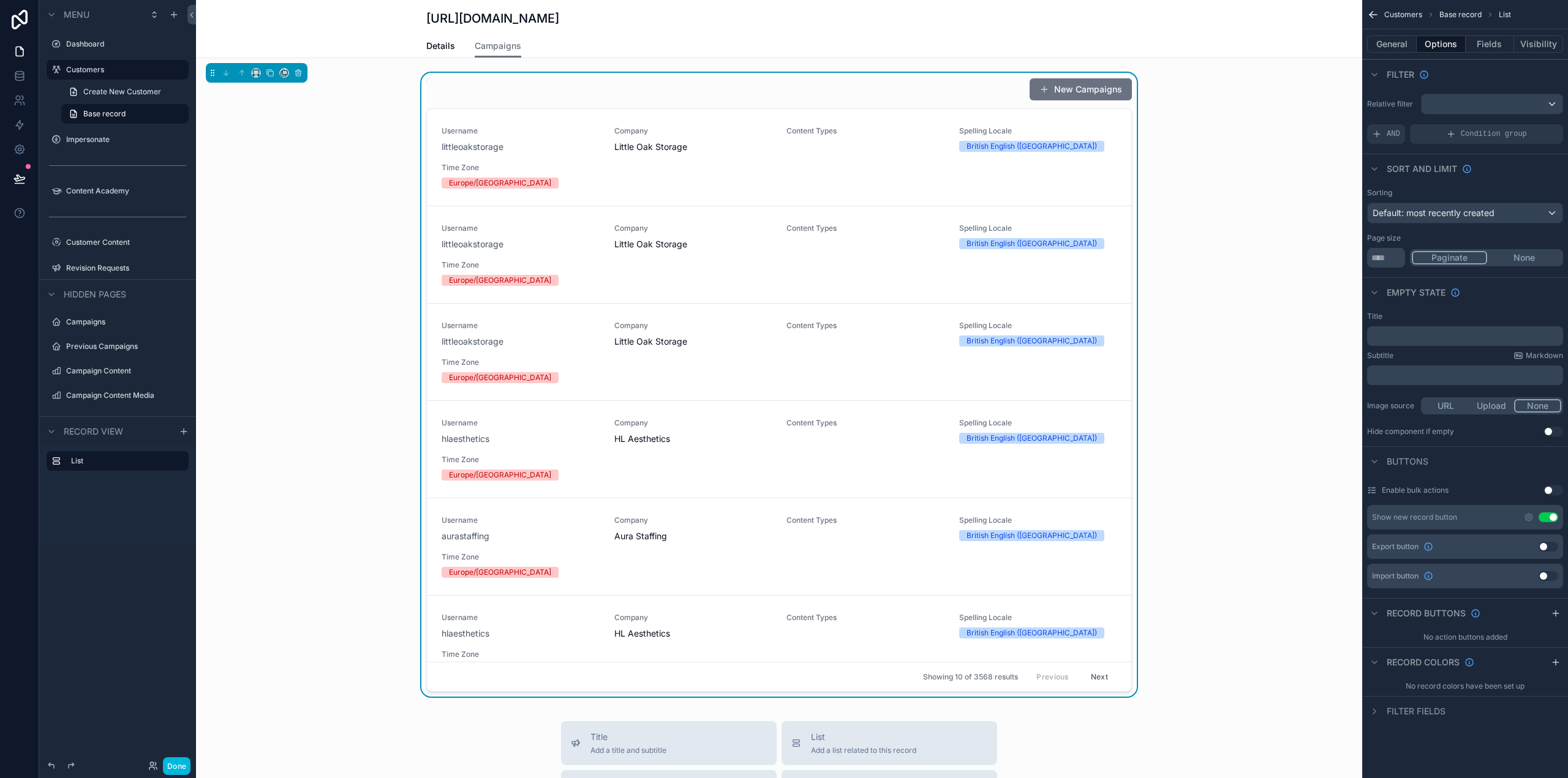
click at [1388, 133] on span "AND" at bounding box center [1393, 133] width 14 height 10
click at [0, 0] on icon "scrollable content" at bounding box center [0, 0] width 0 height 0
click at [1260, 120] on span "Select a field" at bounding box center [1243, 115] width 52 height 10
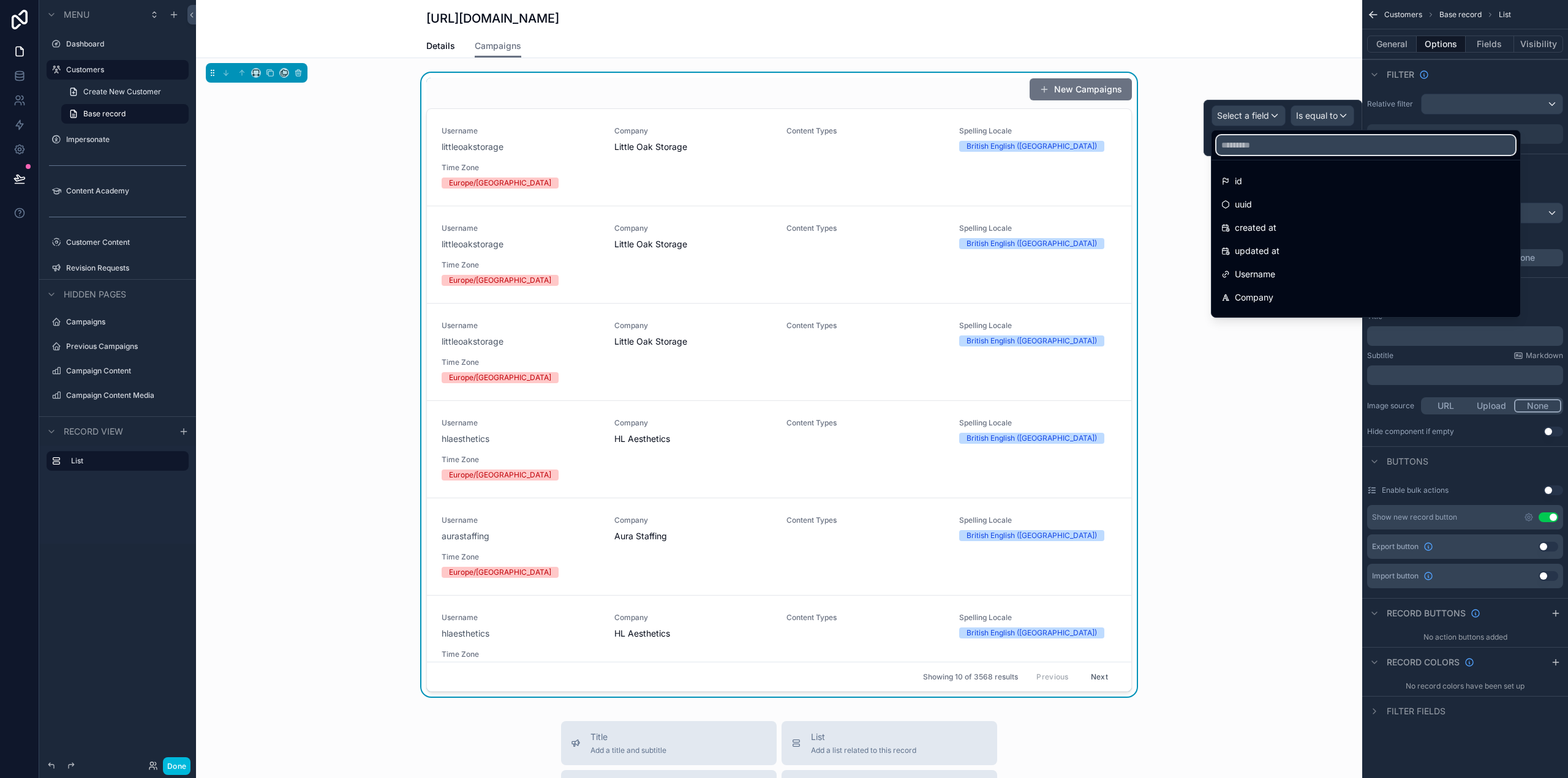
click at [1262, 146] on input "text" at bounding box center [1365, 145] width 299 height 20
click at [1279, 278] on div "Username" at bounding box center [1366, 274] width 289 height 15
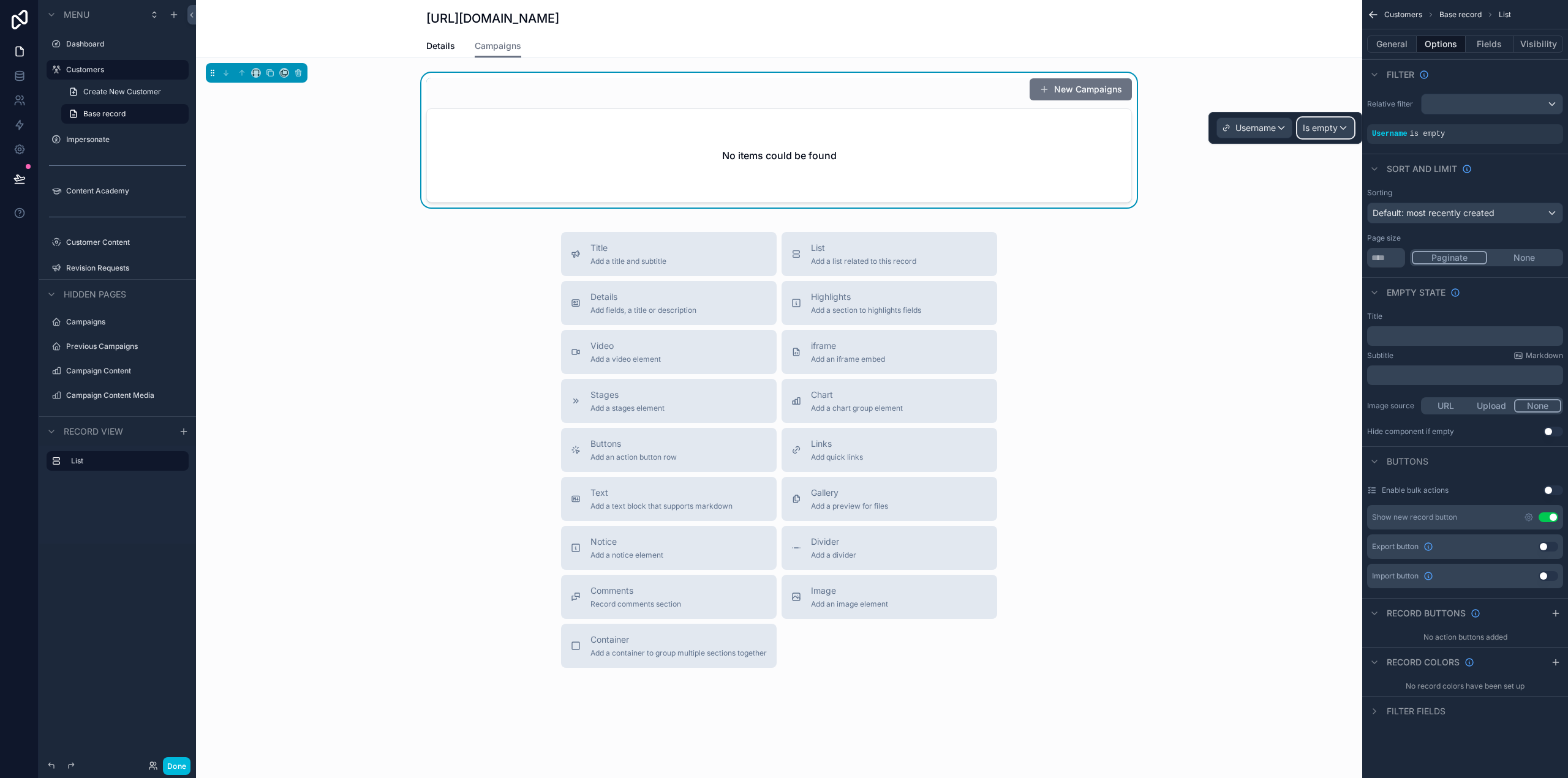
click at [1333, 136] on div "Is empty" at bounding box center [1326, 128] width 56 height 20
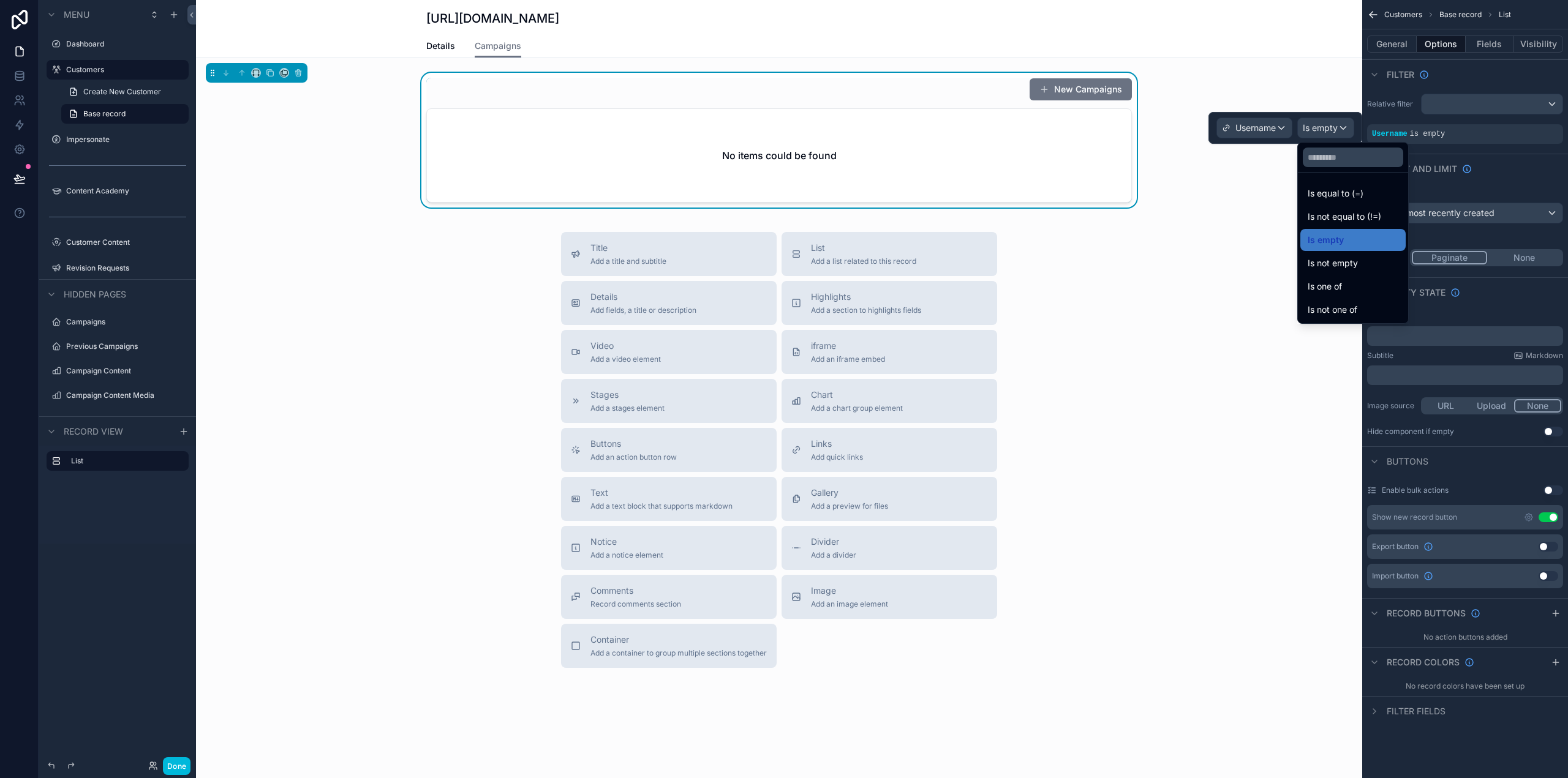
click at [1351, 191] on span "Is equal to (=)" at bounding box center [1335, 193] width 56 height 15
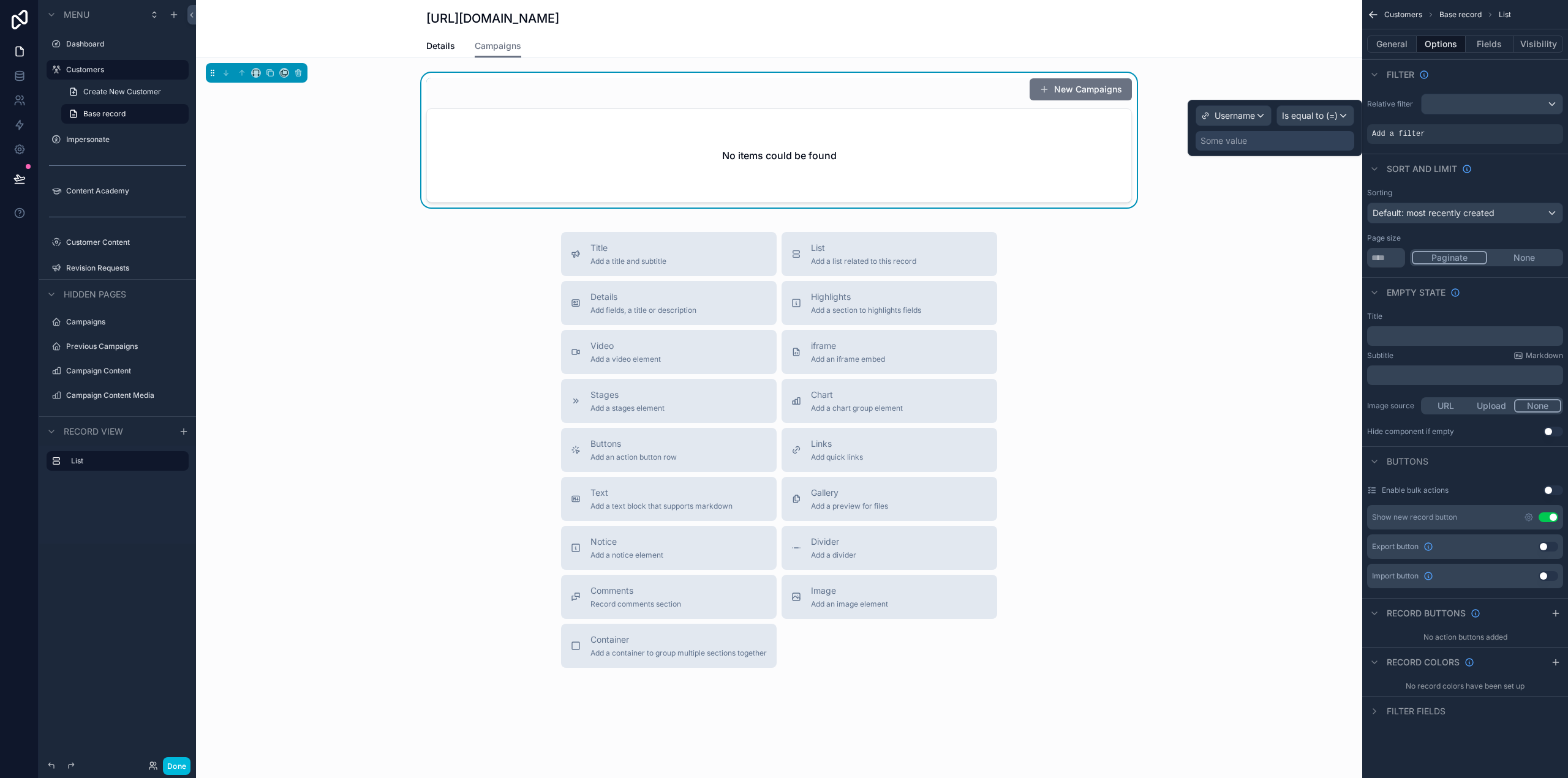
click at [1253, 148] on div "Some value" at bounding box center [1274, 141] width 158 height 20
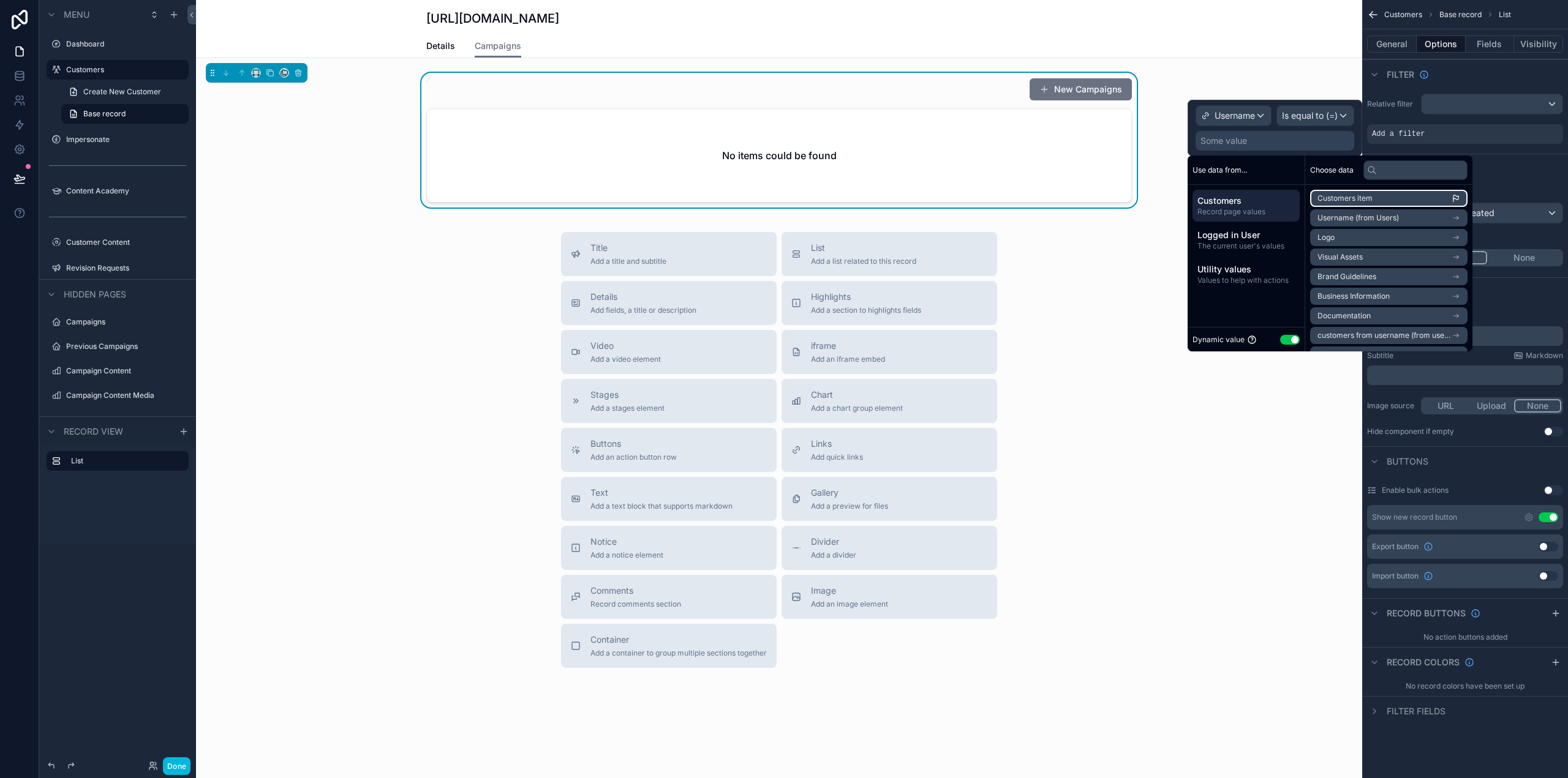
click at [1415, 199] on li "Customers item" at bounding box center [1389, 198] width 158 height 17
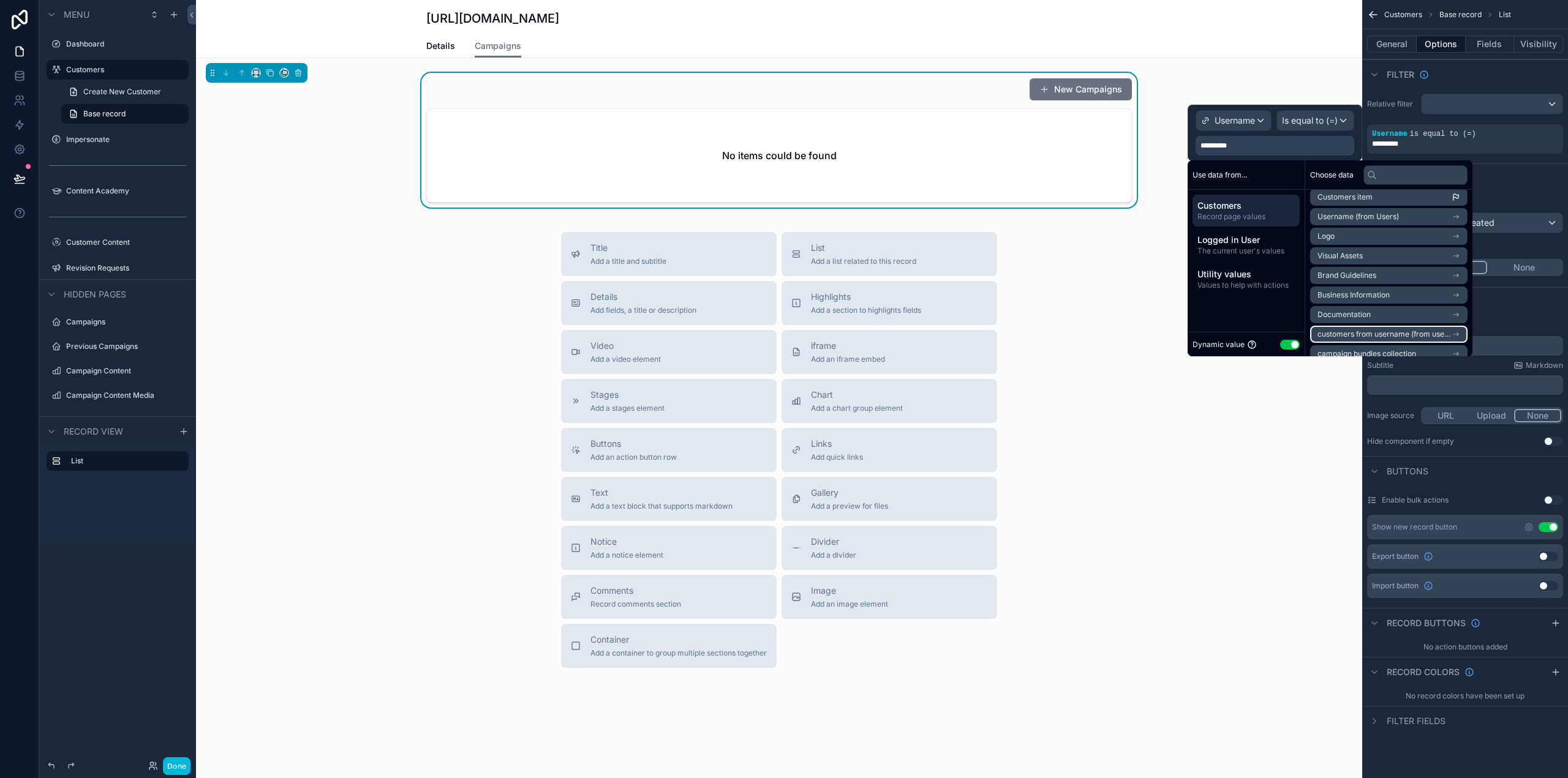
scroll to position [0, 0]
click at [1408, 221] on li "Username (from Users)" at bounding box center [1389, 223] width 158 height 17
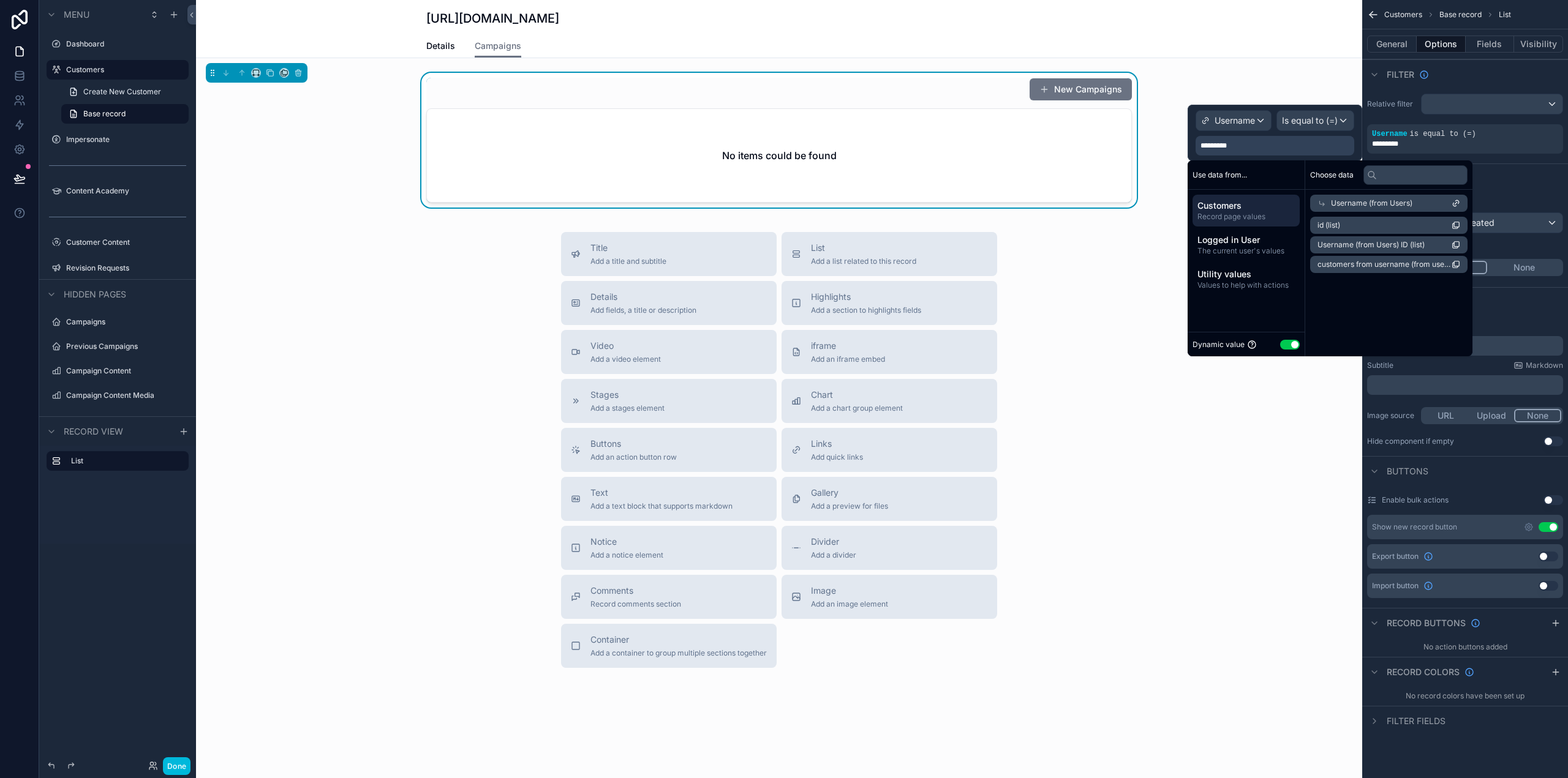
click at [1388, 202] on span "Username (from Users)" at bounding box center [1371, 203] width 81 height 10
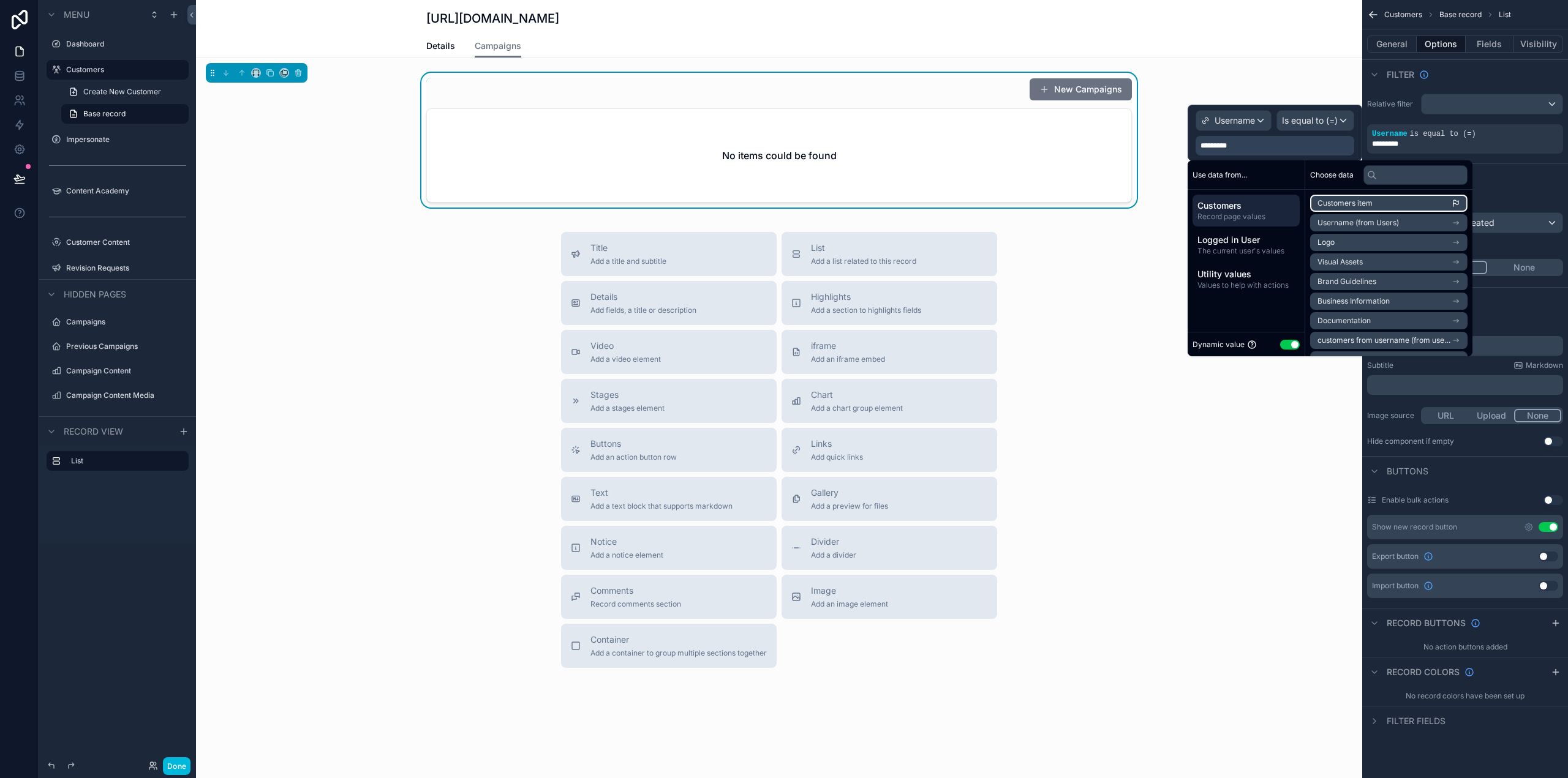
click at [1406, 206] on li "Customers item" at bounding box center [1389, 203] width 158 height 17
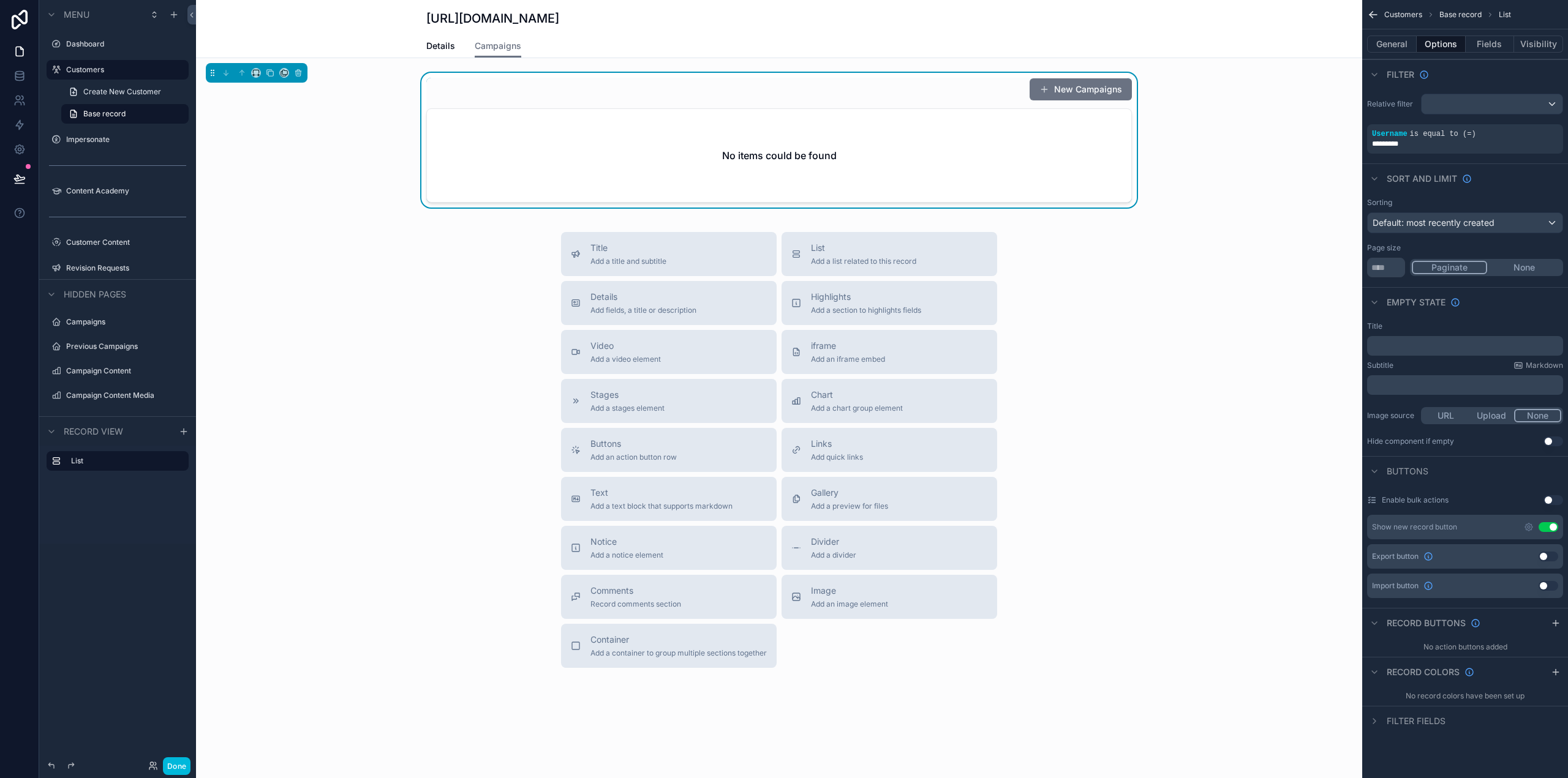
click at [1342, 436] on div "Title Add a title and subtitle List Add a list related to this record Details A…" at bounding box center [779, 449] width 1166 height 436
click at [174, 768] on button "Done" at bounding box center [177, 766] width 27 height 18
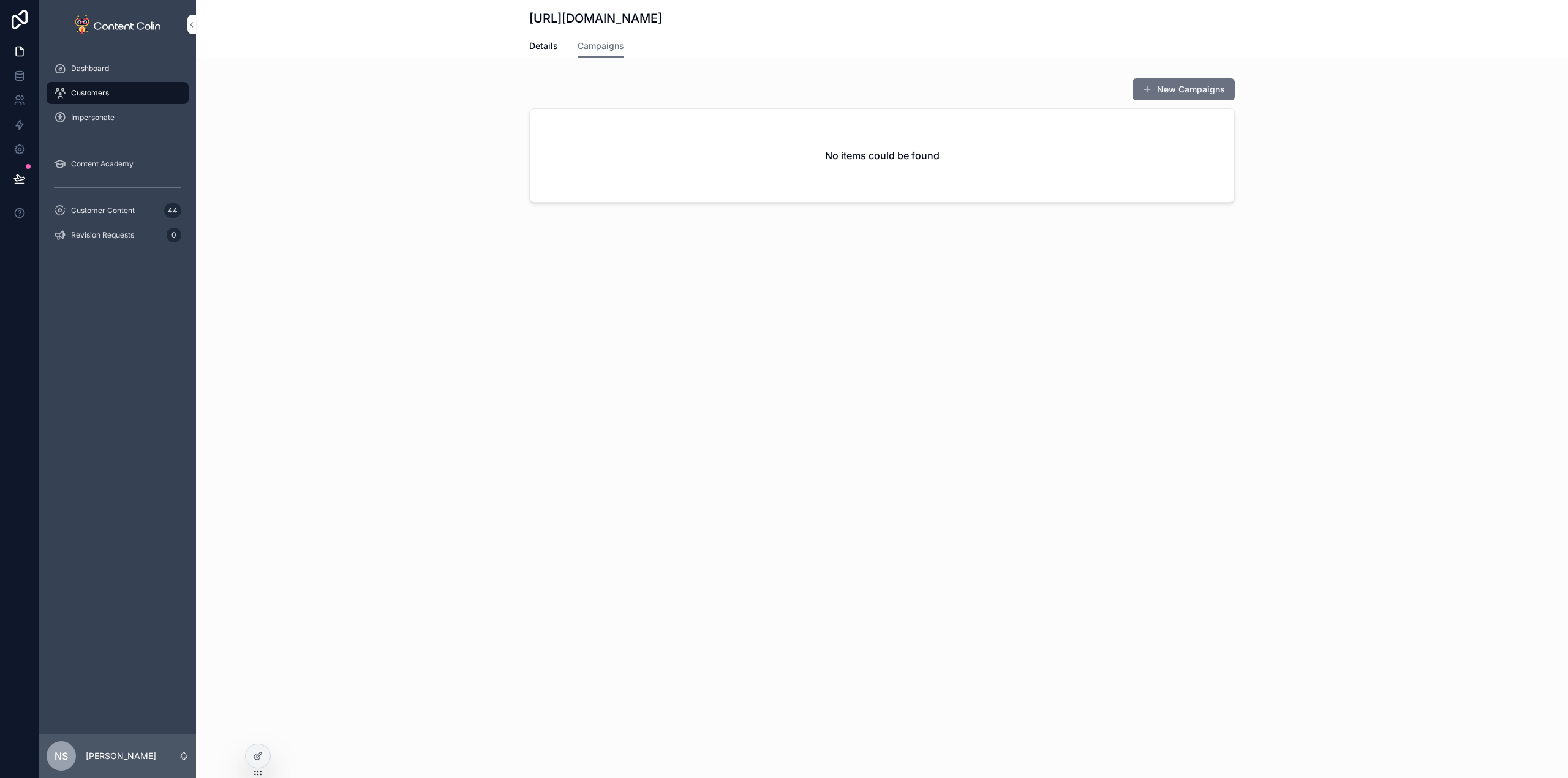
click at [98, 90] on span "Customers" at bounding box center [90, 92] width 38 height 10
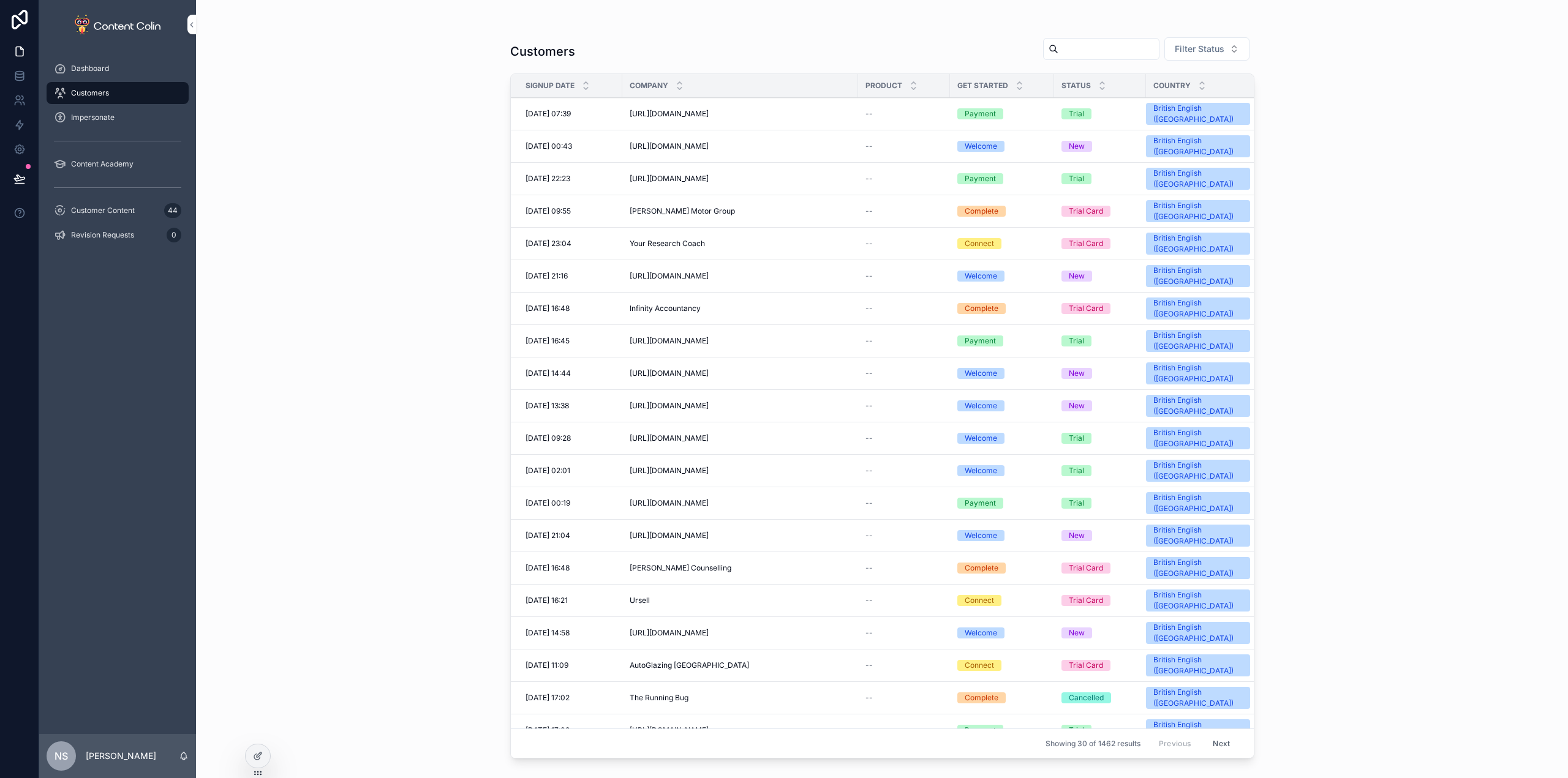
click at [1063, 46] on input "scrollable content" at bounding box center [1109, 49] width 100 height 17
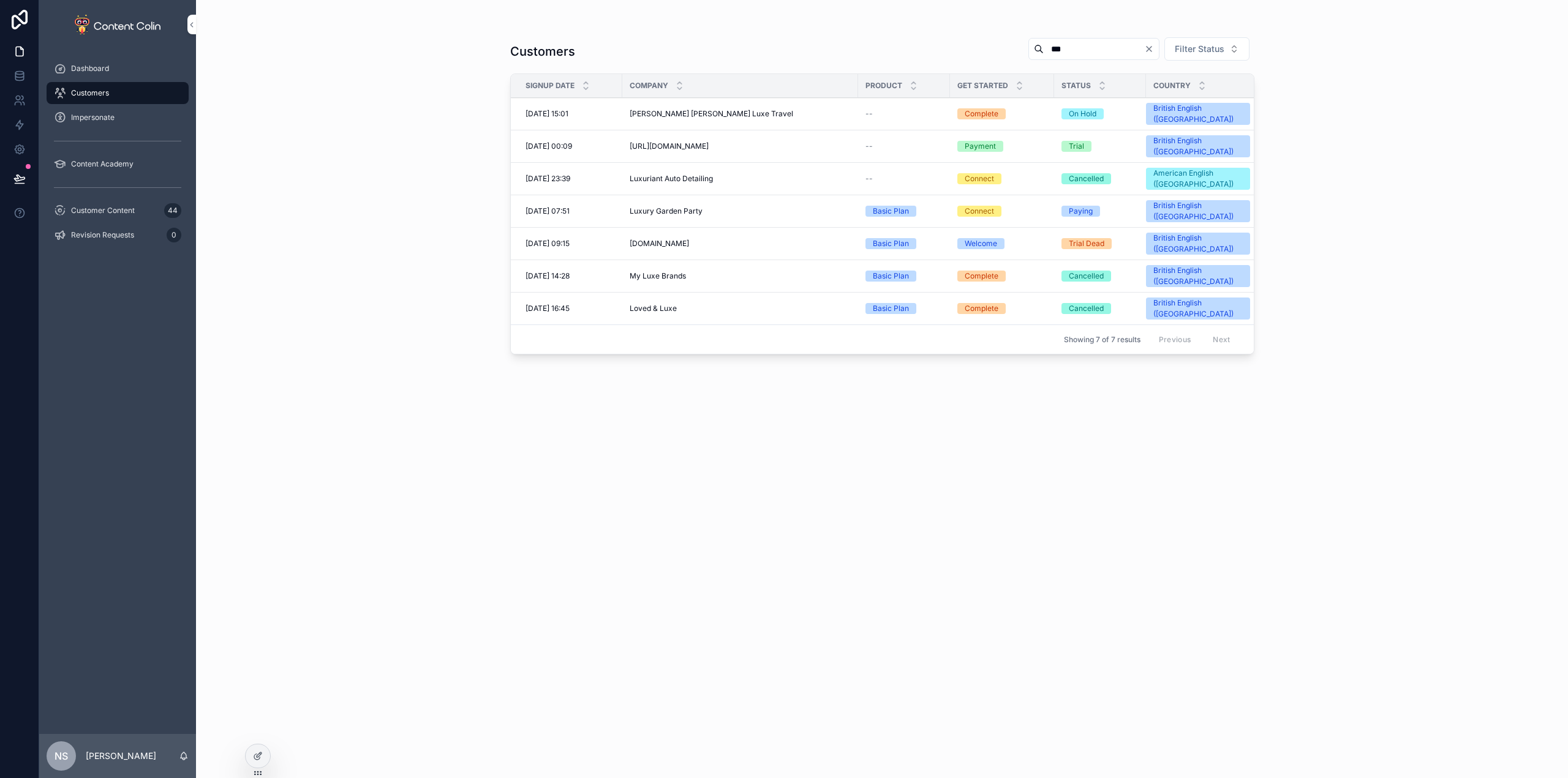
type input "***"
click at [708, 206] on div "Luxury Garden Party Luxury Garden Party" at bounding box center [739, 211] width 221 height 10
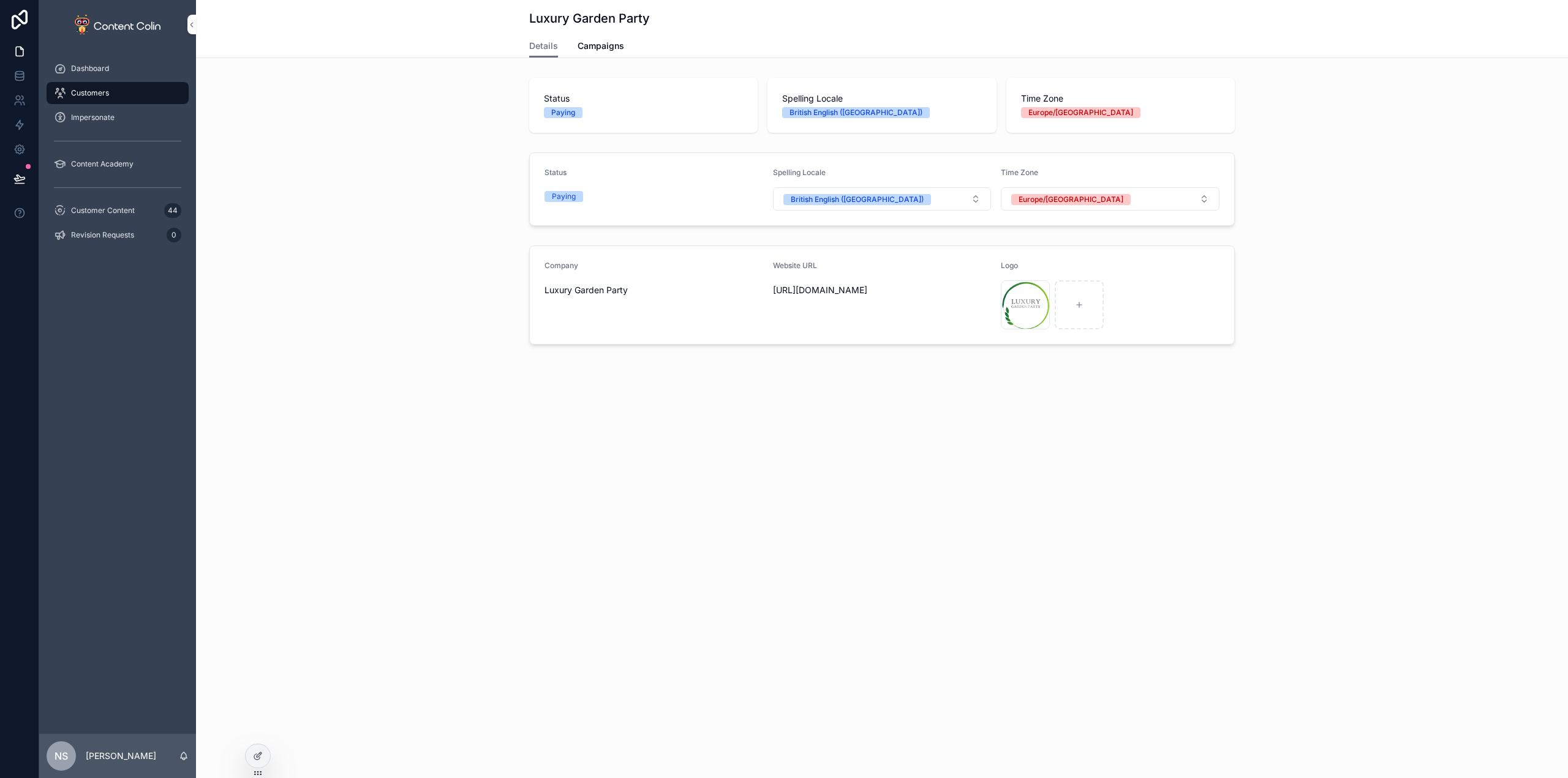
click at [603, 49] on span "Campaigns" at bounding box center [601, 46] width 46 height 12
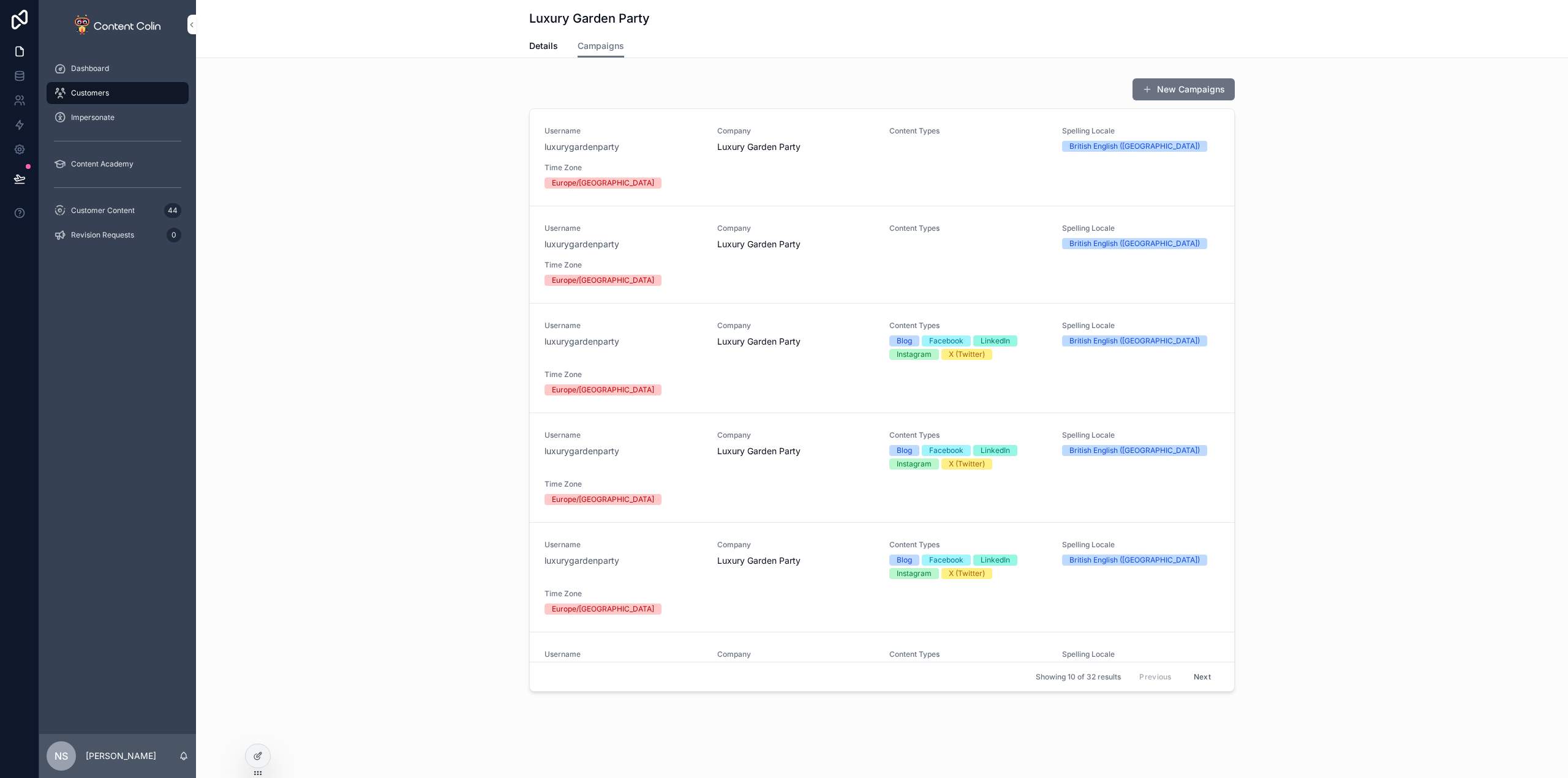
click at [263, 760] on div at bounding box center [258, 756] width 25 height 23
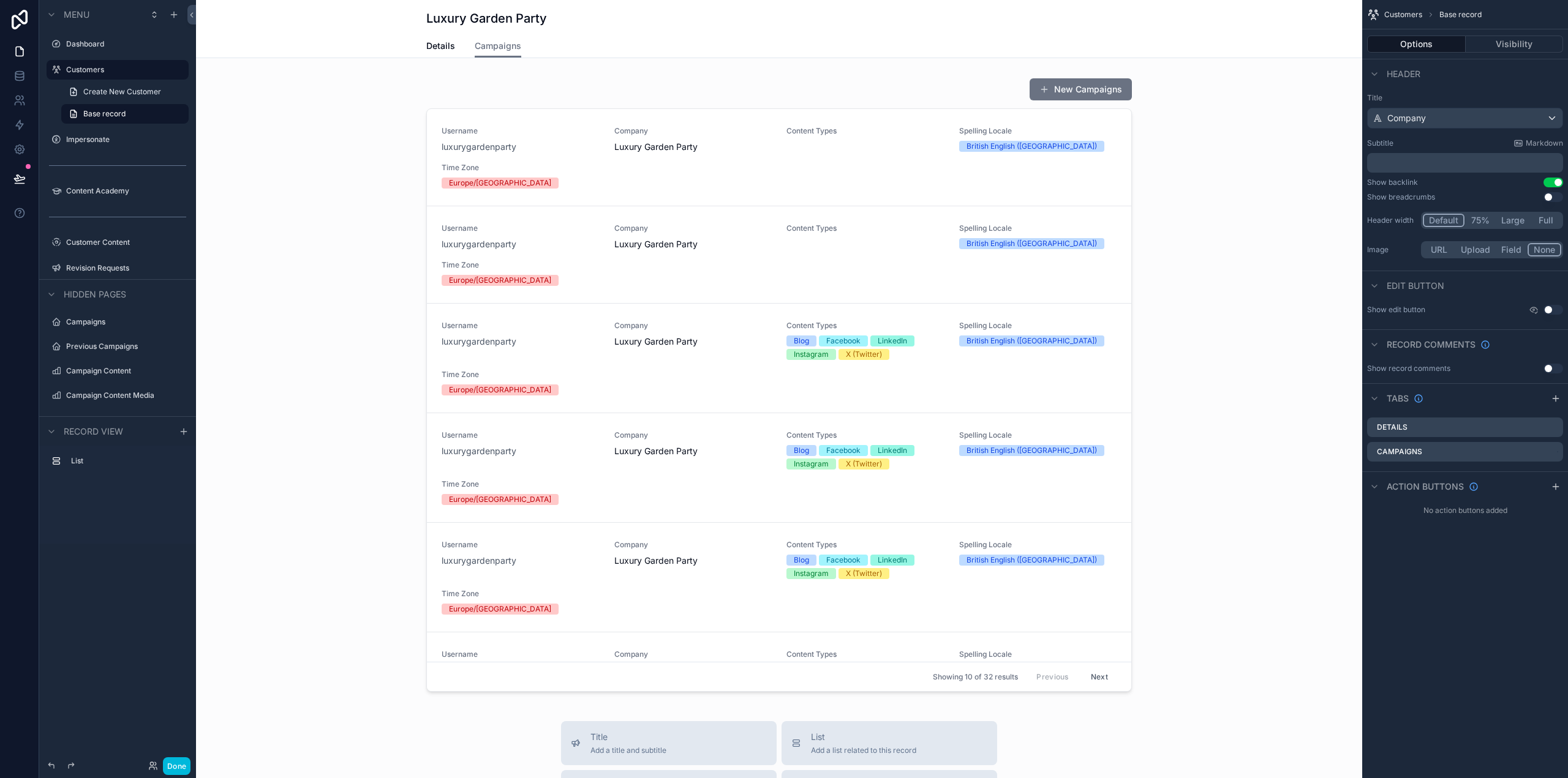
click at [887, 87] on div "scrollable content" at bounding box center [779, 387] width 1166 height 629
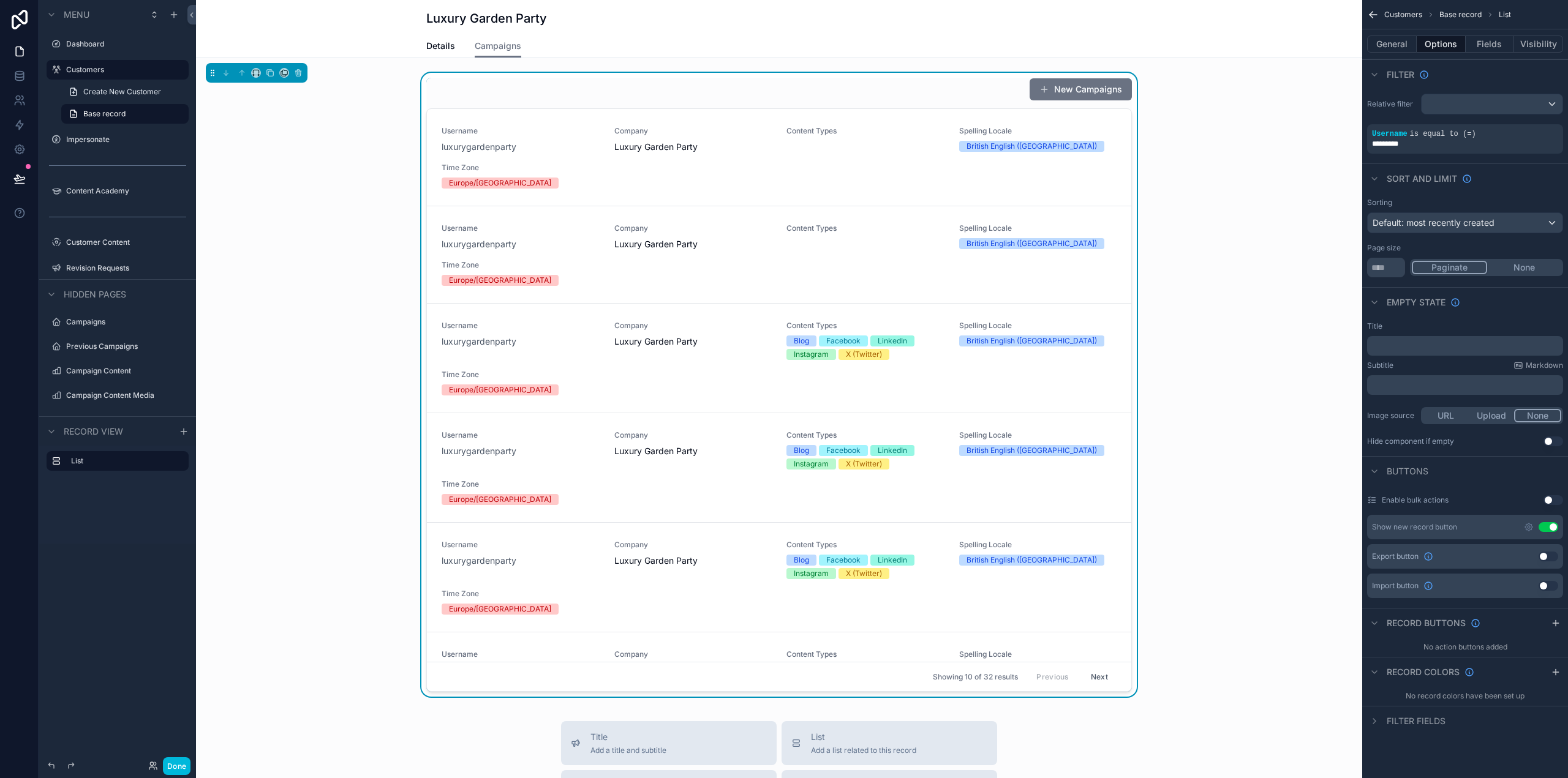
click at [1549, 526] on button "Use setting" at bounding box center [1548, 527] width 20 height 10
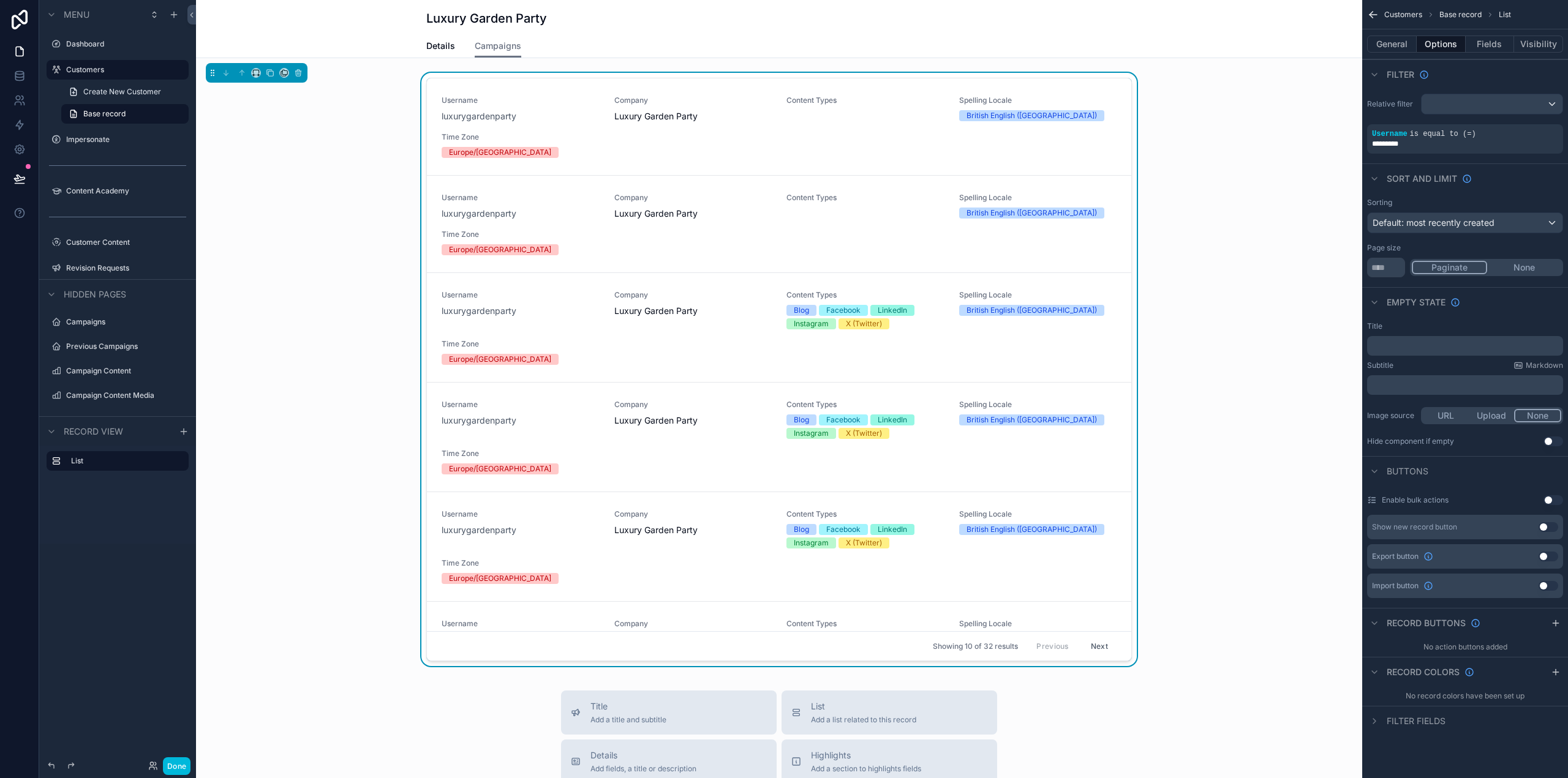
click at [1403, 37] on button "General" at bounding box center [1391, 44] width 50 height 17
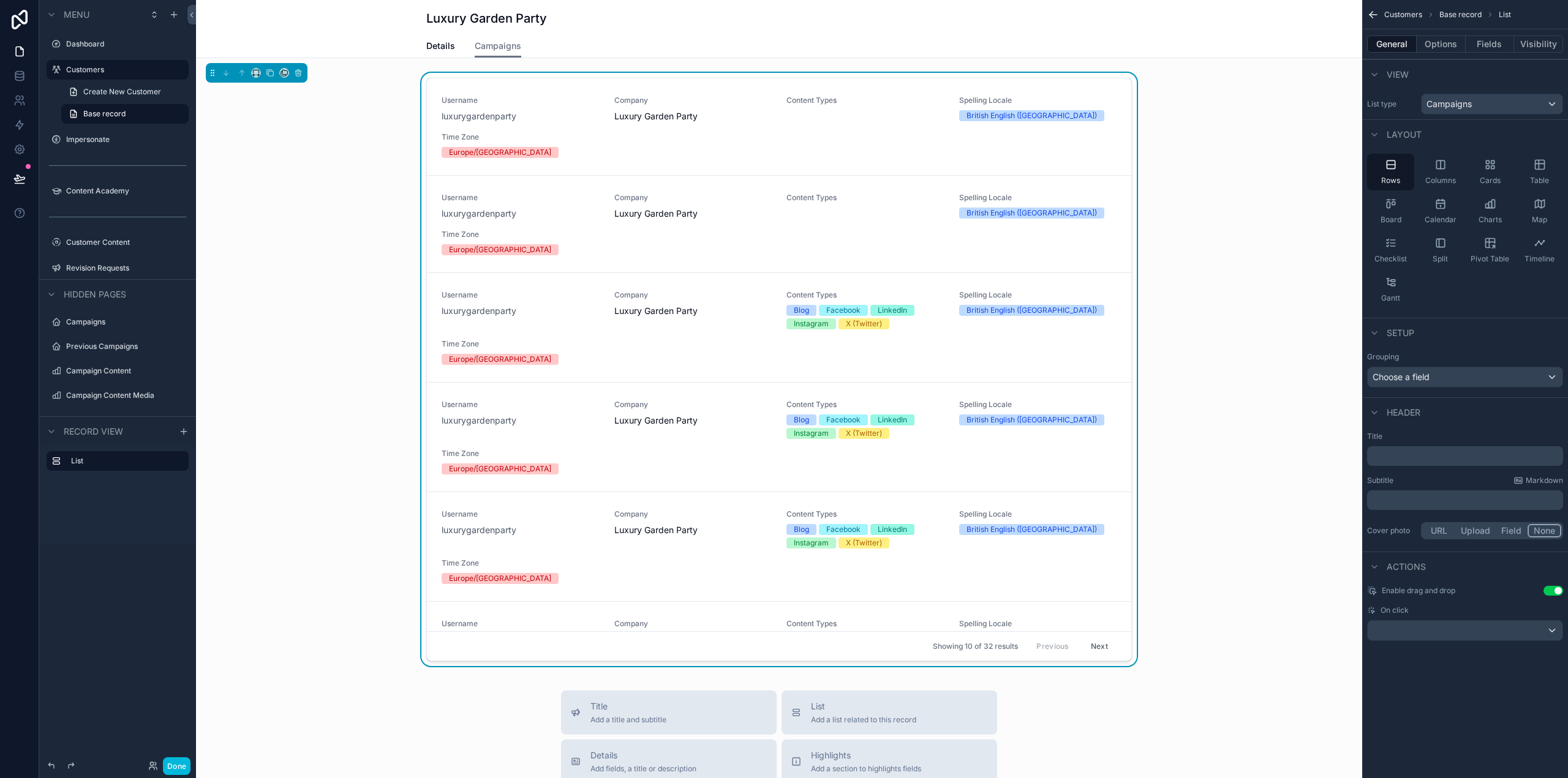
click at [1433, 454] on div "﻿" at bounding box center [1464, 456] width 196 height 20
click at [1434, 461] on p "﻿" at bounding box center [1466, 456] width 189 height 12
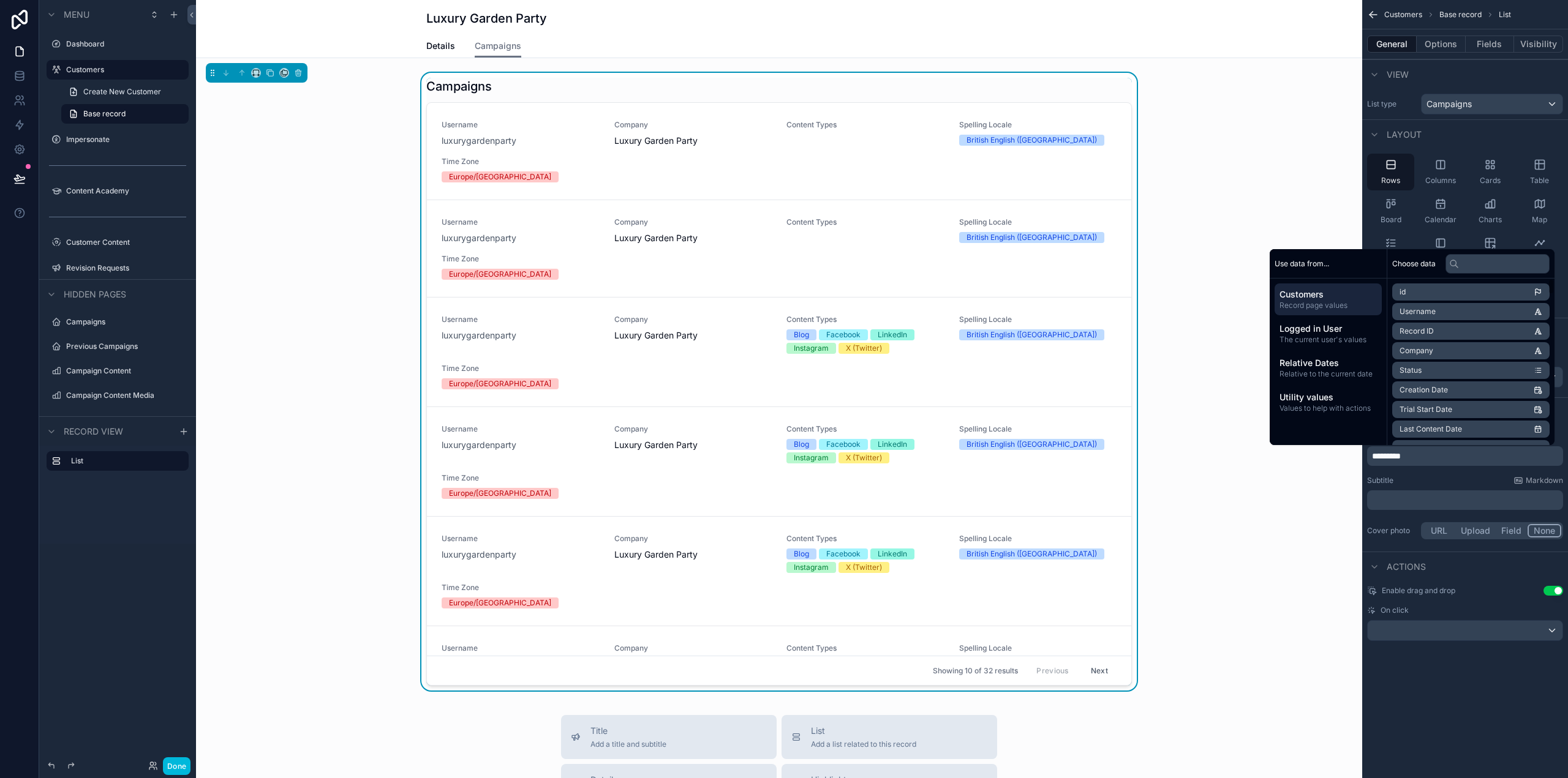
click at [1555, 588] on button "Use setting" at bounding box center [1553, 590] width 20 height 10
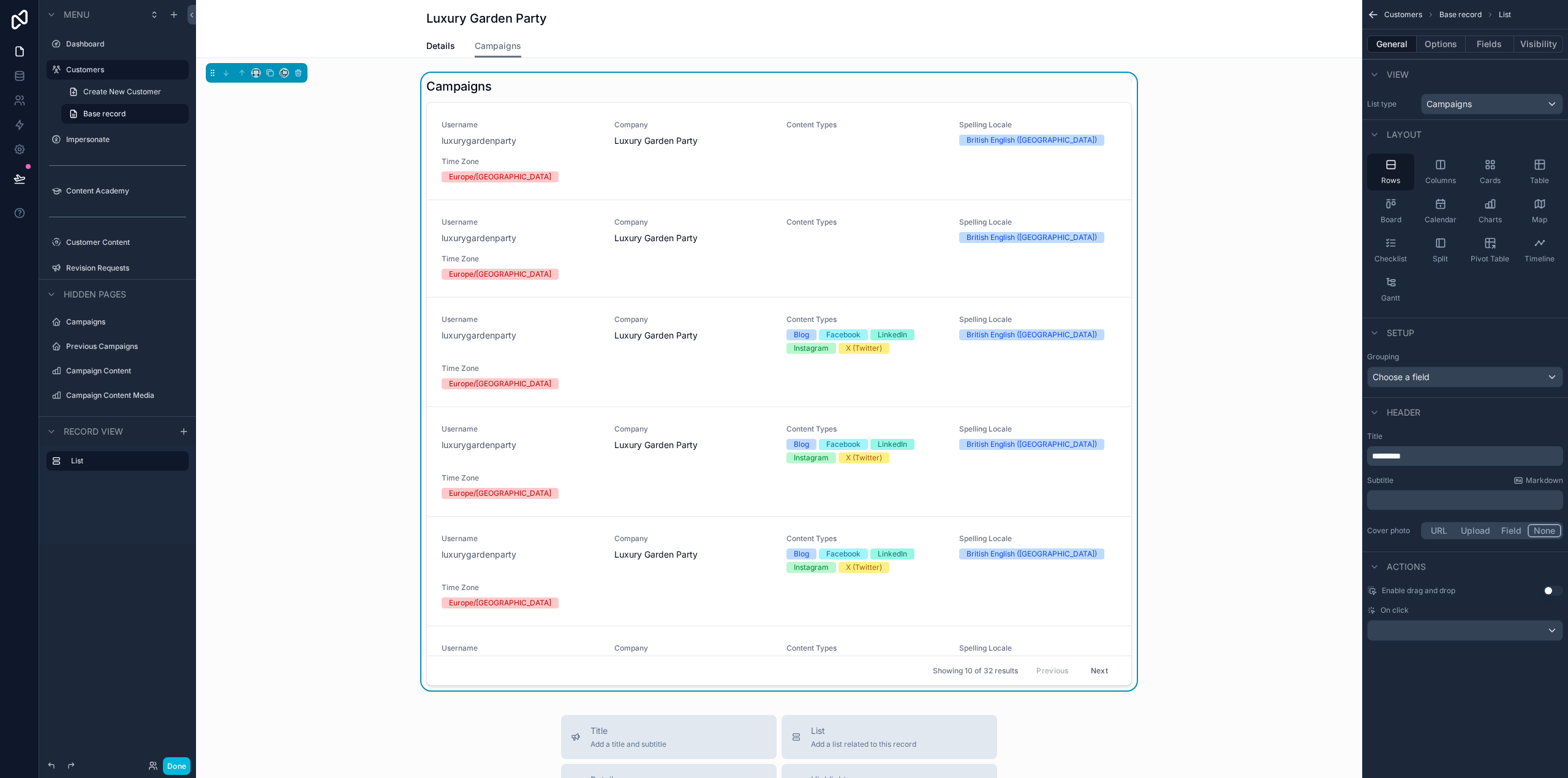
click at [1438, 46] on button "Options" at bounding box center [1441, 44] width 49 height 17
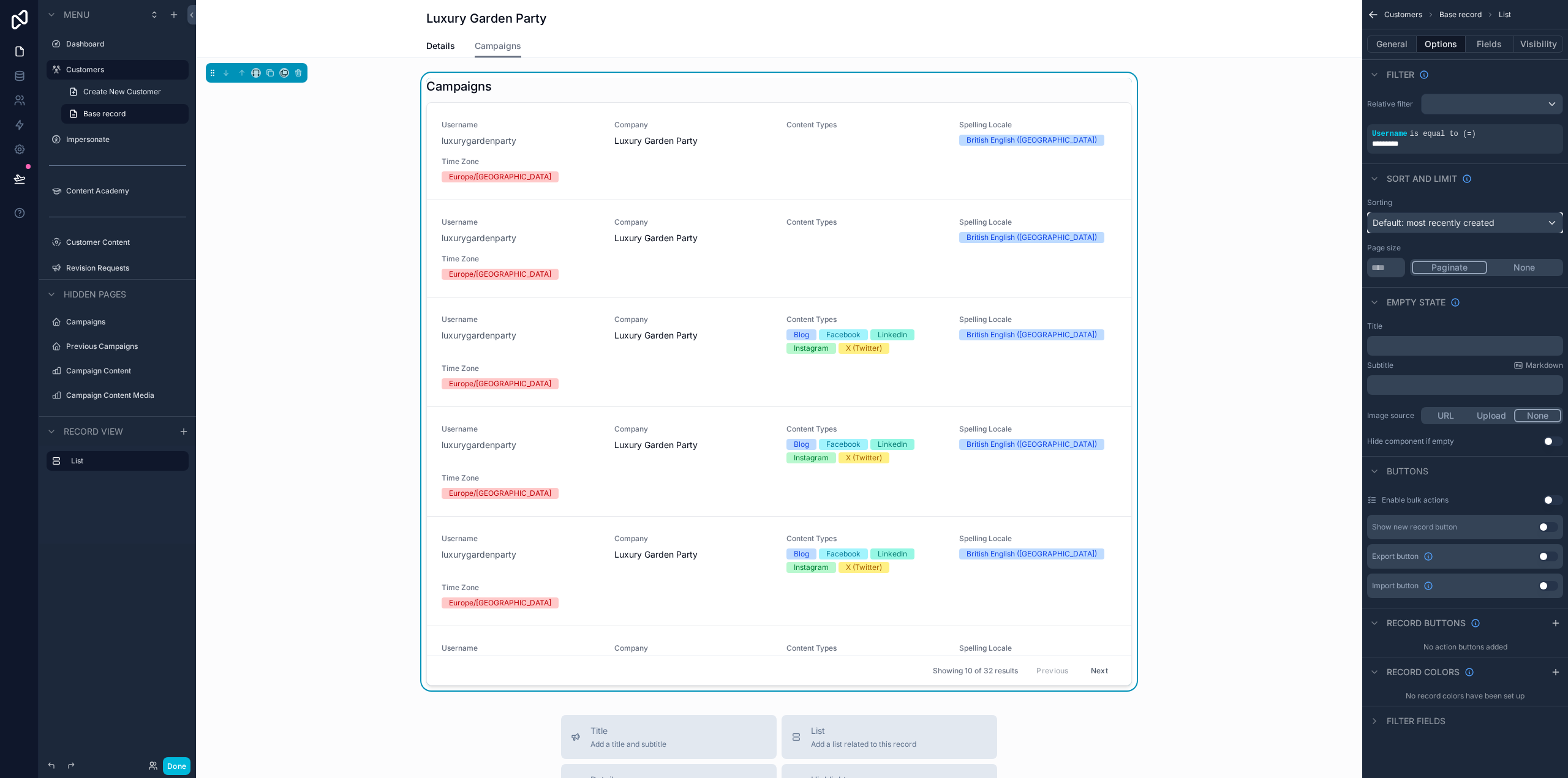
click at [1492, 224] on span "Default: most recently created" at bounding box center [1433, 223] width 122 height 10
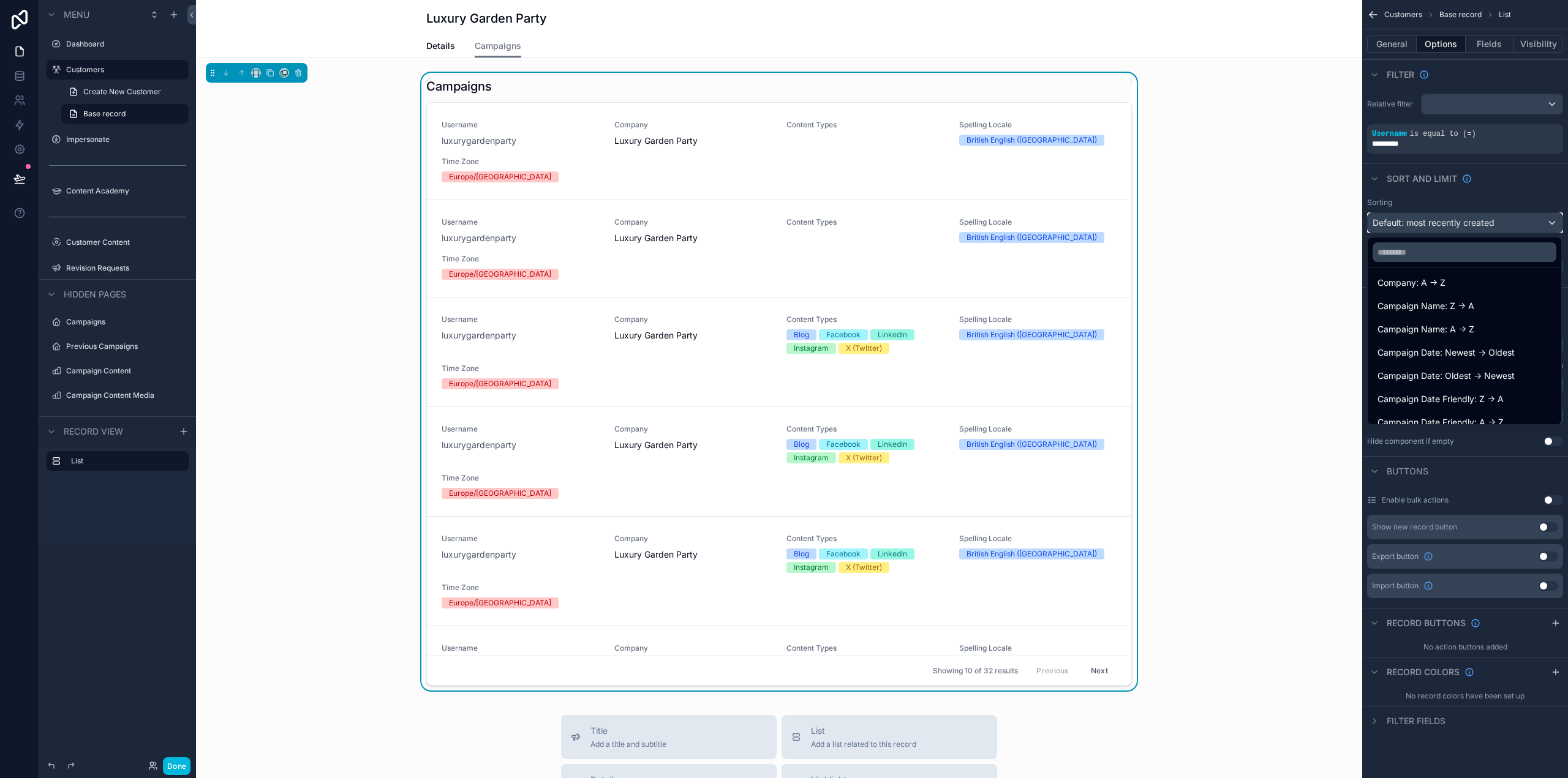
scroll to position [184, 0]
click at [1516, 318] on div "Campaign Date: Newest -> Oldest" at bounding box center [1464, 314] width 174 height 15
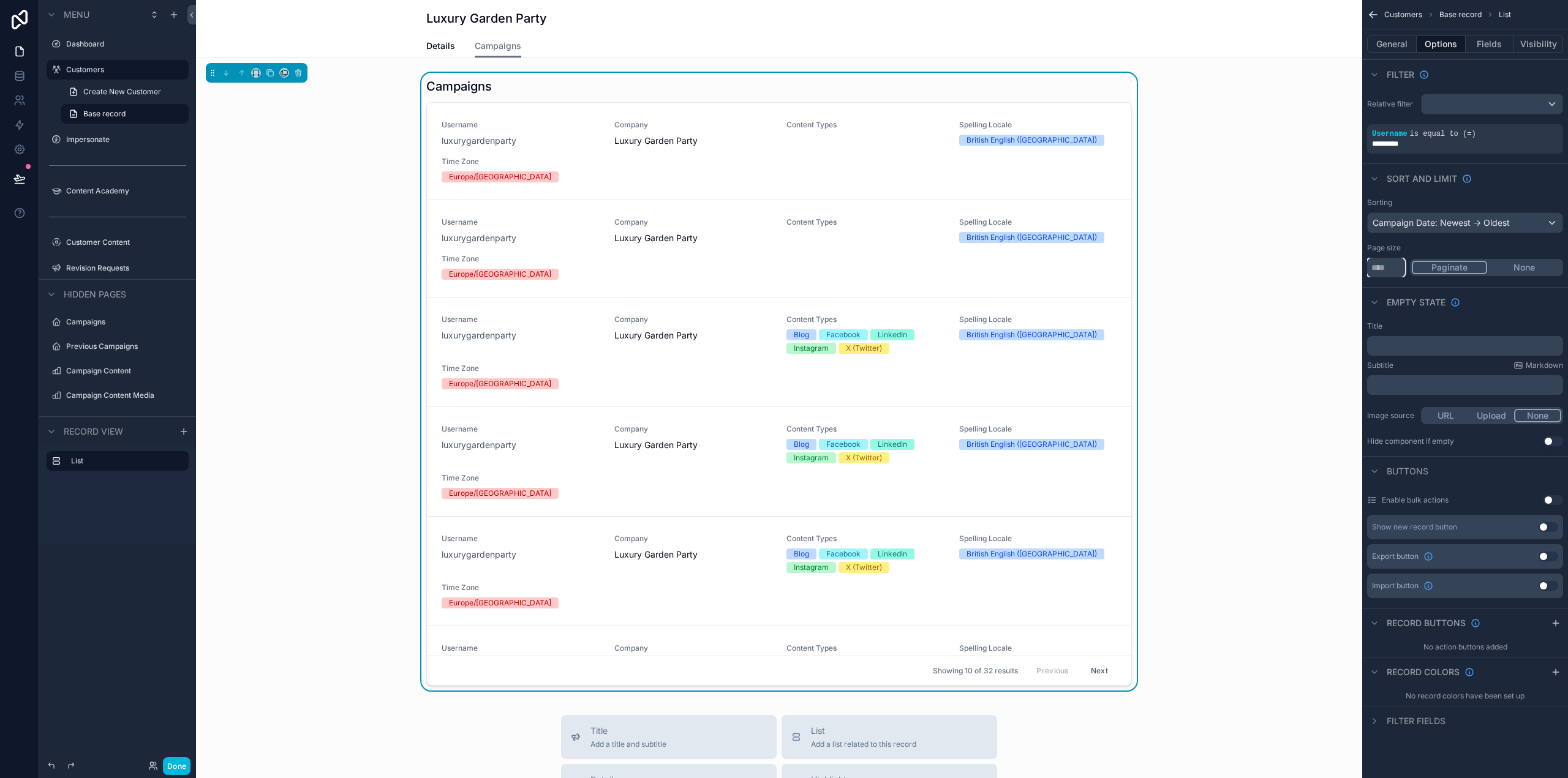
drag, startPoint x: 1382, startPoint y: 264, endPoint x: 1353, endPoint y: 264, distance: 29.0
click at [1353, 264] on div "Dashboard Customers Impersonate Content Academy Customer Content 44 Revision Re…" at bounding box center [882, 389] width 1372 height 778
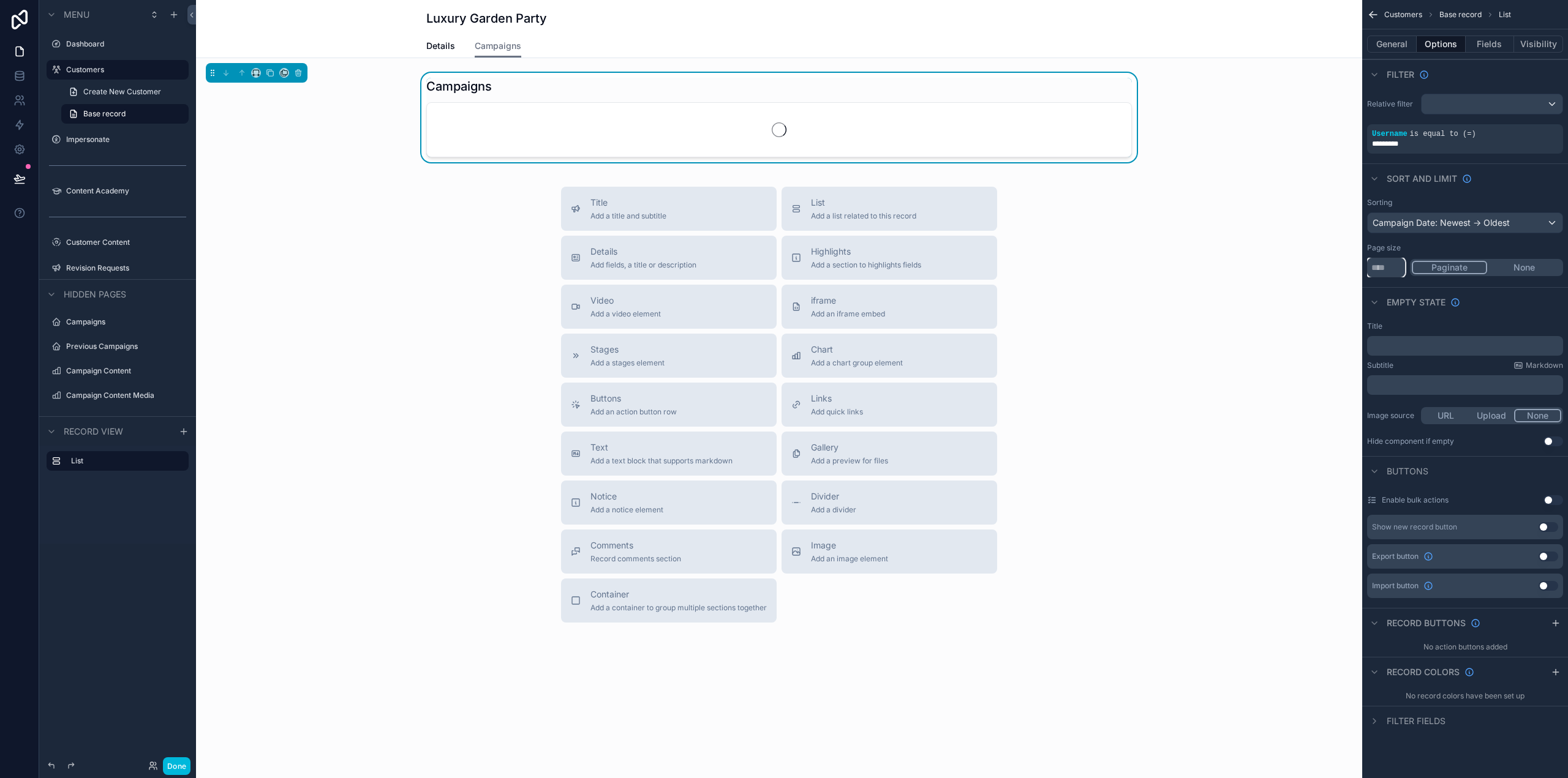
type input "**"
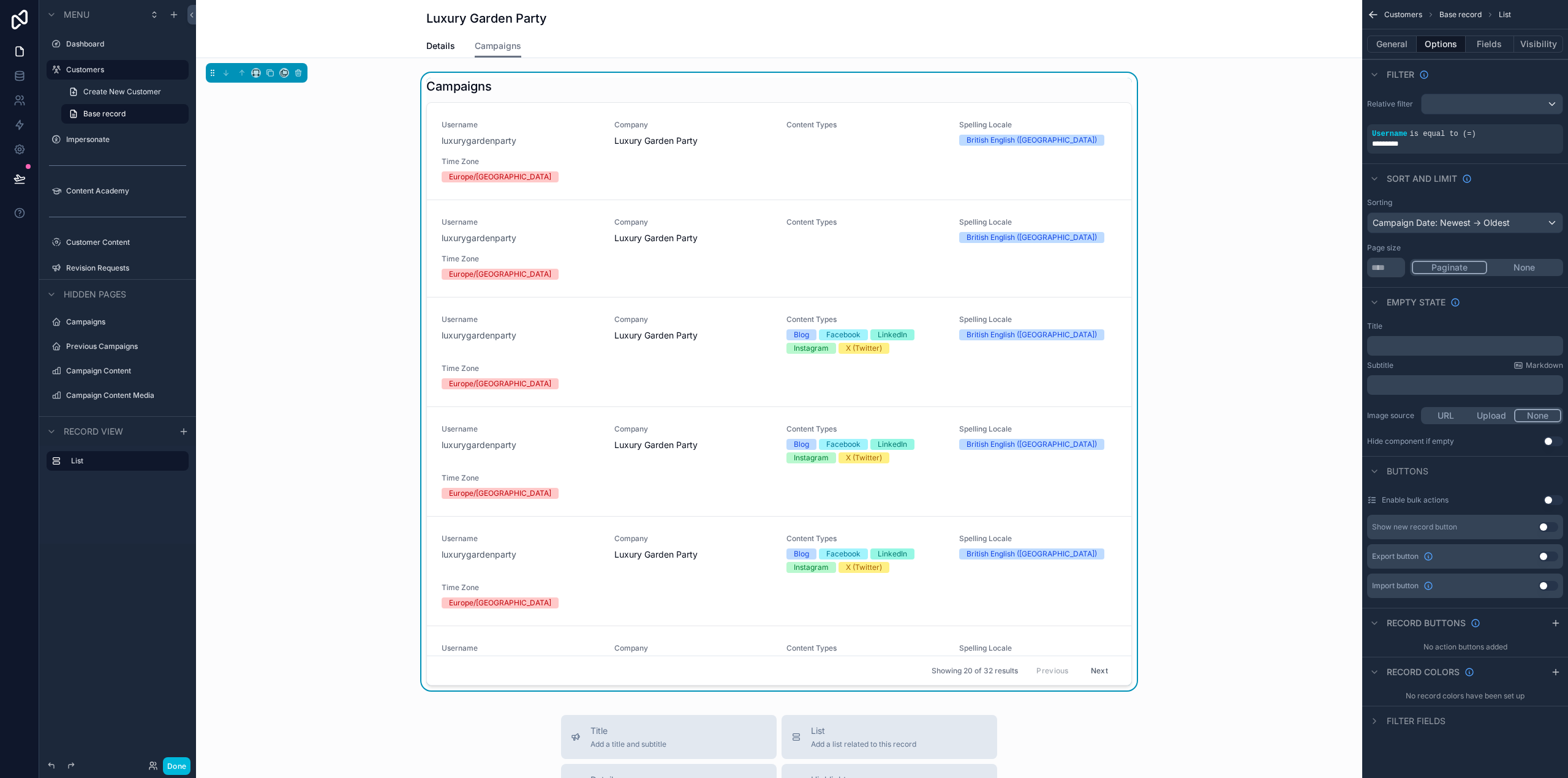
click at [1427, 350] on p "﻿" at bounding box center [1466, 346] width 189 height 10
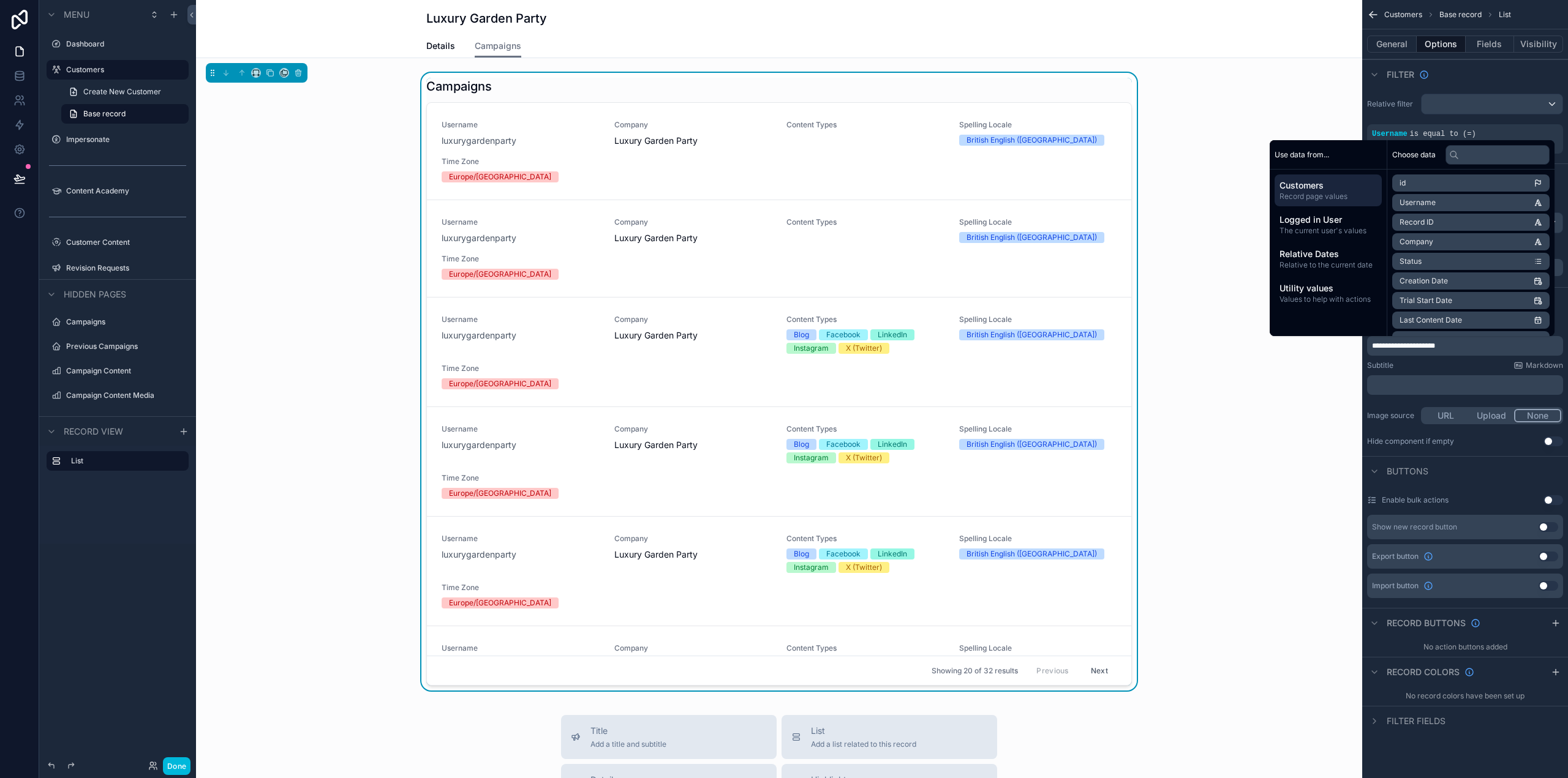
click at [1412, 399] on div "**********" at bounding box center [1465, 383] width 206 height 135
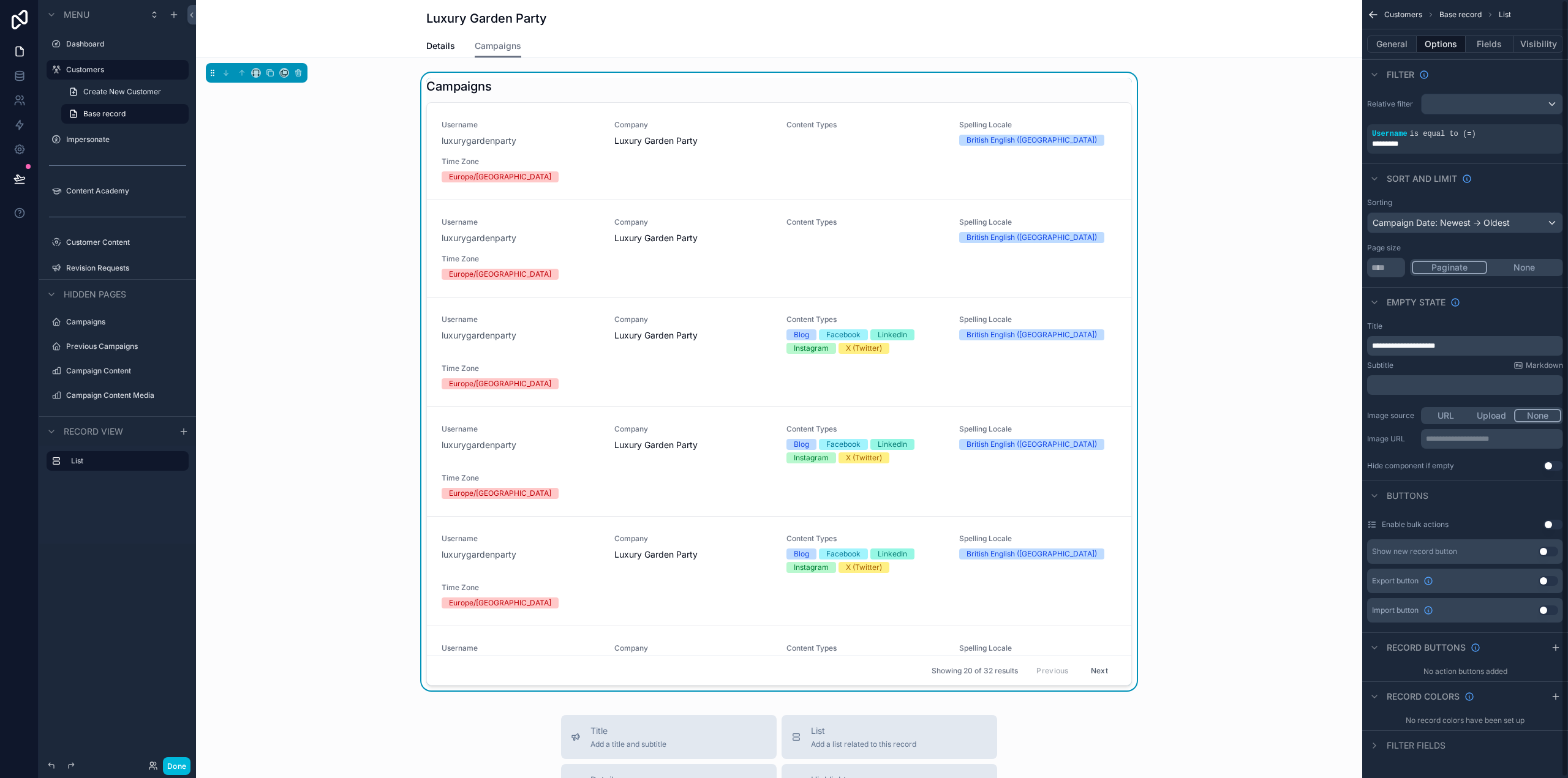
click at [1496, 49] on button "Fields" at bounding box center [1490, 44] width 49 height 17
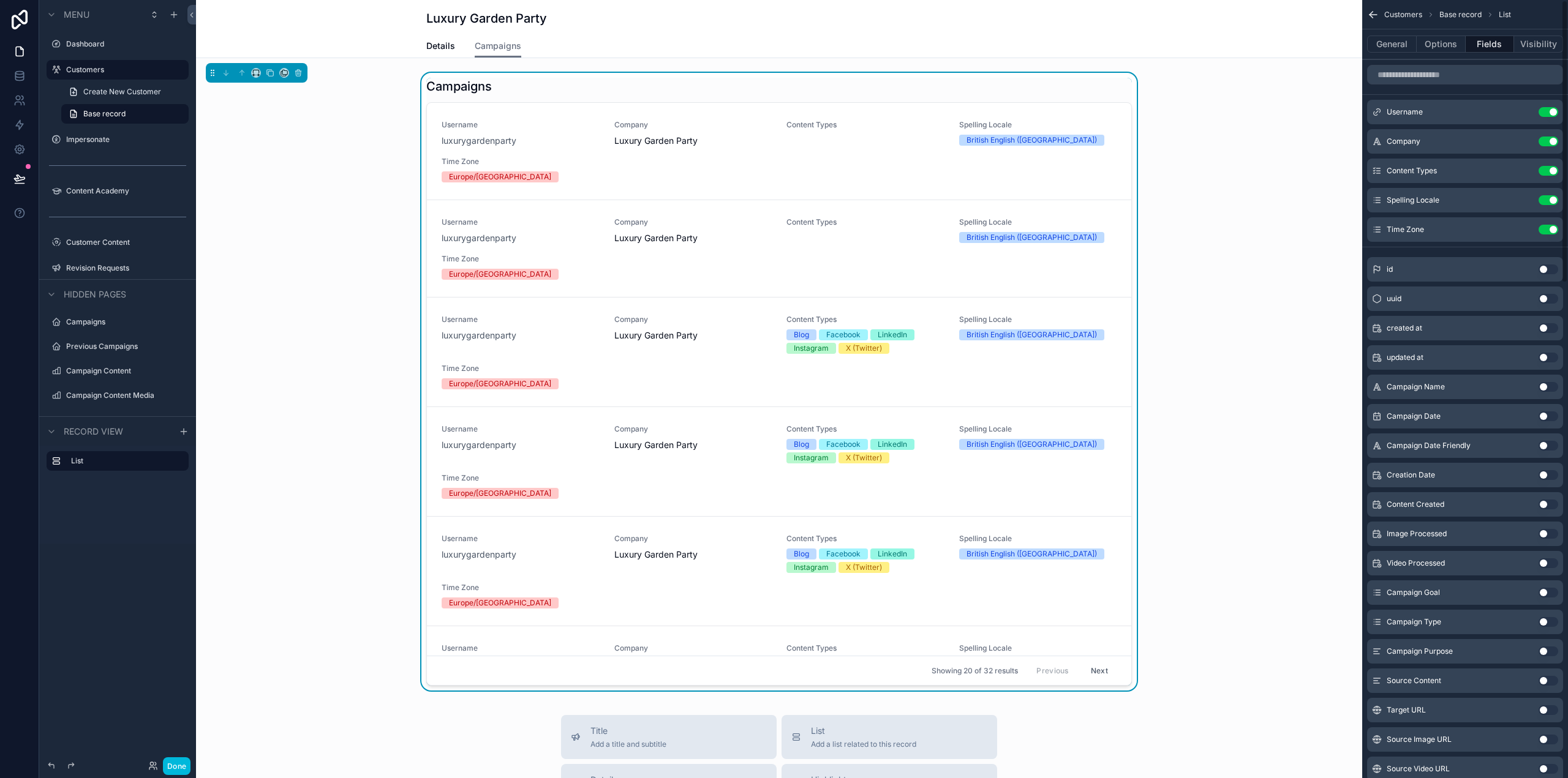
click at [1553, 109] on button "Use setting" at bounding box center [1548, 112] width 20 height 10
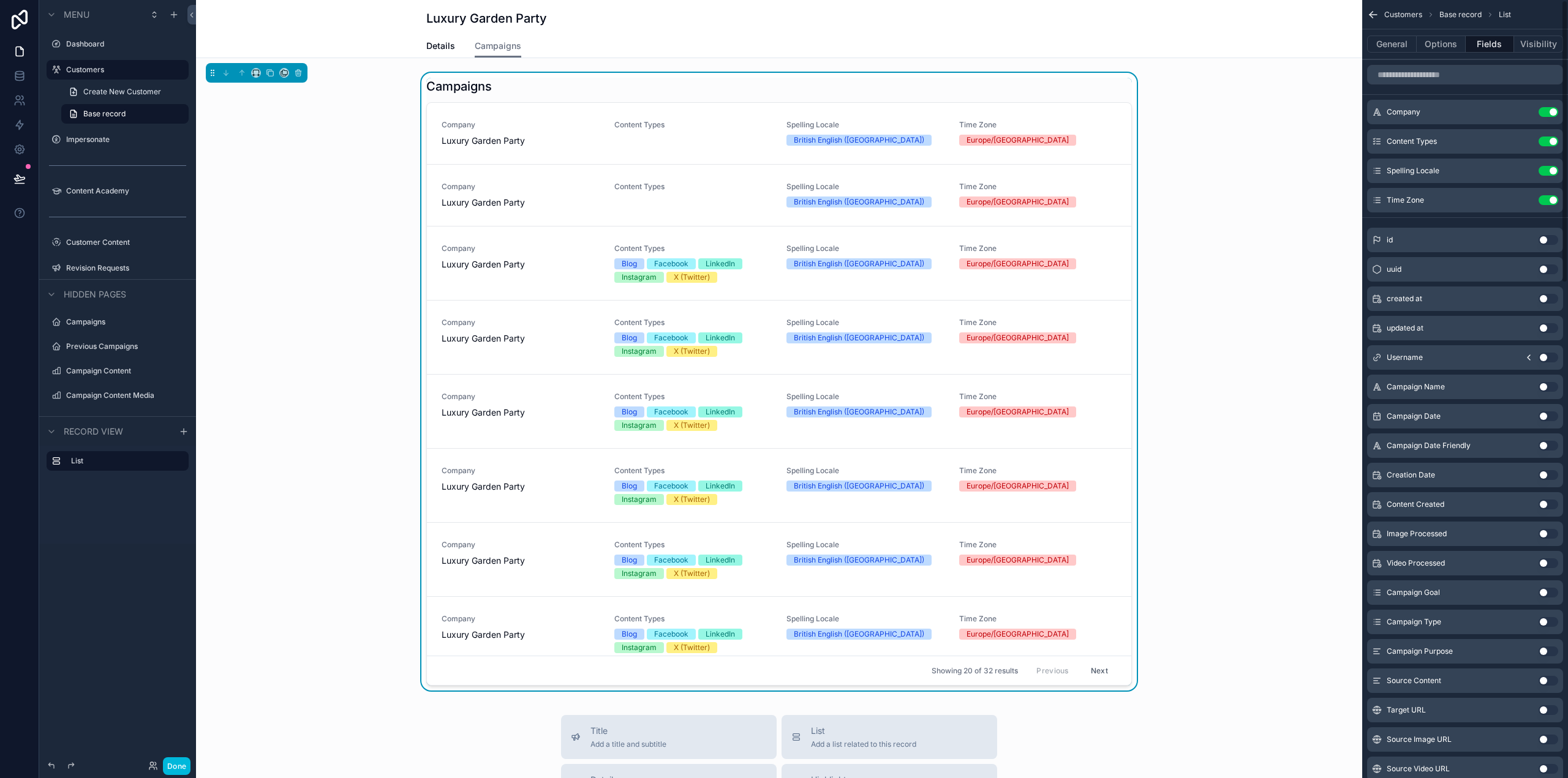
click at [1552, 110] on button "Use setting" at bounding box center [1548, 112] width 20 height 10
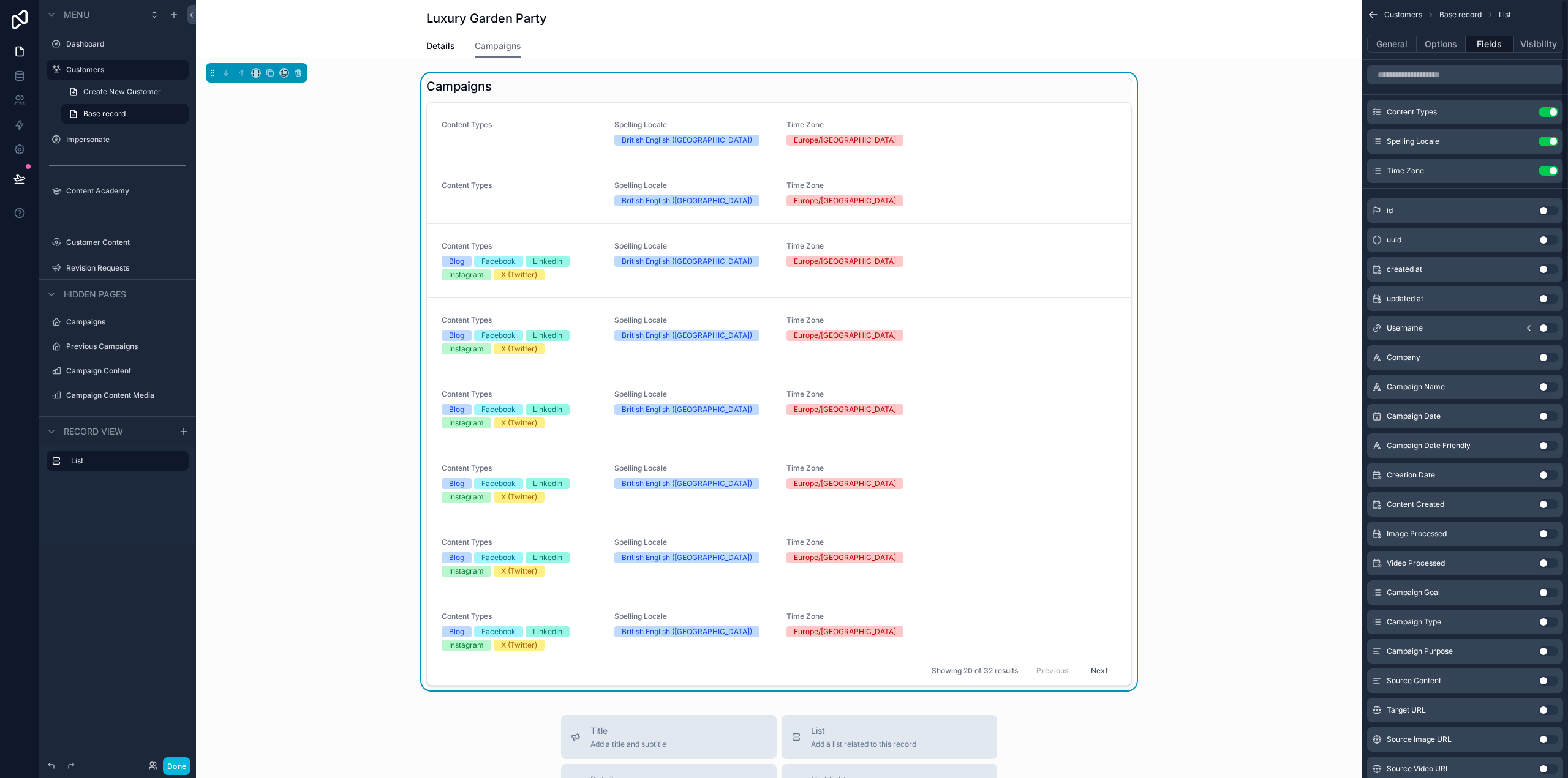
click at [1552, 110] on button "Use setting" at bounding box center [1548, 112] width 20 height 10
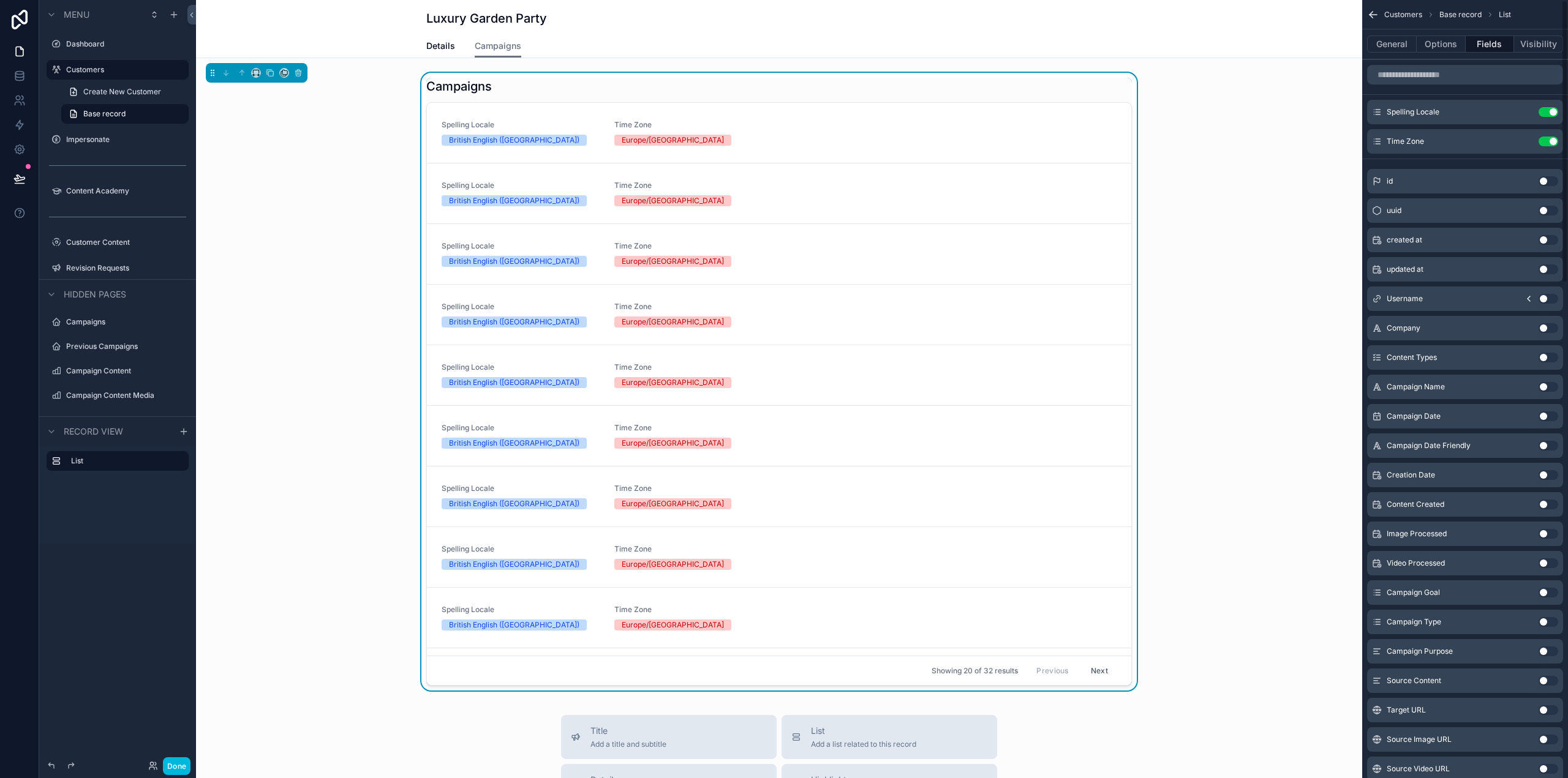
click at [1552, 110] on button "Use setting" at bounding box center [1548, 112] width 20 height 10
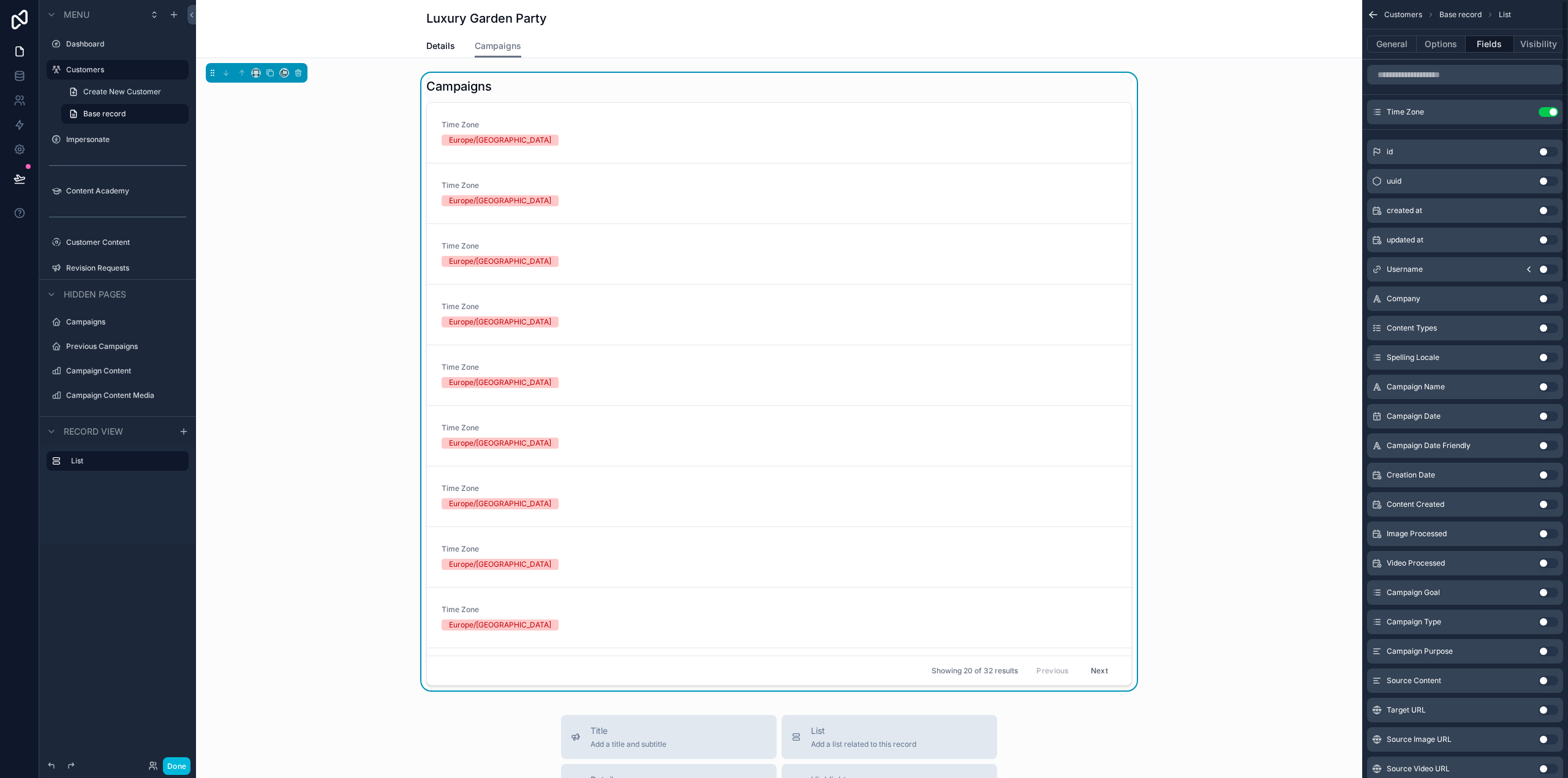
click at [1552, 110] on button "Use setting" at bounding box center [1548, 112] width 20 height 10
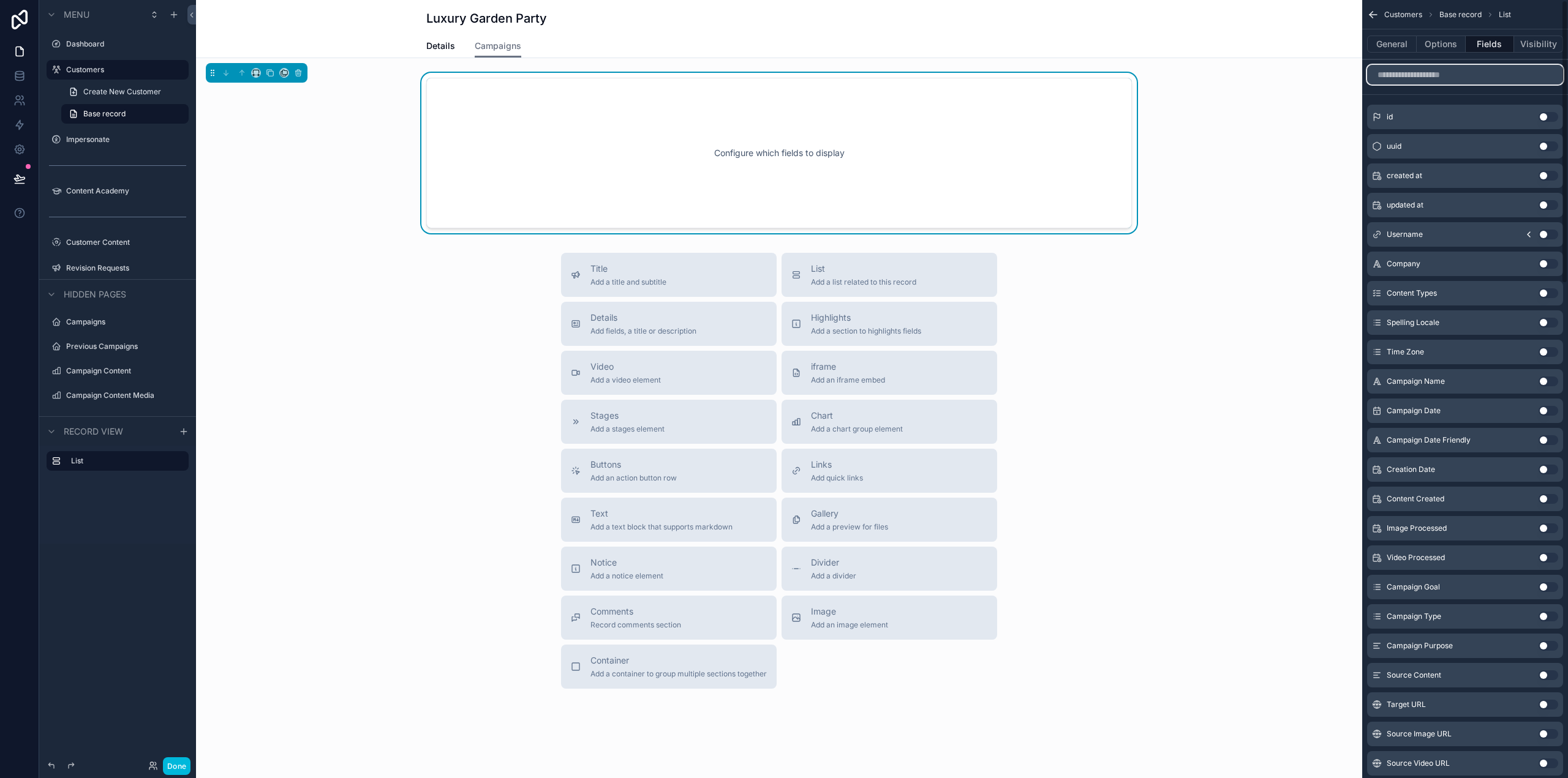
click at [1414, 76] on input "scrollable content" at bounding box center [1464, 75] width 196 height 20
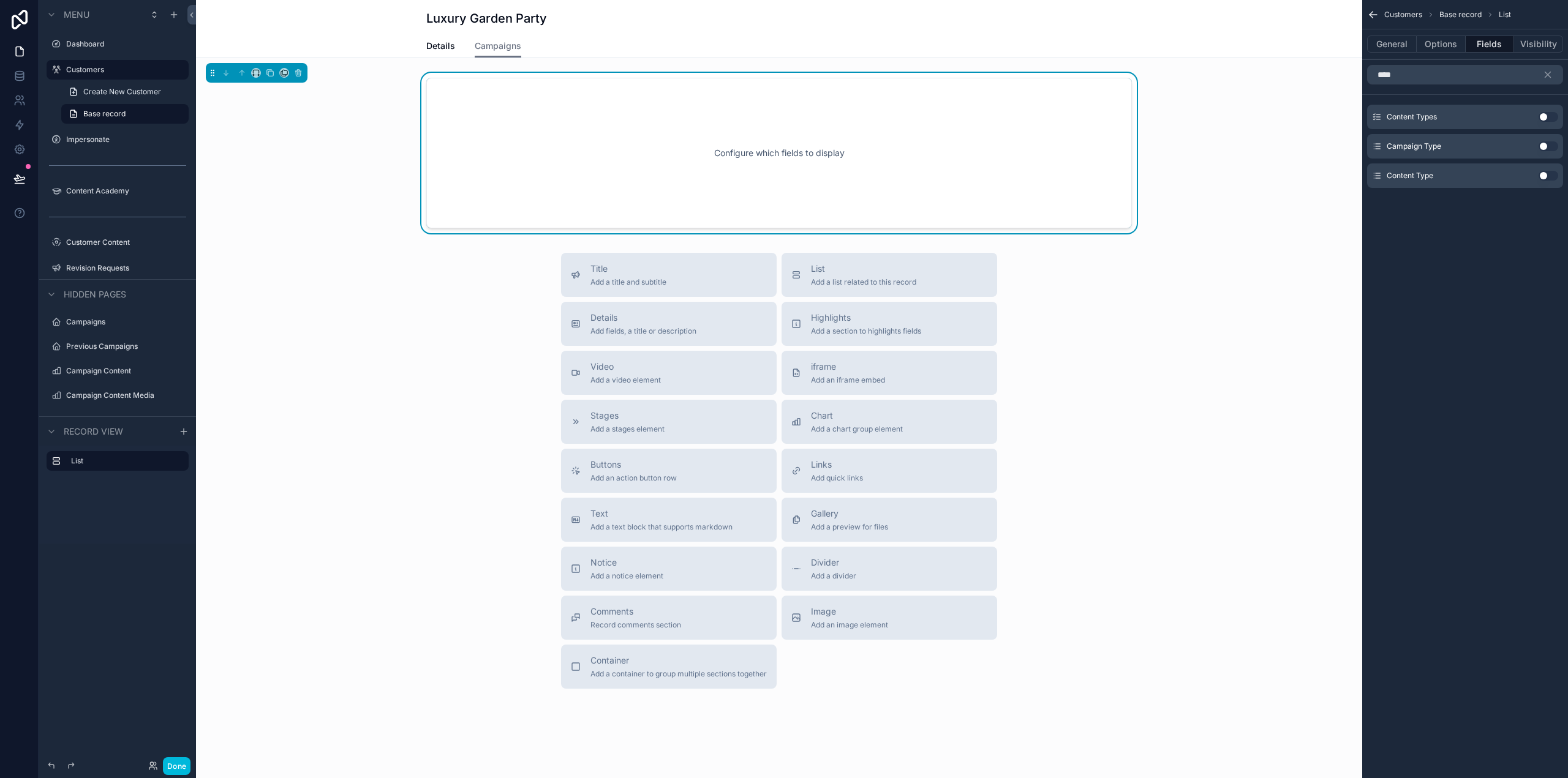
click at [1549, 178] on button "Use setting" at bounding box center [1548, 175] width 20 height 10
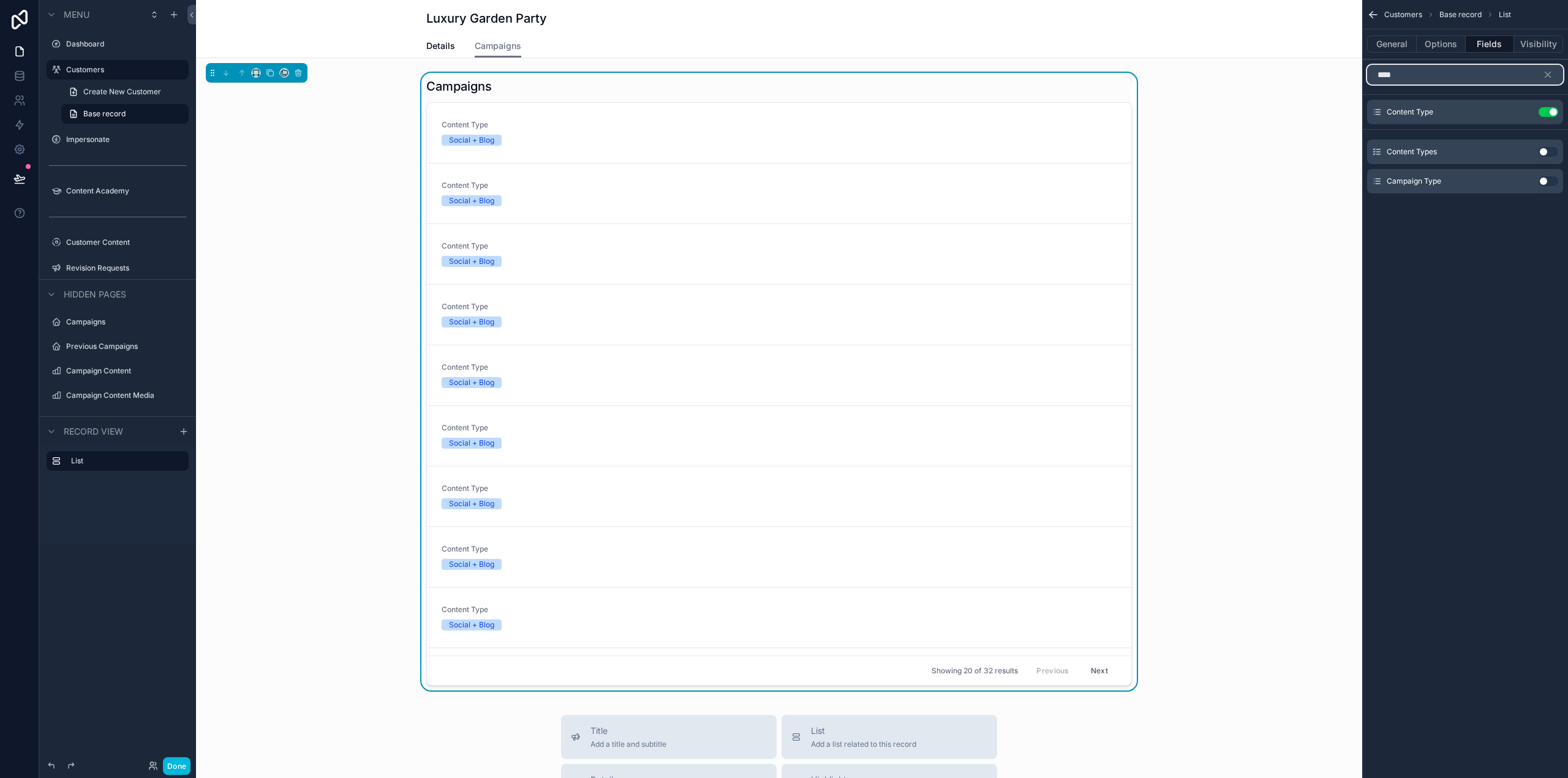
drag, startPoint x: 1419, startPoint y: 74, endPoint x: 1307, endPoint y: 68, distance: 112.2
click at [1307, 68] on div "Dashboard Customers Impersonate Content Academy Customer Content 44 Revision Re…" at bounding box center [882, 389] width 1372 height 778
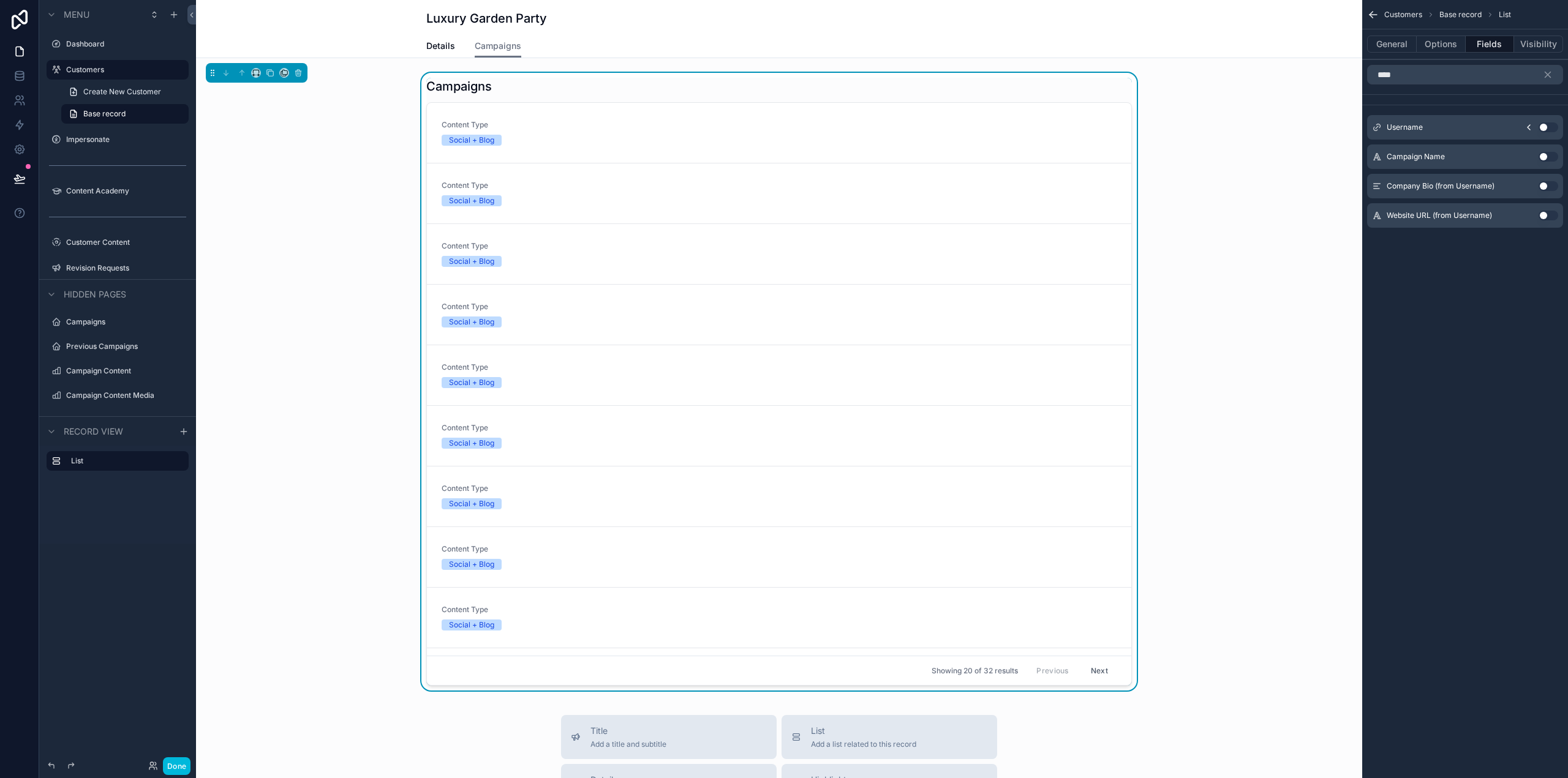
click at [1543, 156] on button "Use setting" at bounding box center [1548, 156] width 20 height 10
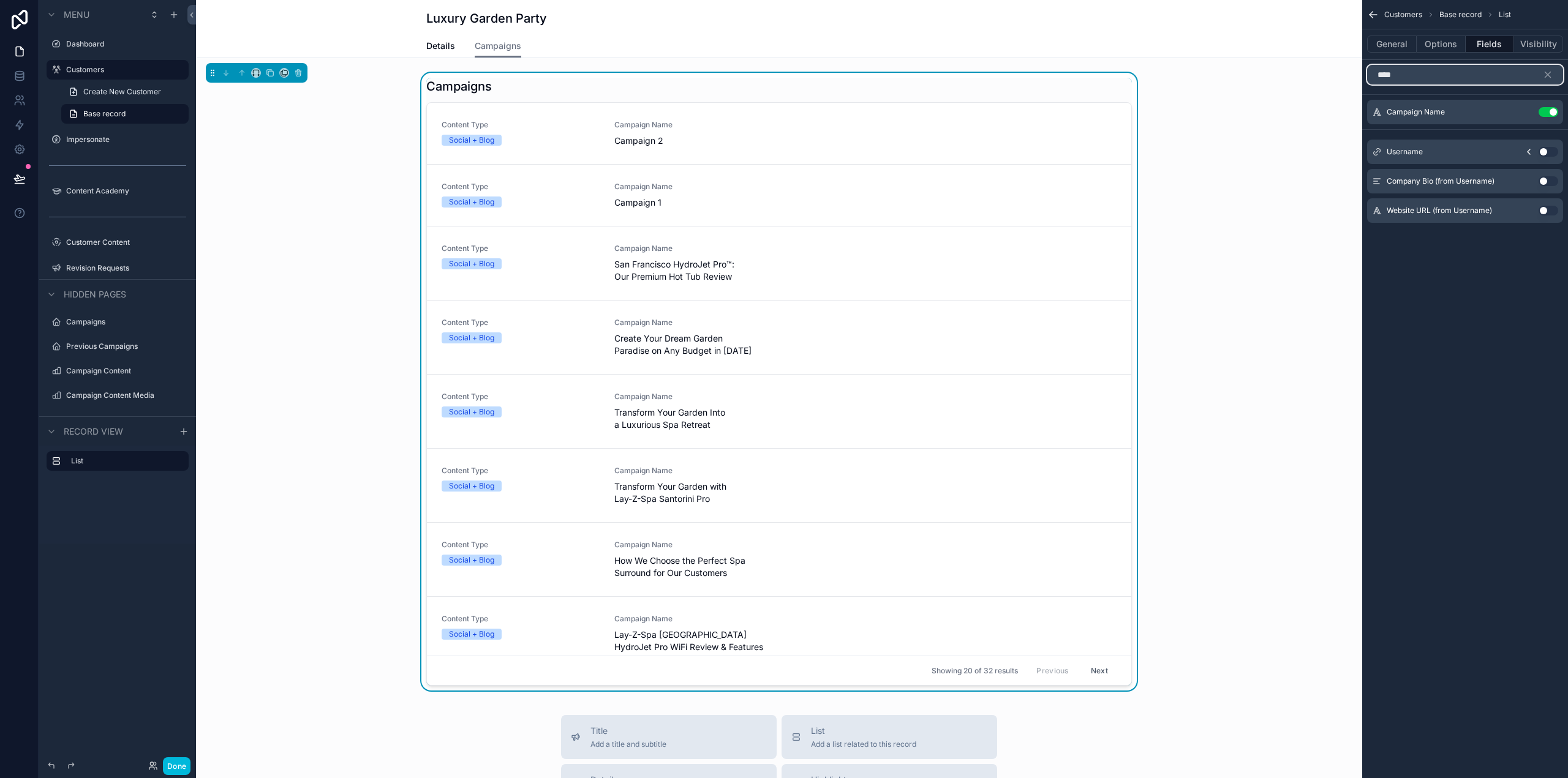
drag, startPoint x: 1444, startPoint y: 77, endPoint x: 1354, endPoint y: 71, distance: 90.2
click at [1354, 71] on div "Dashboard Customers Impersonate Content Academy Customer Content 44 Revision Re…" at bounding box center [882, 389] width 1372 height 778
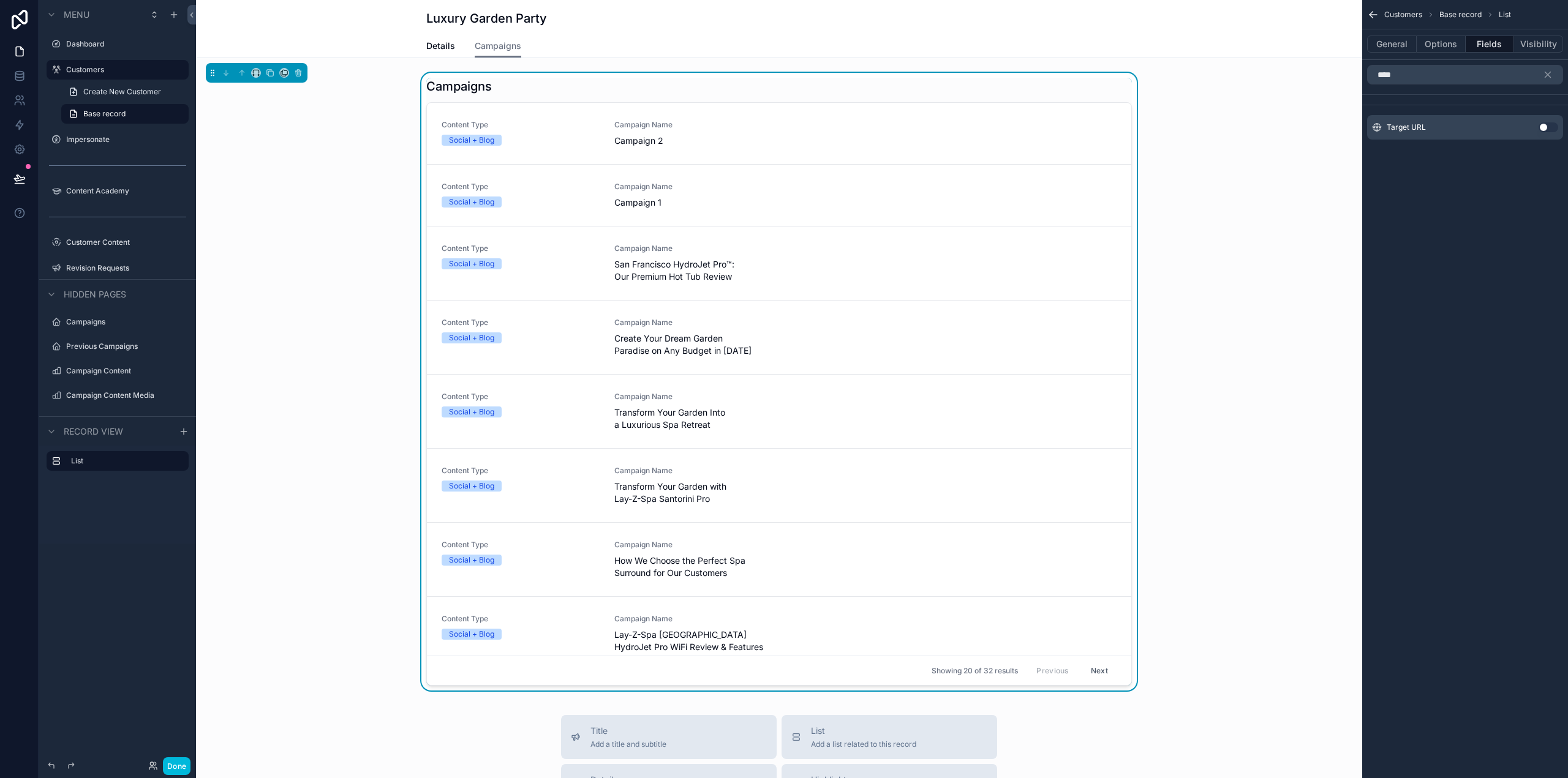
click at [1548, 124] on button "Use setting" at bounding box center [1548, 127] width 20 height 10
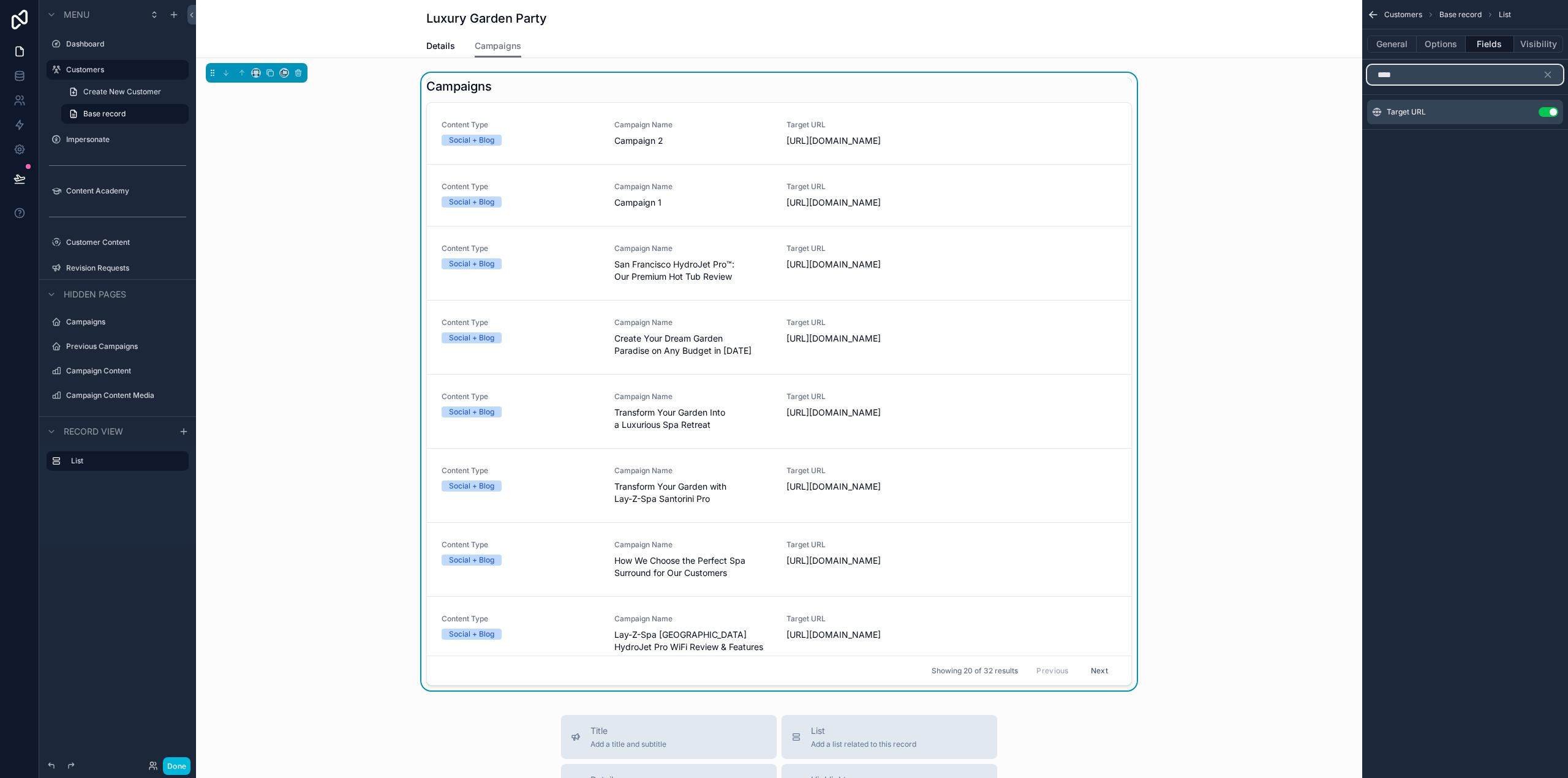
click at [1385, 75] on input "****" at bounding box center [1464, 75] width 196 height 20
click at [1384, 75] on input "****" at bounding box center [1464, 75] width 196 height 20
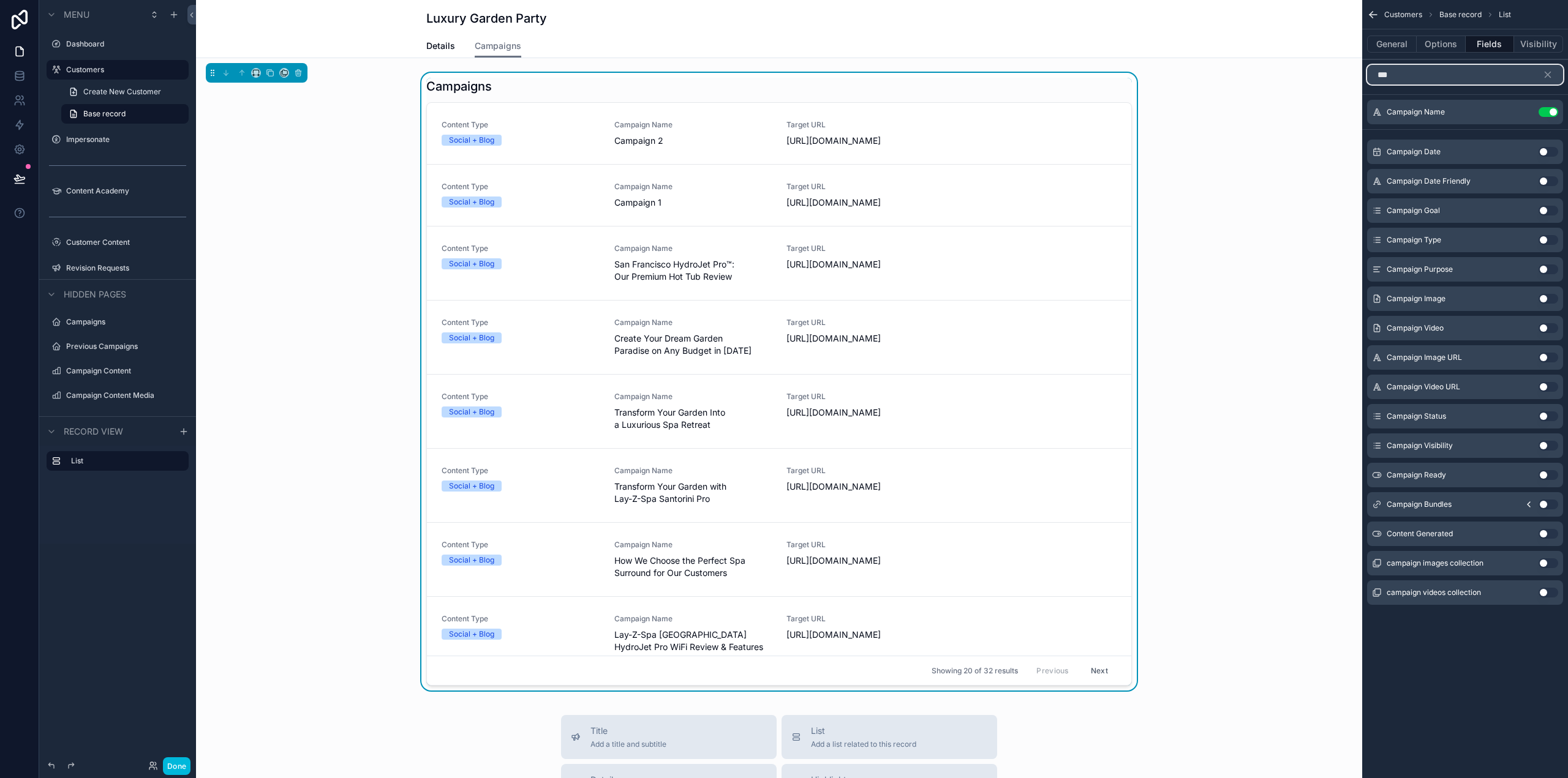
type input "***"
click at [1552, 296] on button "Use setting" at bounding box center [1548, 298] width 20 height 10
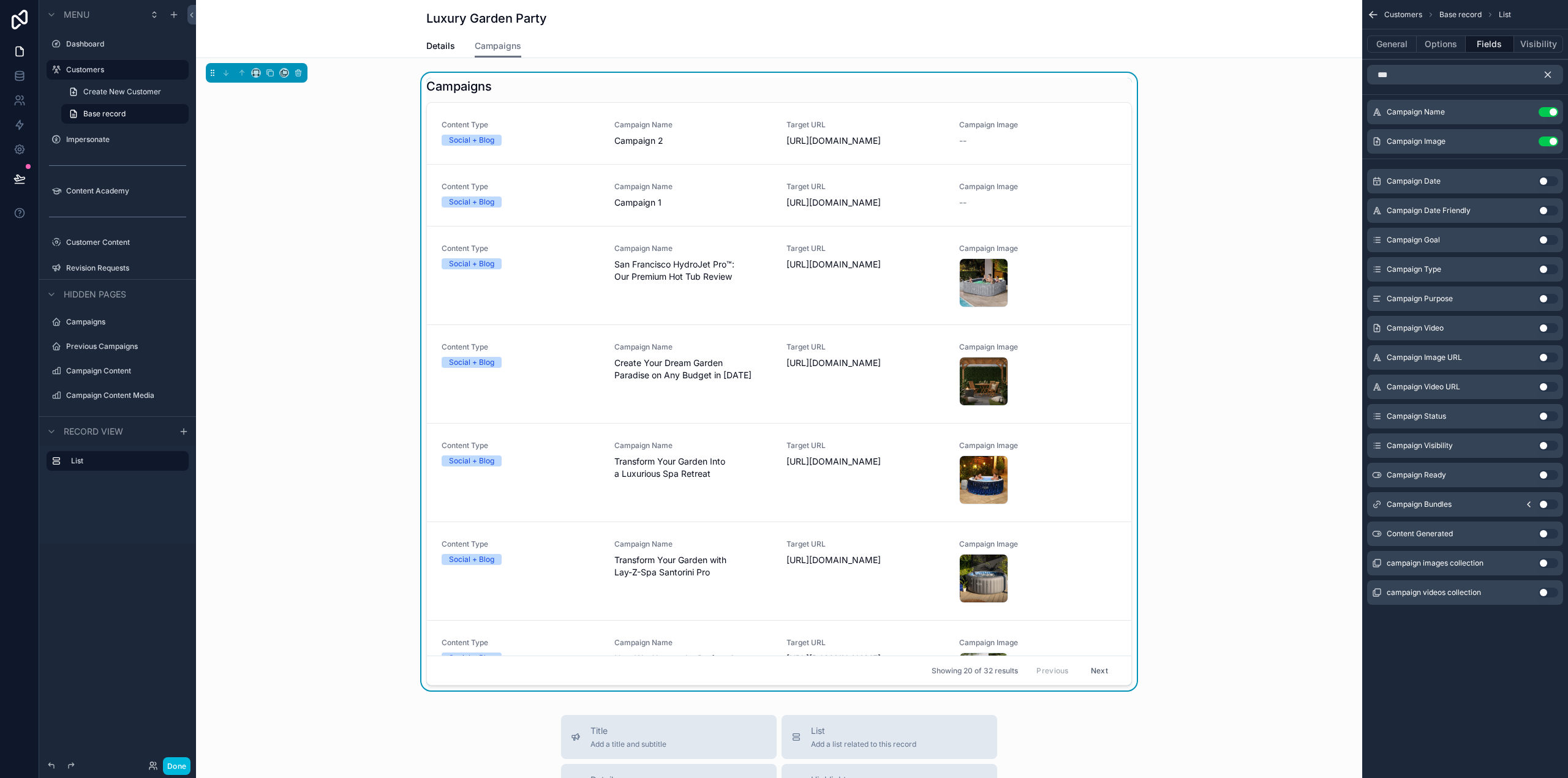
click at [1550, 73] on icon "scrollable content" at bounding box center [1548, 75] width 5 height 5
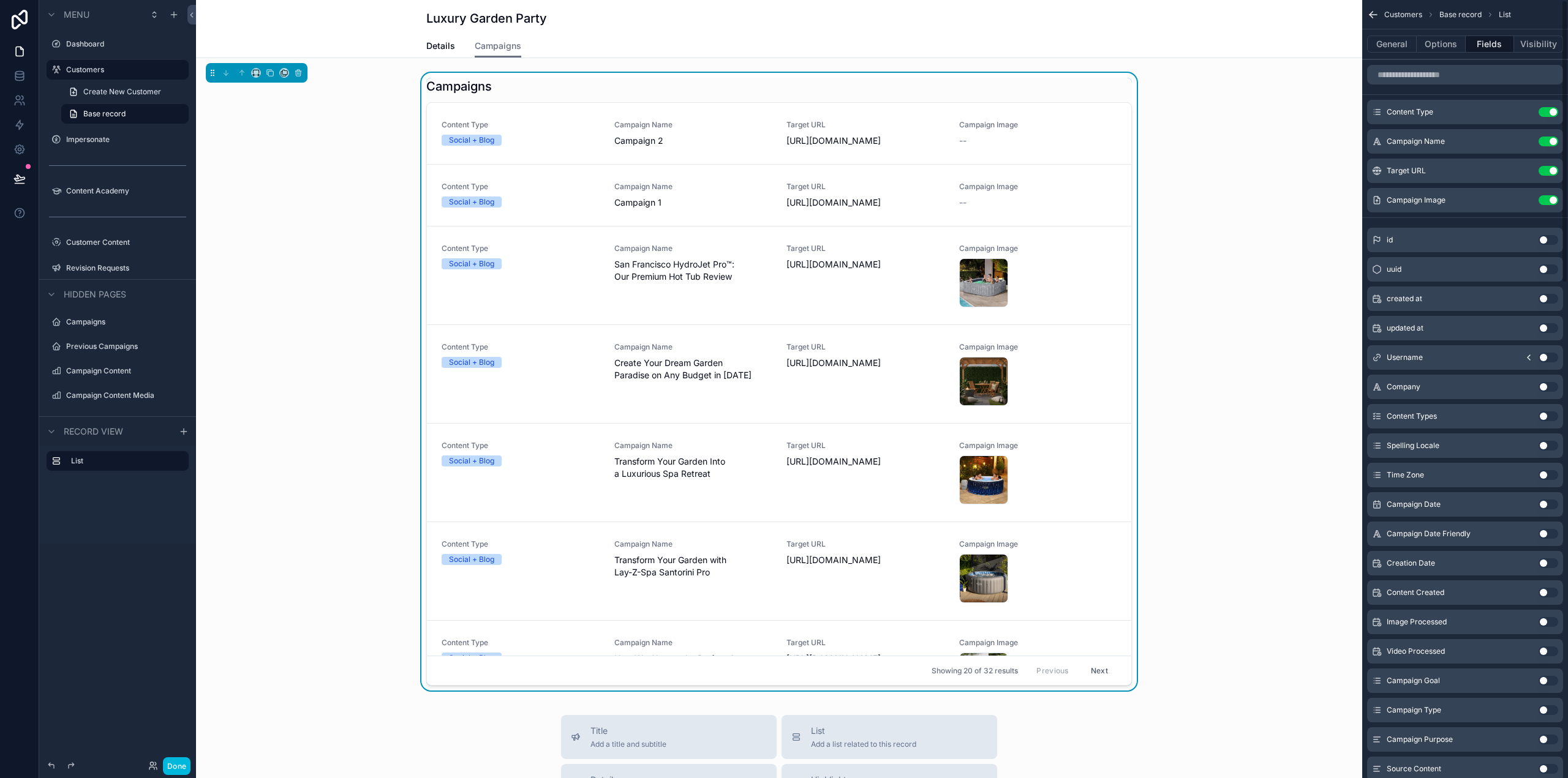
click at [0, 0] on icon "scrollable content" at bounding box center [0, 0] width 0 height 0
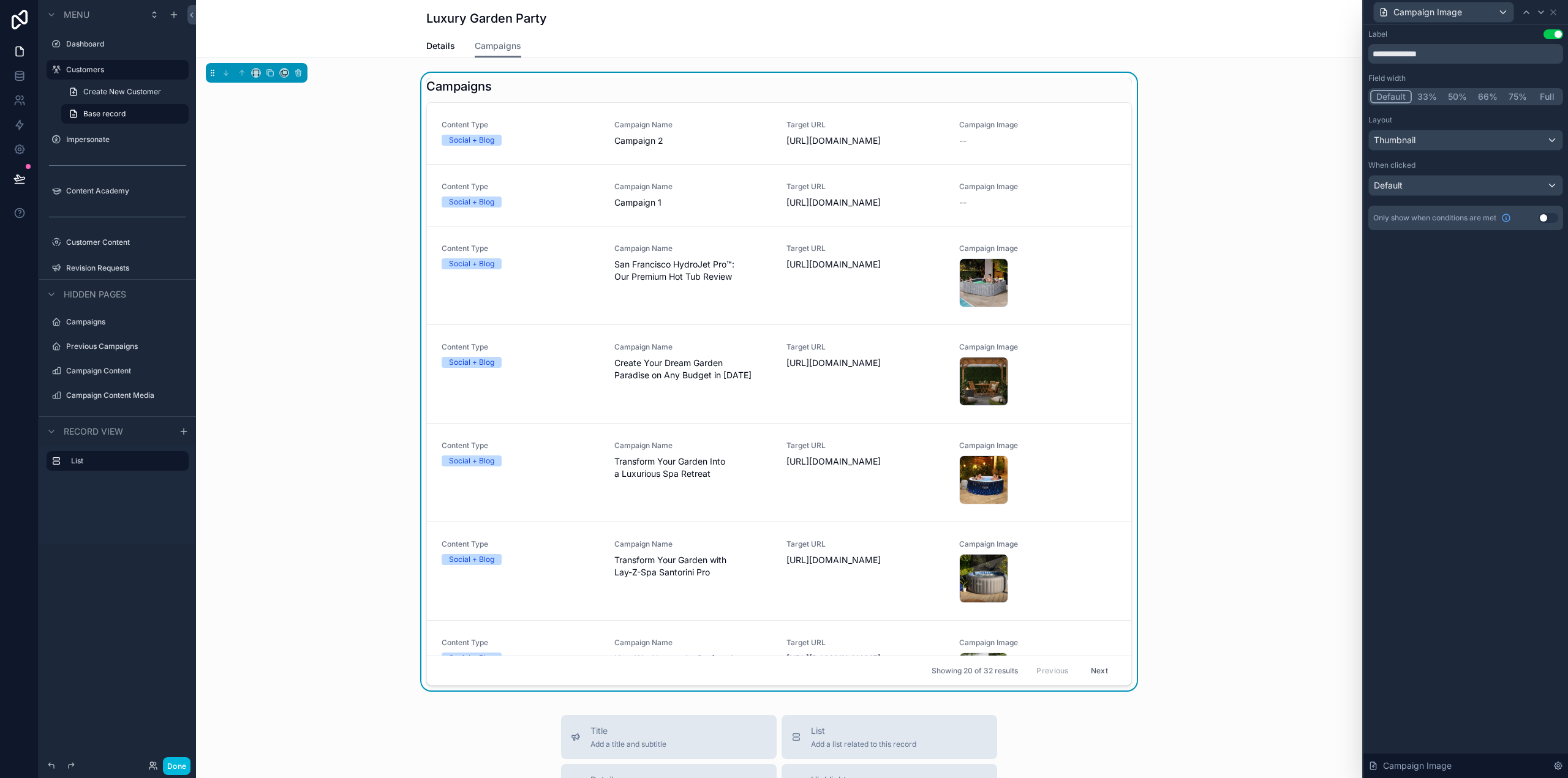
click at [1560, 33] on button "Use setting" at bounding box center [1553, 34] width 20 height 10
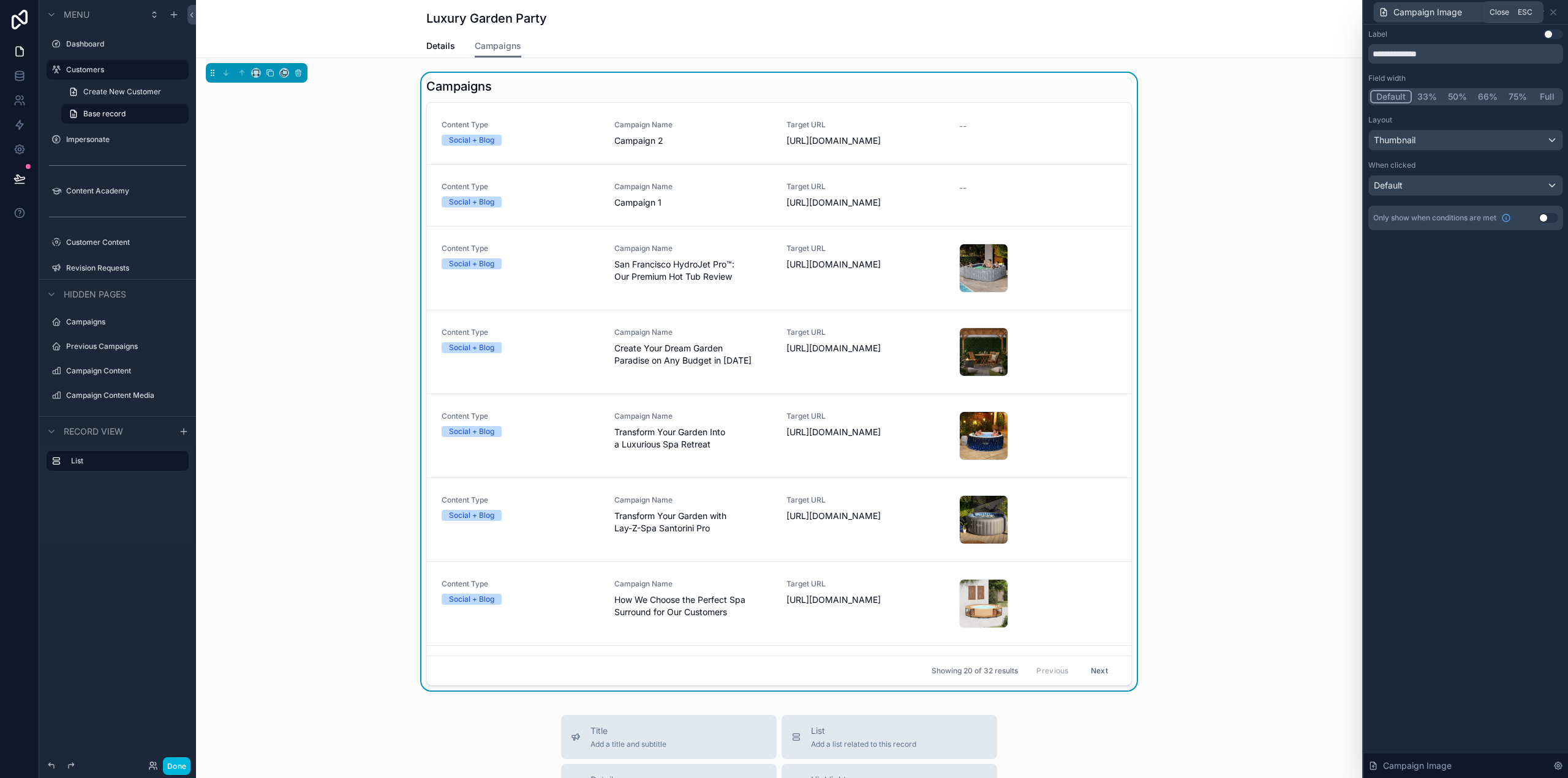
click at [1554, 10] on icon at bounding box center [1553, 12] width 10 height 10
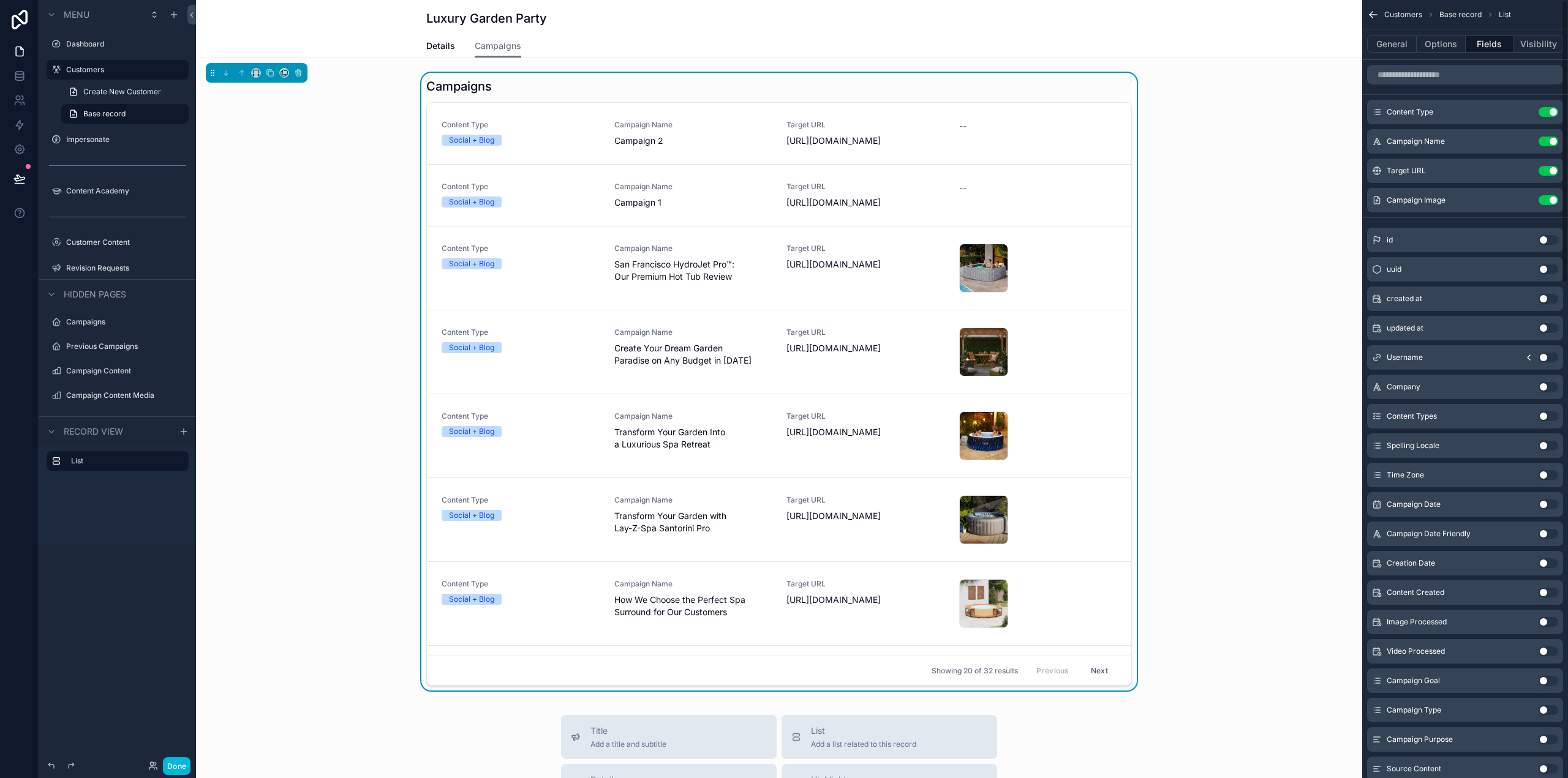
click at [1438, 38] on button "Options" at bounding box center [1441, 44] width 49 height 17
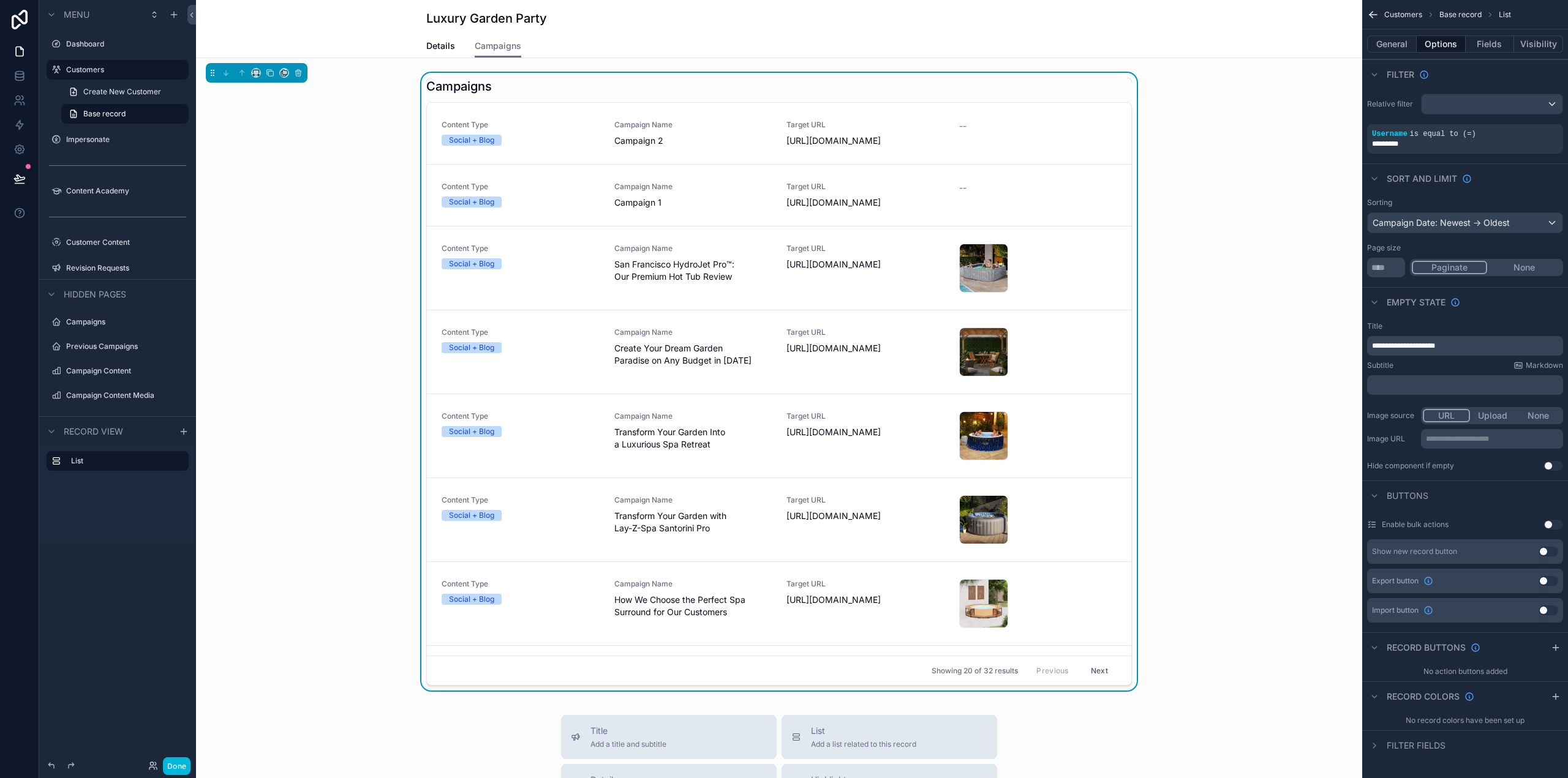
click at [0, 0] on icon "scrollable content" at bounding box center [0, 0] width 0 height 0
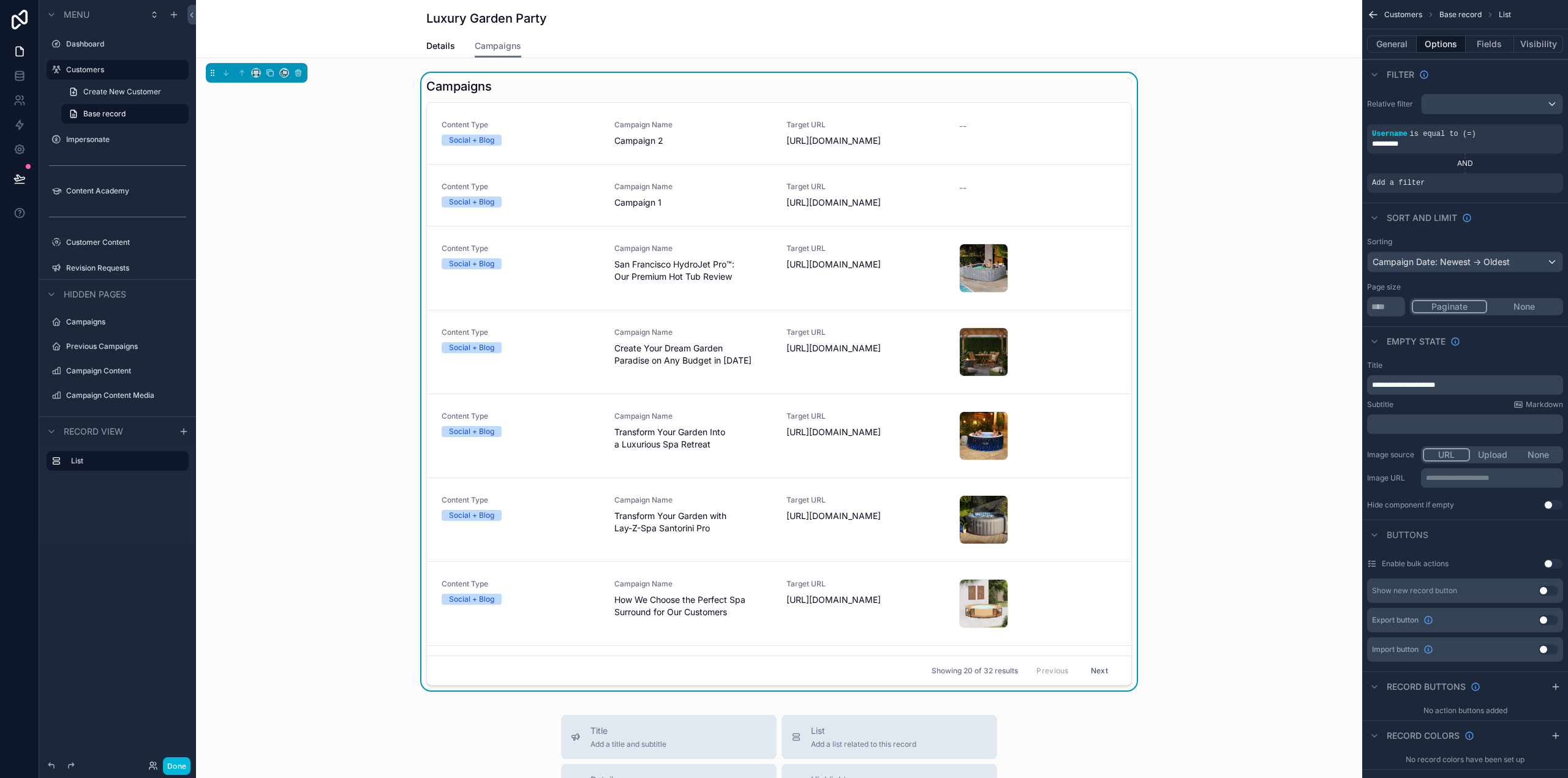
click at [0, 0] on icon "scrollable content" at bounding box center [0, 0] width 0 height 0
click at [1254, 169] on span "Select a field" at bounding box center [1243, 164] width 52 height 10
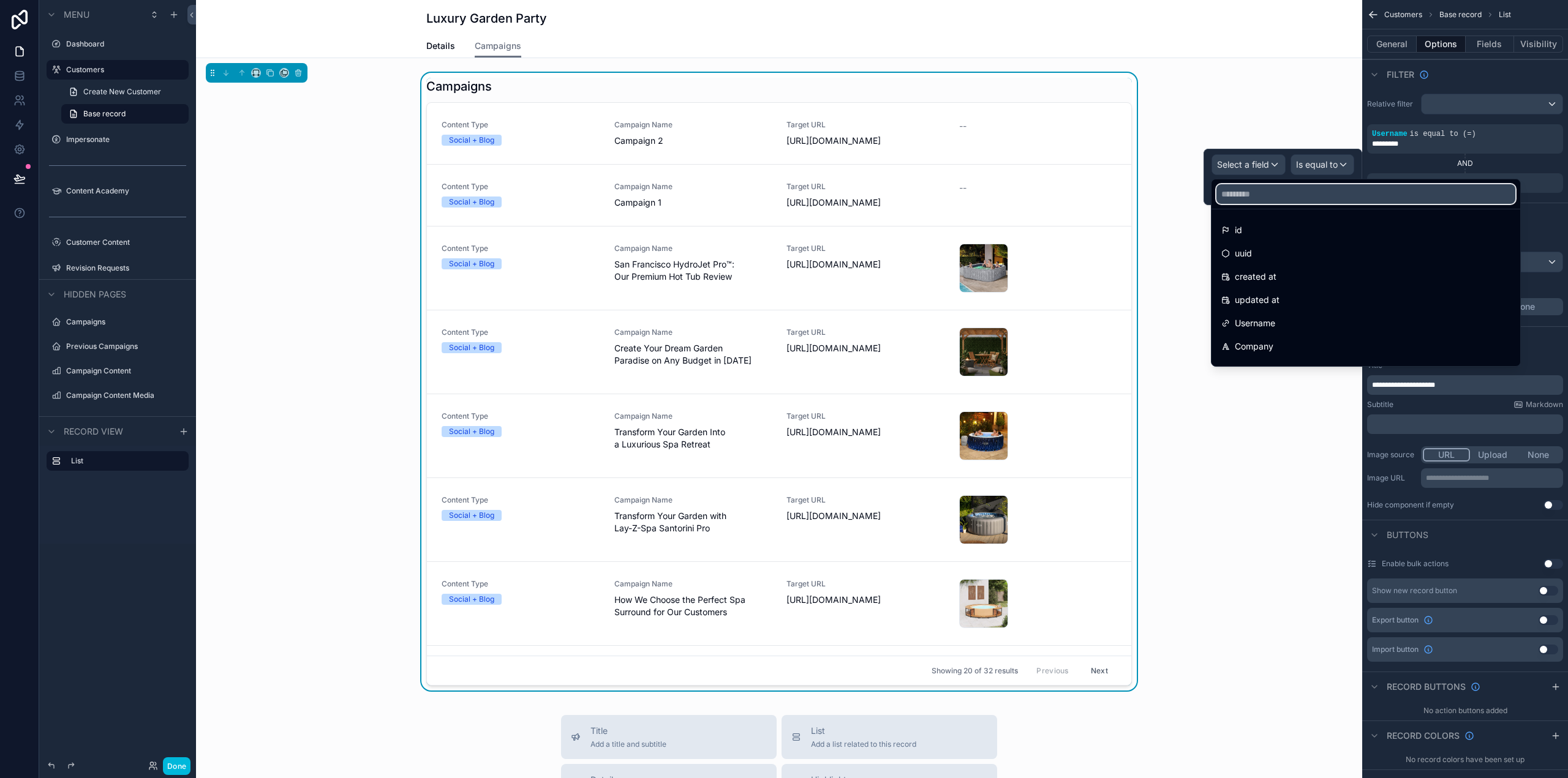
click at [1298, 199] on input "text" at bounding box center [1365, 194] width 299 height 20
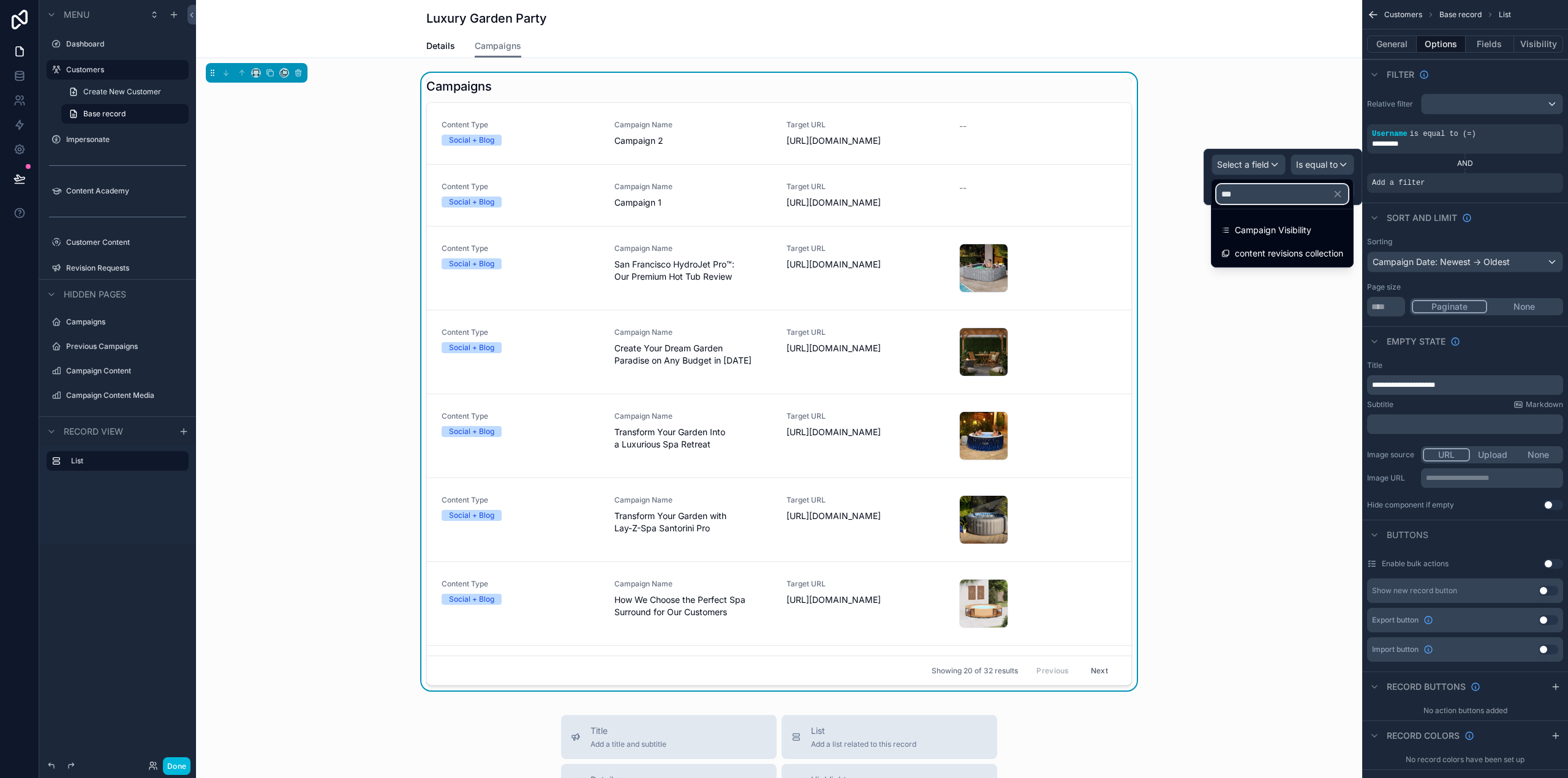
type input "***"
click at [1296, 225] on span "Campaign Visibility" at bounding box center [1273, 230] width 77 height 15
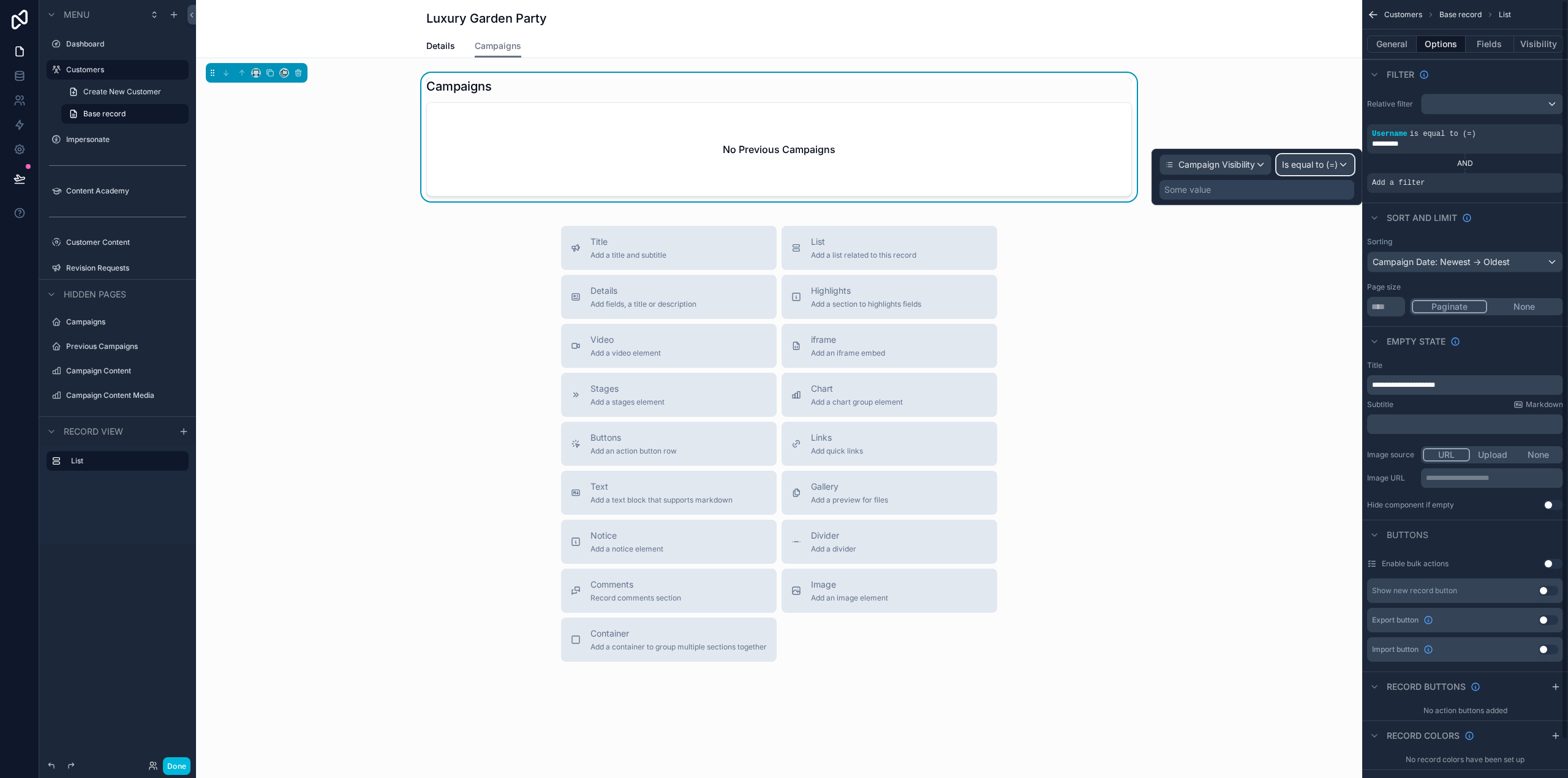
click at [1309, 163] on span "Is equal to (=)" at bounding box center [1310, 164] width 56 height 12
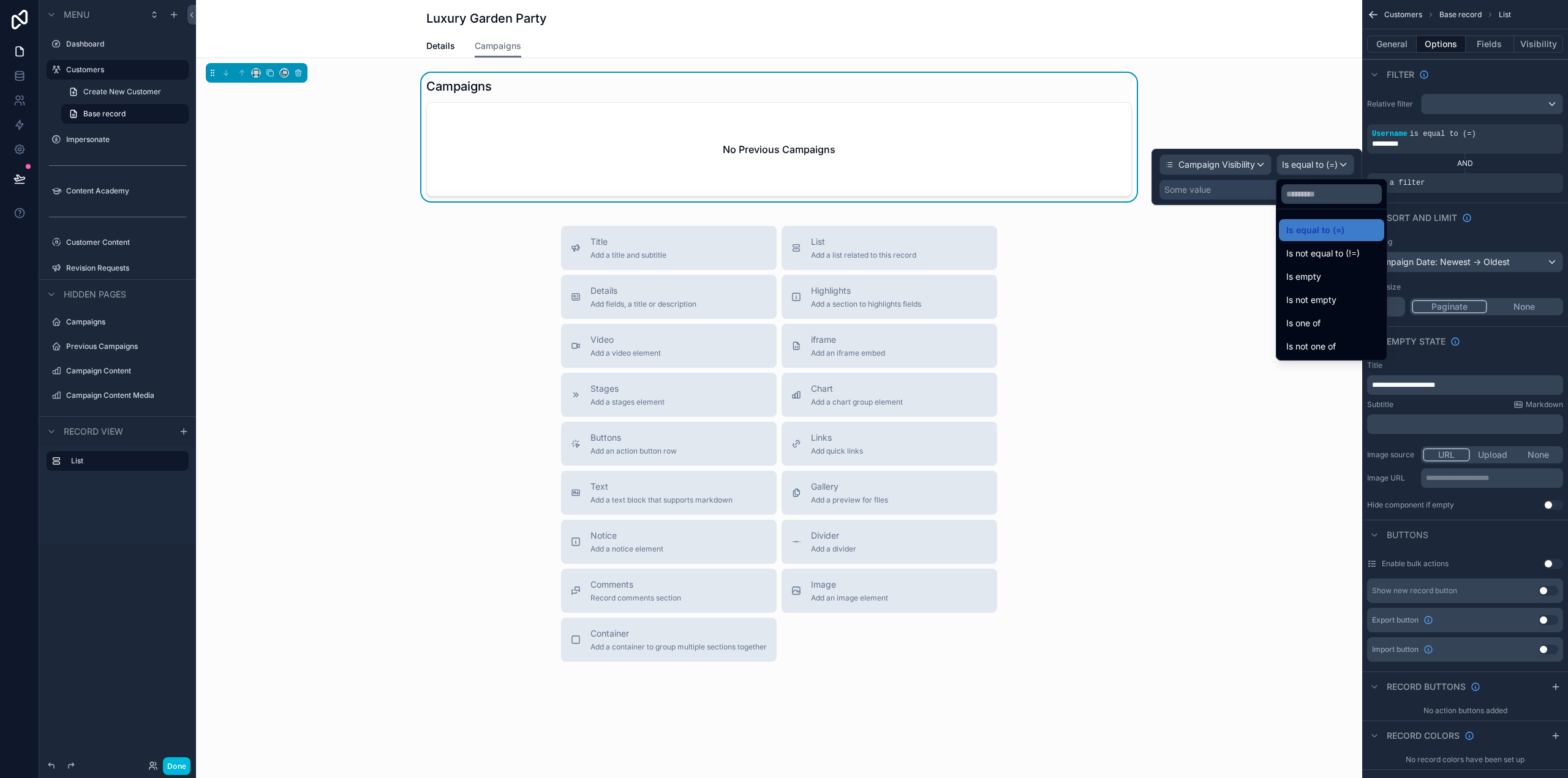
click at [1243, 199] on div at bounding box center [1256, 176] width 210 height 56
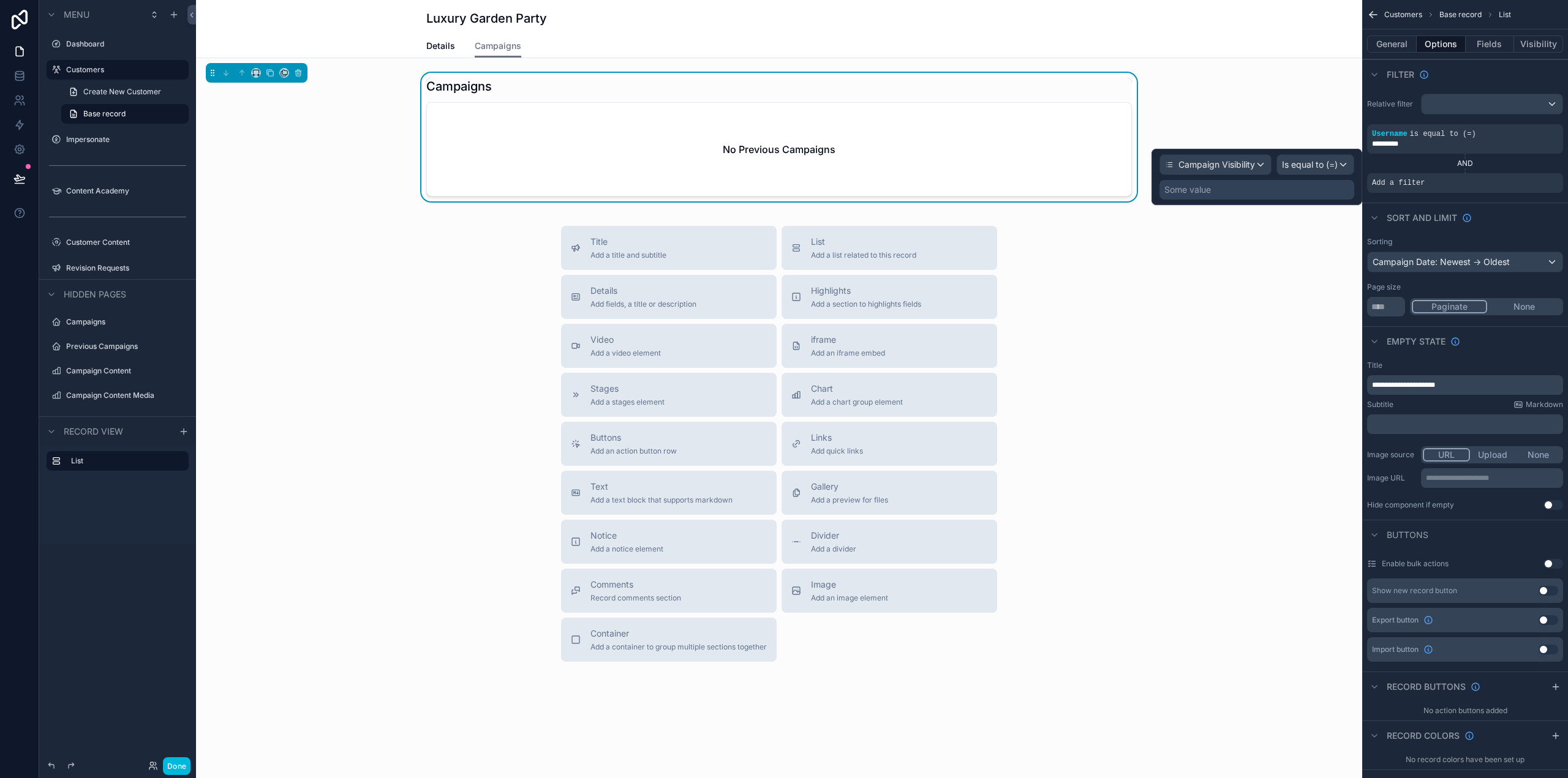
click at [1228, 190] on div "Some value" at bounding box center [1257, 189] width 195 height 20
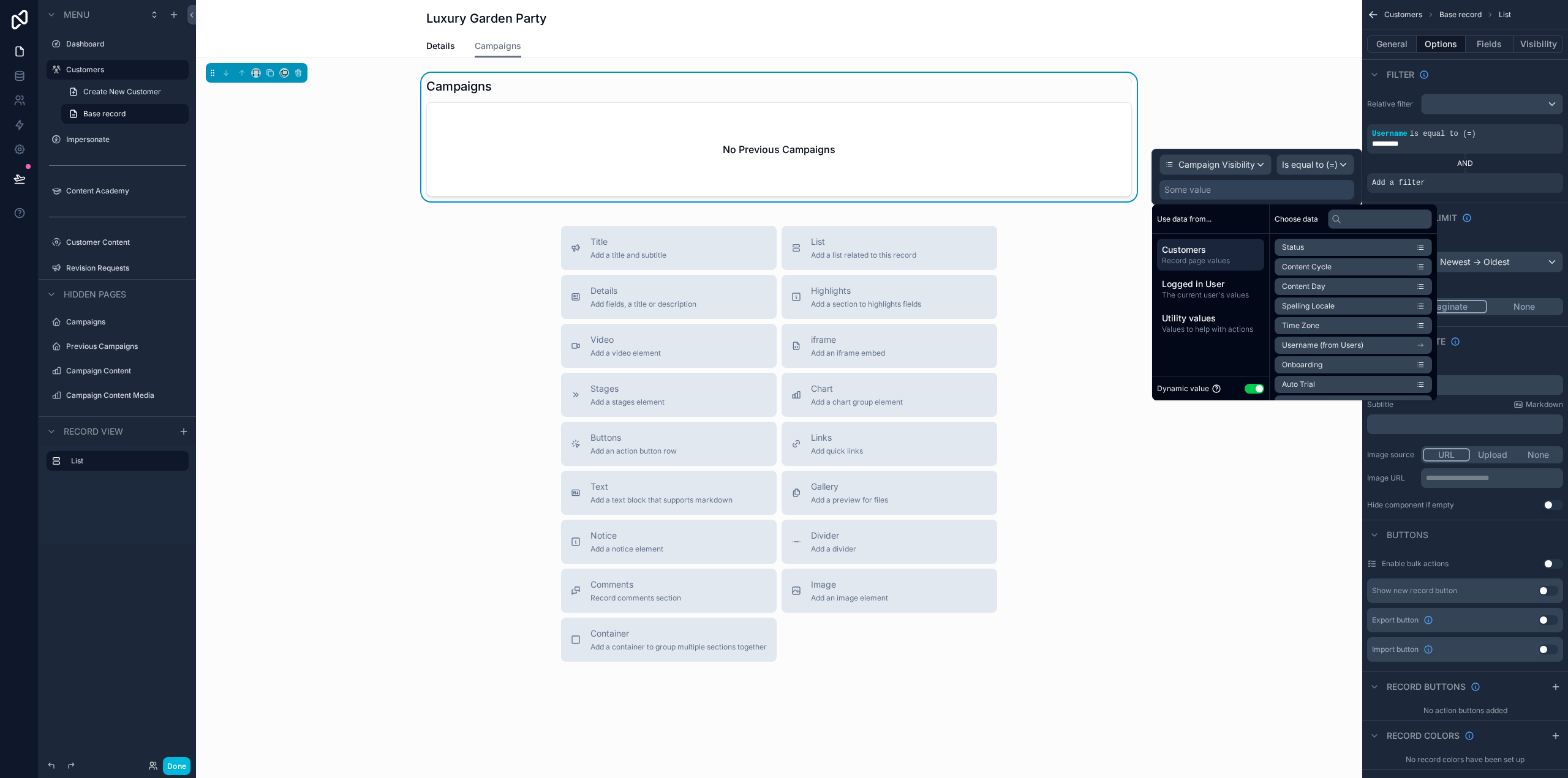
click at [1257, 385] on button "Use setting" at bounding box center [1254, 388] width 20 height 10
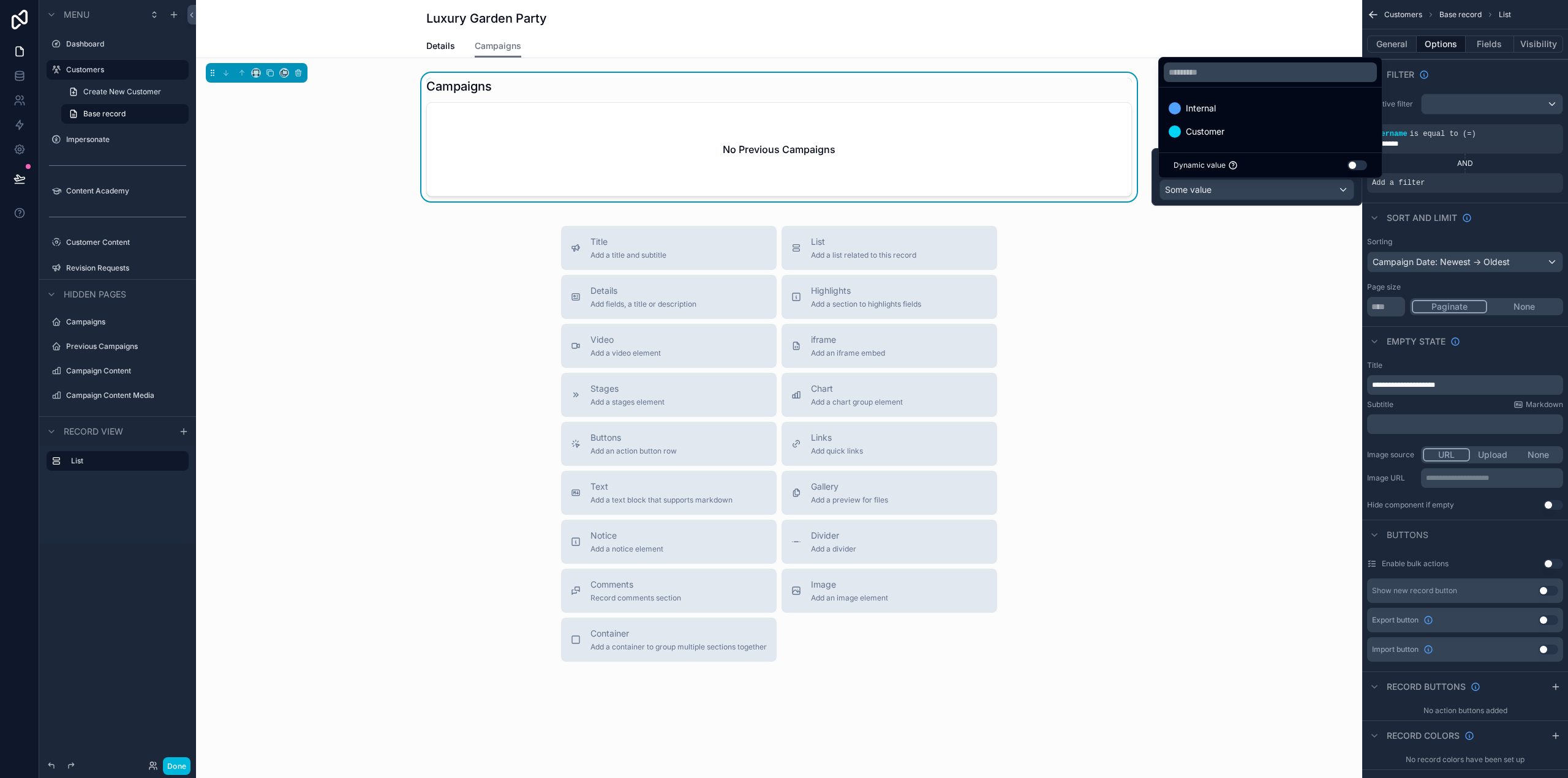
click at [1212, 134] on span "Customer" at bounding box center [1205, 132] width 38 height 15
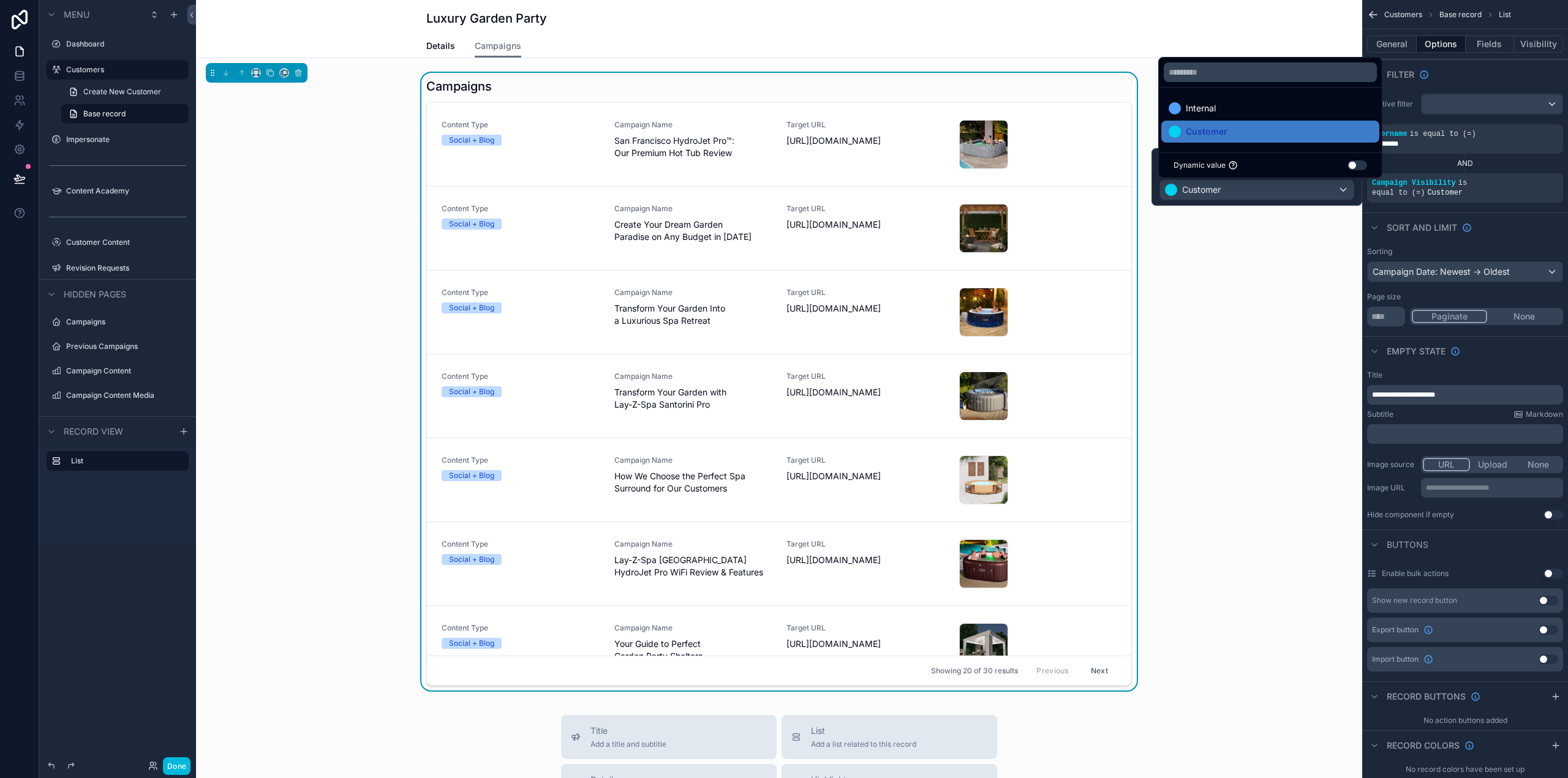
click at [864, 42] on div "Details Campaigns" at bounding box center [778, 46] width 706 height 23
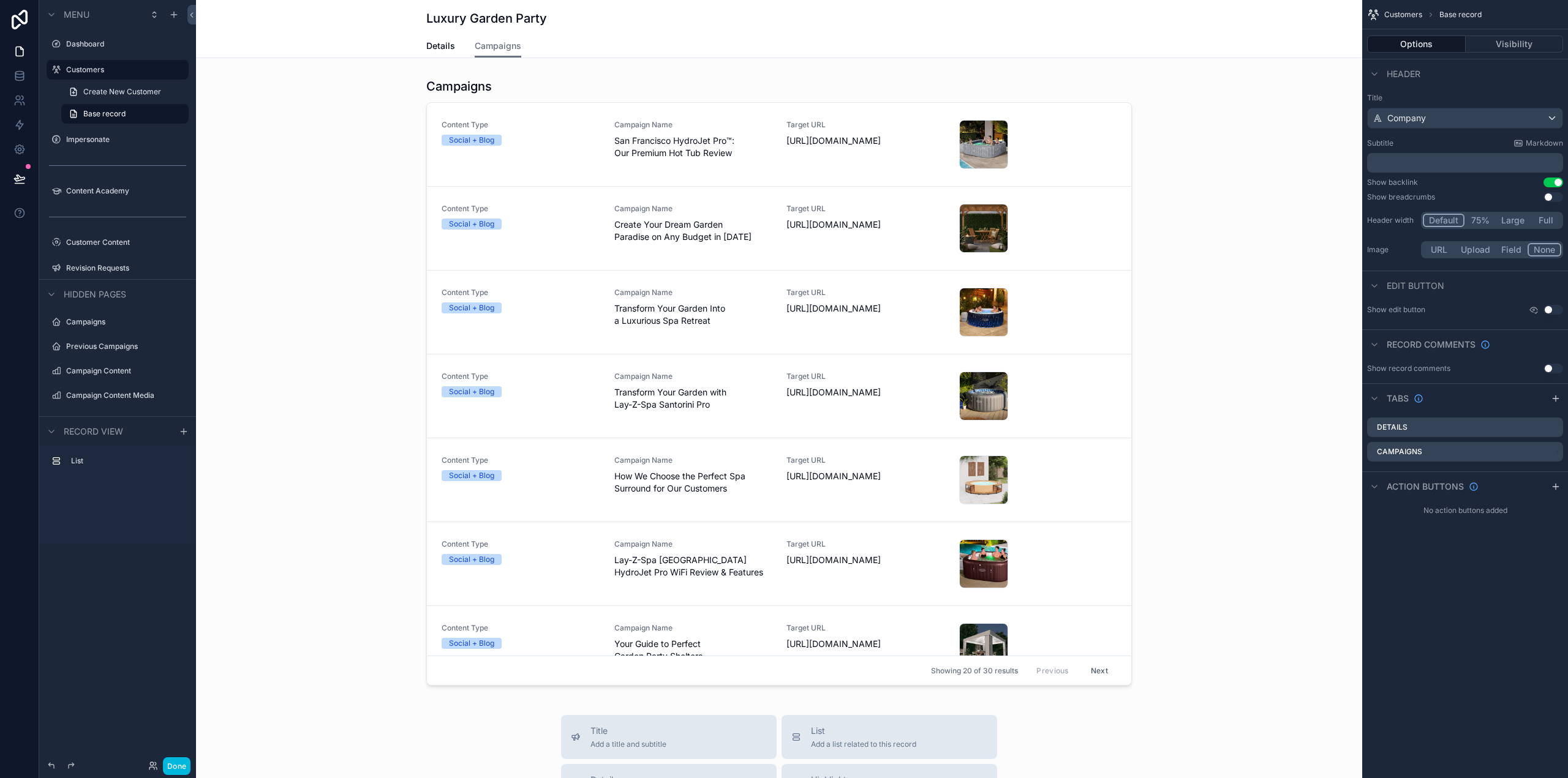
click at [638, 148] on div "scrollable content" at bounding box center [779, 384] width 1166 height 622
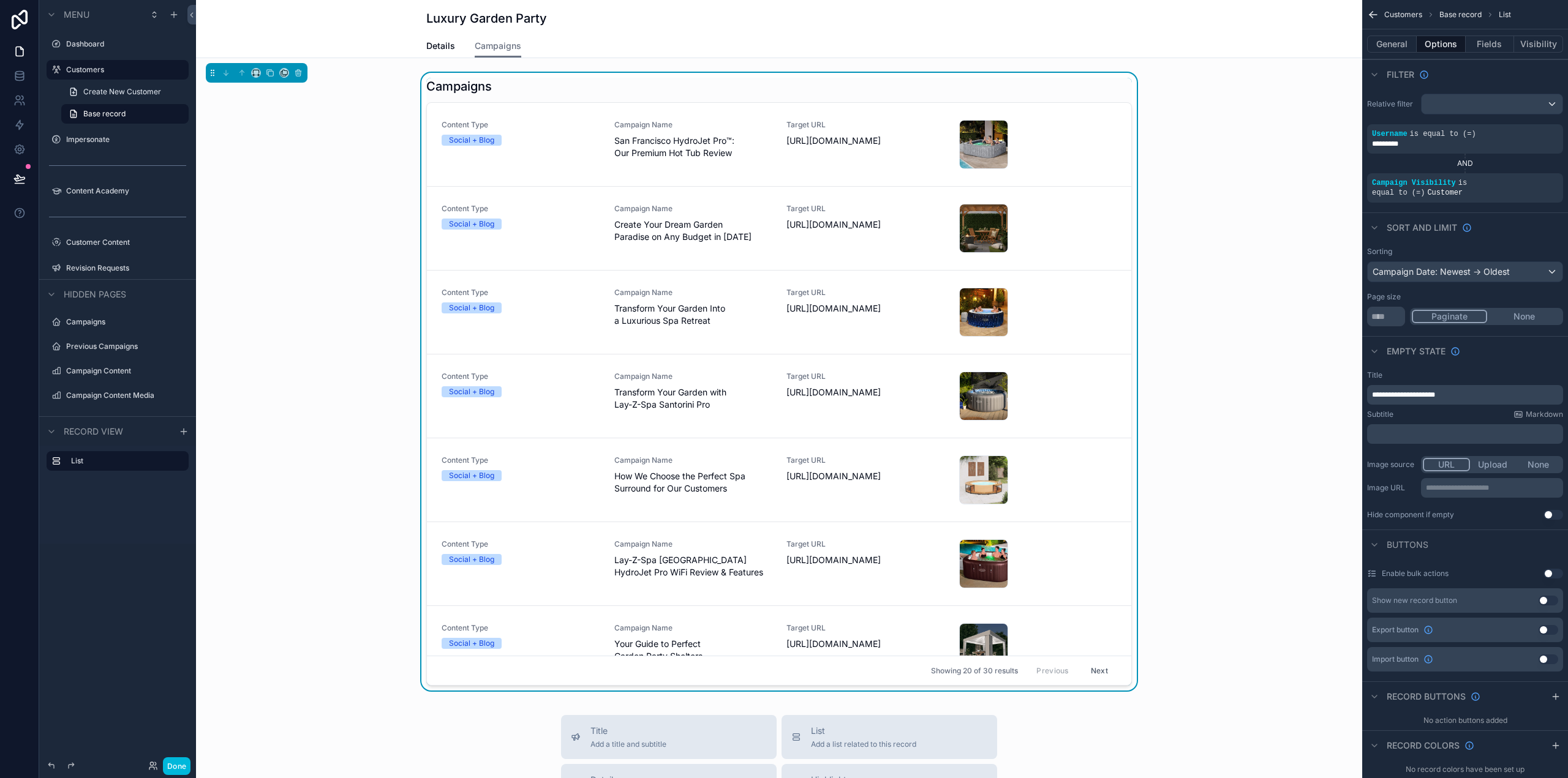
click at [650, 148] on span "San Francisco HydroJet Pro™: Our Premium Hot Tub Review" at bounding box center [693, 147] width 158 height 25
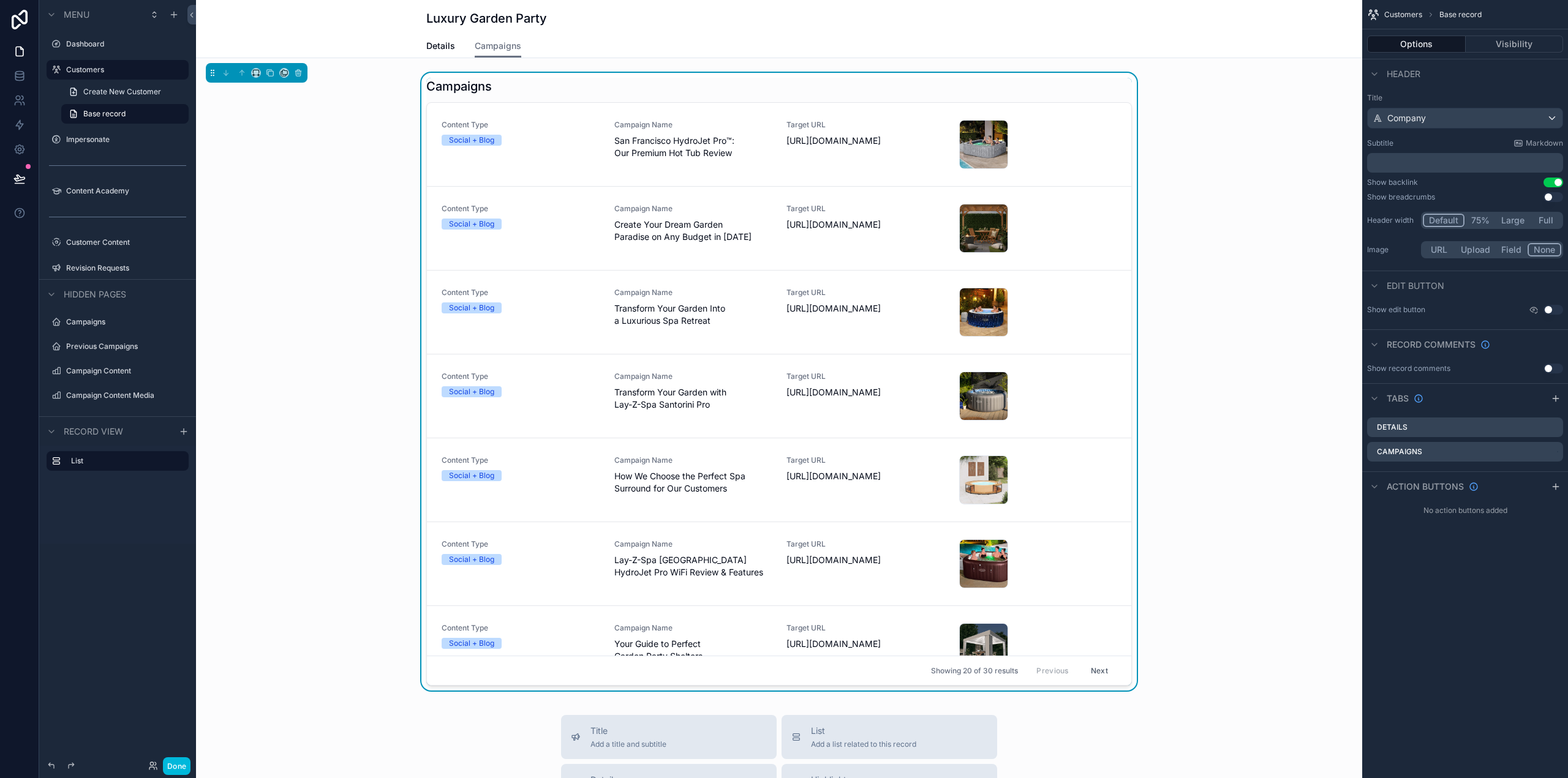
click at [642, 79] on div "Campaigns" at bounding box center [778, 86] width 706 height 17
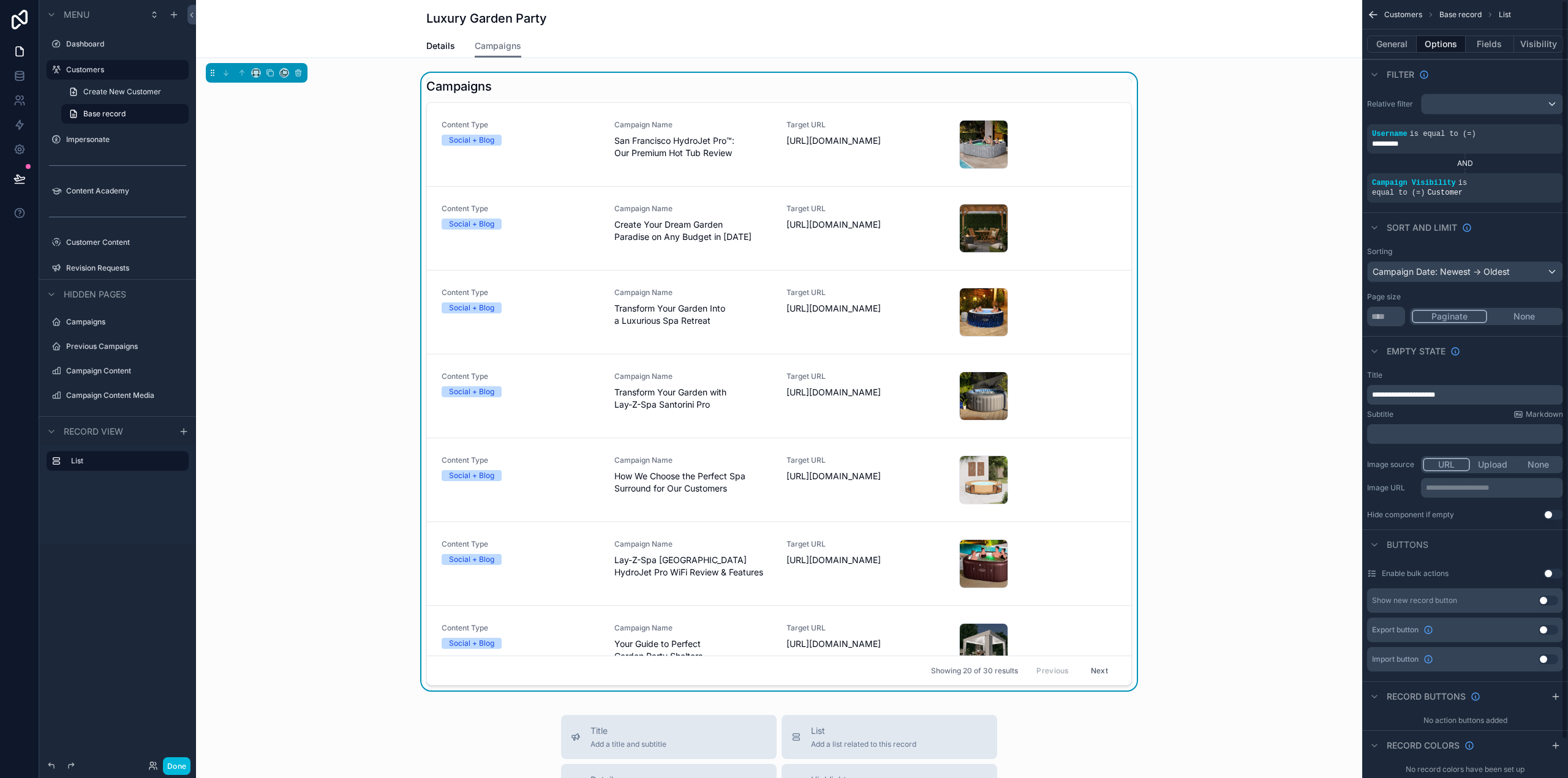
click at [1393, 44] on button "General" at bounding box center [1391, 44] width 50 height 17
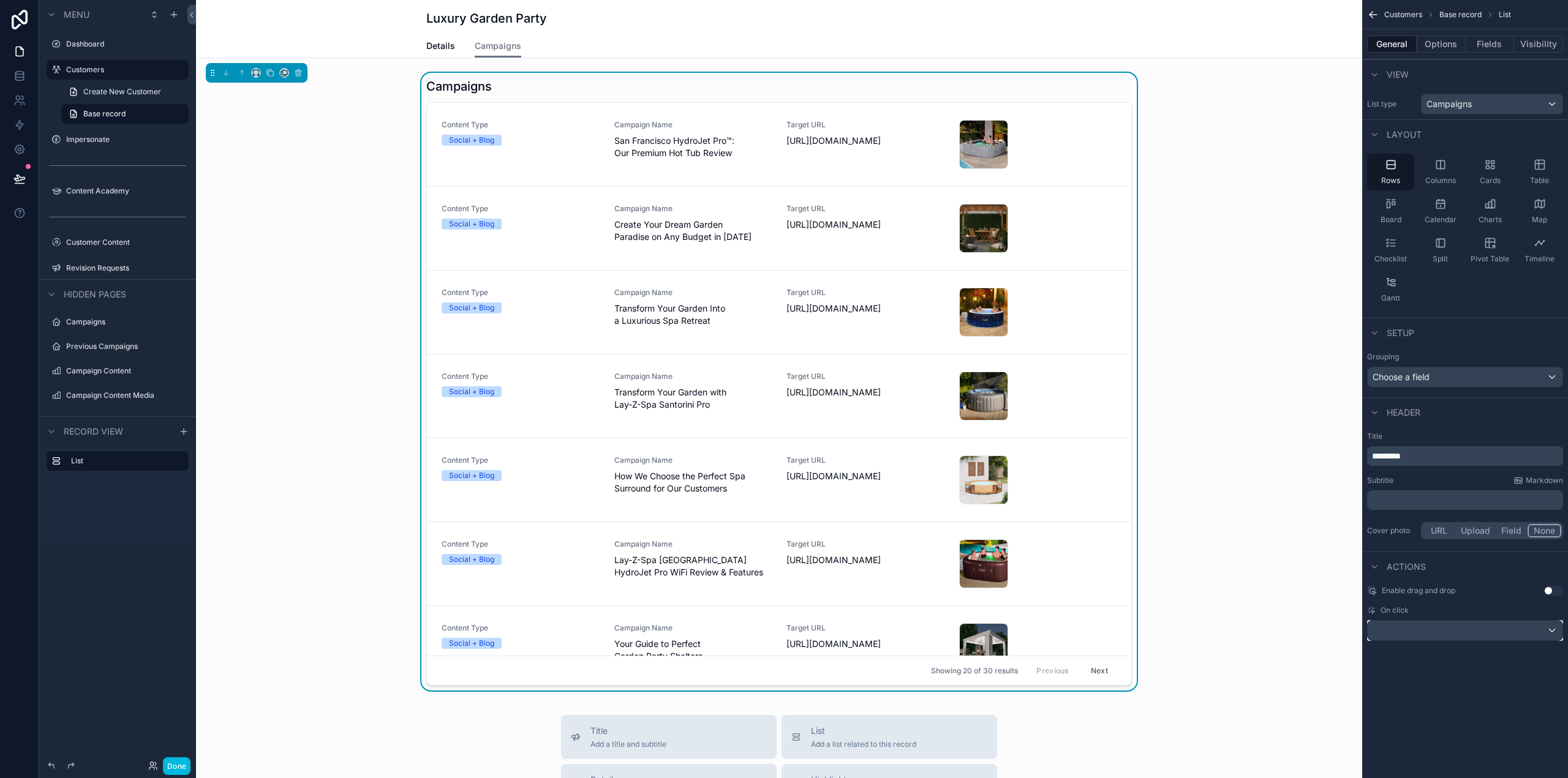
click at [1434, 622] on div "scrollable content" at bounding box center [1464, 630] width 195 height 20
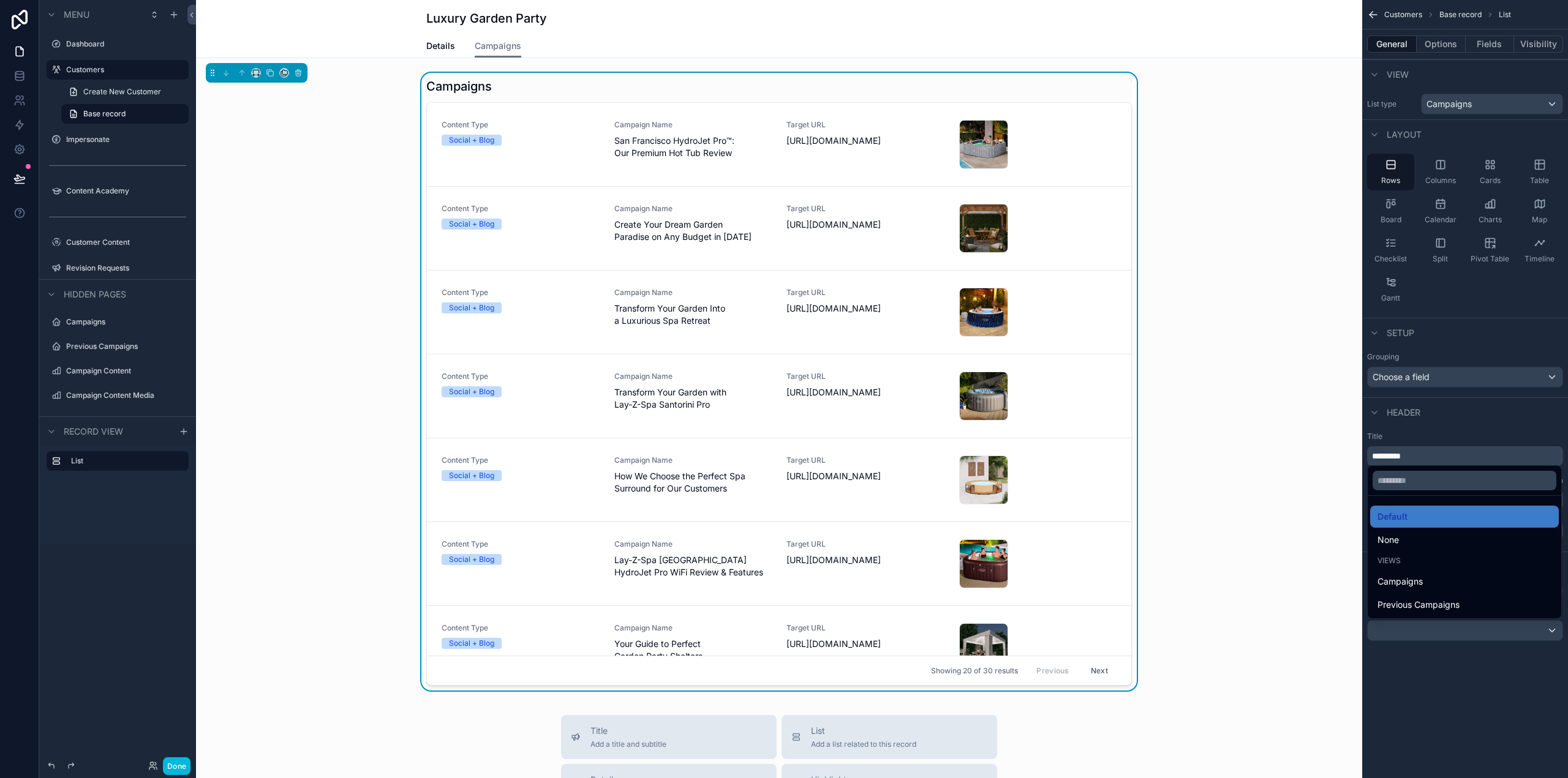
click at [1442, 608] on span "Previous Campaigns" at bounding box center [1418, 605] width 82 height 15
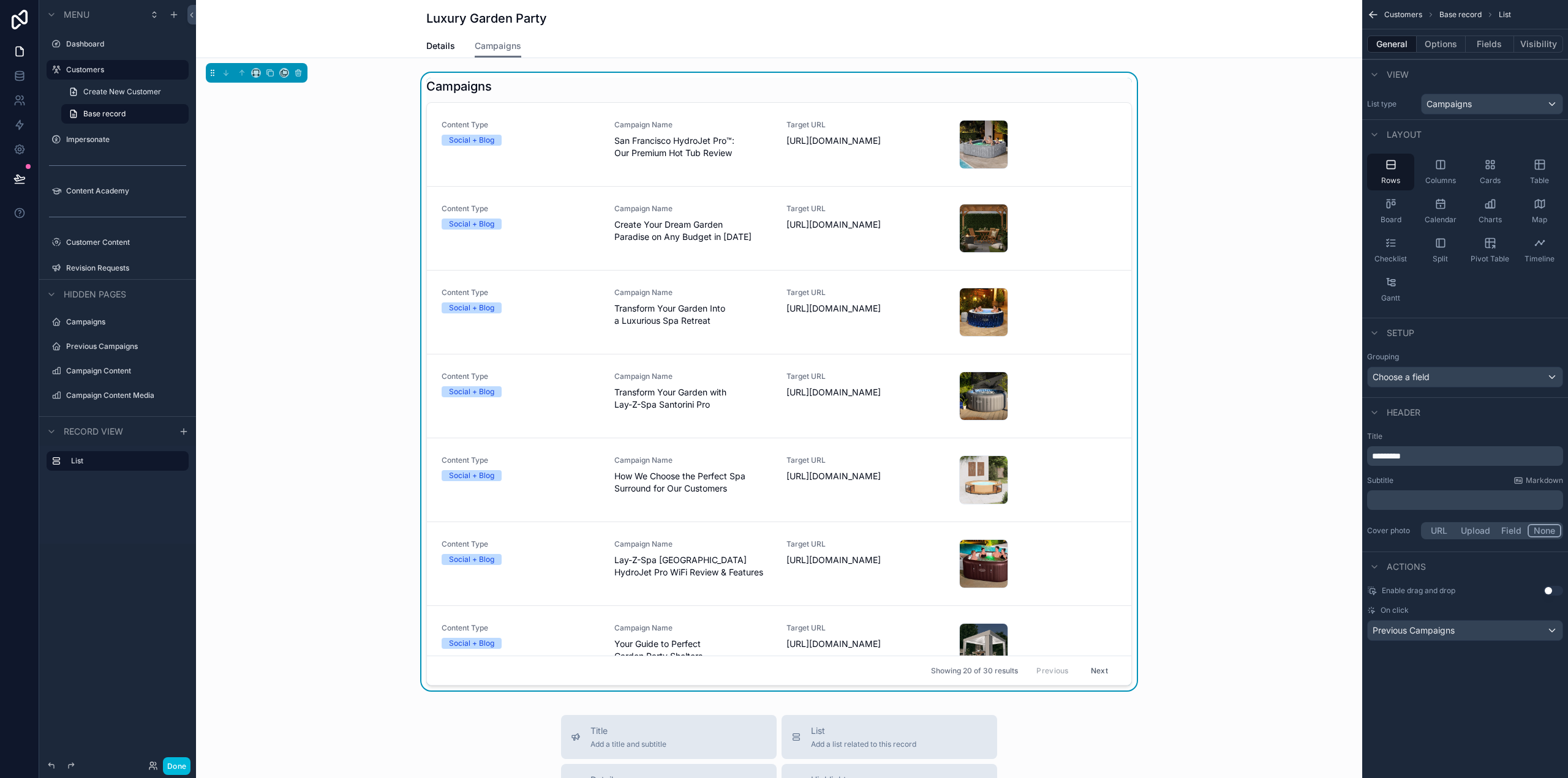
click at [179, 768] on button "Done" at bounding box center [177, 766] width 27 height 18
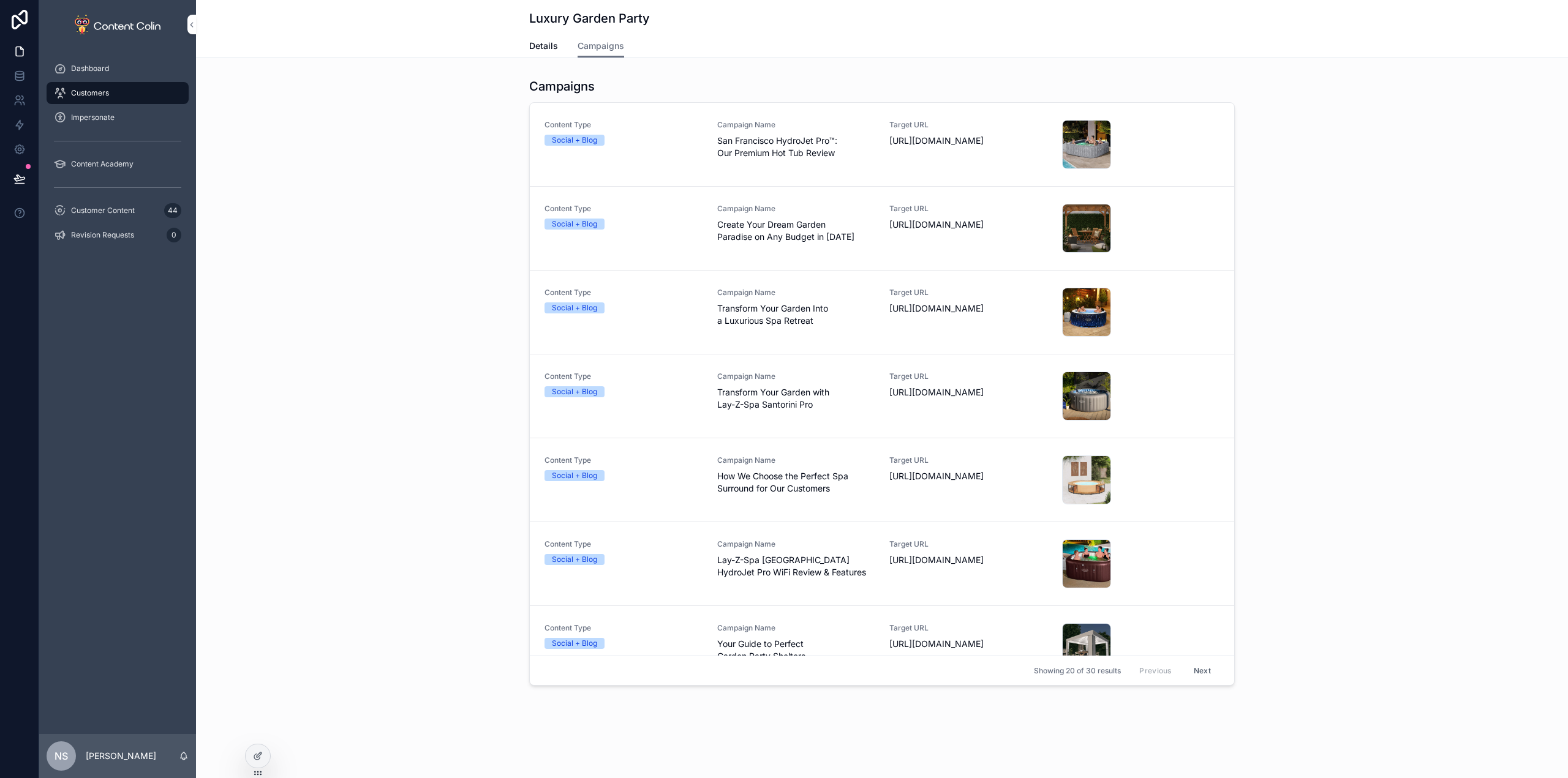
click at [778, 156] on span "San Francisco HydroJet Pro™: Our Premium Hot Tub Review" at bounding box center [796, 147] width 158 height 25
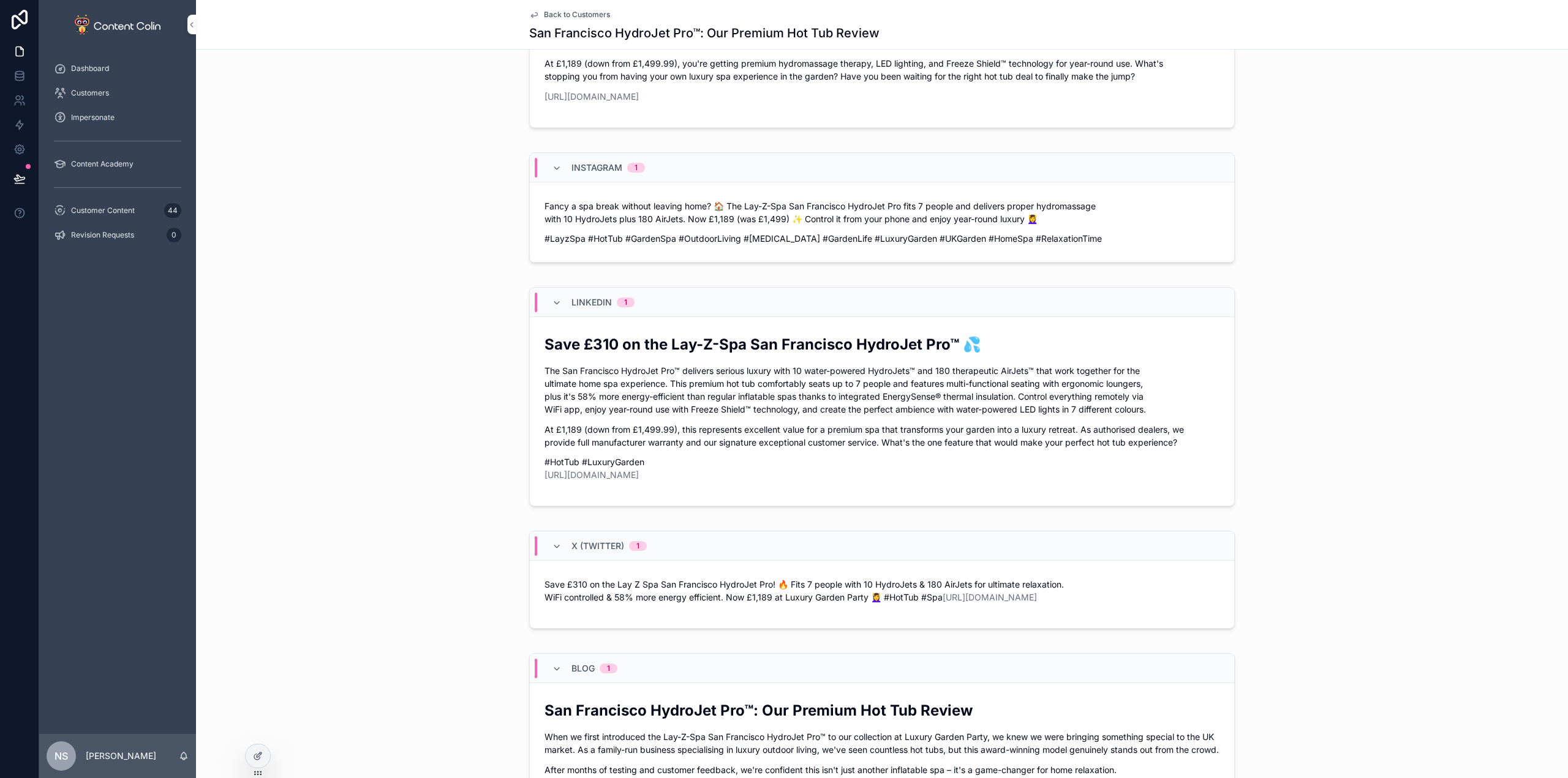
scroll to position [2078, 0]
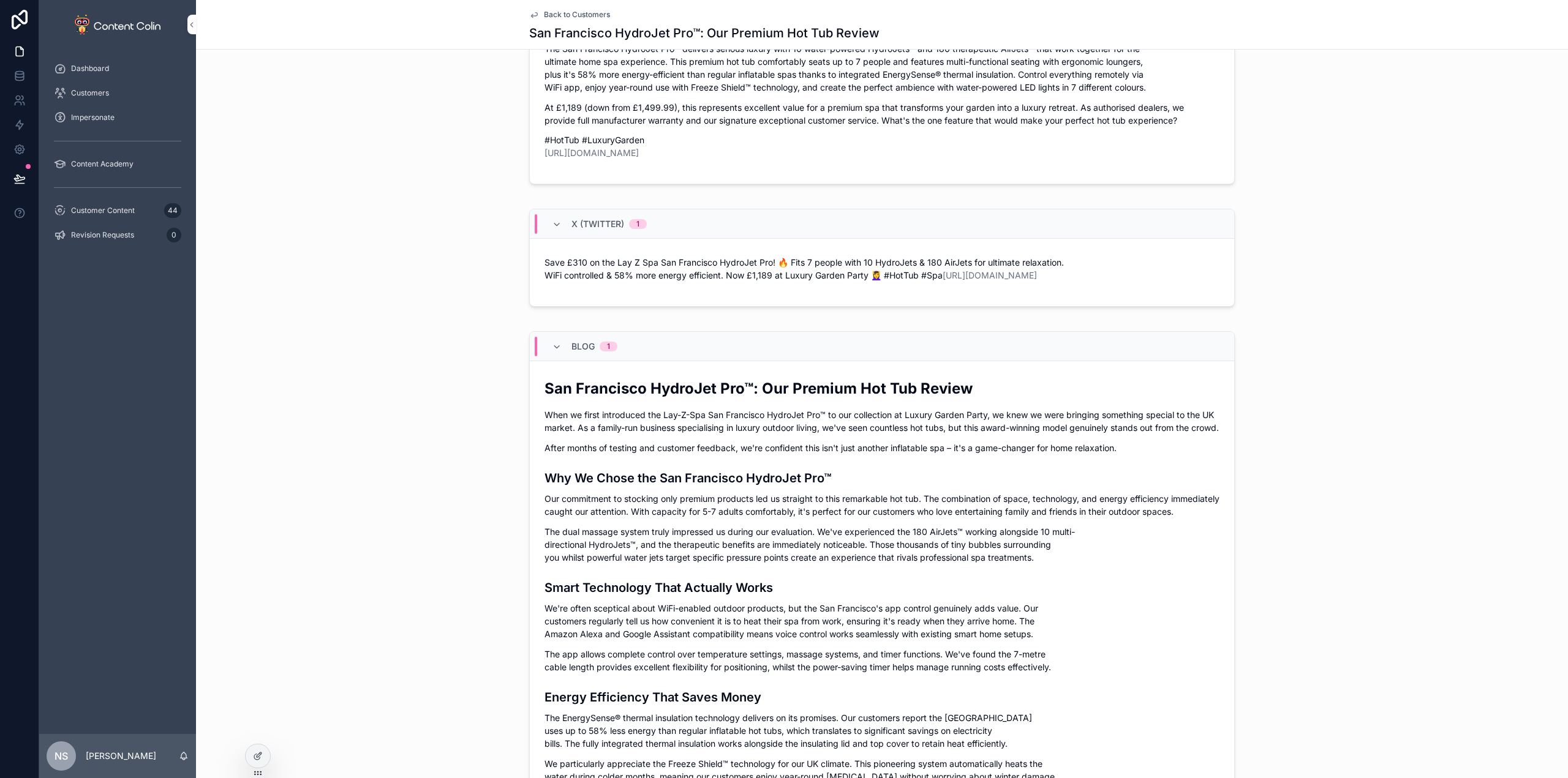
click at [870, 434] on p "When we first introduced the Lay-Z-Spa San Francisco HydroJet Pro™ to our colle…" at bounding box center [882, 421] width 675 height 25
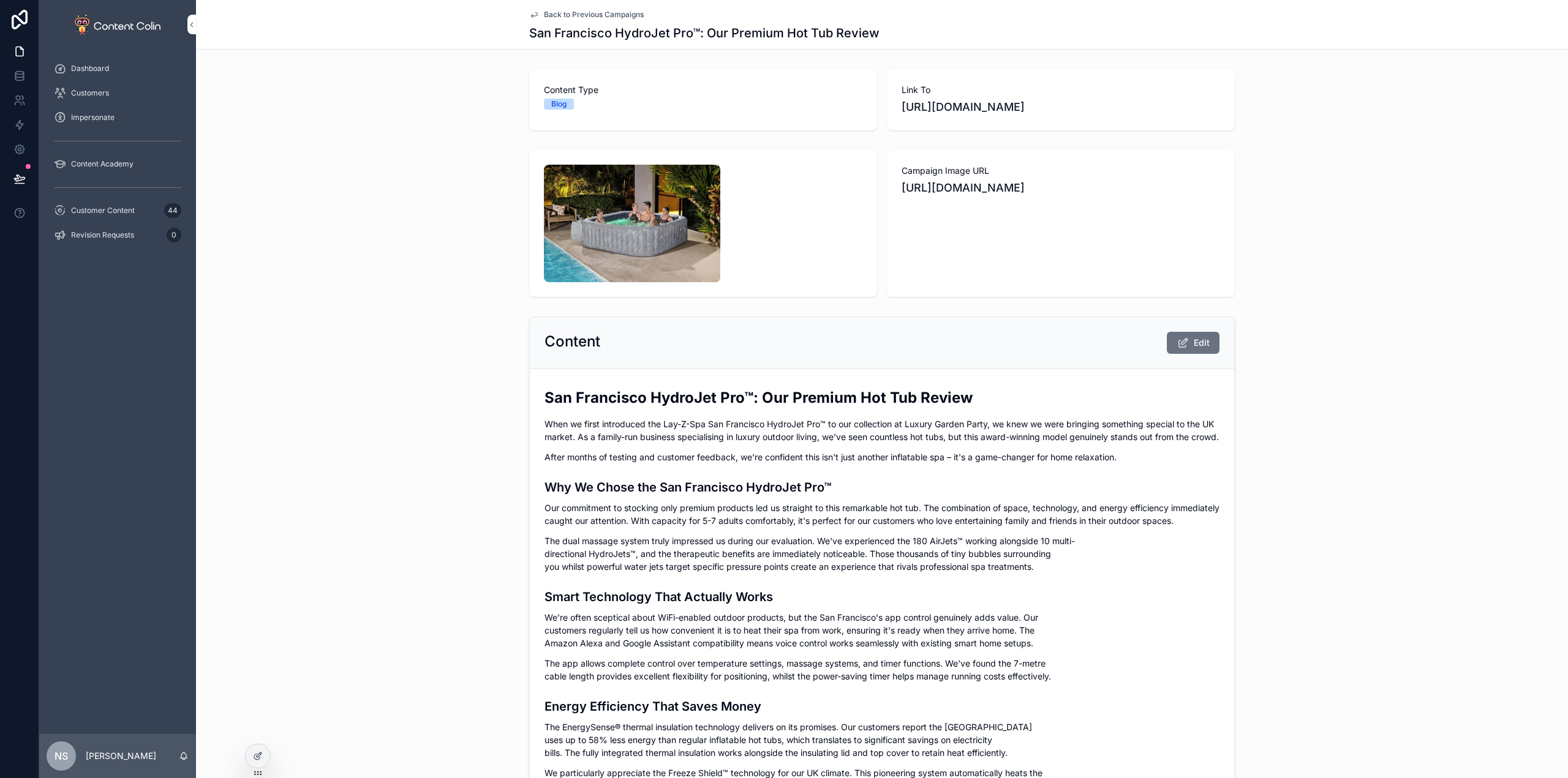
click at [592, 15] on span "Back to Previous Campaigns" at bounding box center [593, 14] width 100 height 10
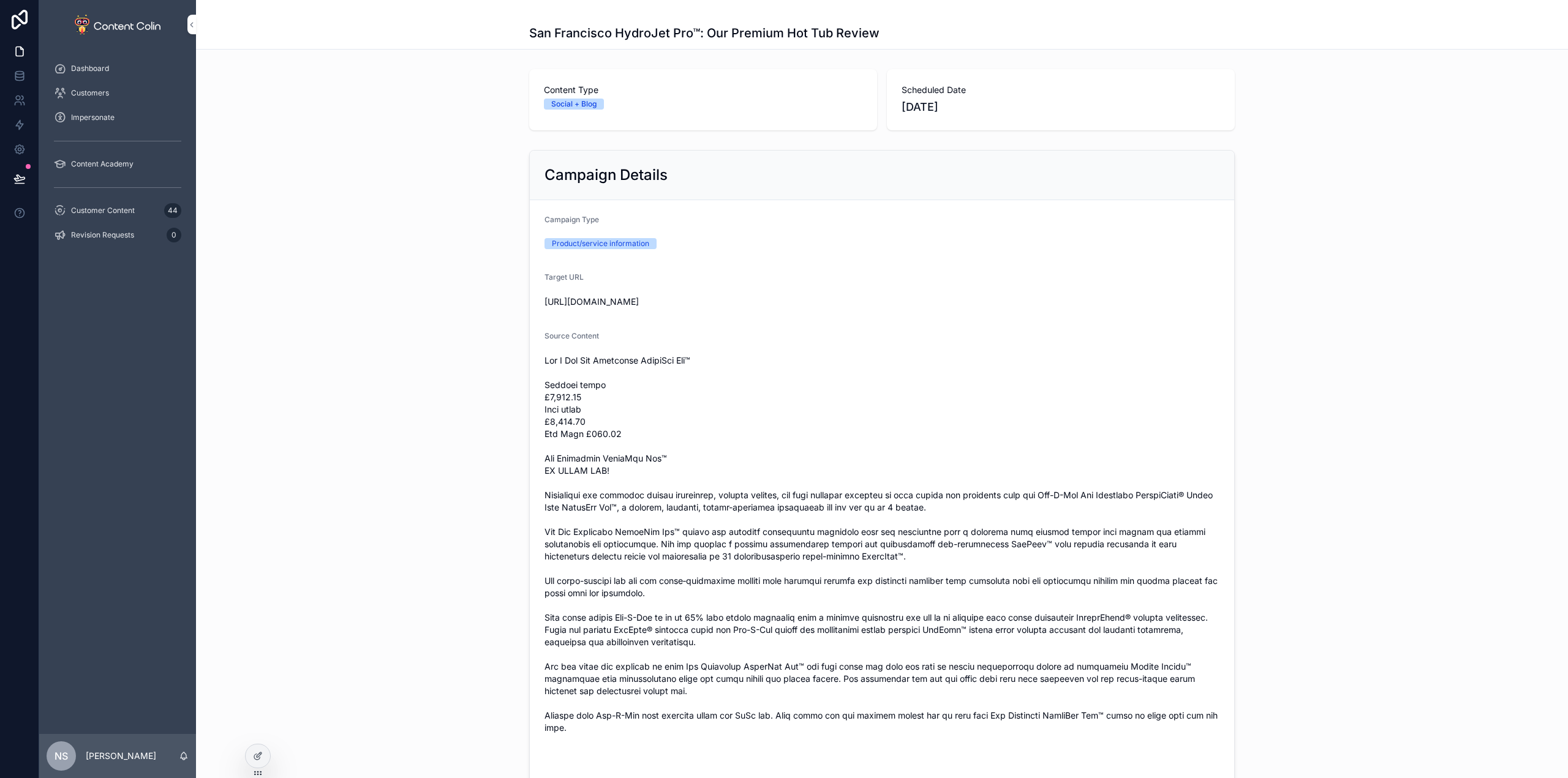
click at [547, 13] on div "scrollable content" at bounding box center [881, 14] width 706 height 10
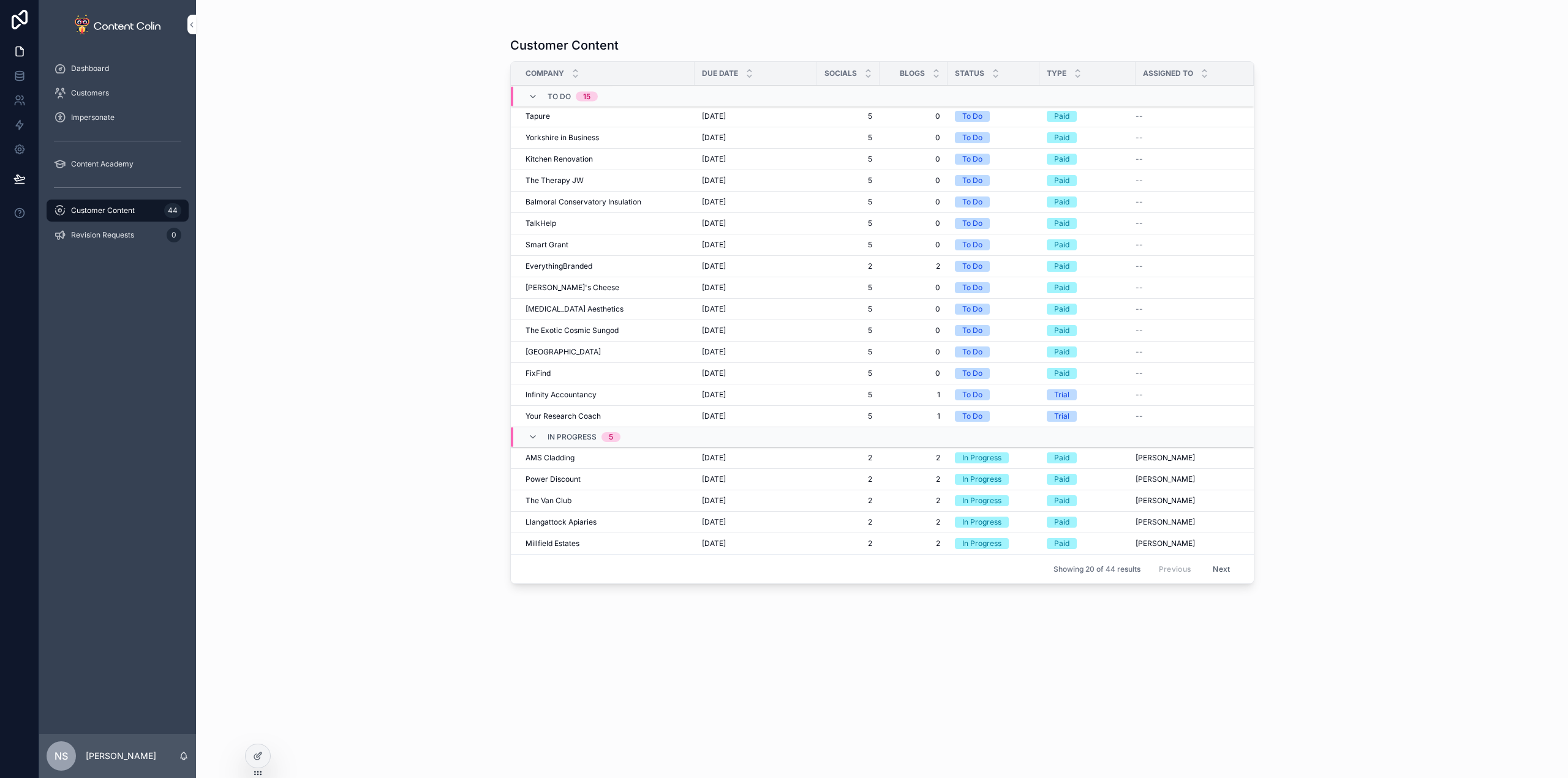
click at [590, 163] on span "Kitchen Renovation" at bounding box center [559, 159] width 67 height 10
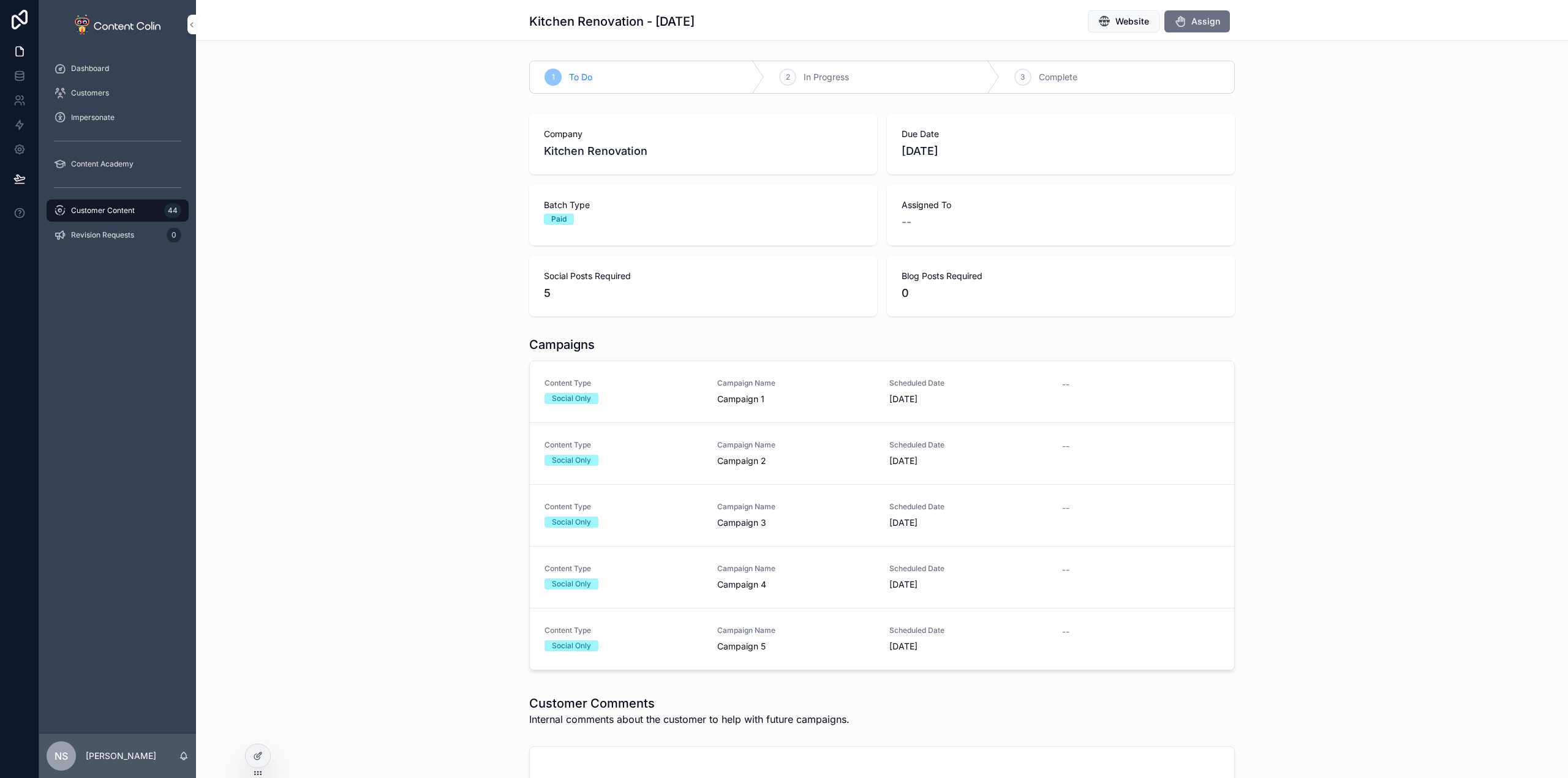
click at [668, 403] on div "Social Only" at bounding box center [623, 398] width 158 height 11
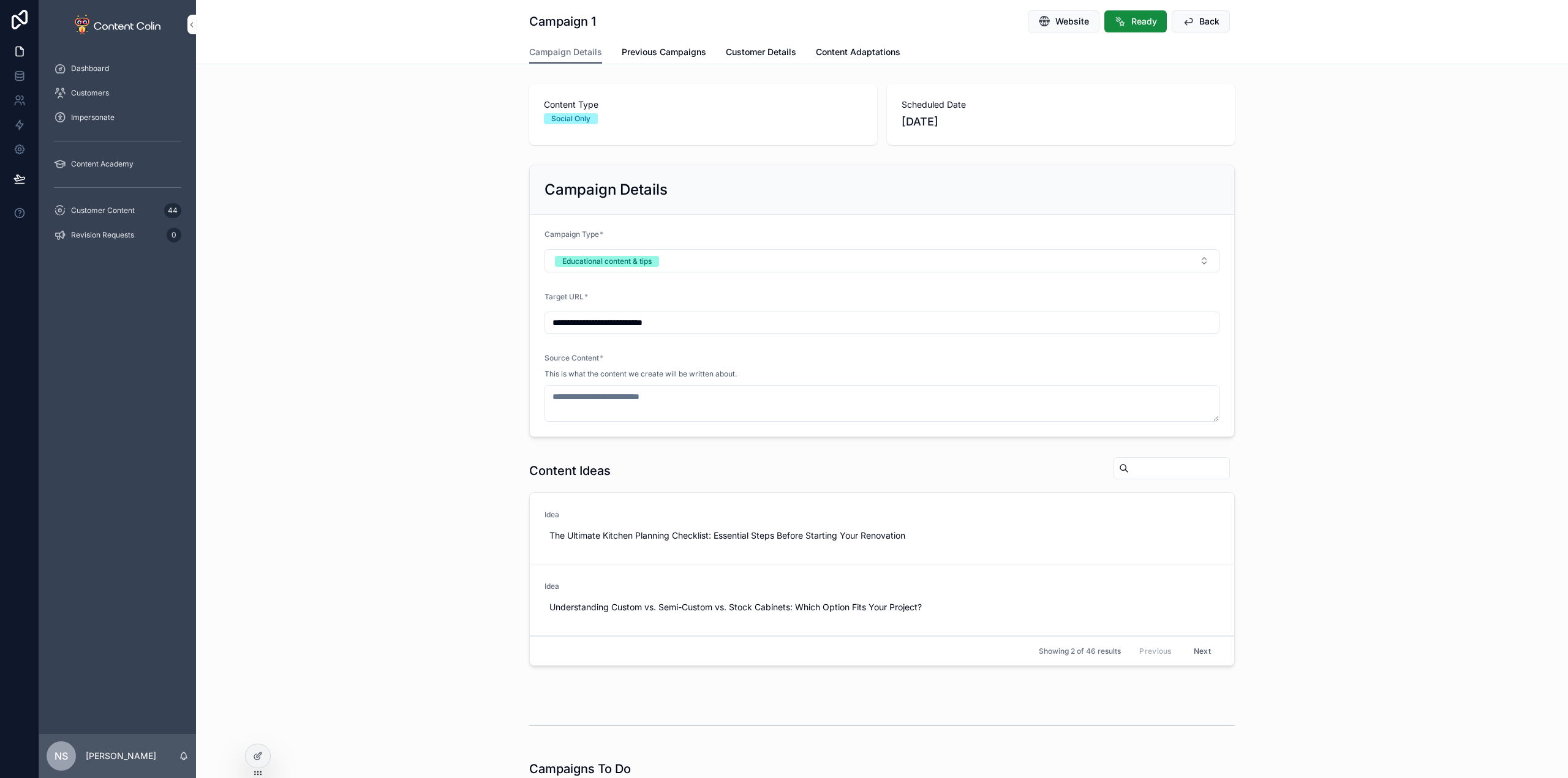
click at [763, 52] on span "Customer Details" at bounding box center [761, 52] width 70 height 12
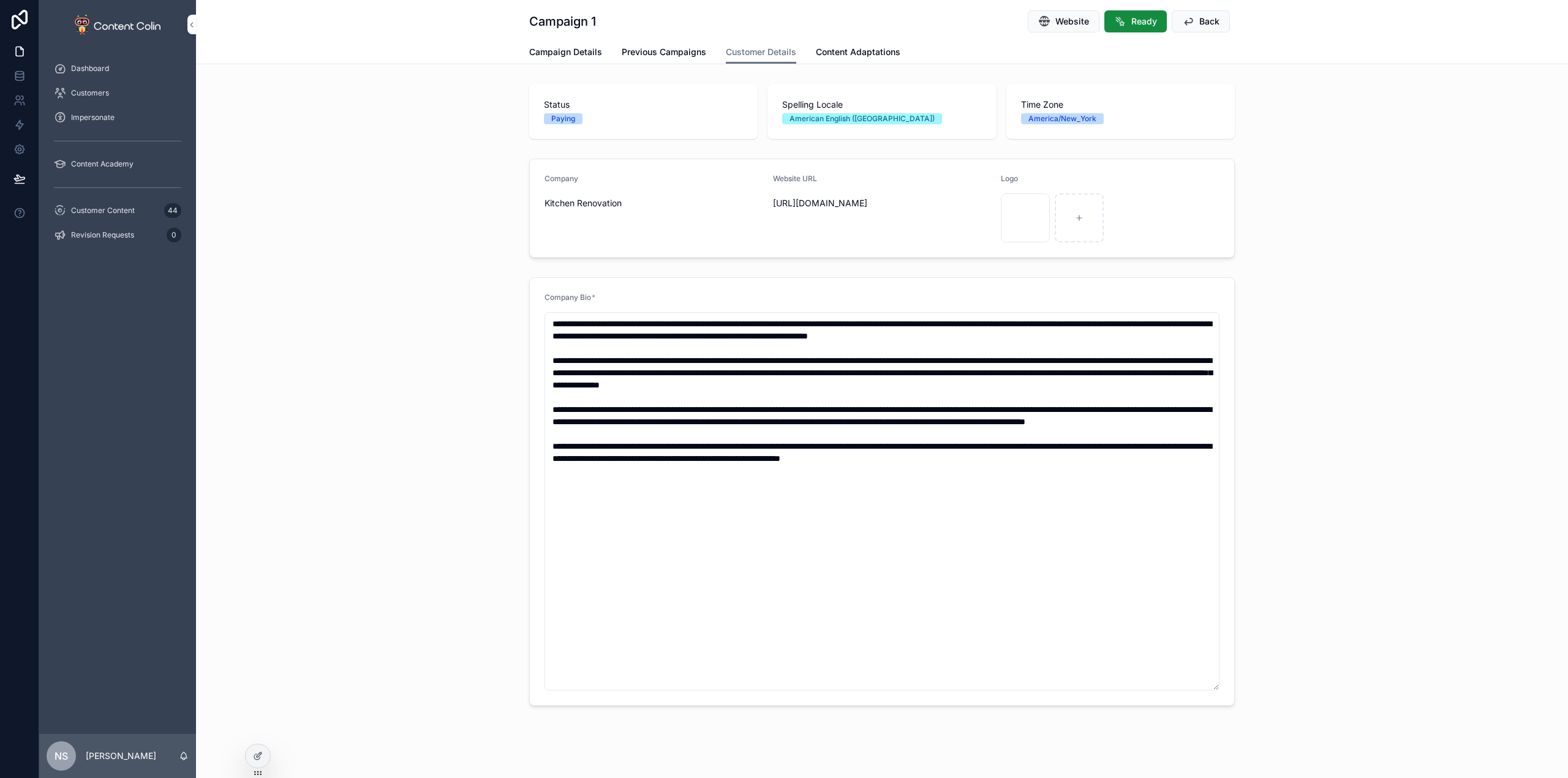
click at [664, 51] on span "Previous Campaigns" at bounding box center [664, 52] width 85 height 12
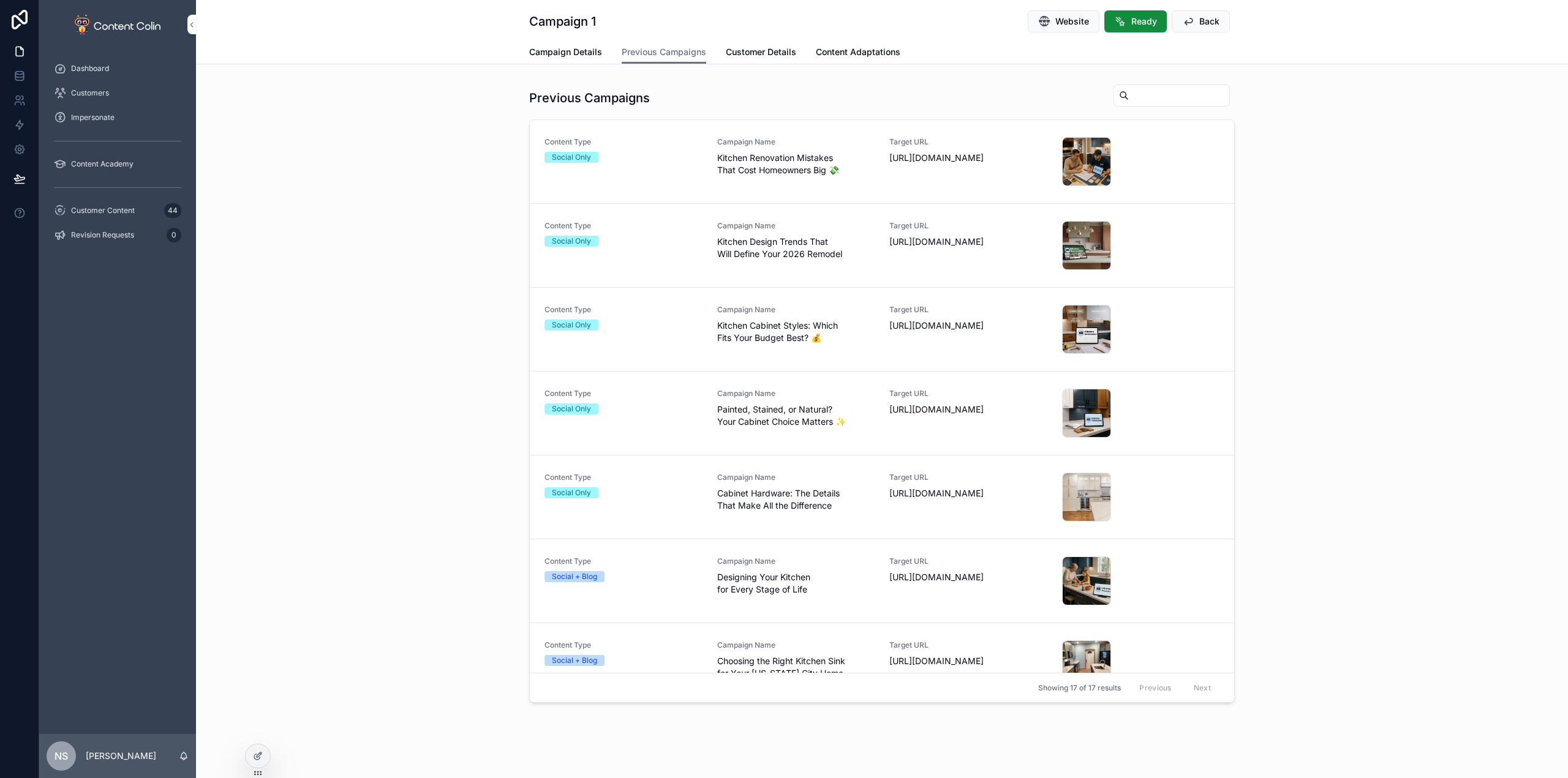
click at [691, 168] on div "Content Type Social Only" at bounding box center [623, 161] width 158 height 49
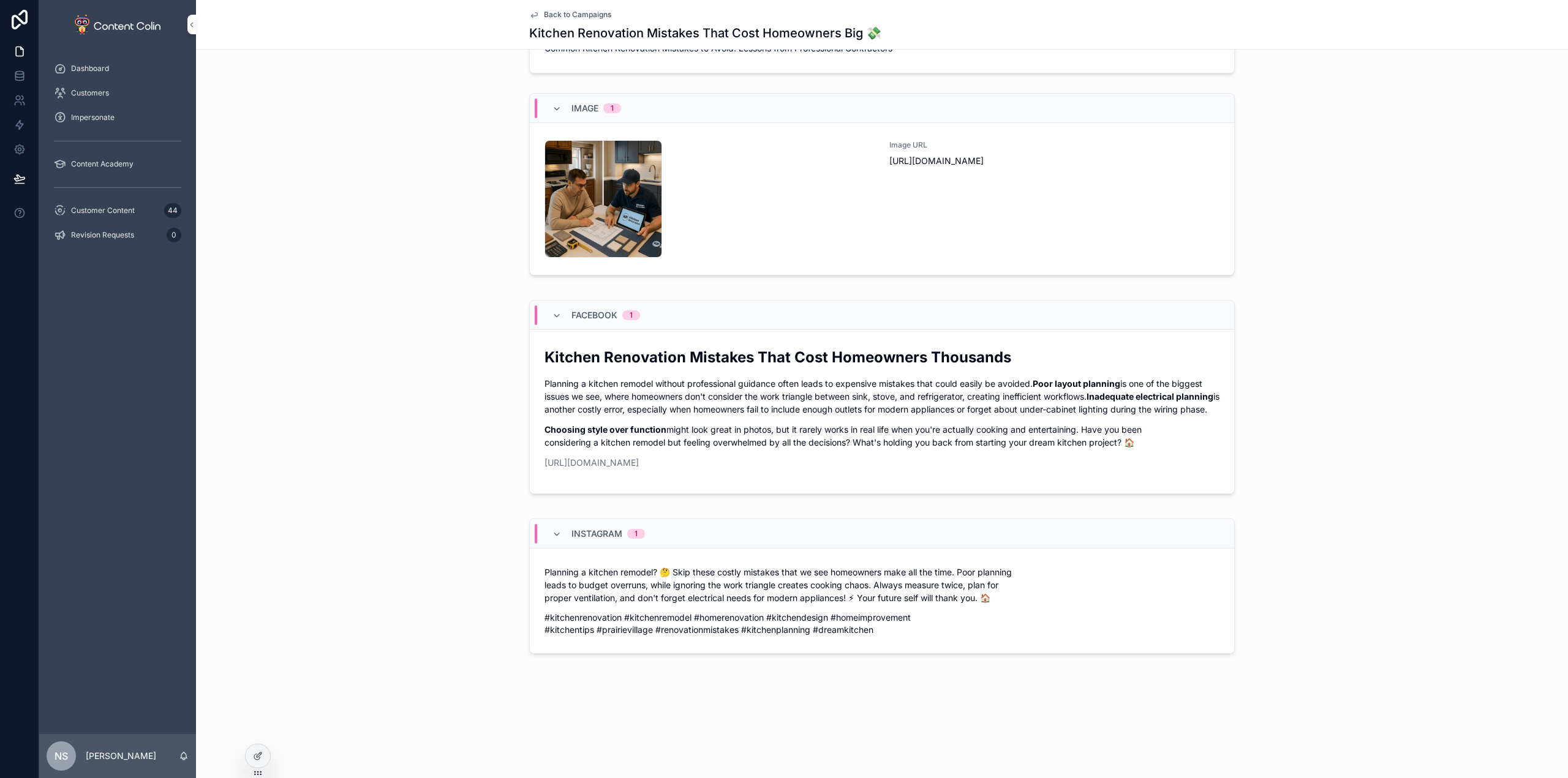
scroll to position [348, 0]
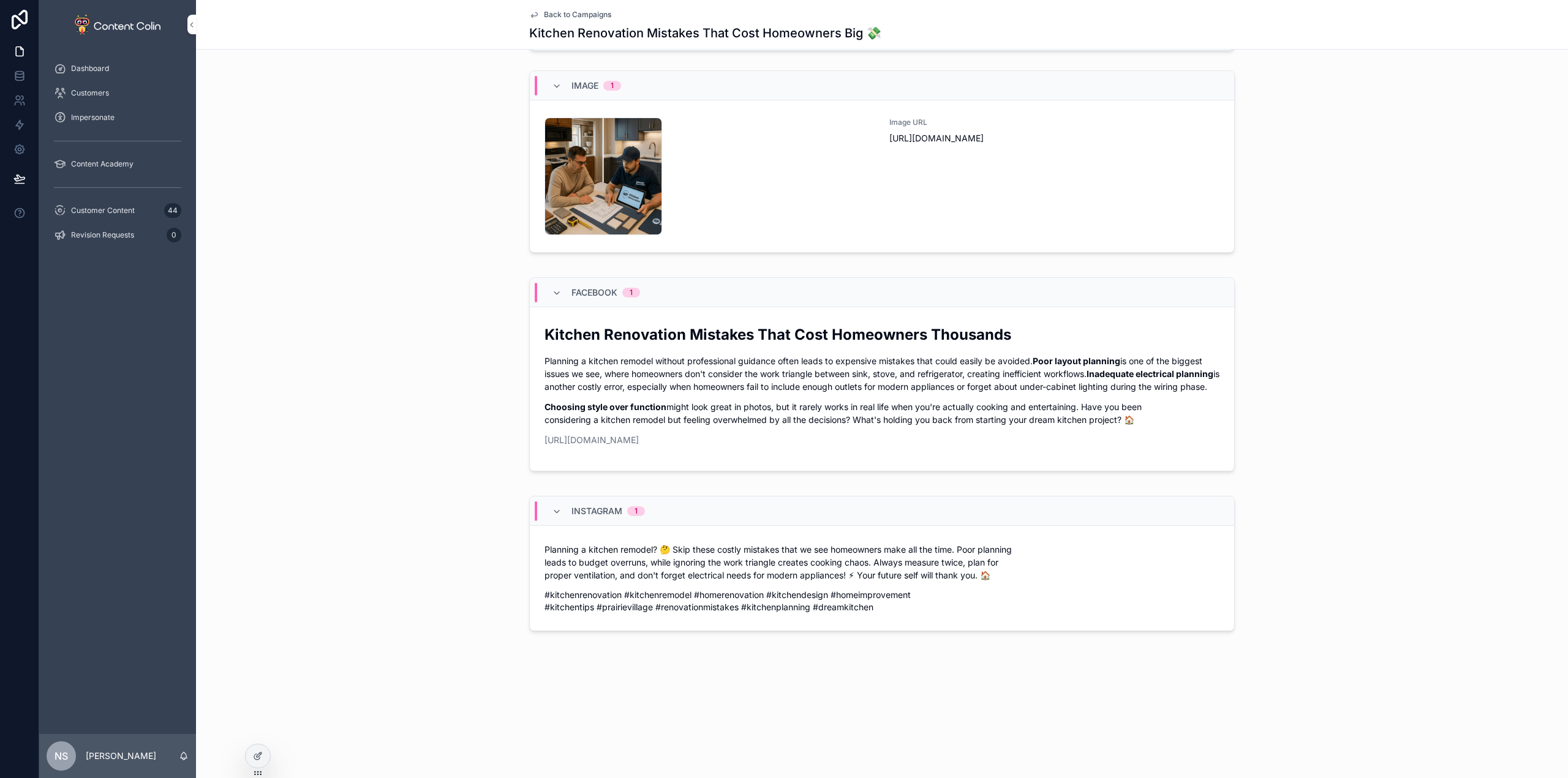
click at [715, 377] on p "Planning a kitchen remodel without professional guidance often leads to expensi…" at bounding box center [882, 373] width 675 height 38
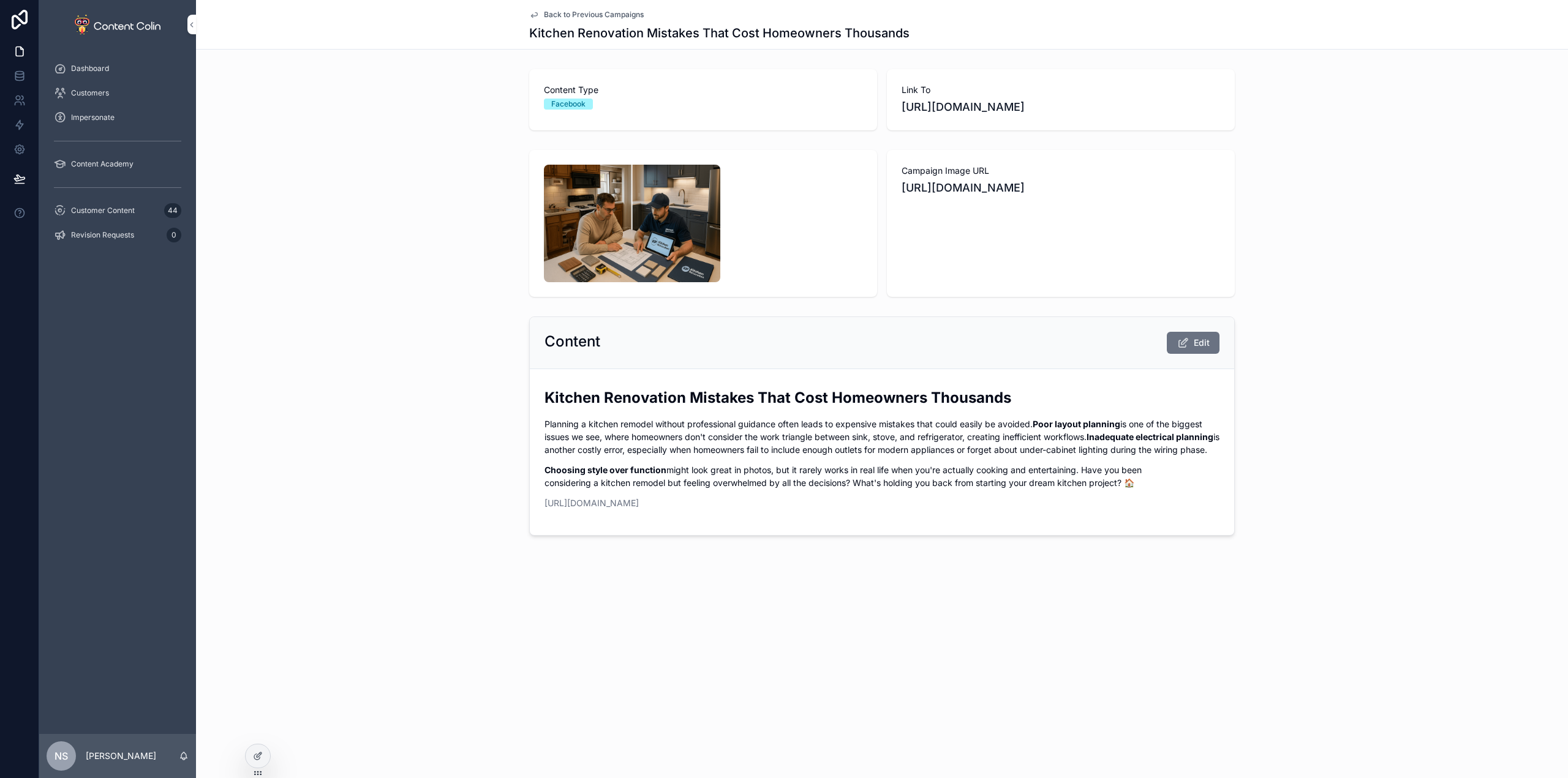
click at [614, 14] on span "Back to Previous Campaigns" at bounding box center [593, 14] width 100 height 10
drag, startPoint x: 435, startPoint y: 87, endPoint x: 435, endPoint y: 81, distance: 6.0
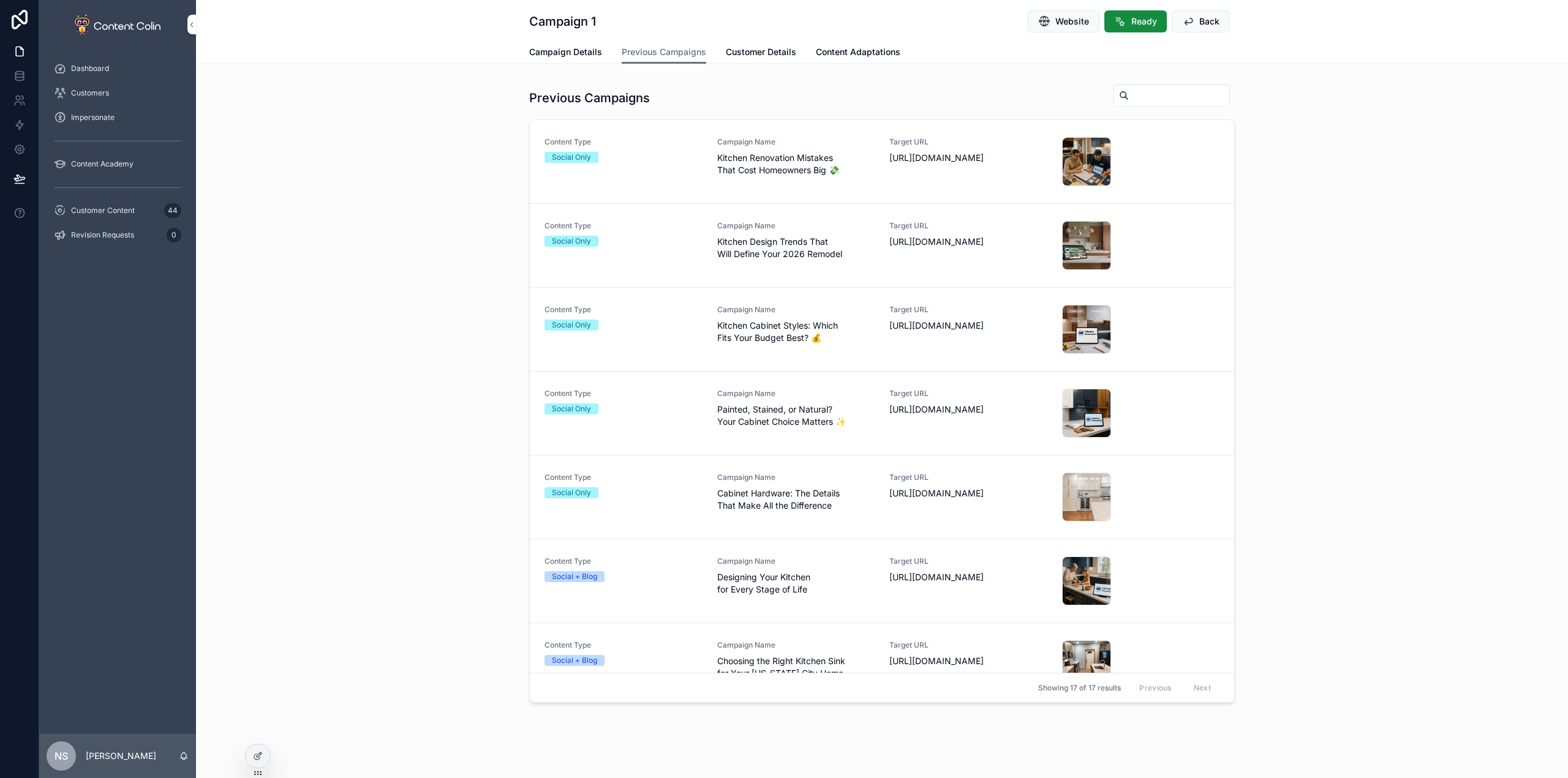
click at [259, 759] on icon at bounding box center [257, 757] width 5 height 5
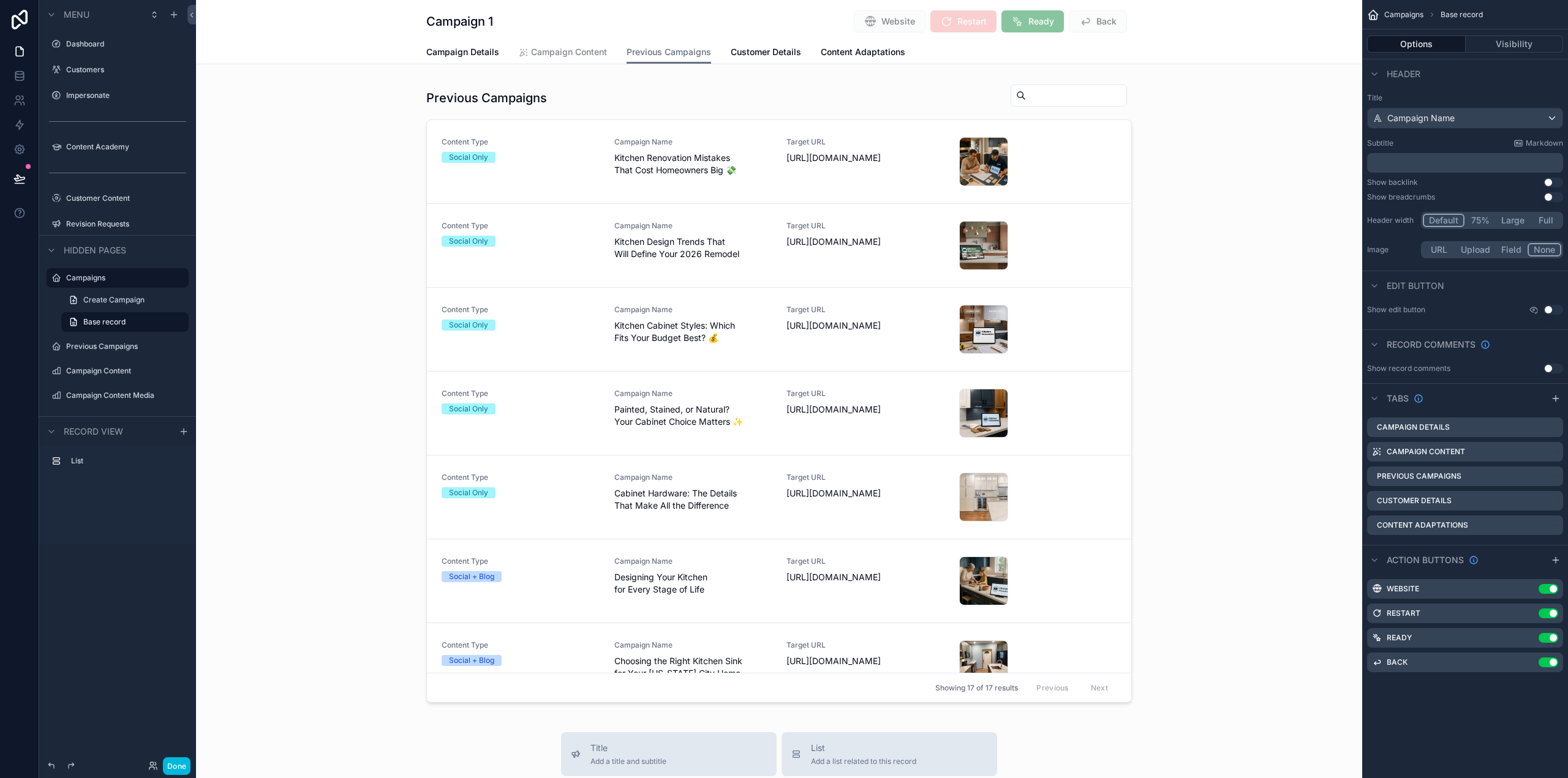
click at [906, 92] on div "scrollable content" at bounding box center [779, 395] width 1166 height 633
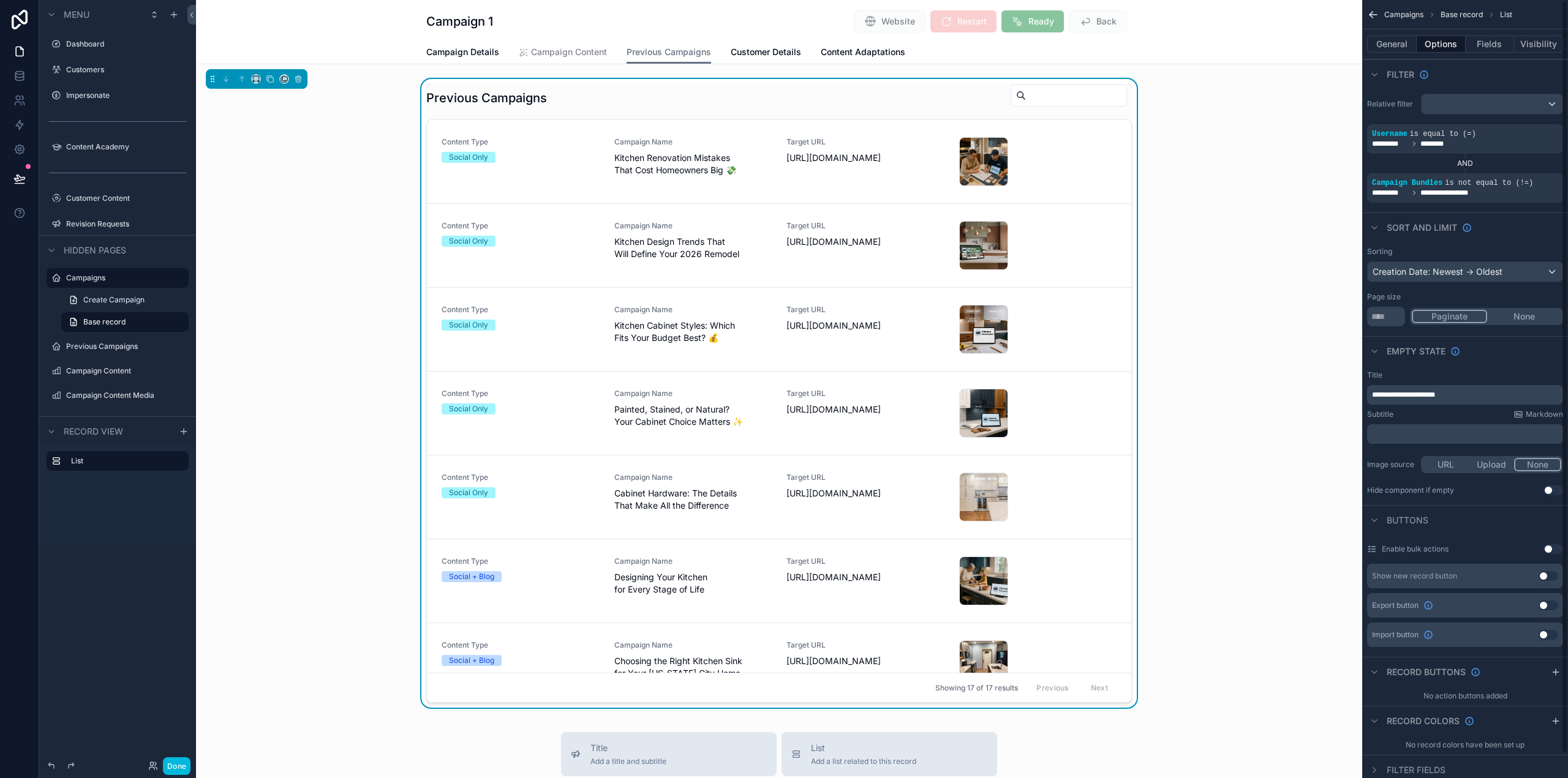
click at [1412, 40] on button "General" at bounding box center [1391, 44] width 50 height 17
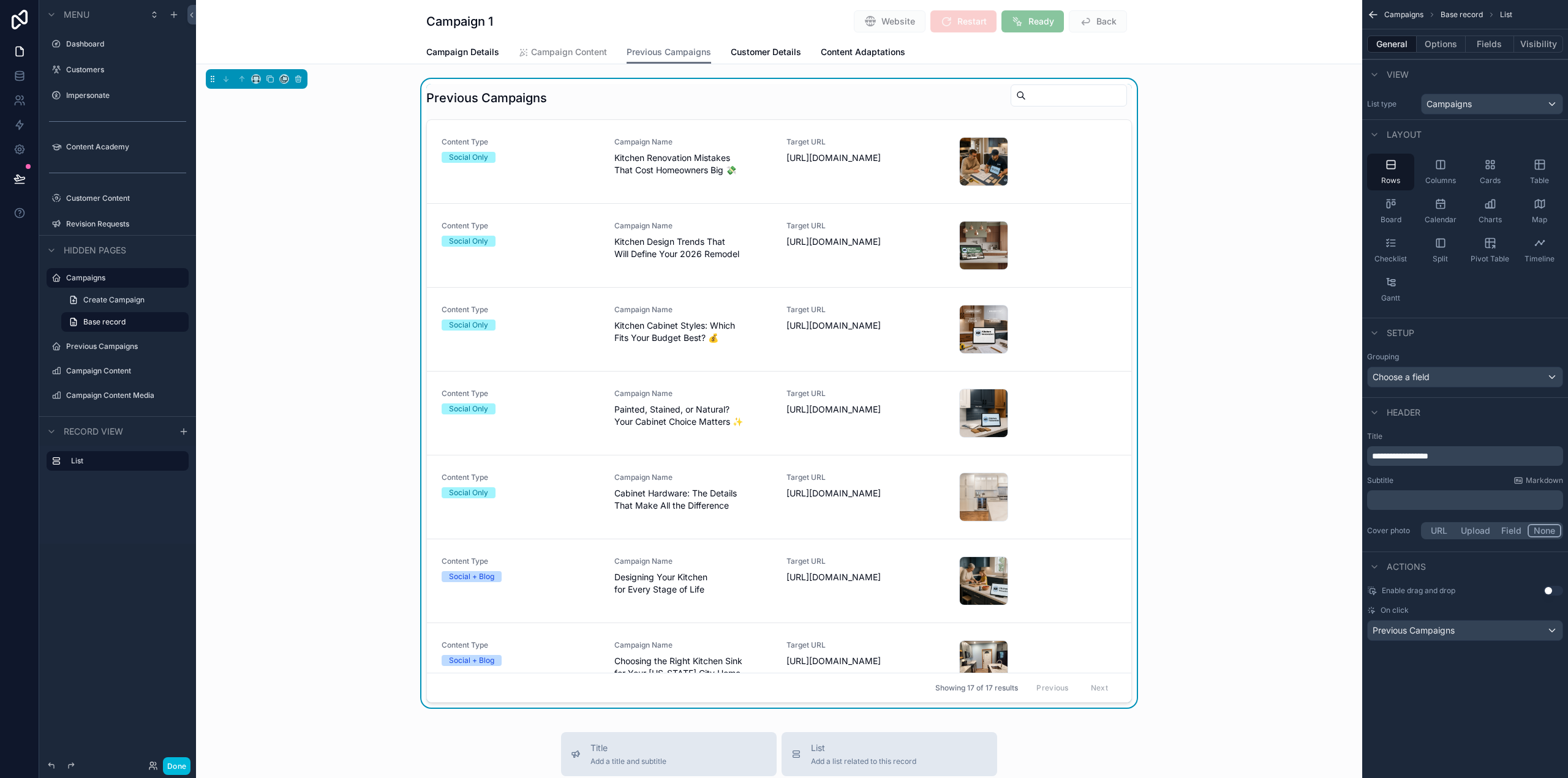
click at [1444, 44] on button "Options" at bounding box center [1441, 44] width 49 height 17
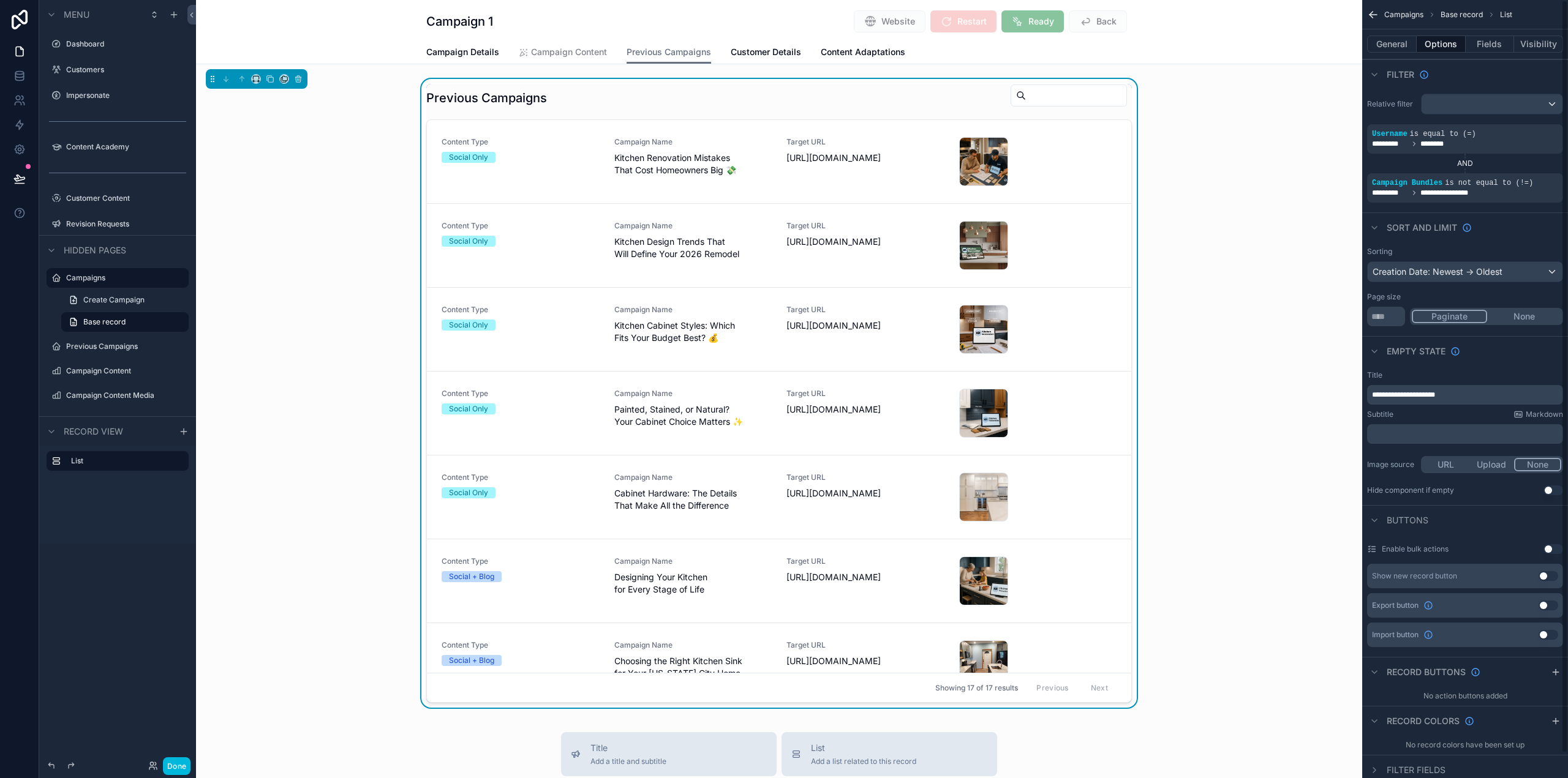
click at [1401, 39] on button "General" at bounding box center [1391, 44] width 50 height 17
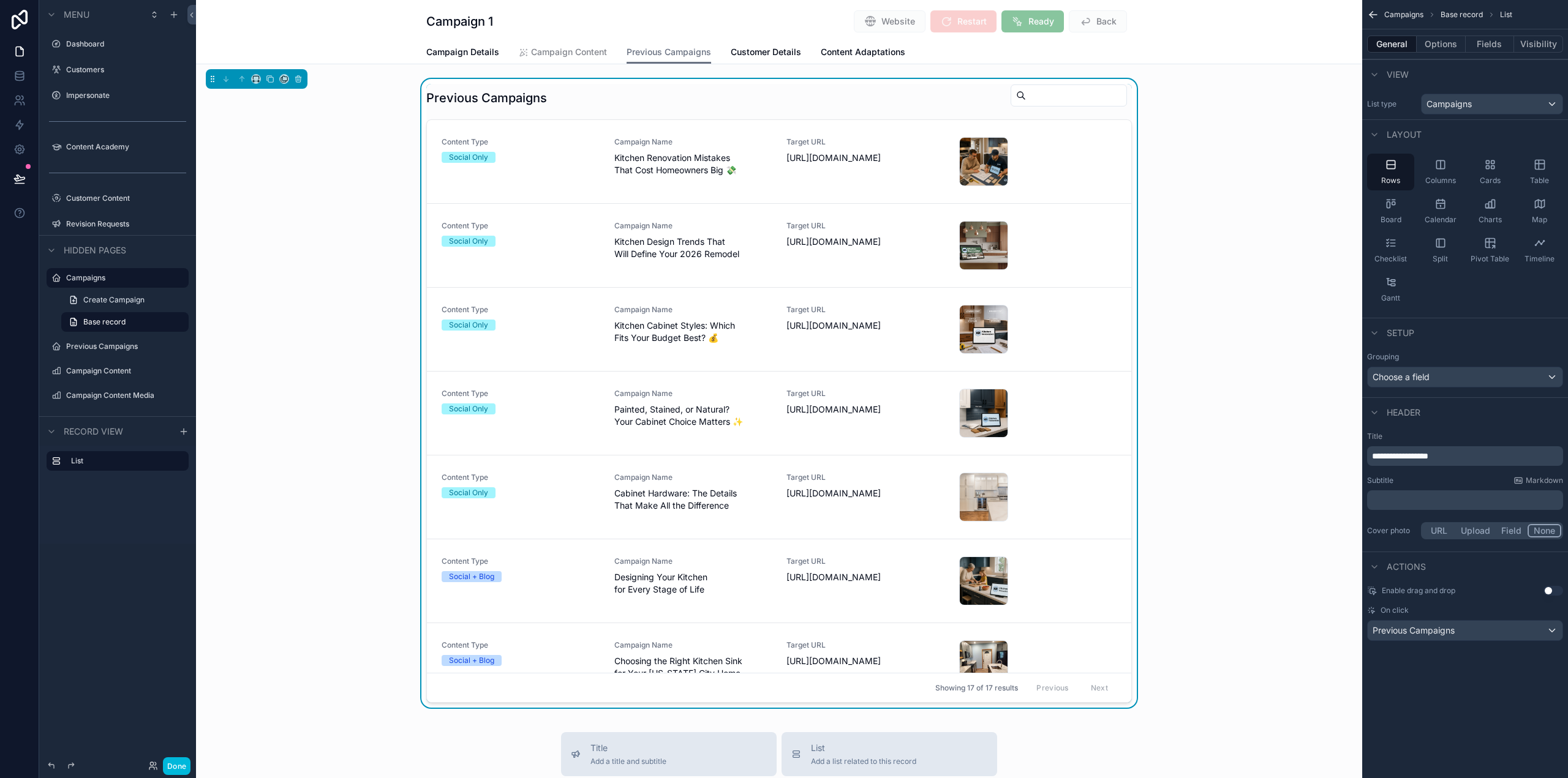
click at [1444, 36] on button "Options" at bounding box center [1441, 44] width 49 height 17
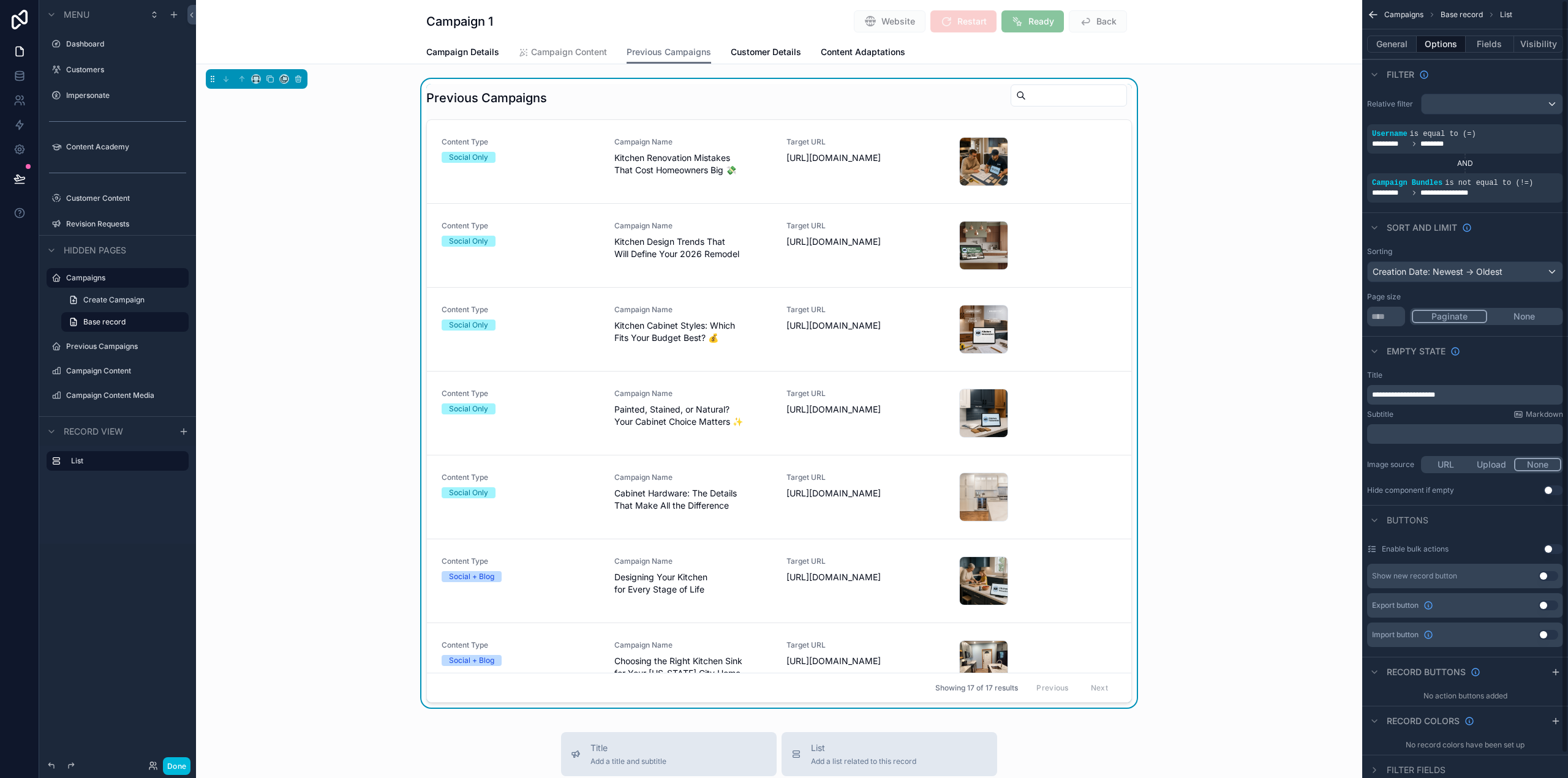
click at [1488, 389] on div "**********" at bounding box center [1464, 395] width 196 height 20
click at [1487, 396] on p "**********" at bounding box center [1466, 395] width 189 height 10
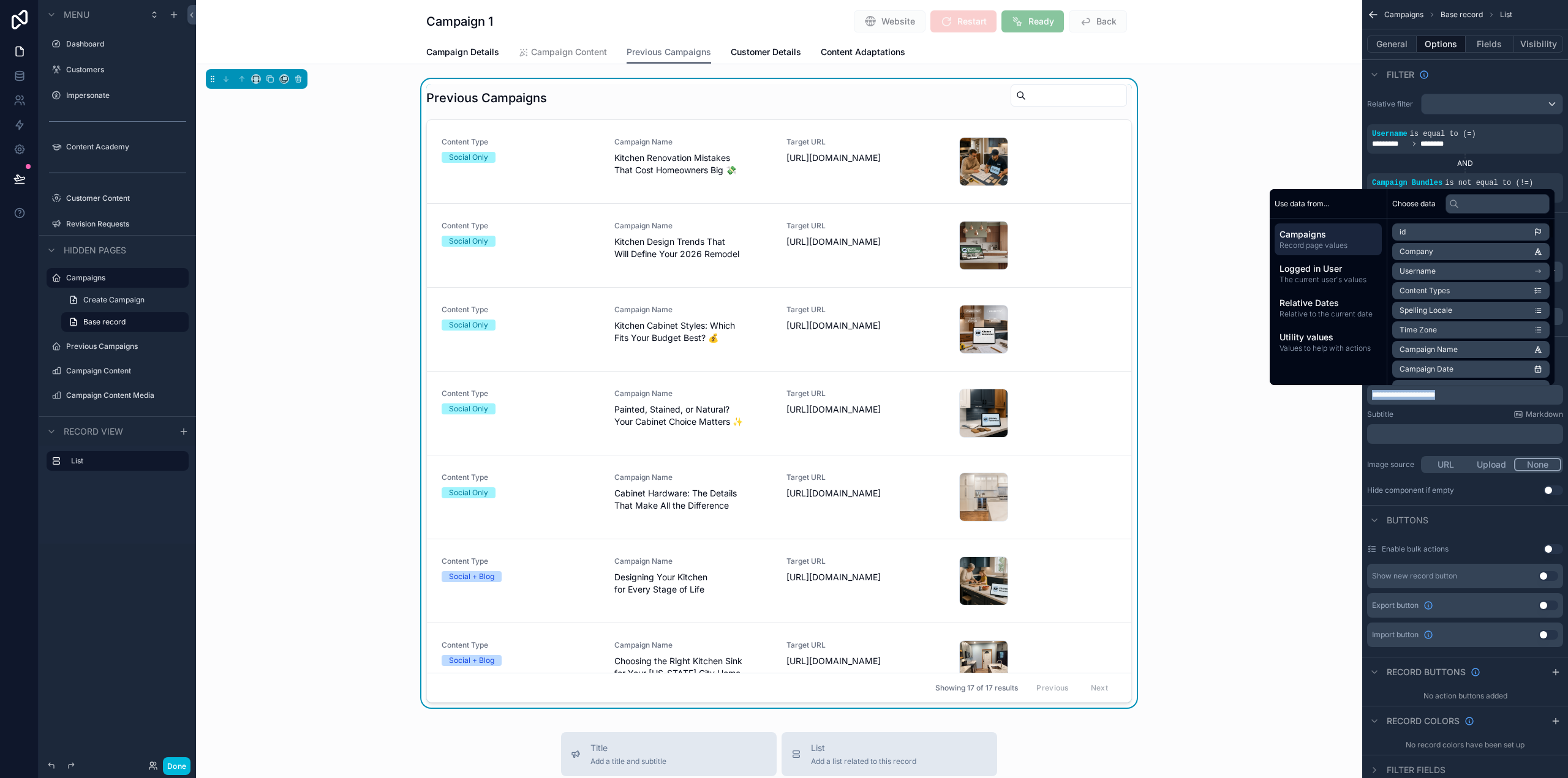
copy span "**********"
click at [1534, 45] on button "Visibility" at bounding box center [1538, 44] width 49 height 17
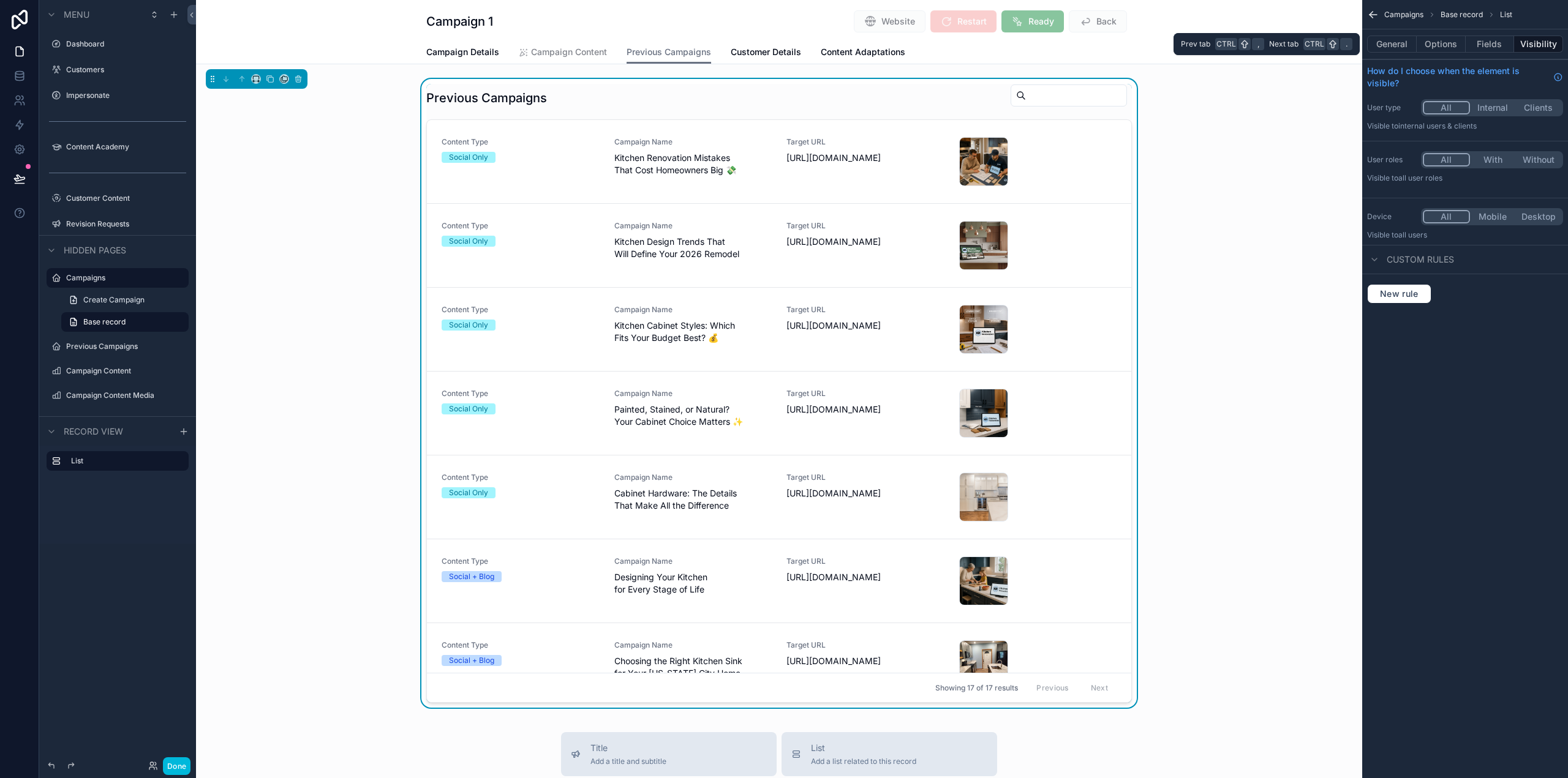
click at [1502, 45] on button "Fields" at bounding box center [1490, 44] width 49 height 17
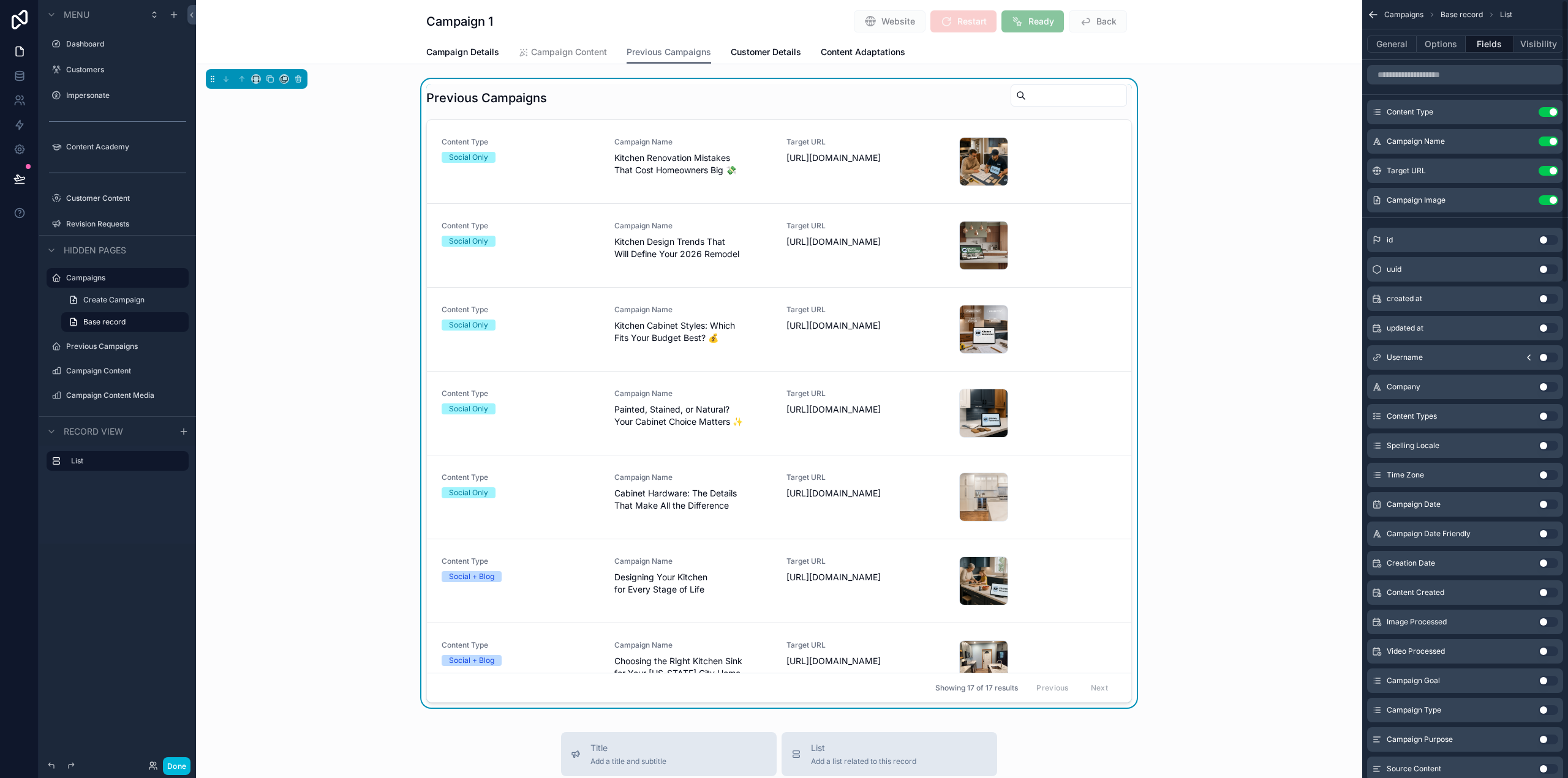
click at [0, 0] on icon "scrollable content" at bounding box center [0, 0] width 0 height 0
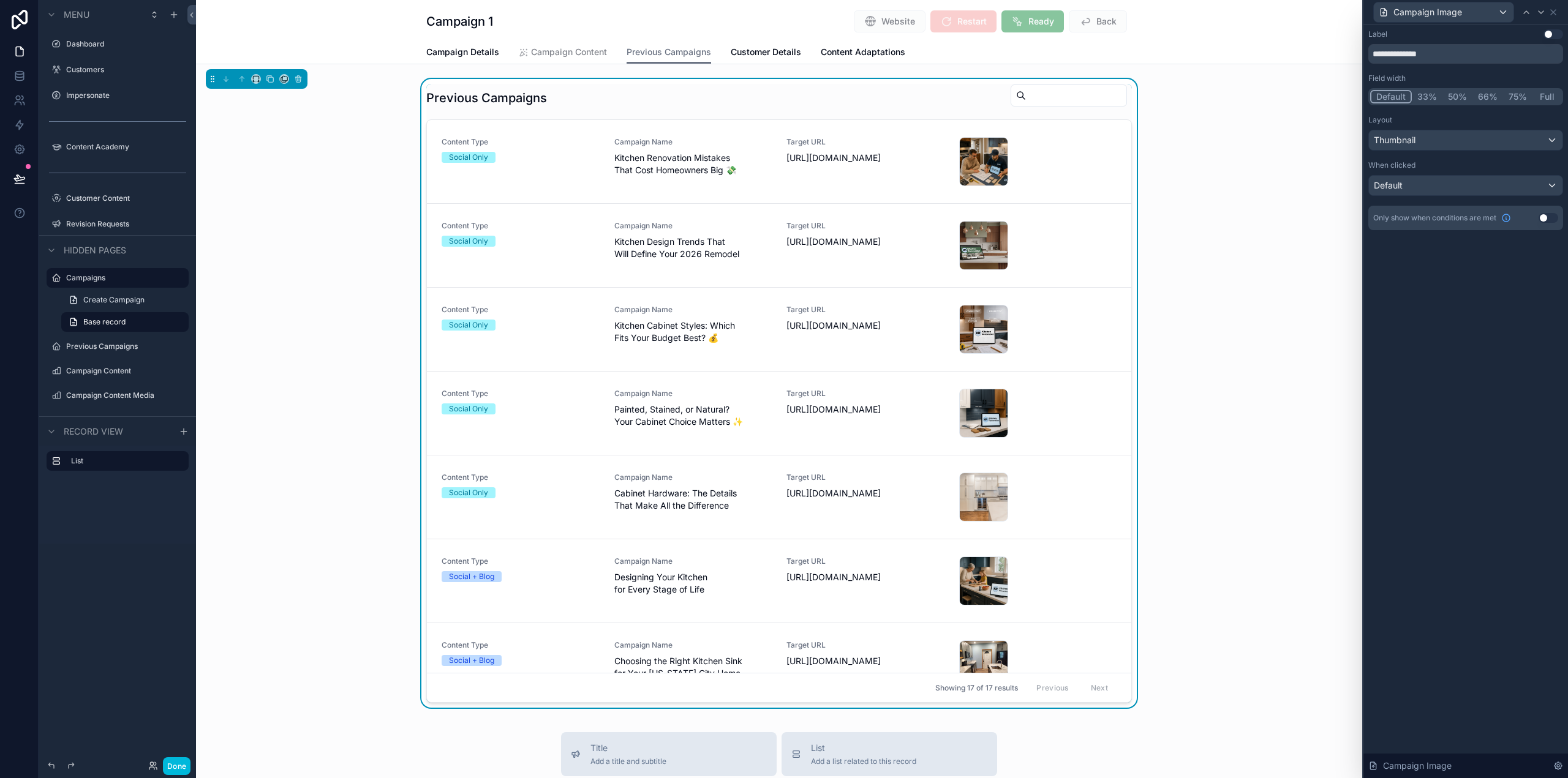
click at [182, 764] on button "Done" at bounding box center [177, 766] width 27 height 18
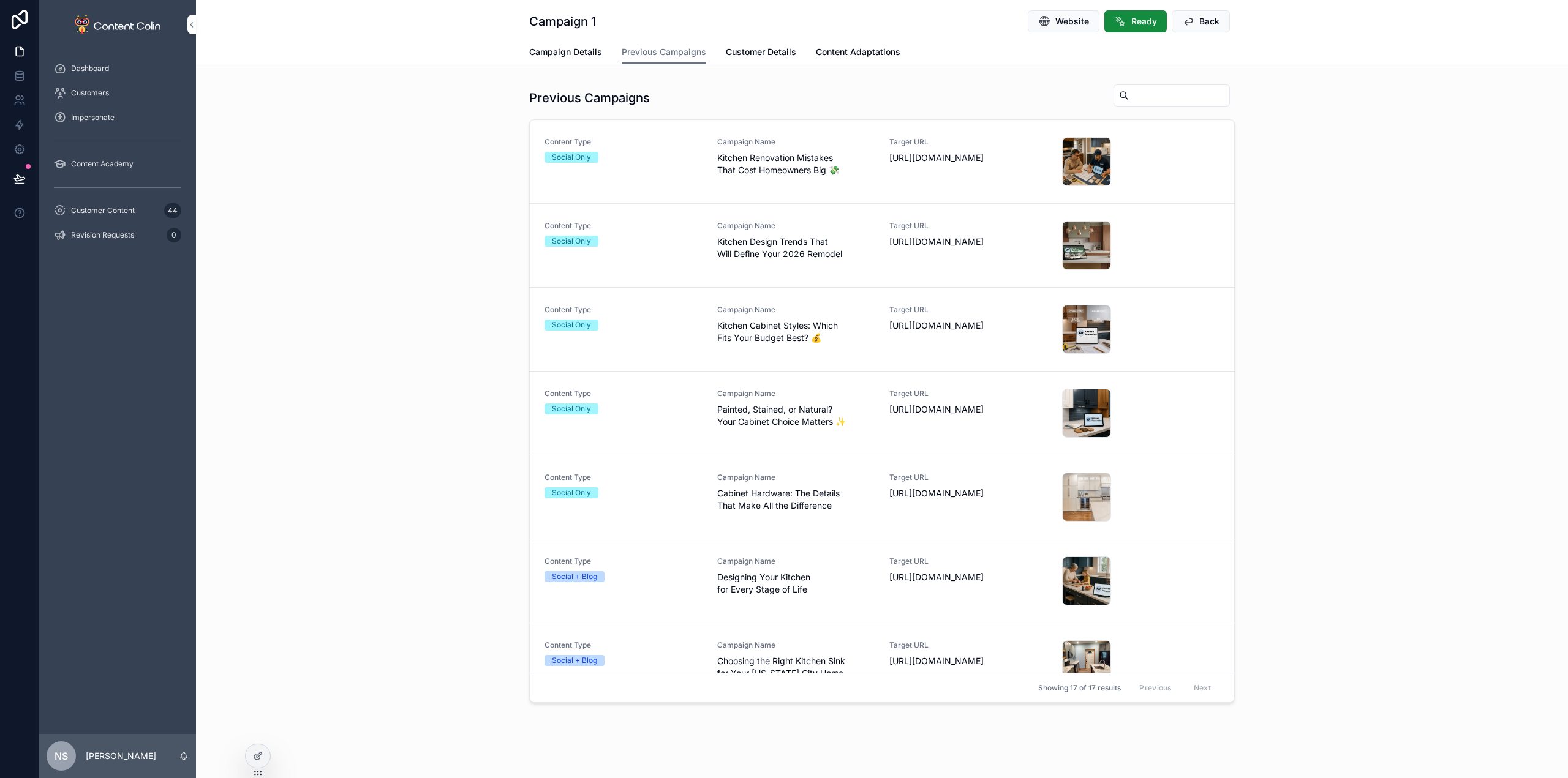
click at [859, 163] on span "Kitchen Renovation Mistakes That Cost Homeowners Big 💸" at bounding box center [796, 164] width 158 height 25
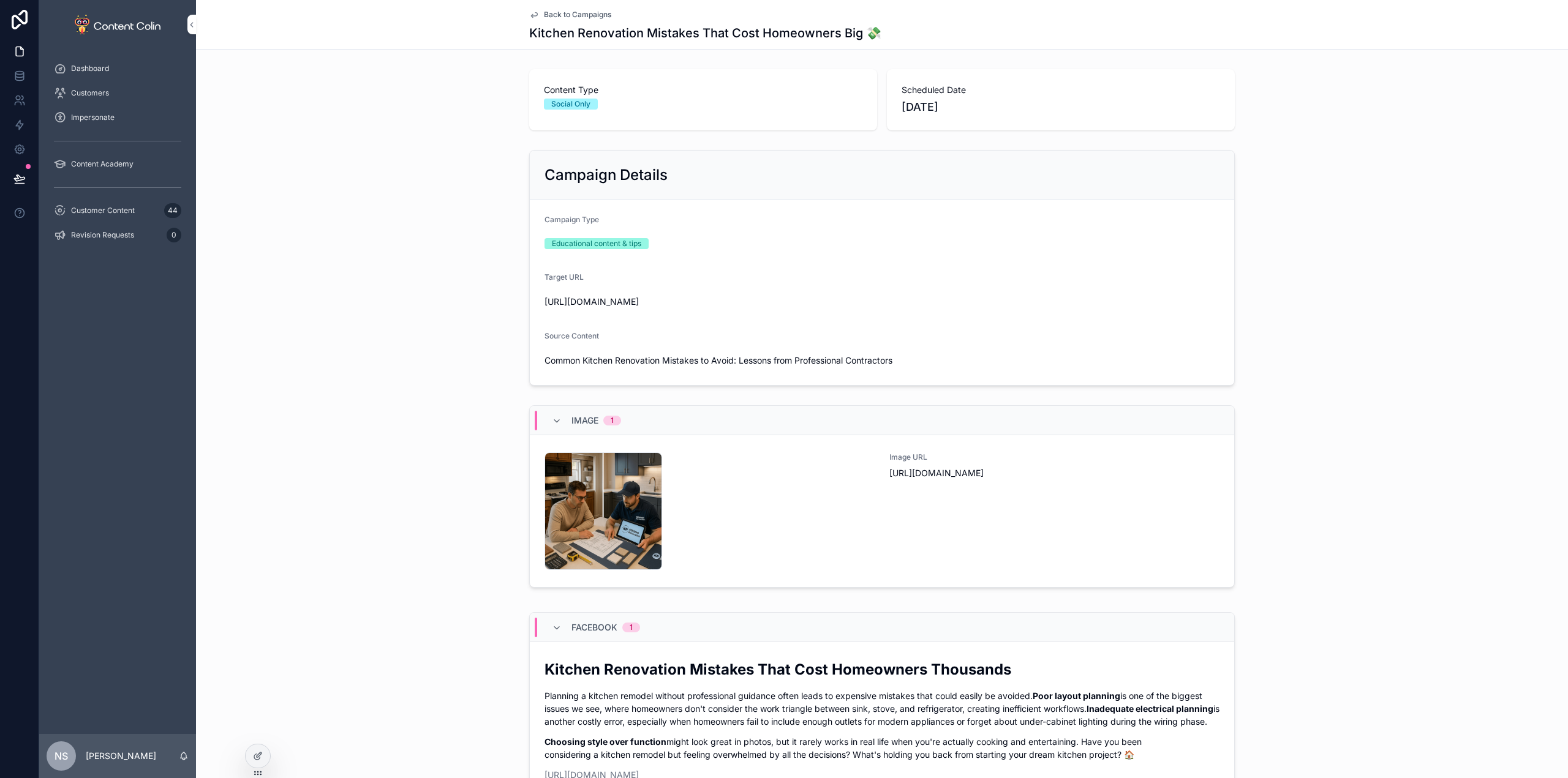
click at [718, 693] on p "Planning a kitchen remodel without professional guidance often leads to expensi…" at bounding box center [882, 708] width 675 height 38
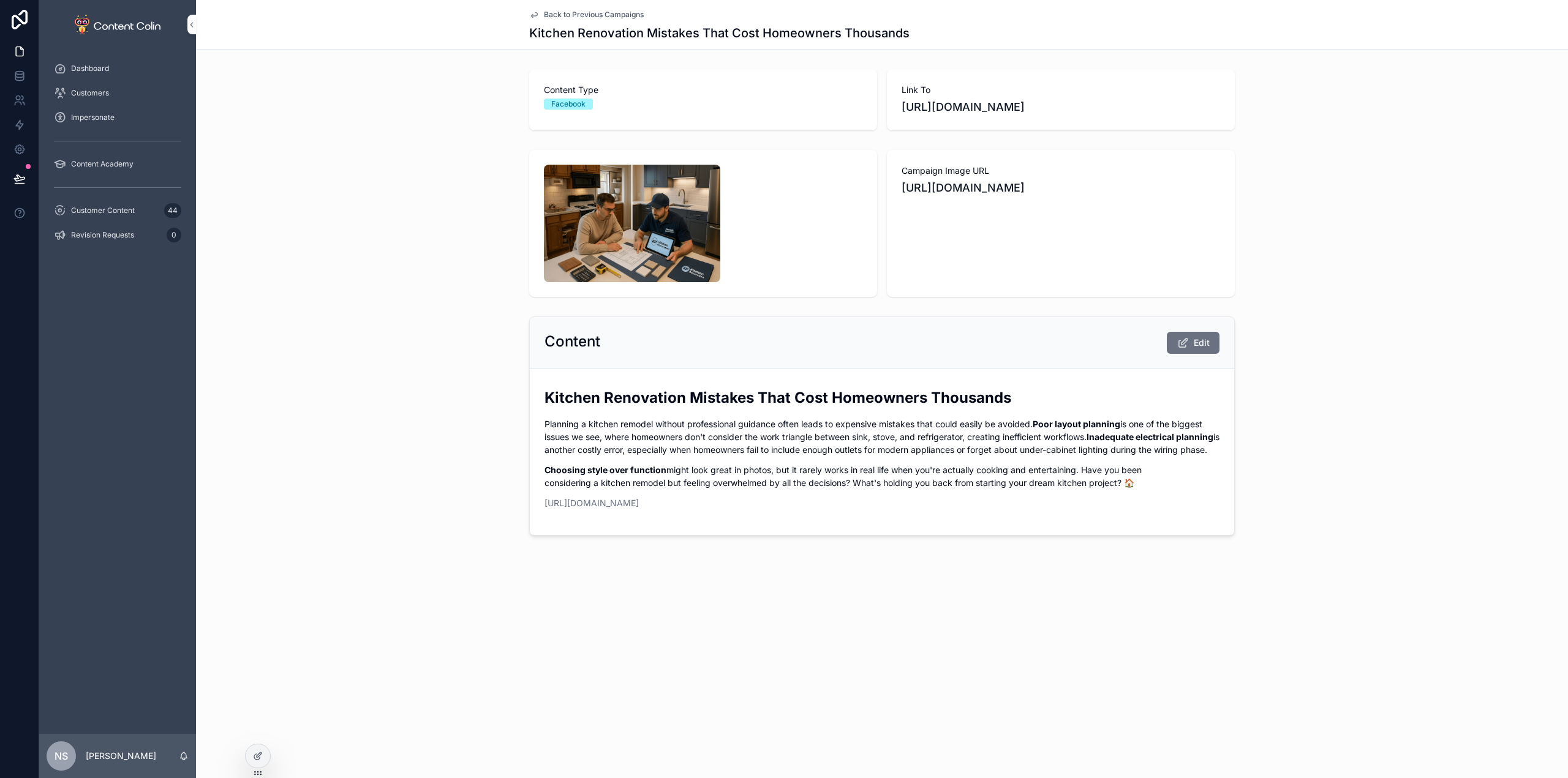
click at [599, 14] on span "Back to Previous Campaigns" at bounding box center [593, 14] width 100 height 10
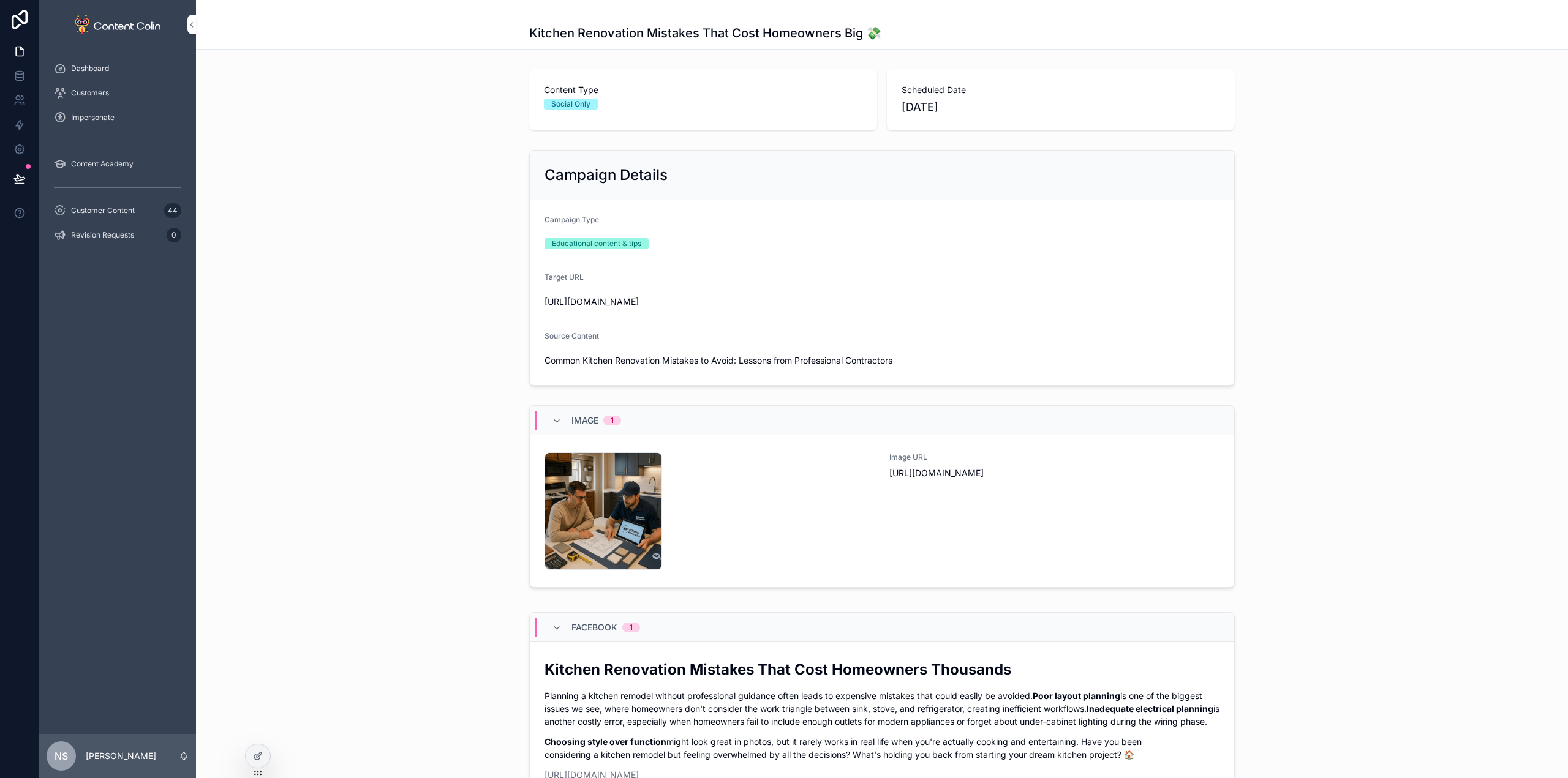
click at [677, 710] on p "Planning a kitchen remodel without professional guidance often leads to expensi…" at bounding box center [882, 708] width 675 height 38
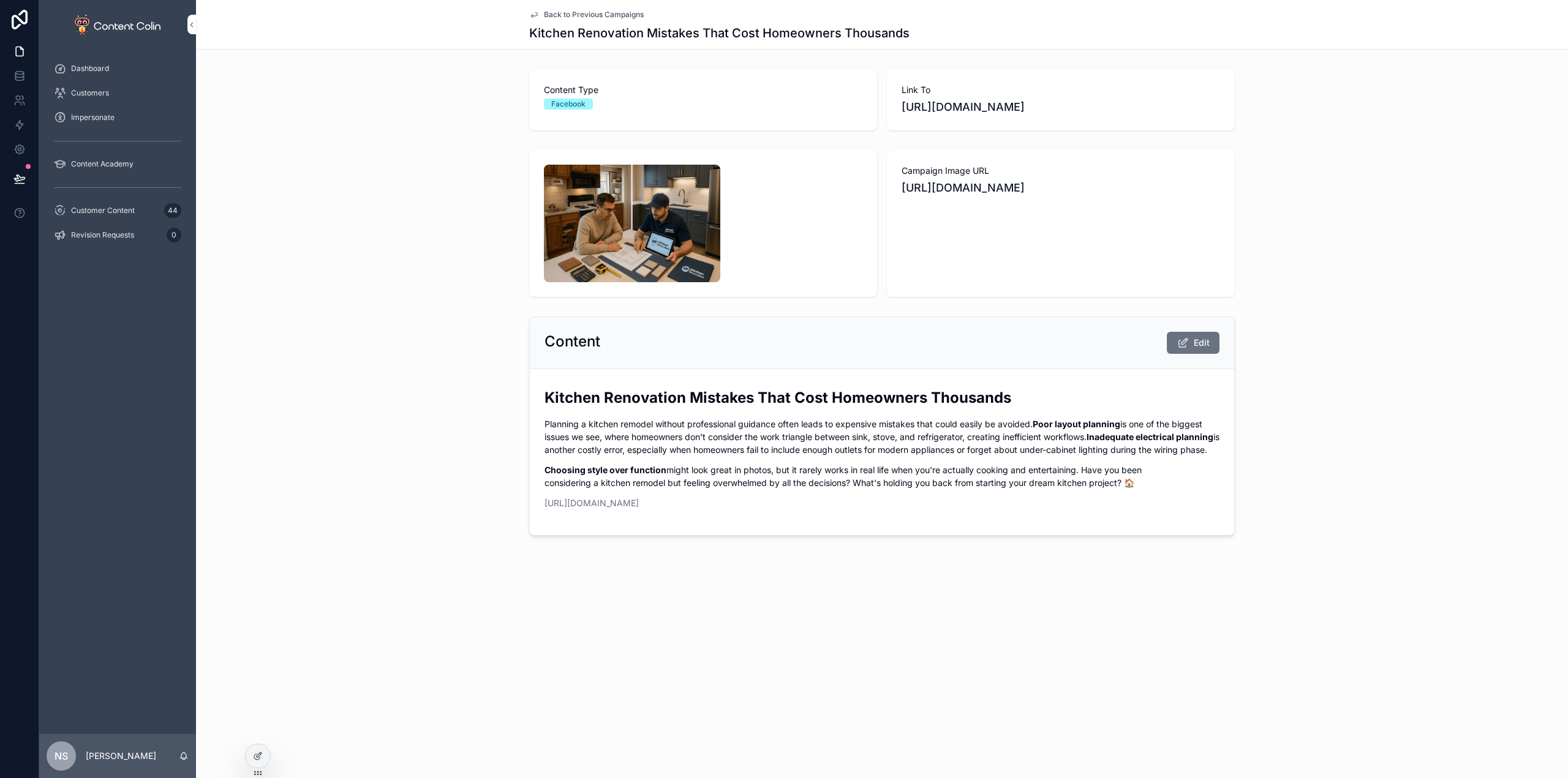
click at [117, 212] on span "Customer Content" at bounding box center [103, 210] width 64 height 10
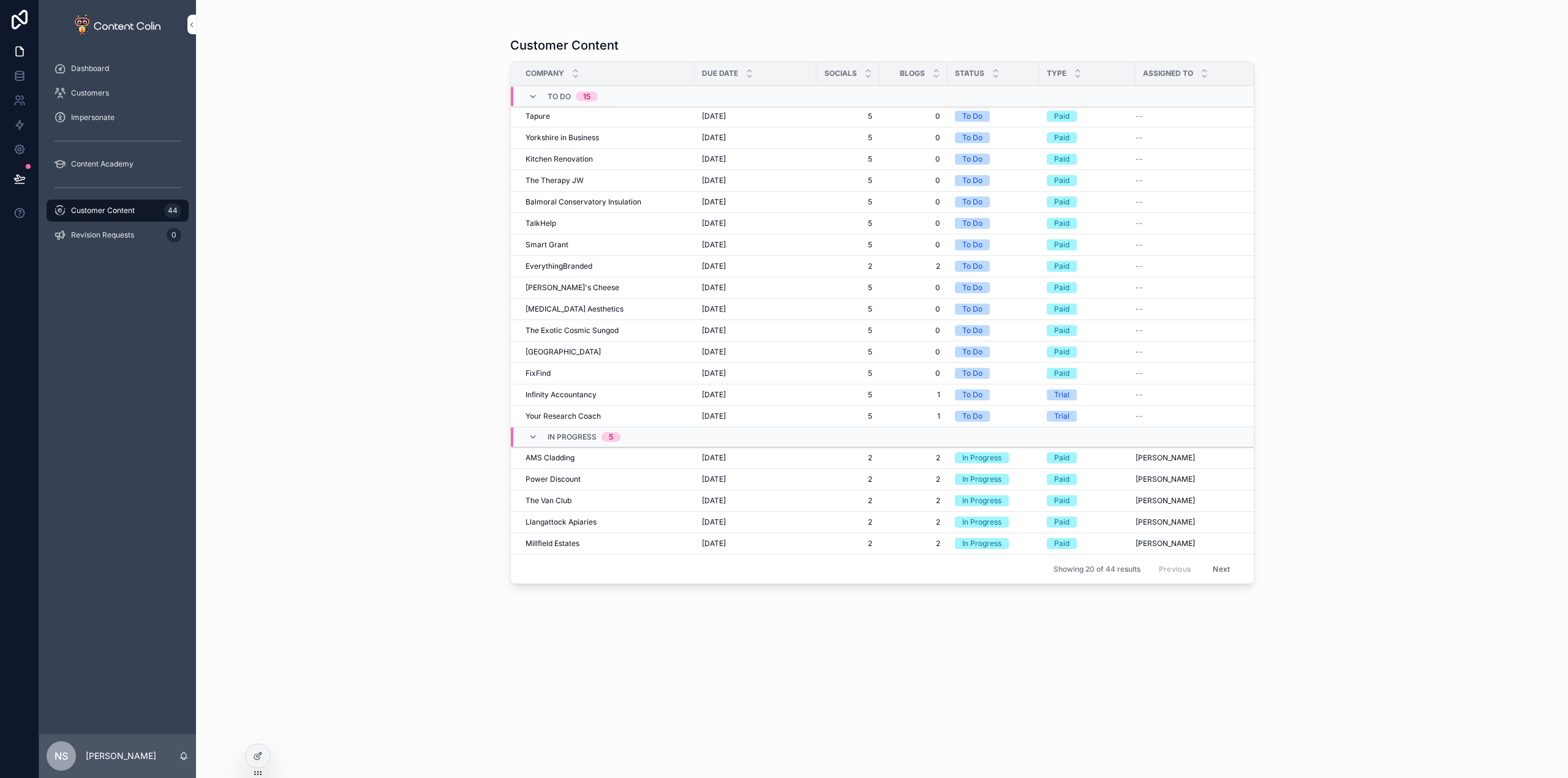
click at [566, 458] on span "AMS Cladding" at bounding box center [550, 458] width 49 height 10
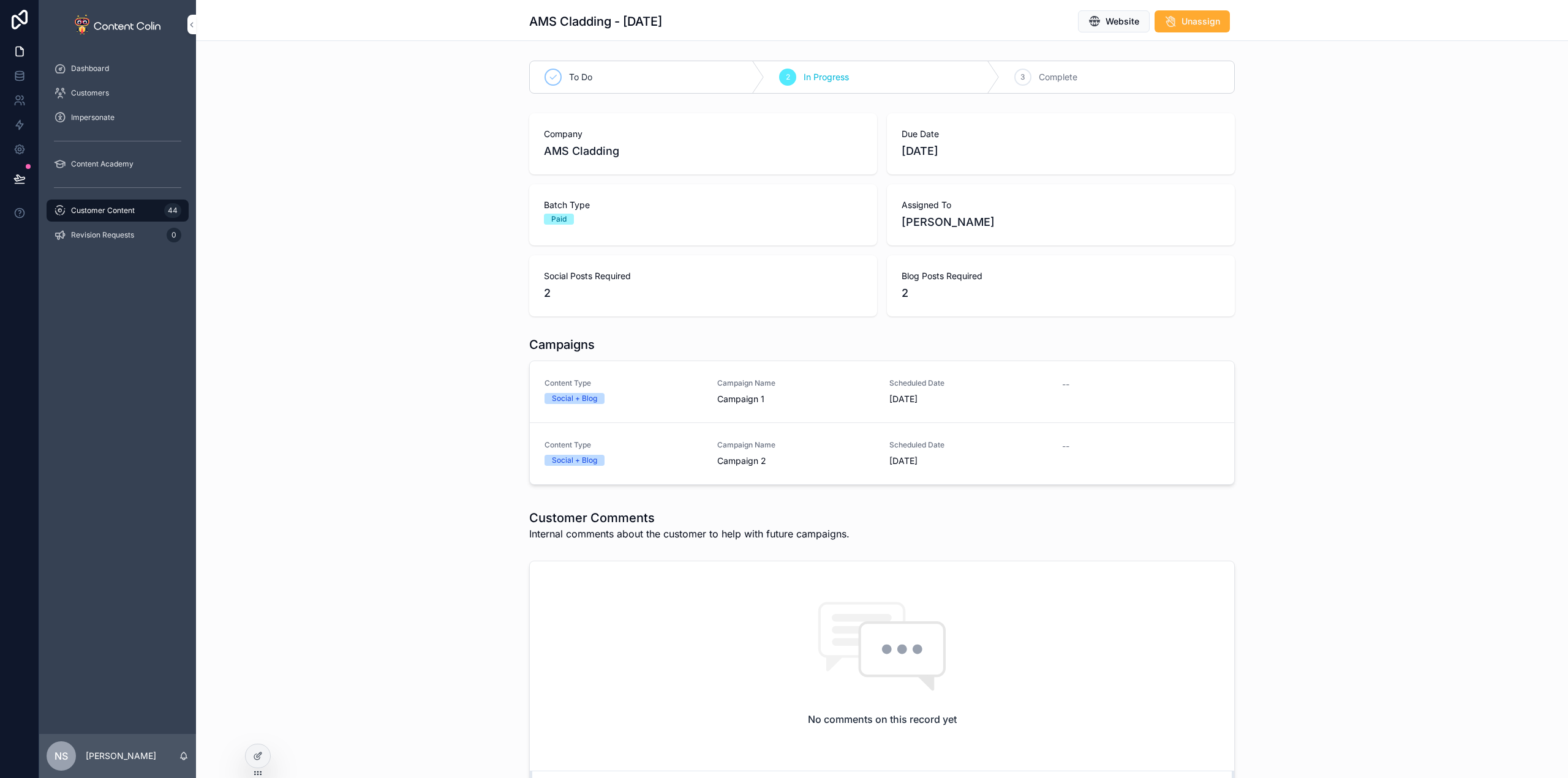
click at [666, 393] on div "Social + Blog" at bounding box center [623, 398] width 158 height 11
click at [96, 94] on span "Customers" at bounding box center [90, 92] width 38 height 10
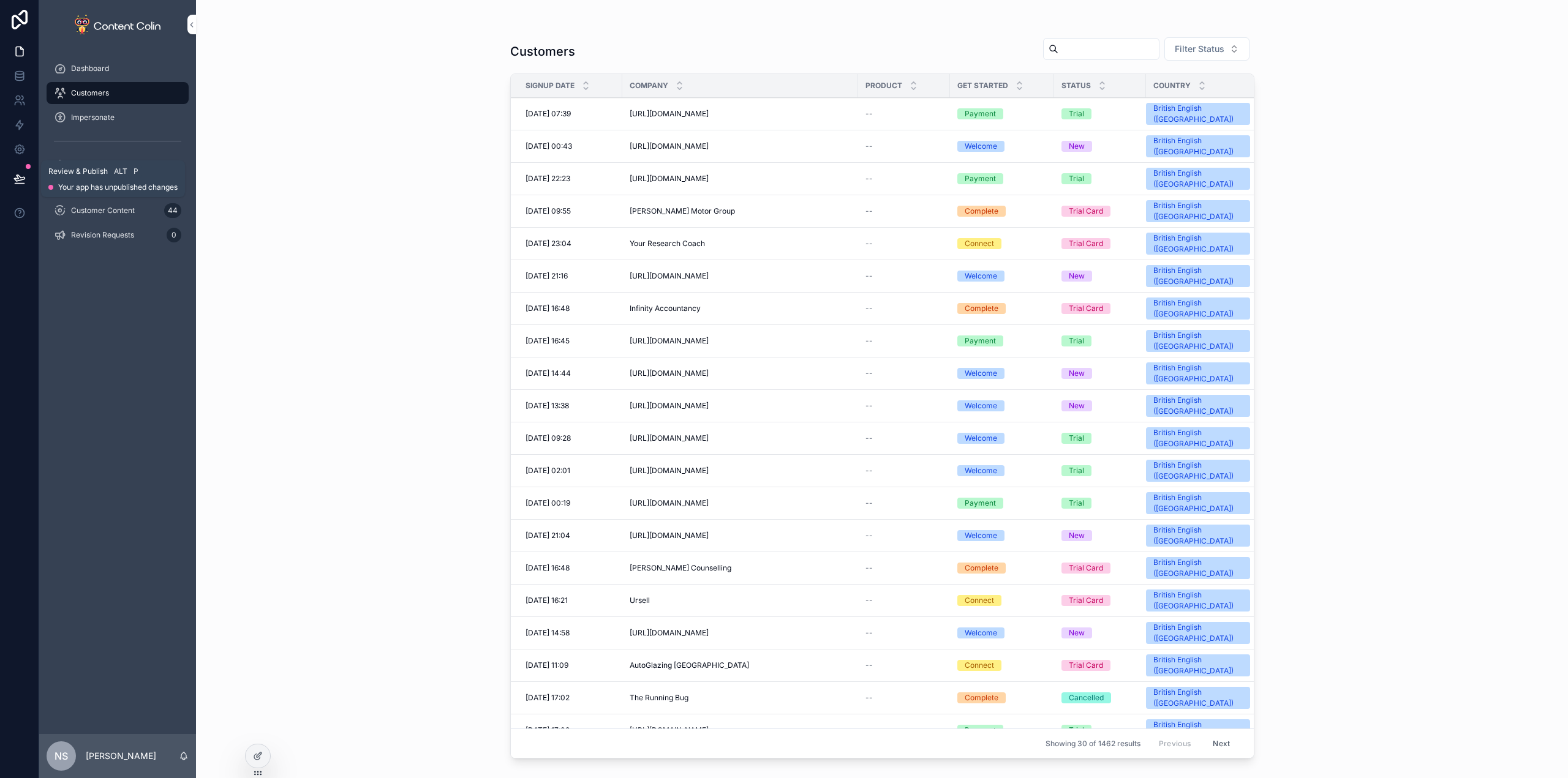
click at [14, 179] on icon at bounding box center [20, 178] width 12 height 12
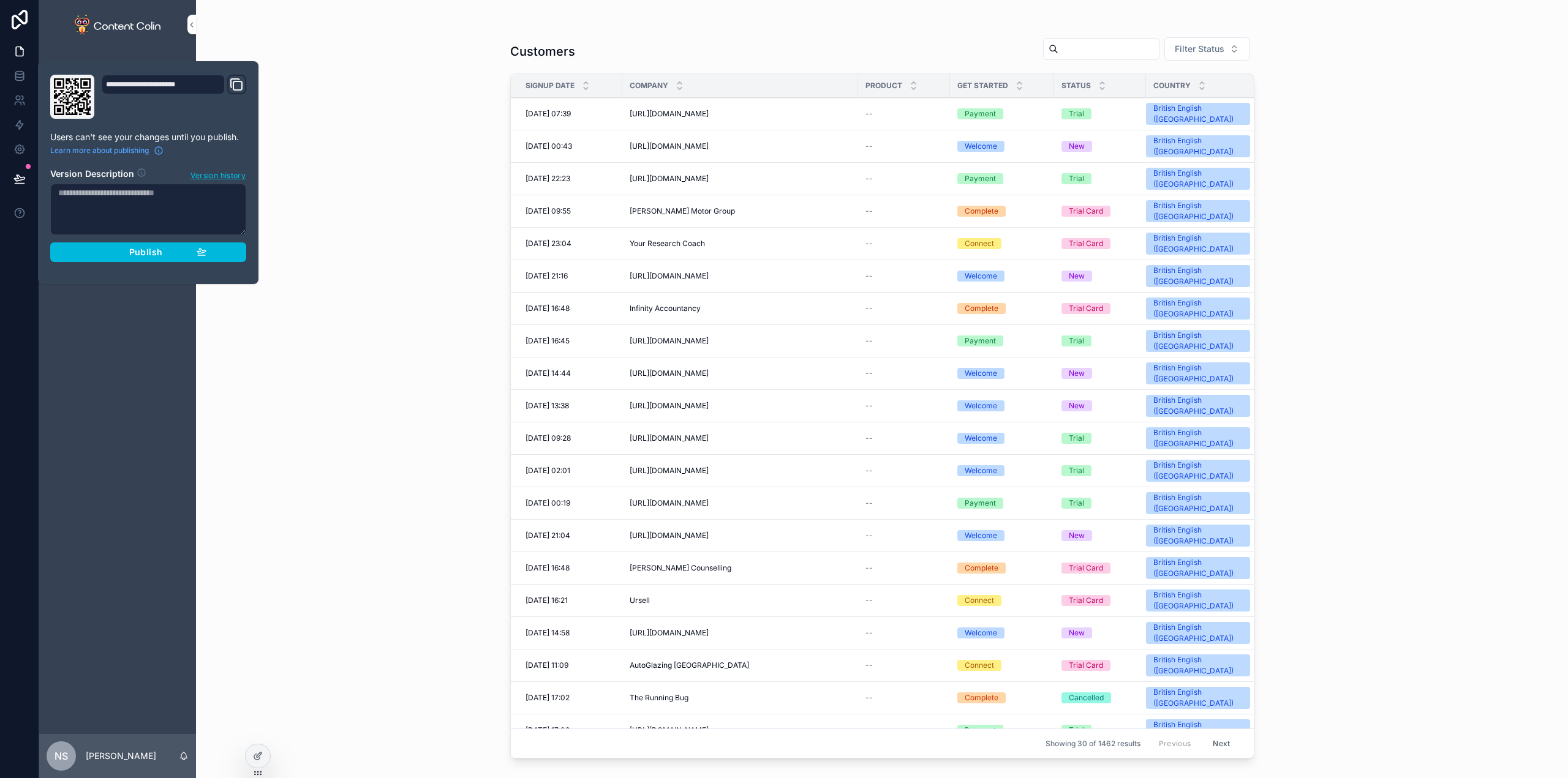
click at [166, 243] on button "Publish" at bounding box center [148, 252] width 196 height 20
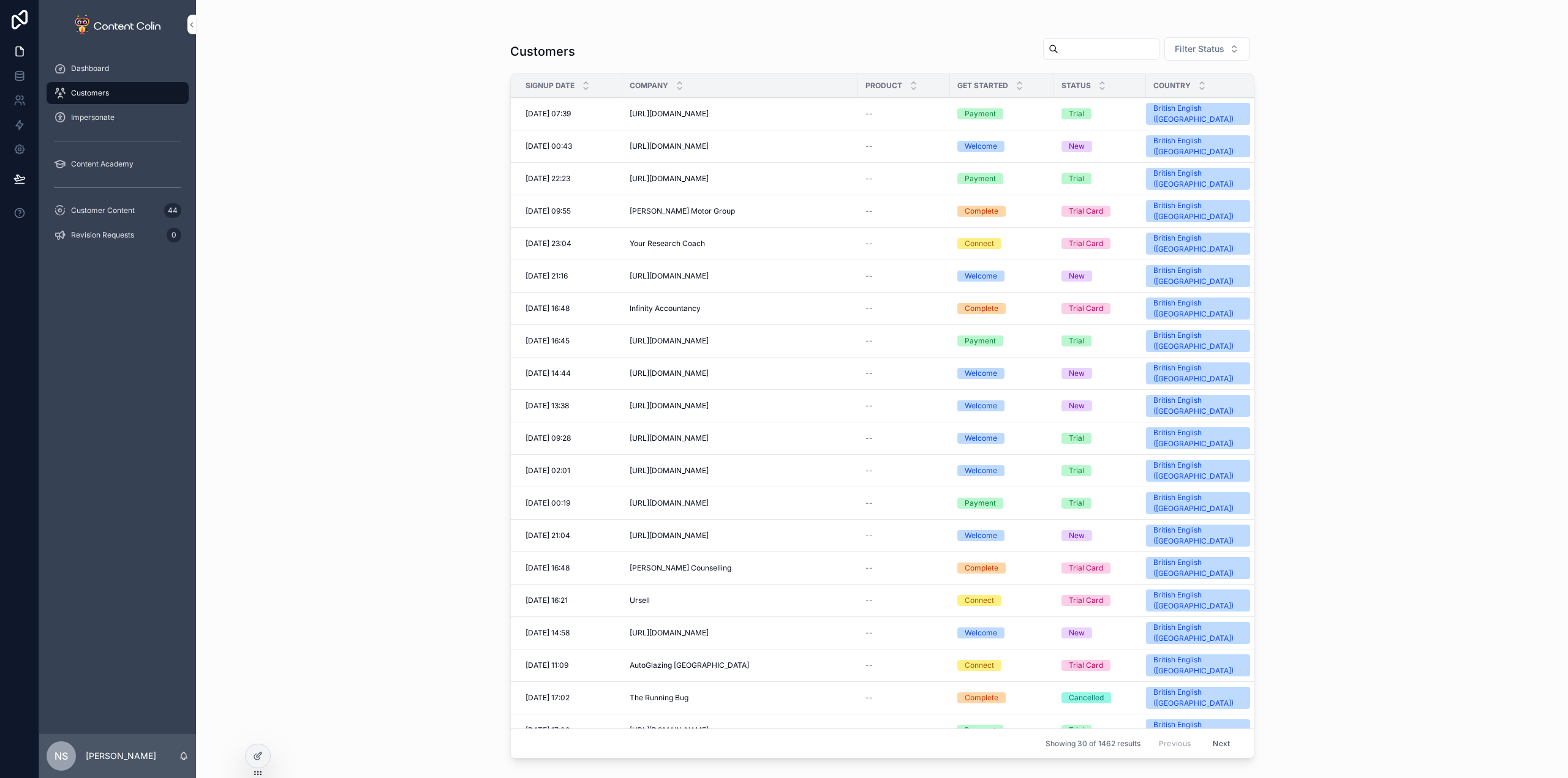
click at [411, 45] on div "Customers Filter Status Signup Date Company Product Get Started Status Country …" at bounding box center [882, 389] width 1372 height 778
